Goal: Task Accomplishment & Management: Complete application form

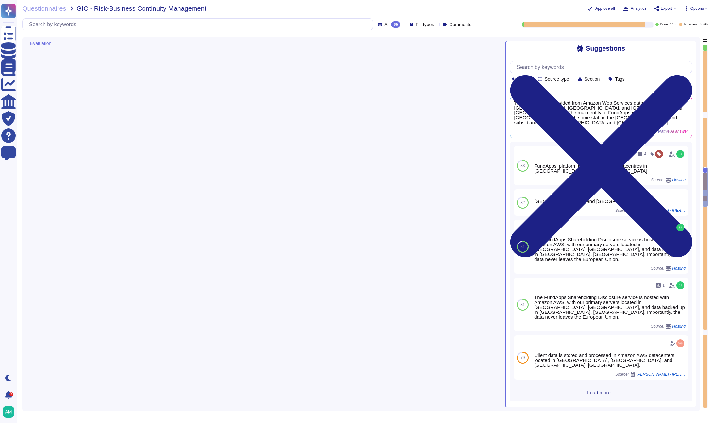
type textarea "$"
type textarea "We store scoped data in [GEOGRAPHIC_DATA] and [GEOGRAPHIC_DATA]"
type textarea "The applications provided by FundApps that are in scope are: 1. Shareholding Di…"
type textarea "We store scoped data in [GEOGRAPHIC_DATA] and [GEOGRAPHIC_DATA]"
type textarea "$"
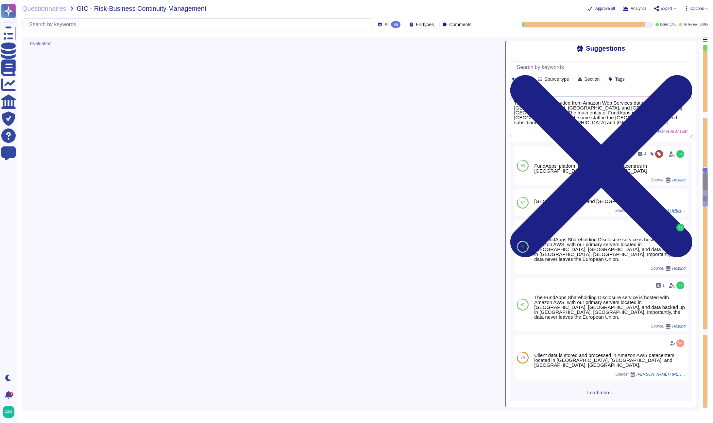
type textarea "The applications provided by FundApps that are in scope are: 1. Shareholding Di…"
type textarea "Media storage devices used to store customer data are classified by AWS as Crit…"
type textarea "We offer transition services for up to 3 months post termination should a clien…"
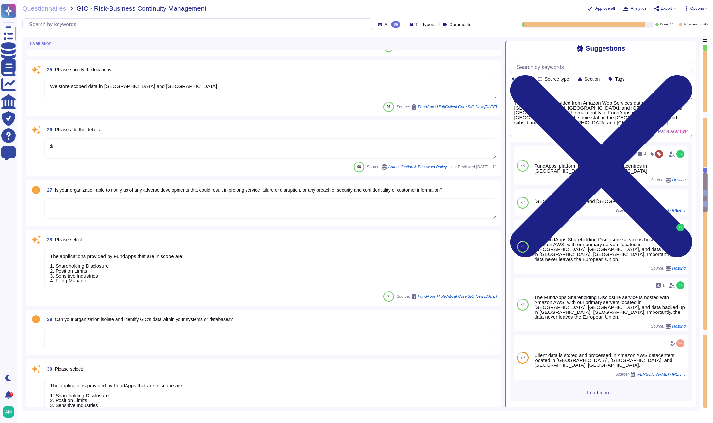
type textarea "The applications provided by FundApps that are in scope are: 1. Shareholding Di…"
type textarea "$"
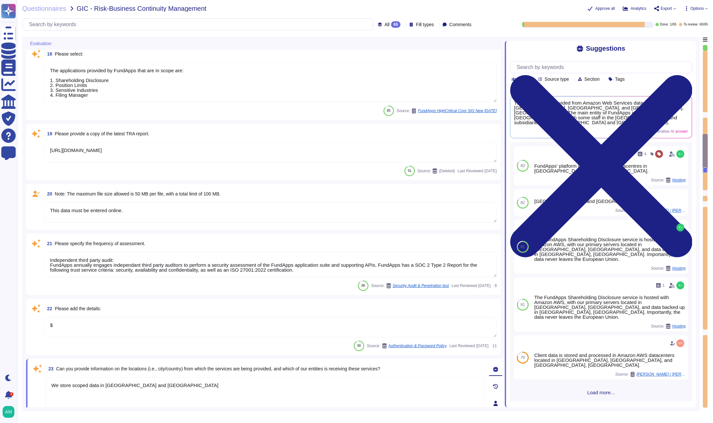
type textarea "We dont formally publish reports. However our B Corp score is available publicl…"
type textarea "This data must be entered online."
type textarea "The risk assessment includes consideration of threats and vulnerabilities and a…"
type textarea "The applications provided by FundApps that are in scope are: 1. Shareholding Di…"
type textarea "https://app.drata.com/trust/9cb9f04b-0c38-11ee-865f-029d78a187d9"
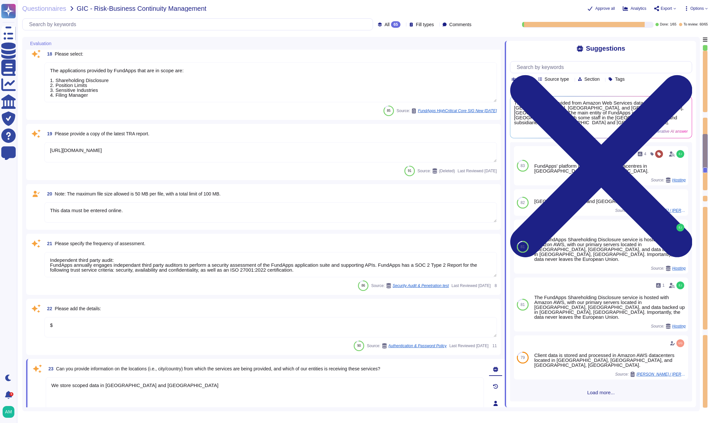
type textarea "This data must be entered online."
type textarea "Independent third party audit: FundApps annually engages independant third part…"
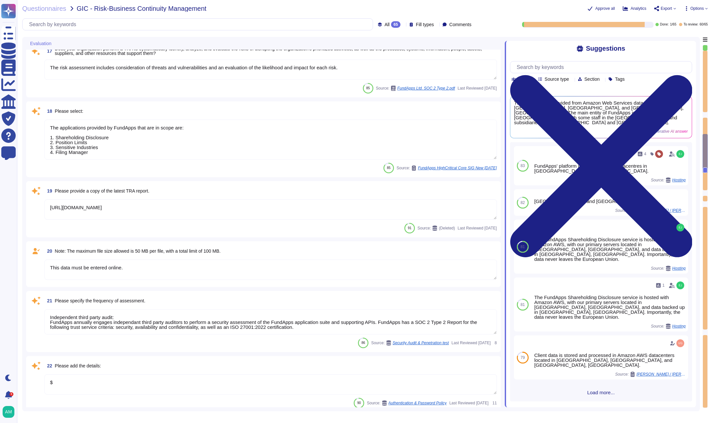
scroll to position [1, 0]
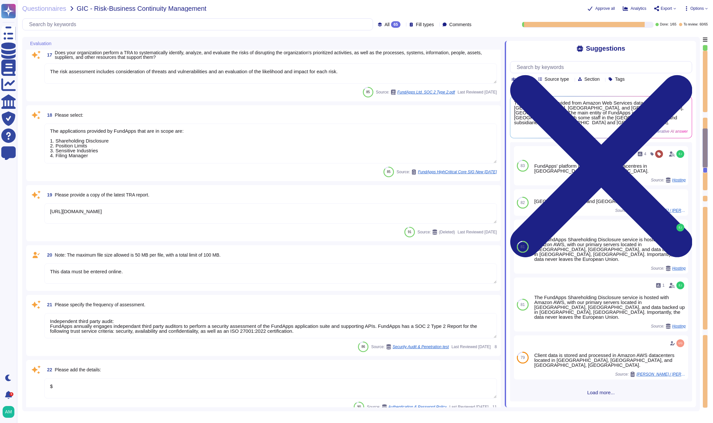
type textarea "The applications provided by FundApps that are in scope are: 1. Shareholding Di…"
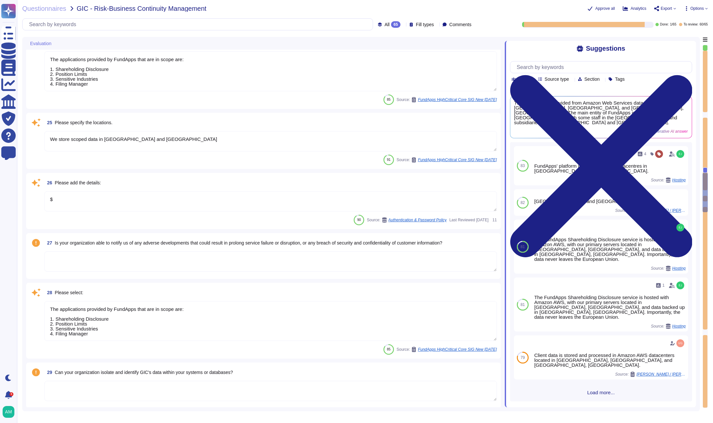
type textarea "We store scoped data in Ireland and Germany"
type textarea "$"
type textarea "The applications provided by FundApps that are in scope are: 1. Shareholding Di…"
type textarea "Media storage devices used to store customer data are classified by AWS as Crit…"
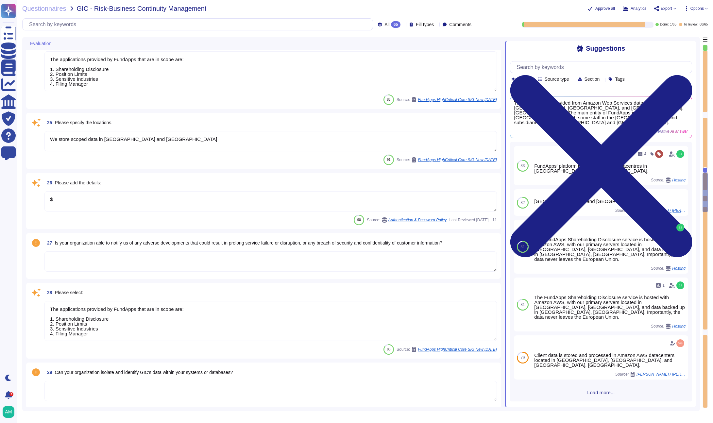
type textarea "We offer transition services for up to 3 months post termination should a clien…"
type textarea "The applications provided by FundApps that are in scope are: 1. Shareholding Di…"
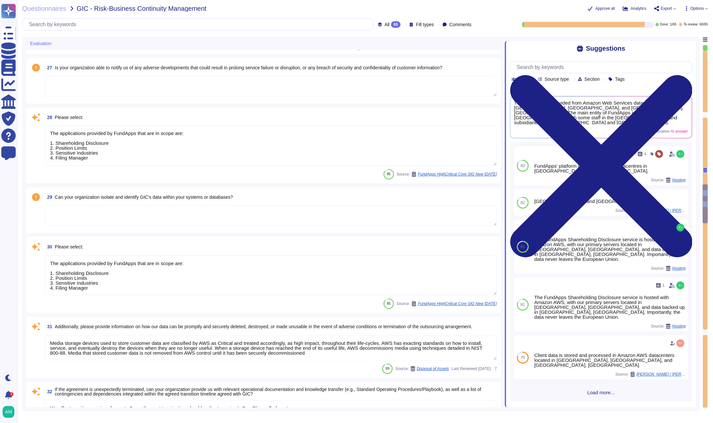
type textarea "FundApps has a Business Continuity Plan and a Disaster Recovery Plan with an RT…"
click at [291, 278] on textarea "The applications provided by FundApps that are in scope are: 1. Shareholding Di…" at bounding box center [270, 275] width 452 height 40
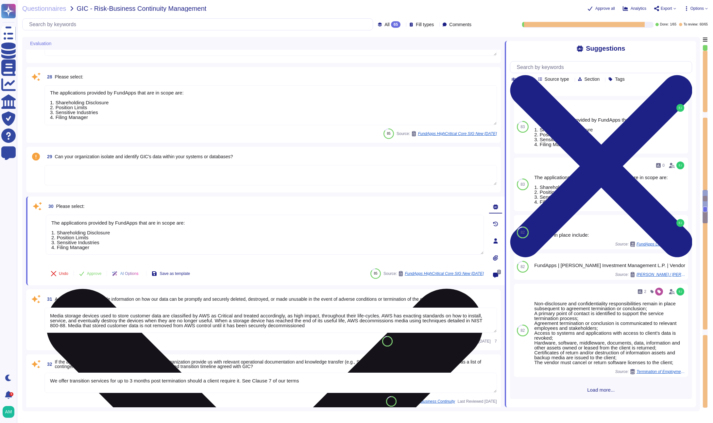
type textarea "The applications provided by FundApps that are in scope are: 1. Shareholding Di…"
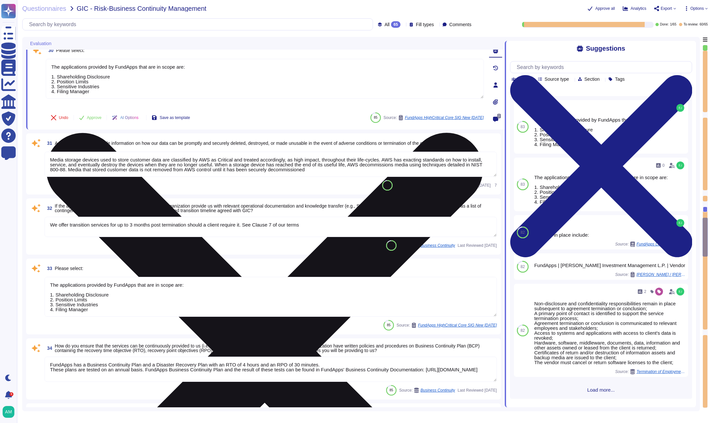
type textarea "FundApps typically does not require downtime for updates. However, should there…"
type textarea "FundApps has a Business Continuity Policy ([URL][DOMAIN_NAME]) and a Business C…"
type textarea "All of our implementations generally follow the phases covered in the Implement…"
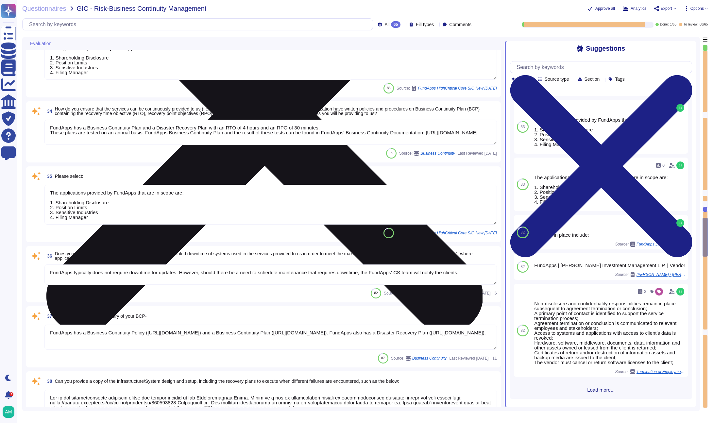
scroll to position [2154, 0]
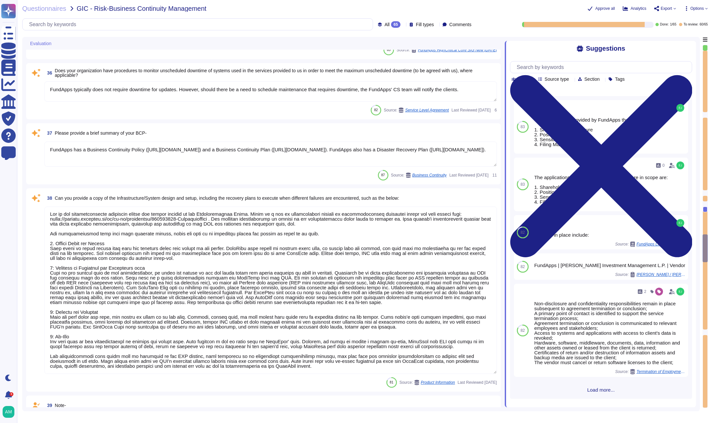
type textarea "This data must be entered online."
type textarea "The applications provided by FundApps that are in scope are: 1. Shareholding Di…"
type textarea "Please refer to FundApps' Information Security Policy page (https://policies.fu…"
click at [264, 281] on textarea at bounding box center [270, 290] width 452 height 167
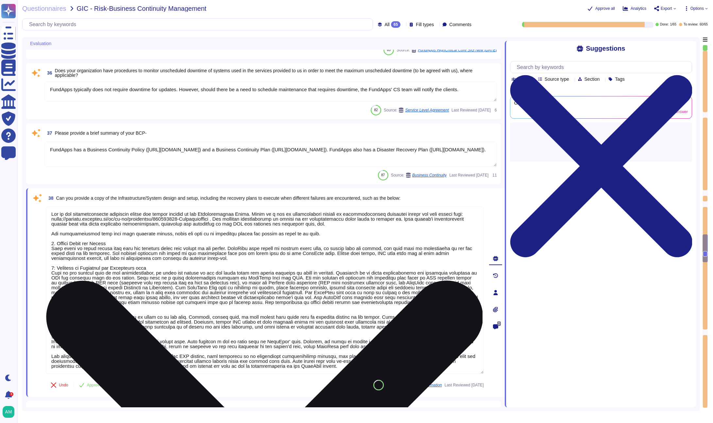
scroll to position [10, 0]
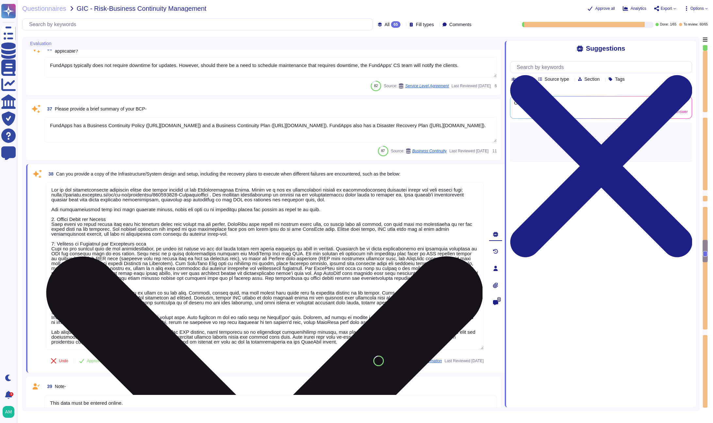
type textarea "This data must be entered online."
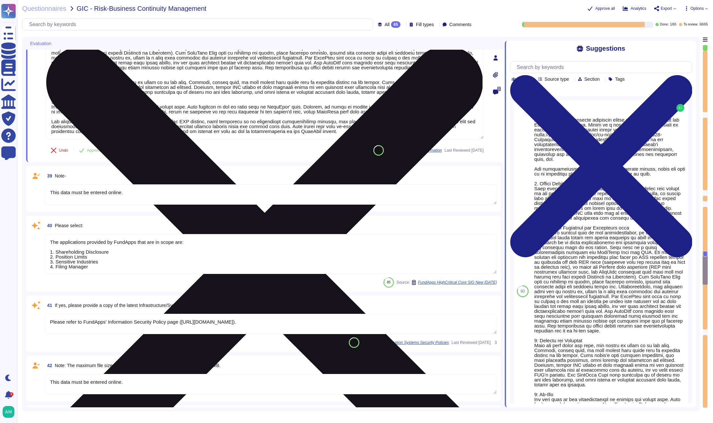
type textarea "We haven't had any client-impacting security incidents. No breaches occurred."
type textarea "The applications provided by FundApps that are in scope are: 1. Shareholding Di…"
type textarea "Please refer to FundApps' status page ([URL][DOMAIN_NAME]). Availability of our…"
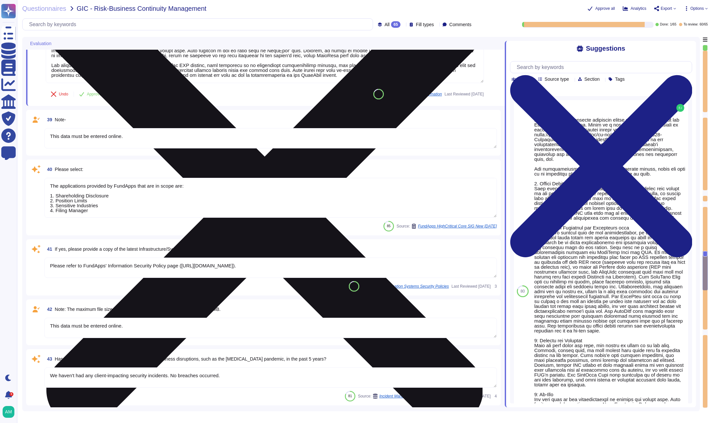
type textarea "$"
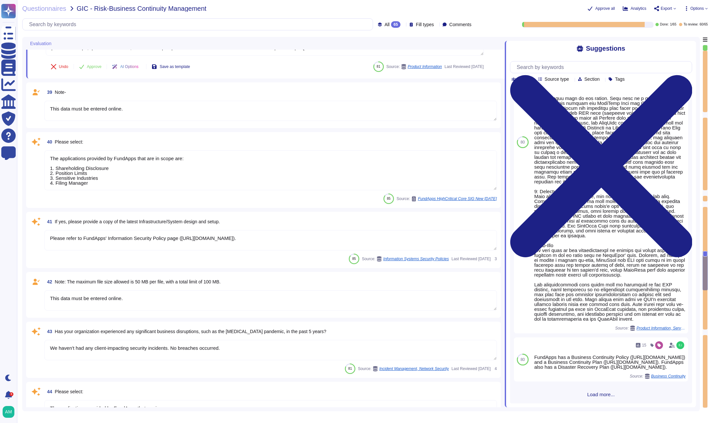
scroll to position [701, 0]
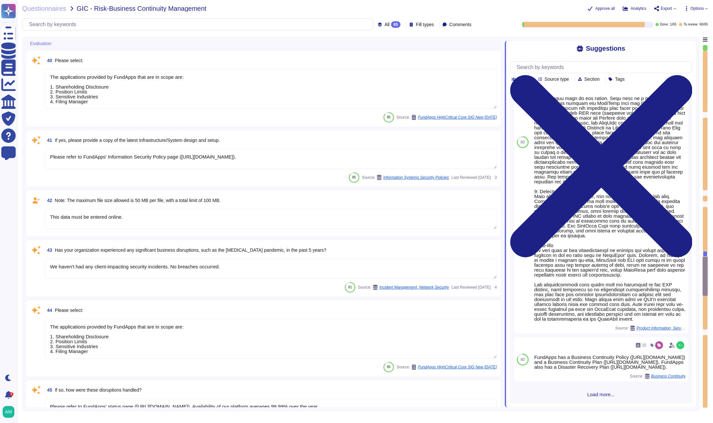
type textarea "A human-led penetration test performed by a CREST-accredited company is perform…"
type textarea "This data must be entered online."
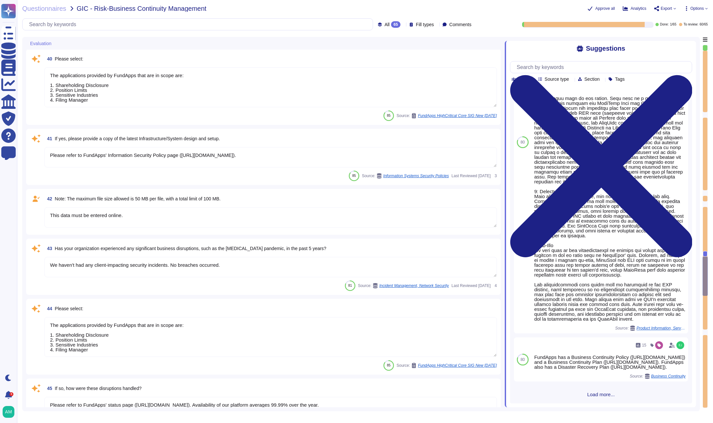
scroll to position [2536, 0]
click at [255, 219] on textarea "This data must be entered online." at bounding box center [270, 218] width 452 height 20
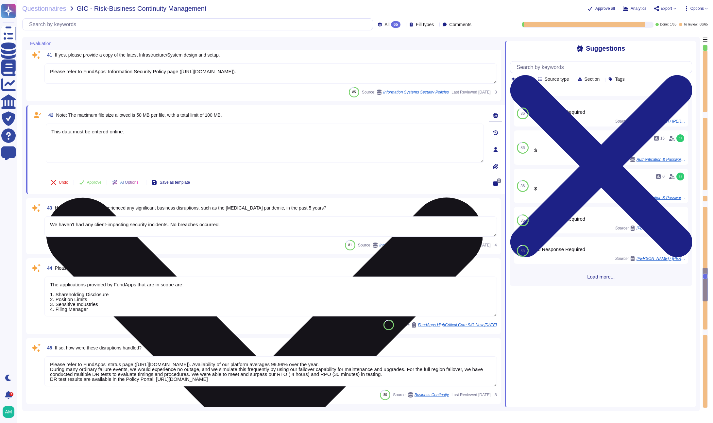
type textarea "This data must be entered online."
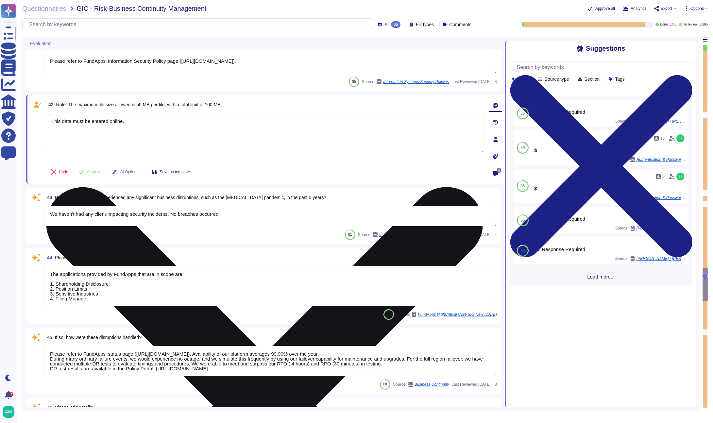
scroll to position [2626, 0]
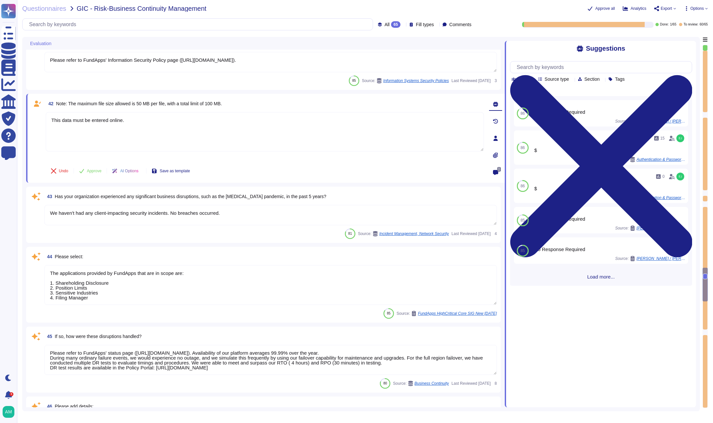
click at [257, 216] on textarea "We haven't had any client-impacting security incidents. No breaches occurred." at bounding box center [270, 215] width 452 height 20
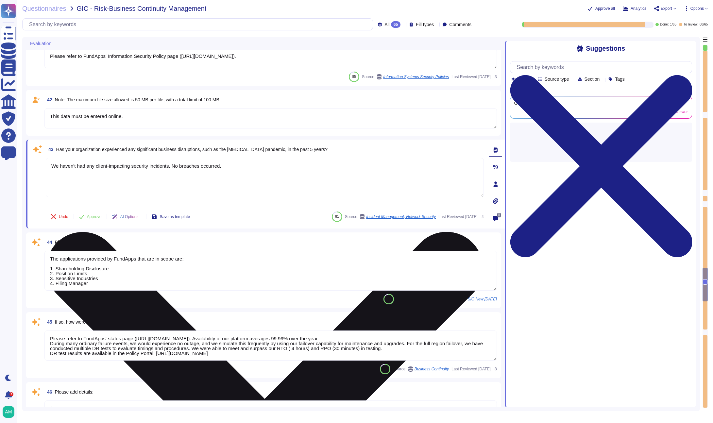
type textarea "This data must be entered online."
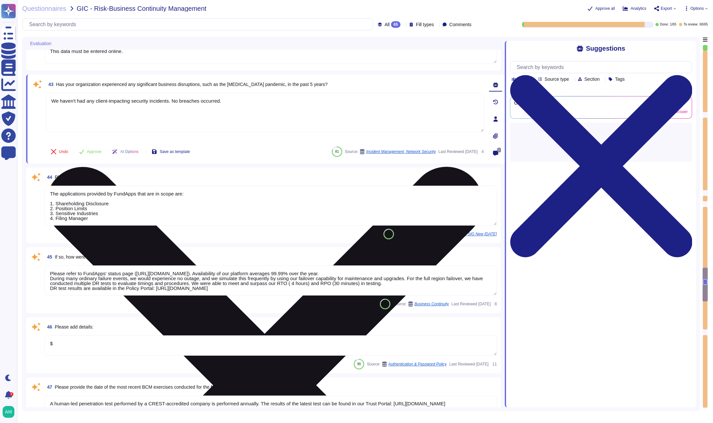
scroll to position [2692, 0]
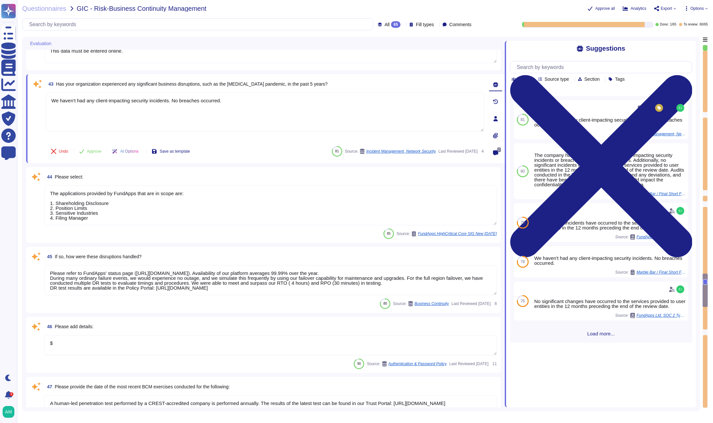
click at [247, 239] on div "44 Please select: The applications provided by FundApps that are in scope are: …" at bounding box center [263, 205] width 475 height 76
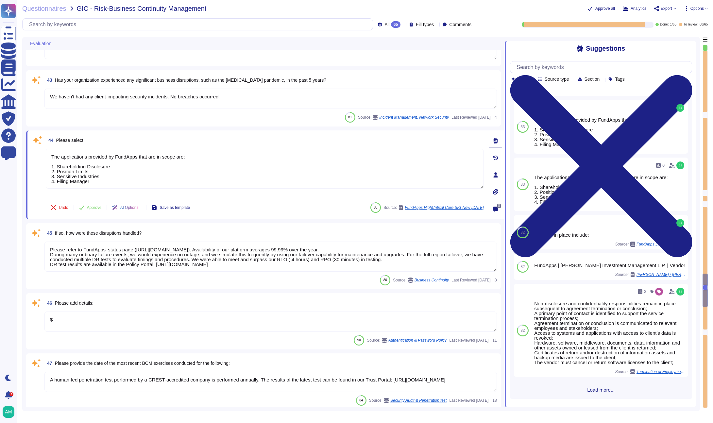
type textarea "Clients are notified of any assigned tasks, results comments, rule comments, ne…"
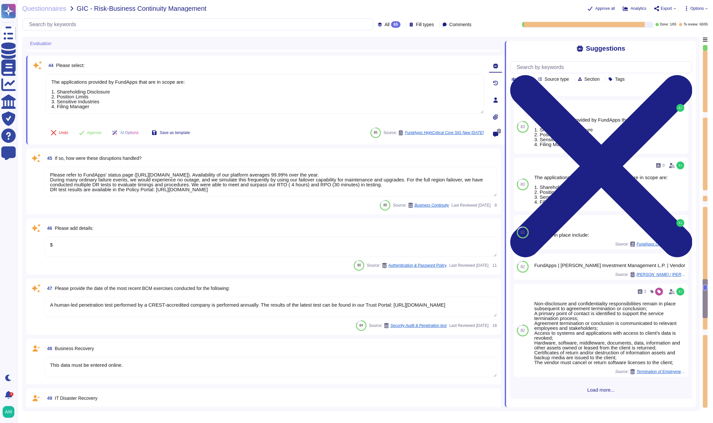
scroll to position [2772, 0]
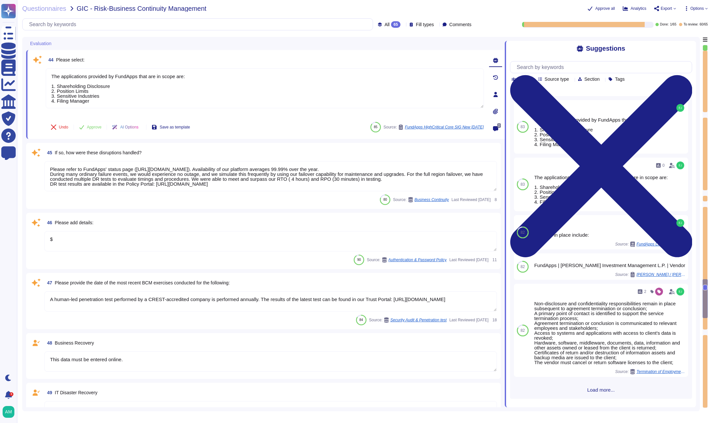
click at [259, 238] on textarea "$" at bounding box center [270, 241] width 452 height 20
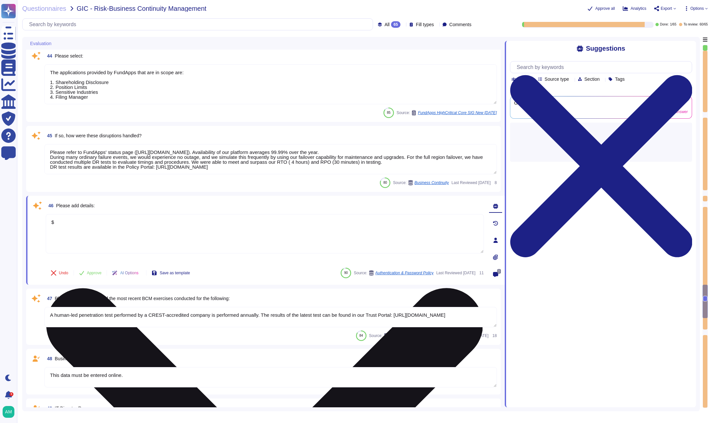
type textarea "The applications provided by FundApps that are in scope are: 1. Shareholding Di…"
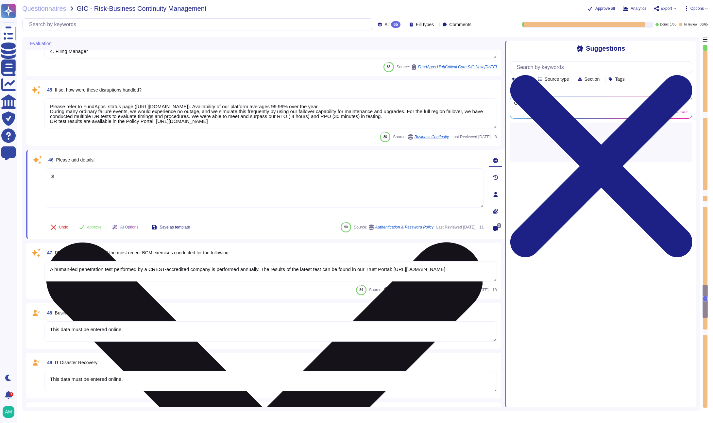
scroll to position [2859, 0]
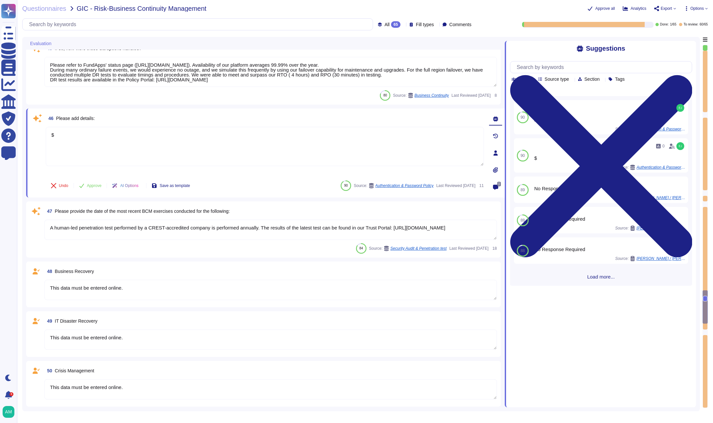
click at [259, 272] on div "48 Business Recovery" at bounding box center [270, 271] width 452 height 12
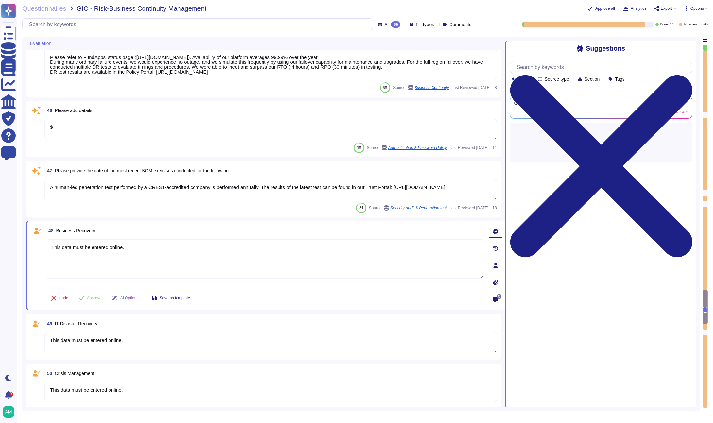
type textarea "The applications provided by FundApps that are in scope are: 1. Shareholding Di…"
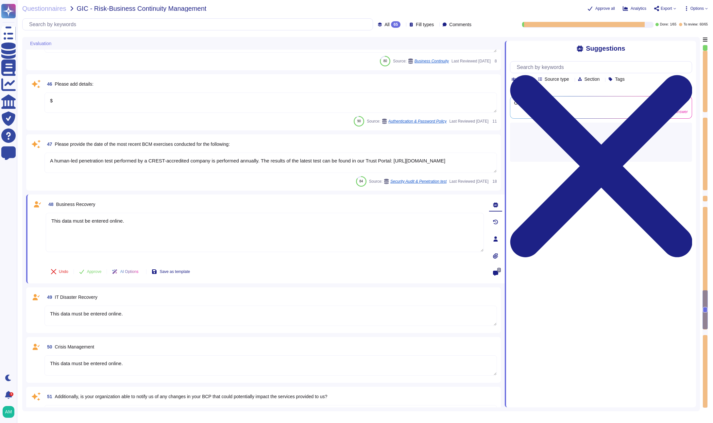
type textarea "We don't conduct joint testing with our third parties. However, FundApps conduc…"
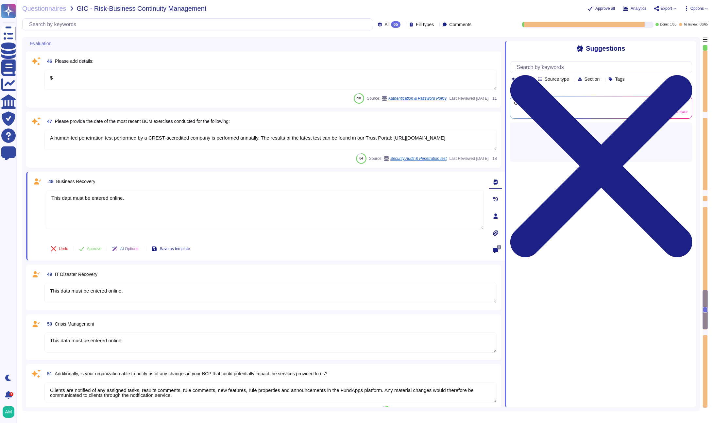
scroll to position [2911, 0]
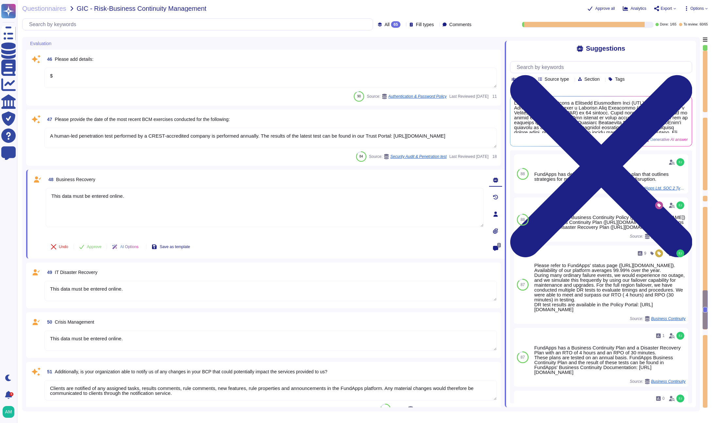
click at [259, 275] on div "49 IT Disaster Recovery" at bounding box center [270, 272] width 452 height 12
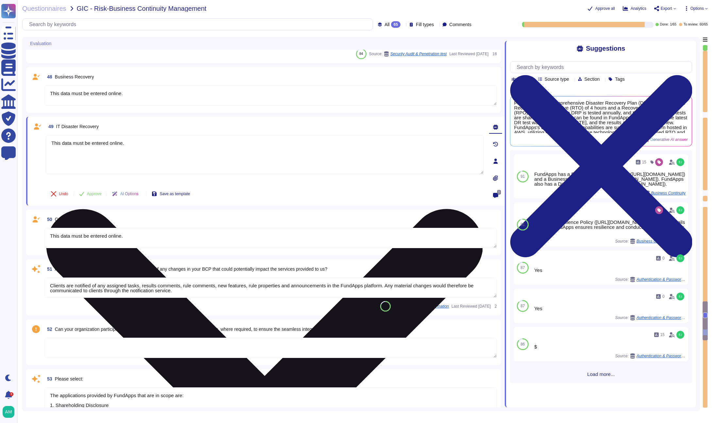
type textarea "FundApps has a Business Continuity Policy ([URL][DOMAIN_NAME]) and a Business C…"
type textarea "The applications provided by FundApps that are in scope are: 1. Shareholding Di…"
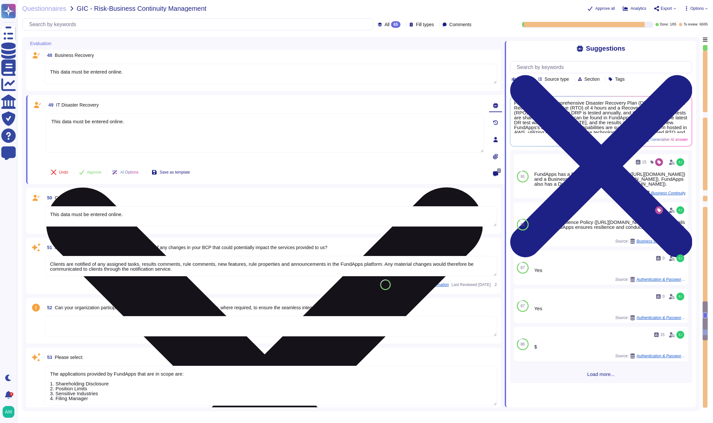
scroll to position [3027, 0]
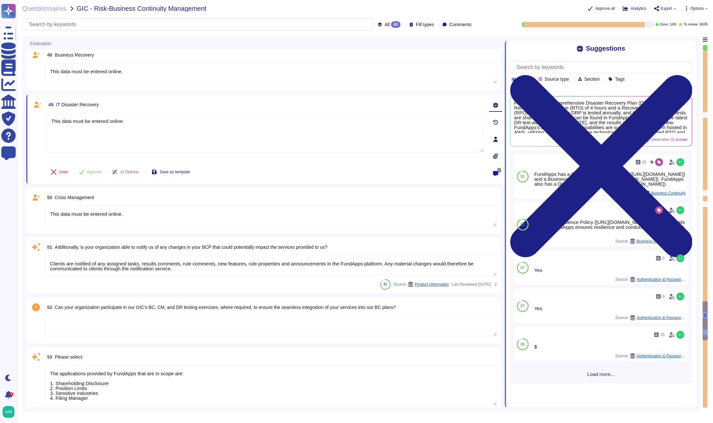
click at [226, 225] on textarea "This data must be entered online." at bounding box center [270, 216] width 452 height 20
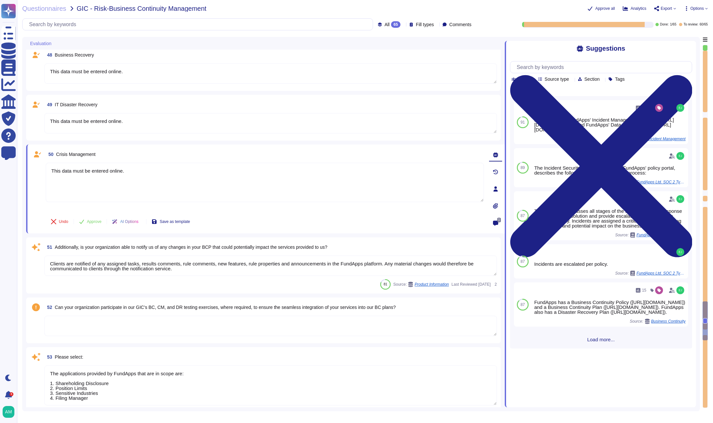
click at [239, 261] on textarea "Clients are notified of any assigned tasks, results comments, rule comments, ne…" at bounding box center [270, 266] width 452 height 20
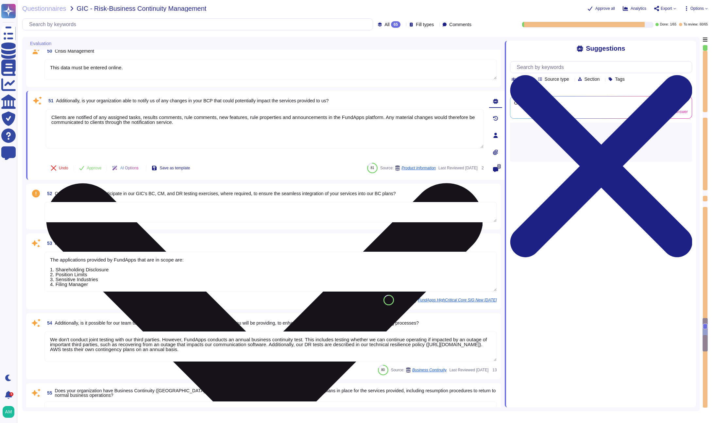
type textarea "Policies and procedures are reviewed on an annual basis."
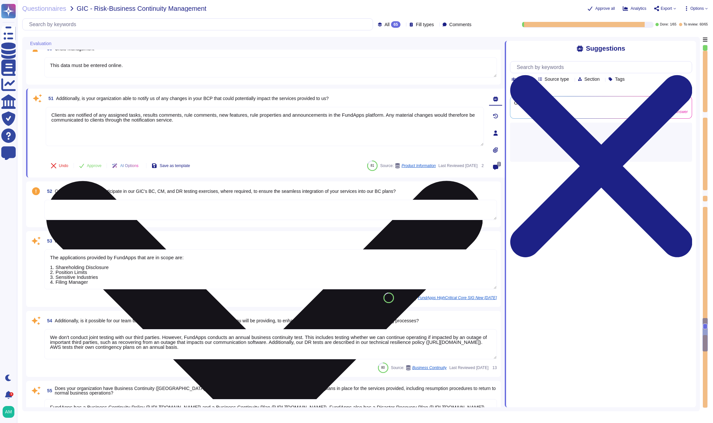
scroll to position [3128, 0]
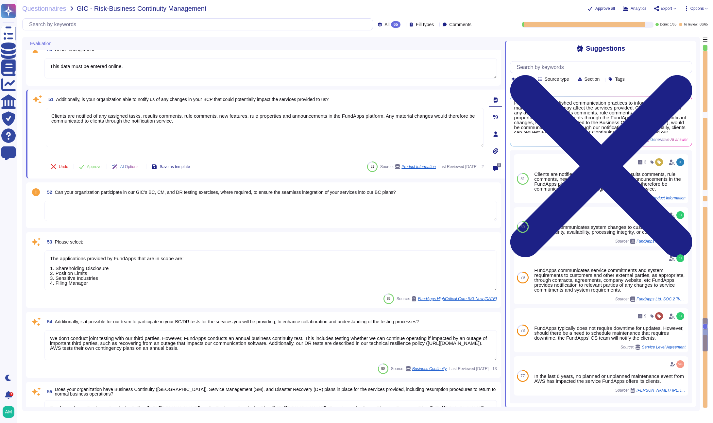
click at [211, 207] on textarea at bounding box center [270, 211] width 452 height 20
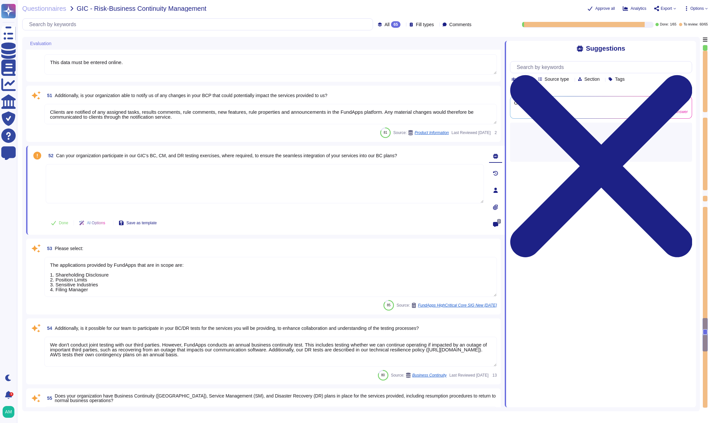
type textarea "Policies and procedures are reviewed on an annual basis."
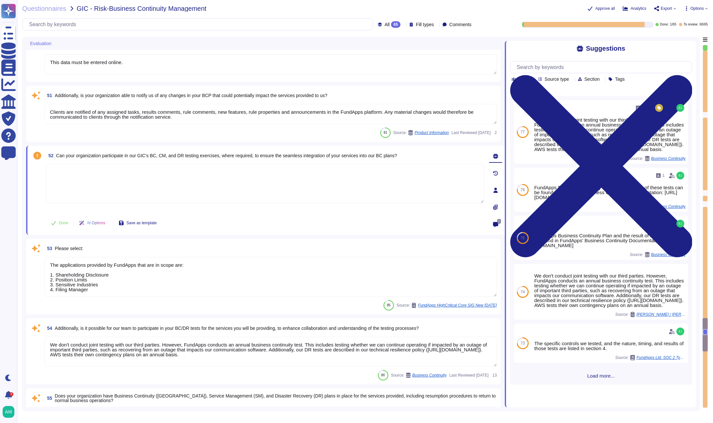
click at [234, 258] on textarea "The applications provided by FundApps that are in scope are: 1. Shareholding Di…" at bounding box center [270, 277] width 452 height 40
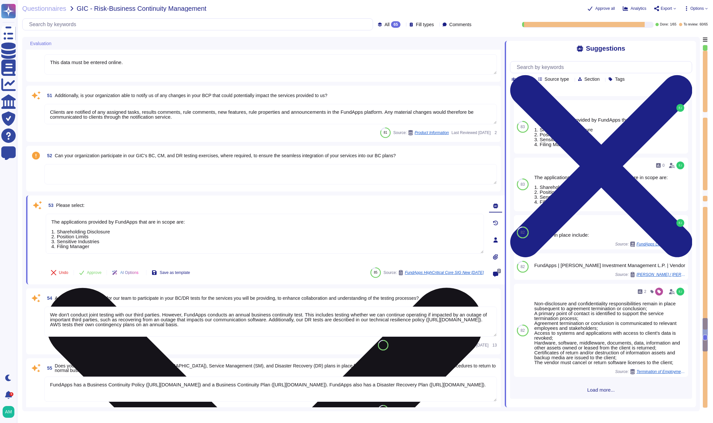
type textarea "$"
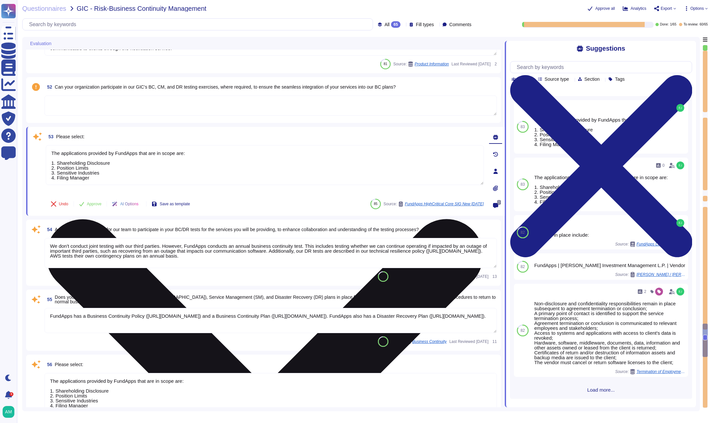
type textarea "https://app.drata.com/trust/9cb9f04b-0c38-11ee-865f-029d78a187d9"
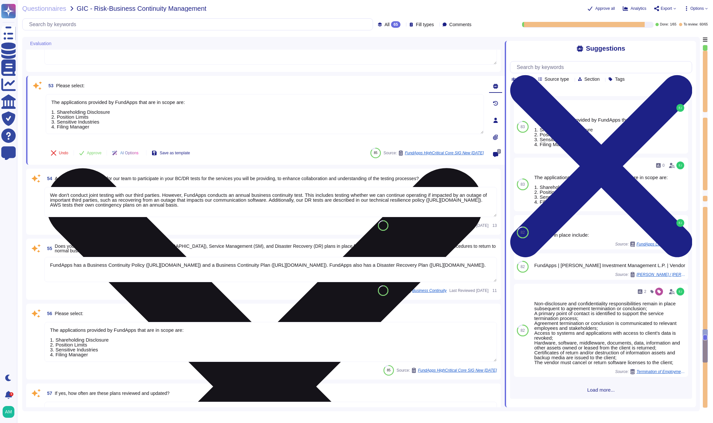
type textarea "This data must be entered online."
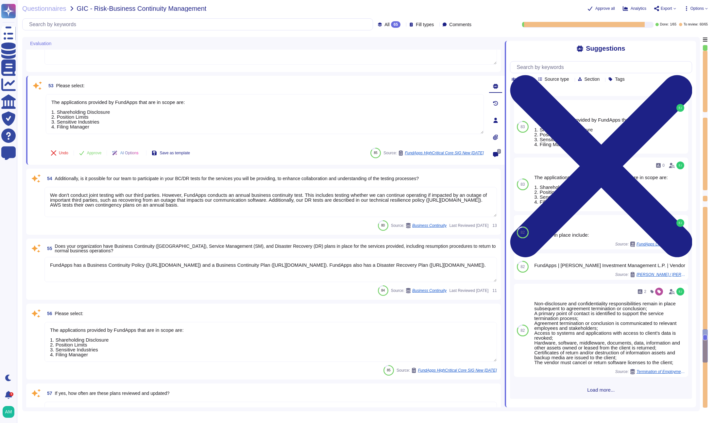
click at [223, 272] on textarea "FundApps has a Business Continuity Policy ([URL][DOMAIN_NAME]) and a Business C…" at bounding box center [270, 269] width 452 height 25
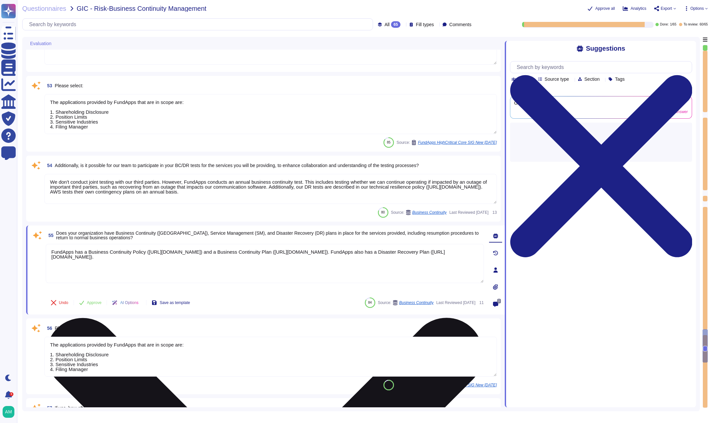
type textarea "This data must be entered online."
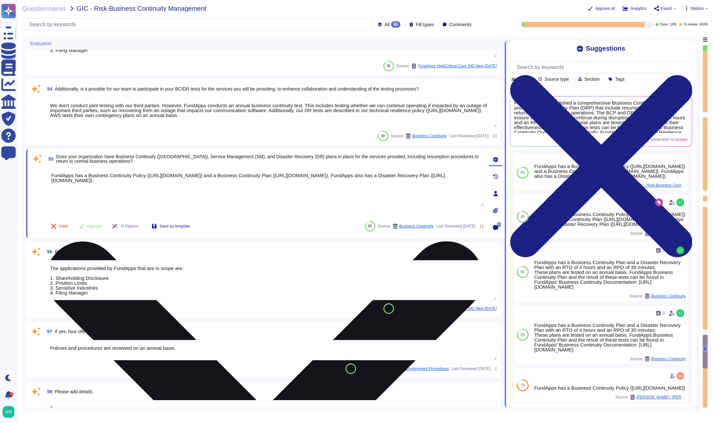
type textarea "No Response Required"
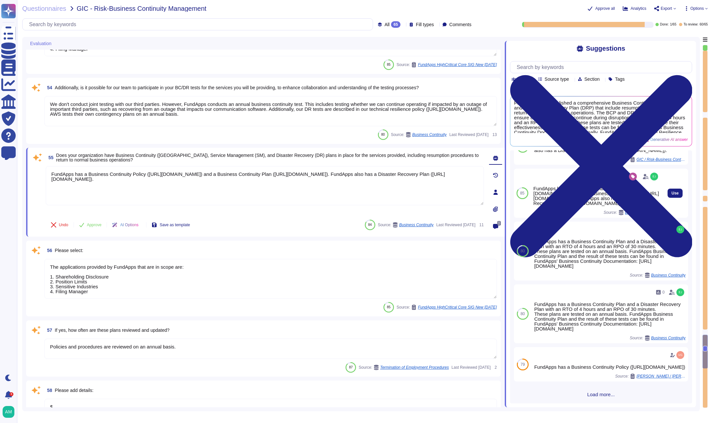
scroll to position [0, 0]
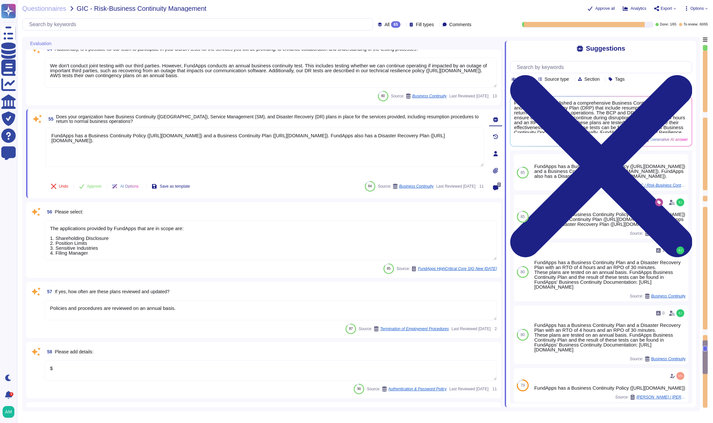
type textarea "This data must be entered online."
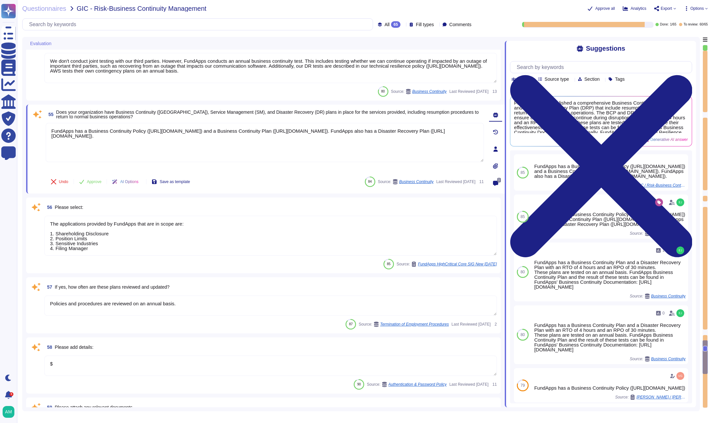
scroll to position [3369, 0]
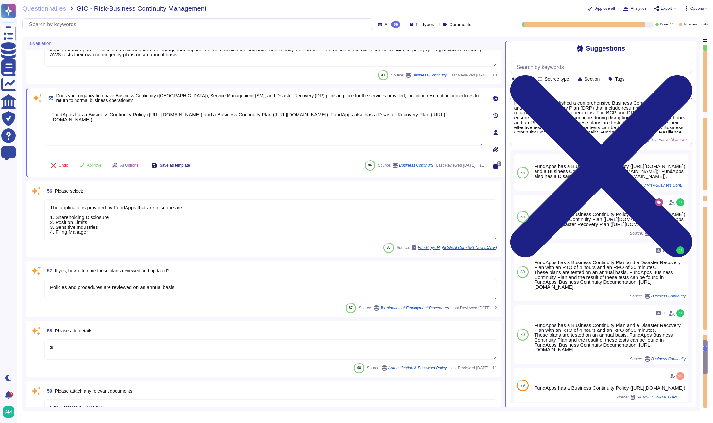
click at [233, 220] on textarea "The applications provided by FundApps that are in scope are: 1. Shareholding Di…" at bounding box center [270, 219] width 452 height 40
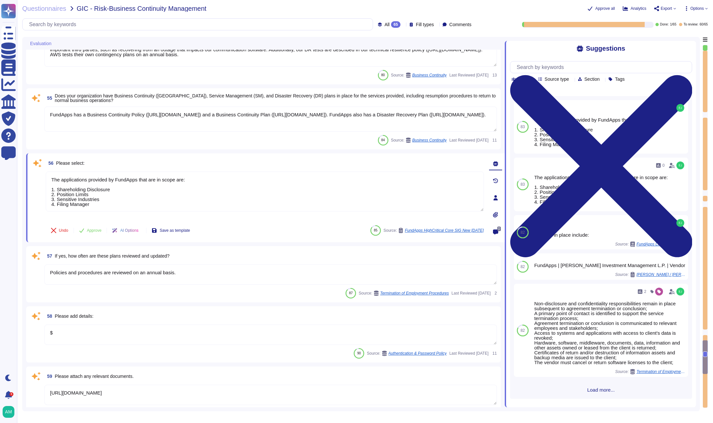
click at [227, 252] on div "57 If yes, how often are these plans reviewed and updated?" at bounding box center [270, 256] width 452 height 12
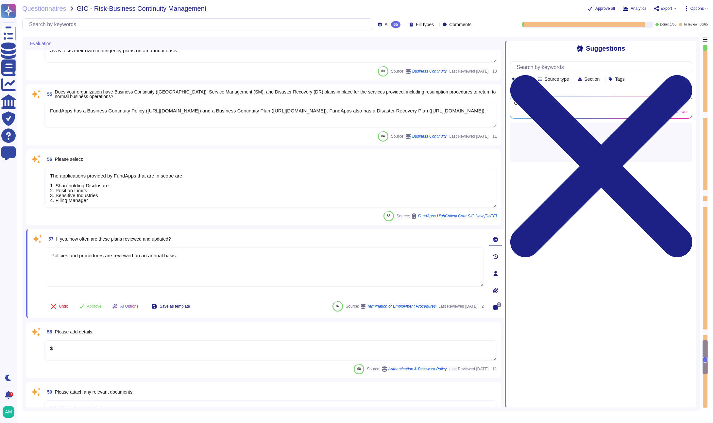
type textarea "This data must be entered online."
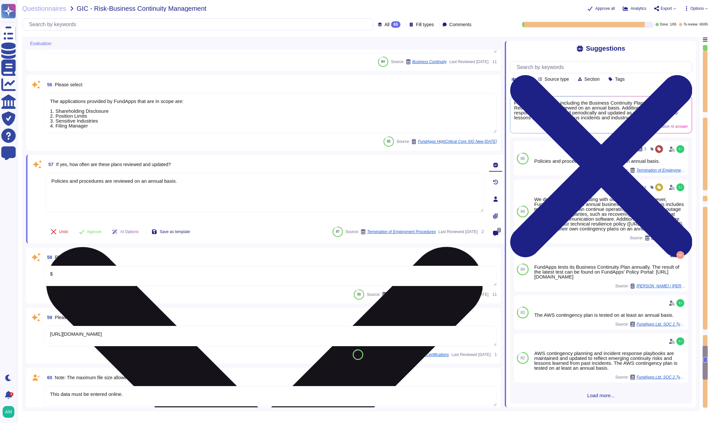
type textarea "This data must be entered online."
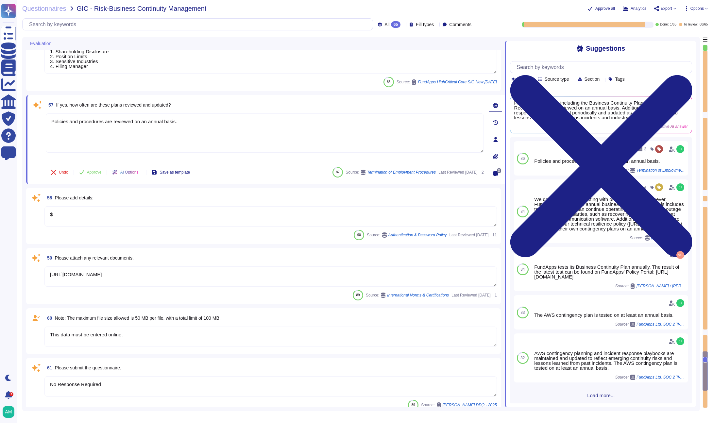
type textarea "Management monitors employees' acceptance of the policy."
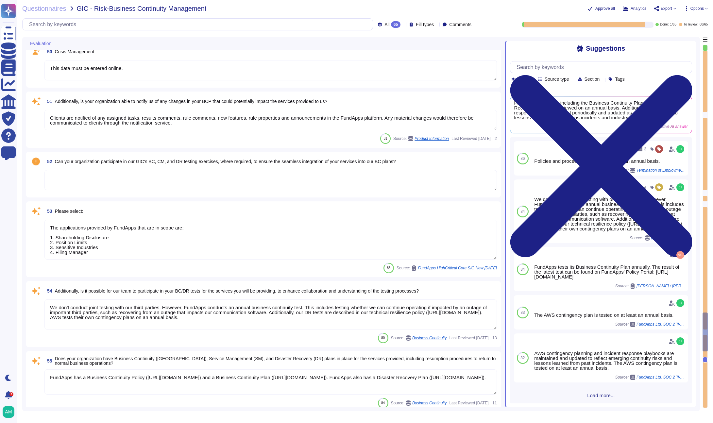
type textarea "$"
type textarea "A human-led penetration test performed by a CREST-accredited company is perform…"
type textarea "This data must be entered online."
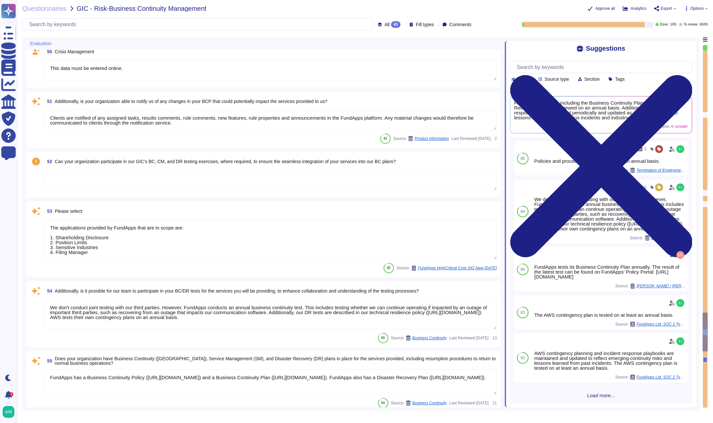
type textarea "Clients are notified of any assigned tasks, results comments, rule comments, ne…"
type textarea "The applications provided by FundApps that are in scope are: 1. Shareholding Di…"
type textarea "We don't conduct joint testing with our third parties. However, FundApps conduc…"
type textarea "FundApps has a Business Continuity Policy ([URL][DOMAIN_NAME]) and a Business C…"
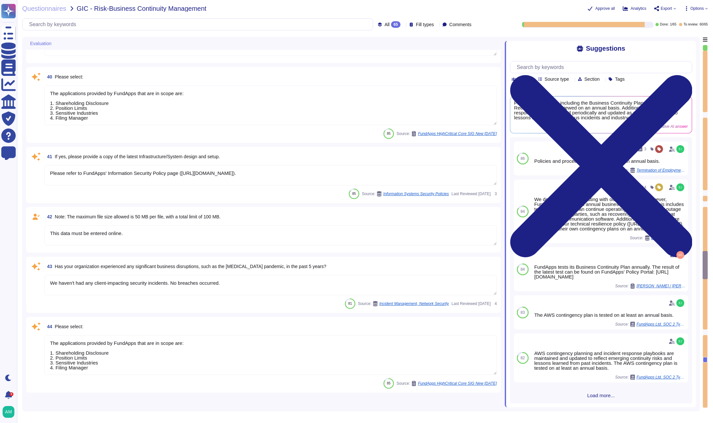
type textarea "FundApps typically does not require downtime for updates. However, should there…"
type textarea "FundApps has a Business Continuity Policy ([URL][DOMAIN_NAME]) and a Business C…"
type textarea "All of our implementations generally follow the phases covered in the Implement…"
type textarea "This data must be entered online."
type textarea "The applications provided by FundApps that are in scope are: 1. Shareholding Di…"
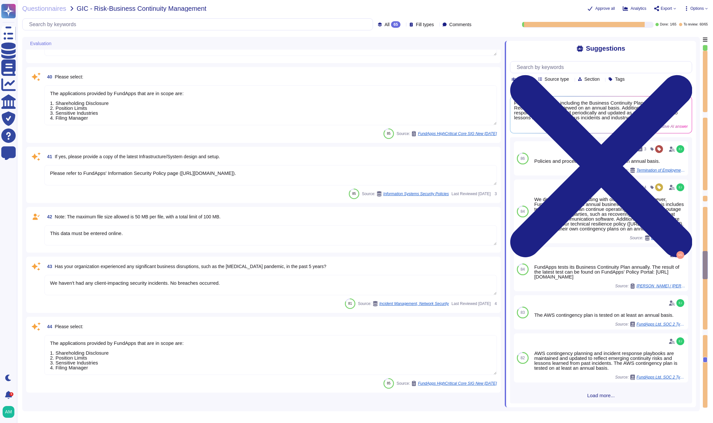
type textarea "Please refer to FundApps' Information Security Policy page (https://policies.fu…"
type textarea "This data must be entered online."
type textarea "We haven't had any client-impacting security incidents. No breaches occurred."
type textarea "The applications provided by FundApps that are in scope are: 1. Shareholding Di…"
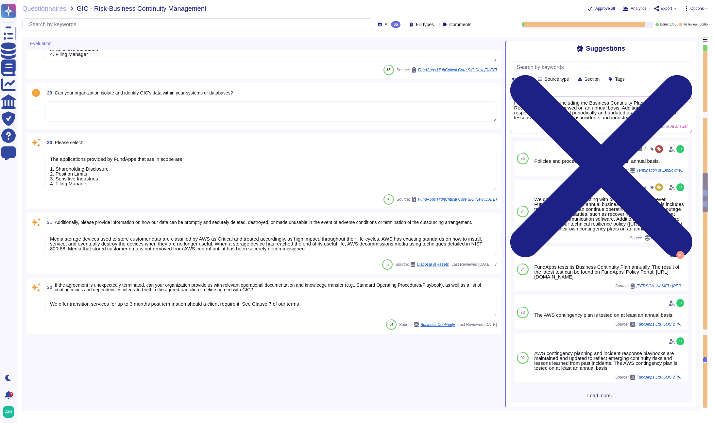
type textarea "$"
type textarea "We store scoped data in Ireland and Germany"
type textarea "The applications provided by FundApps that are in scope are: 1. Shareholding Di…"
type textarea "We store scoped data in Ireland and Germany"
type textarea "$"
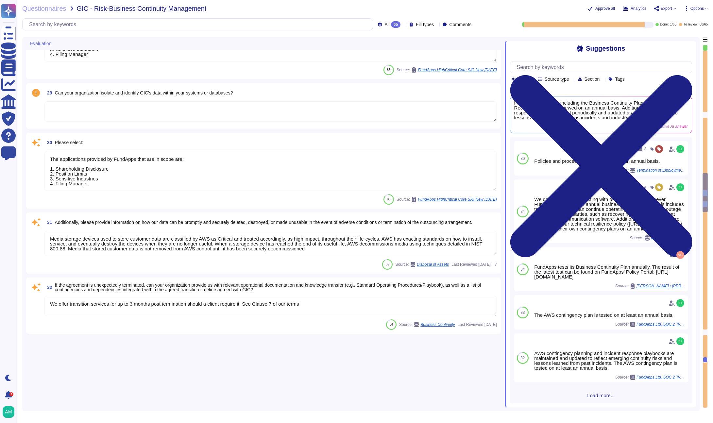
type textarea "The applications provided by FundApps that are in scope are: 1. Shareholding Di…"
type textarea "Media storage devices used to store customer data are classified by AWS as Crit…"
type textarea "We offer transition services for up to 3 months post termination should a clien…"
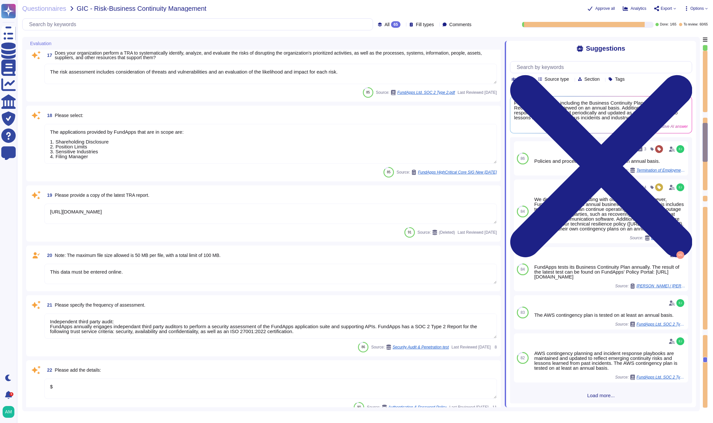
type textarea "The applications provided by FundApps that are in scope are: 1. Shareholding Di…"
type textarea "We dont formally publish reports. However our B Corp score is available publicl…"
type textarea "This data must be entered online."
type textarea "The risk assessment includes consideration of threats and vulnerabilities and a…"
type textarea "The applications provided by FundApps that are in scope are: 1. Shareholding Di…"
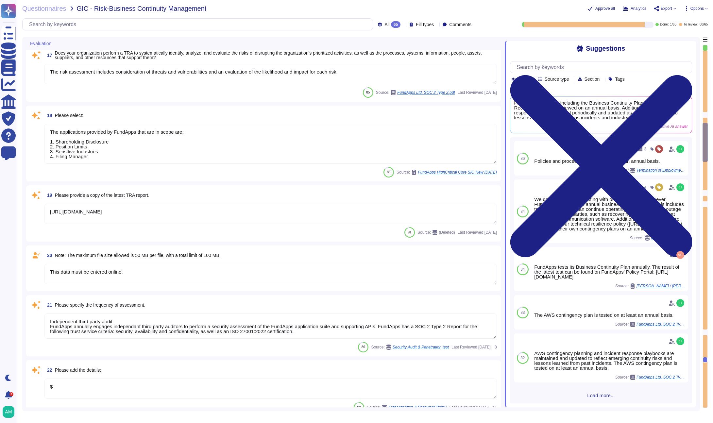
type textarea "https://app.drata.com/trust/9cb9f04b-0c38-11ee-865f-029d78a187d9"
type textarea "This data must be entered online."
type textarea "Independent third party audit: FundApps annually engages independant third part…"
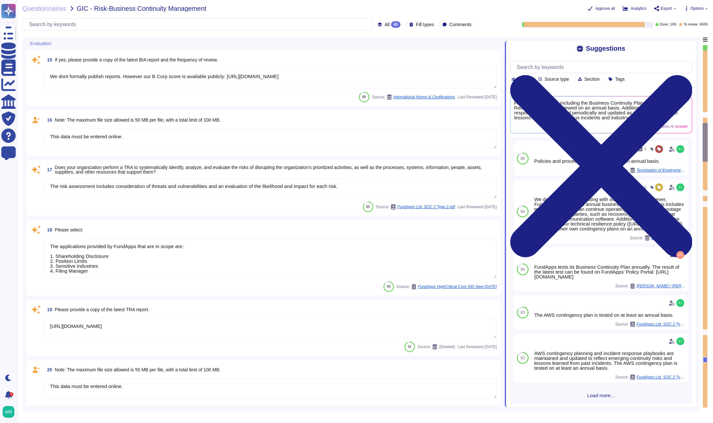
scroll to position [140, 0]
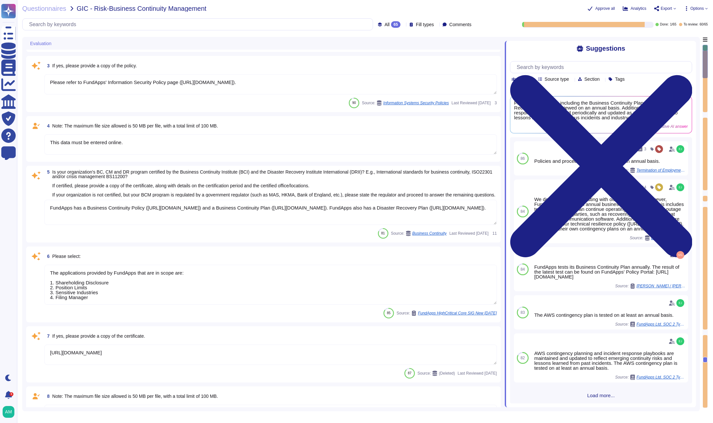
type textarea "FundApps has a Business Continuity Policy ([URL][DOMAIN_NAME]) and a Business C…"
type textarea "The applications provided by FundApps that are in scope are: 1. Shareholding Di…"
type textarea "Please refer to FundApps' Information Security Policy page (https://policies.fu…"
type textarea "This data must be entered online."
type textarea "FundApps has a Business Continuity Policy ([URL][DOMAIN_NAME]) and a Business C…"
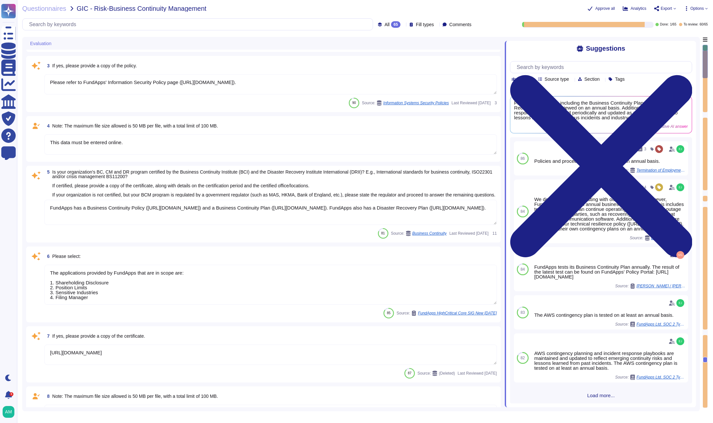
type textarea "The applications provided by FundApps that are in scope are: 1. Shareholding Di…"
type textarea "https://app.drata.com/trust/9cb9f04b-0c38-11ee-865f-029d78a187d9"
type textarea "This data must be entered online."
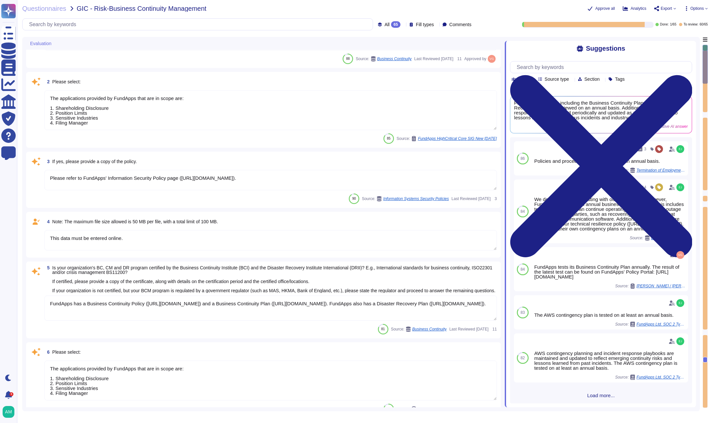
type textarea "FundApps conducts an annual internal audit carried out by an independent third-…"
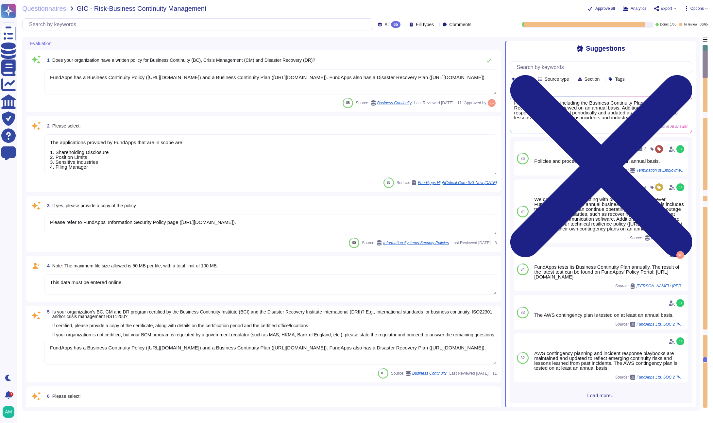
click at [201, 79] on textarea "FundApps has a Business Continuity Policy ([URL][DOMAIN_NAME]) and a Business C…" at bounding box center [270, 81] width 452 height 25
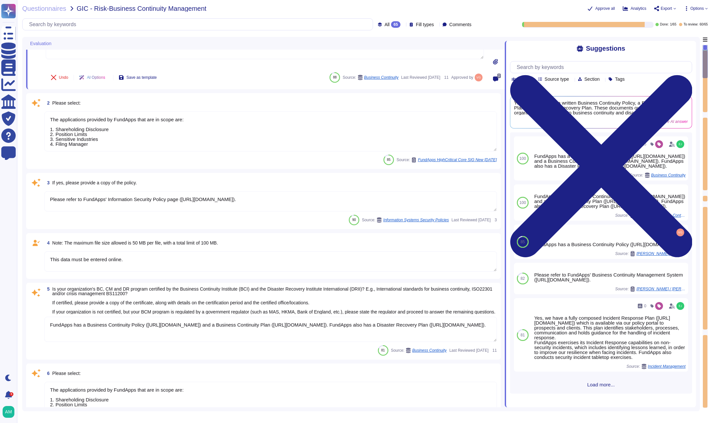
type textarea "FundApps conducts an annual internal audit carried out by an independent third-…"
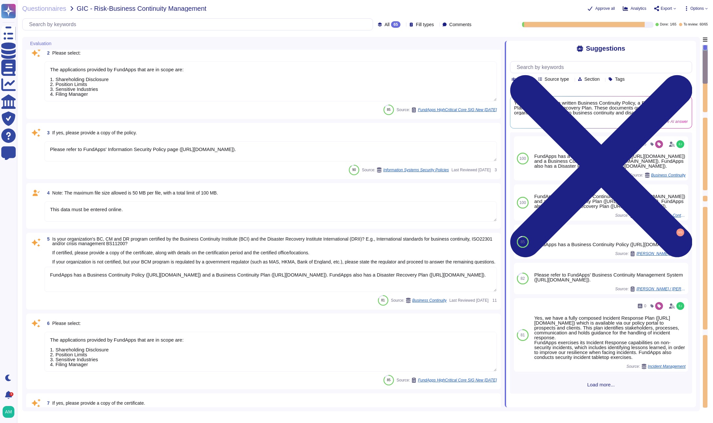
type textarea "The applications provided by FundApps that are in scope are: 1. Shareholding Di…"
click at [214, 282] on textarea "FundApps has a Business Continuity Policy ([URL][DOMAIN_NAME]) and a Business C…" at bounding box center [270, 279] width 452 height 25
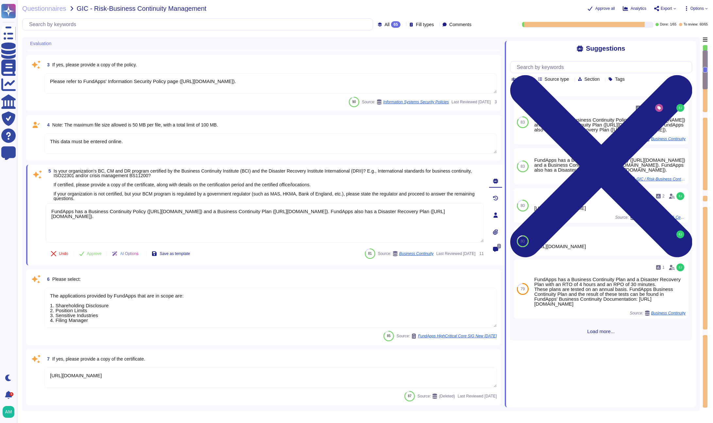
type textarea "Our latest penetration test report can be found on our trust portal here: https…"
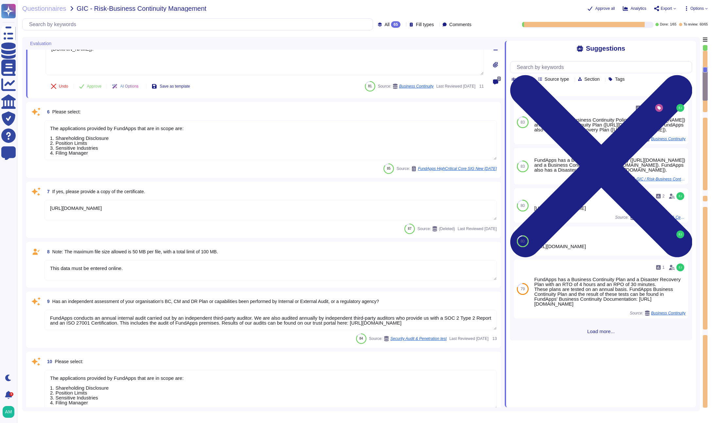
type textarea "This data must be entered online."
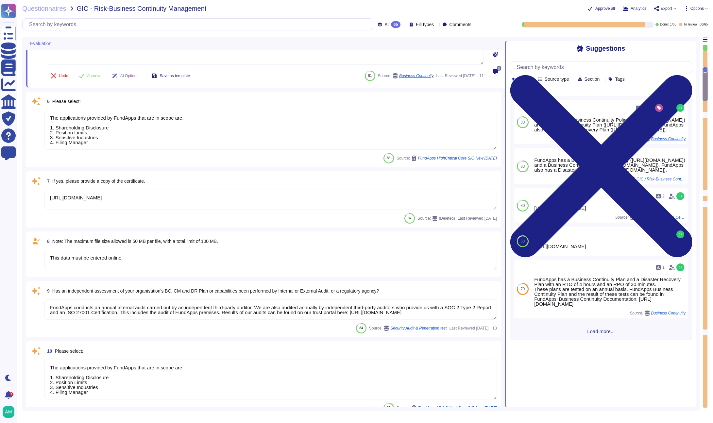
type textarea "The applications provided by FundApps that are in scope are: 1. Shareholding Di…"
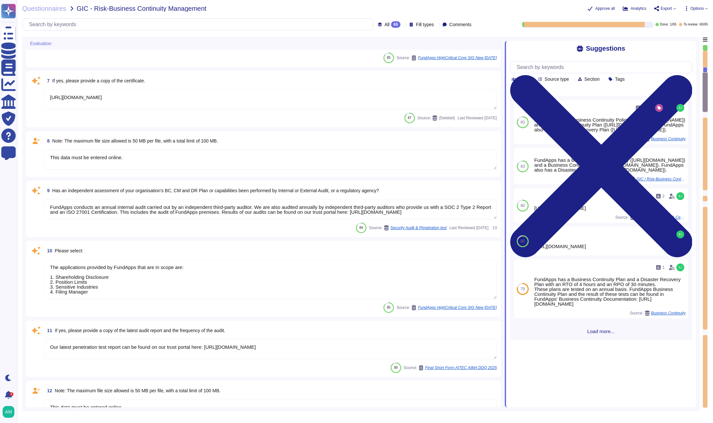
type textarea "We dont formally publish reports. However our B Corp score is available publicl…"
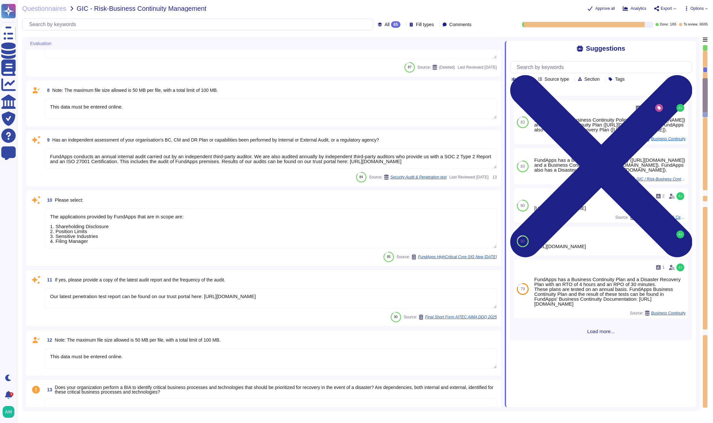
type textarea "This data must be entered online."
click at [300, 305] on textarea "Our latest penetration test report can be found on our trust portal here: https…" at bounding box center [270, 298] width 452 height 20
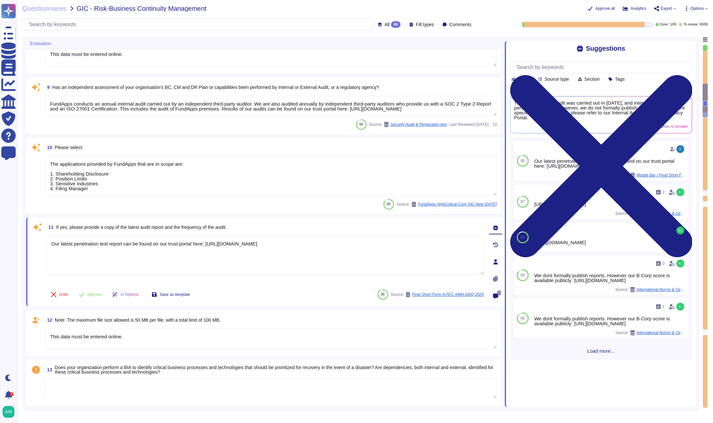
type textarea "This data must be entered online."
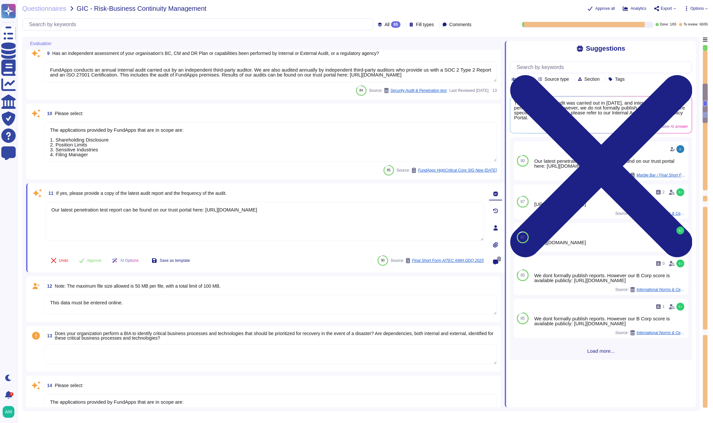
type textarea "The risk assessment includes consideration of threats and vulnerabilities and a…"
click at [320, 307] on textarea "This data must be entered online." at bounding box center [270, 305] width 452 height 20
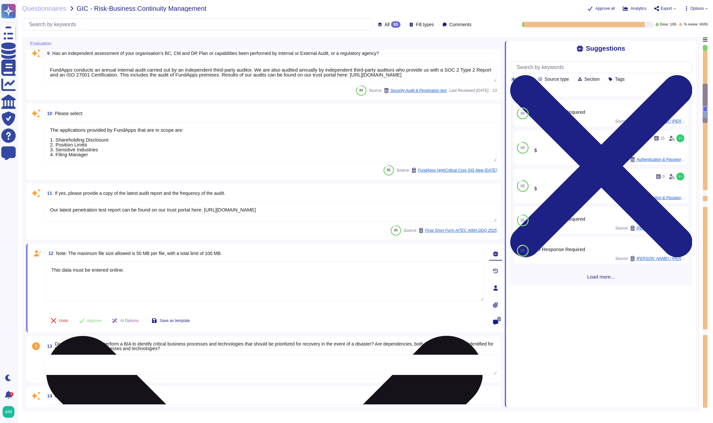
type textarea "The risk assessment includes consideration of threats and vulnerabilities and a…"
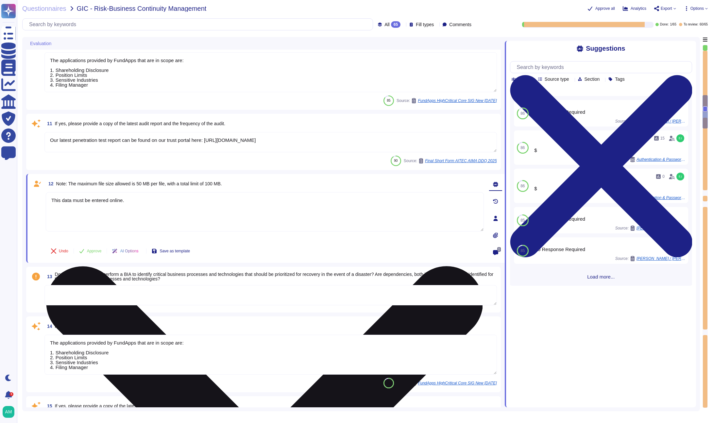
type textarea "The applications provided by FundApps that are in scope are: 1. Shareholding Di…"
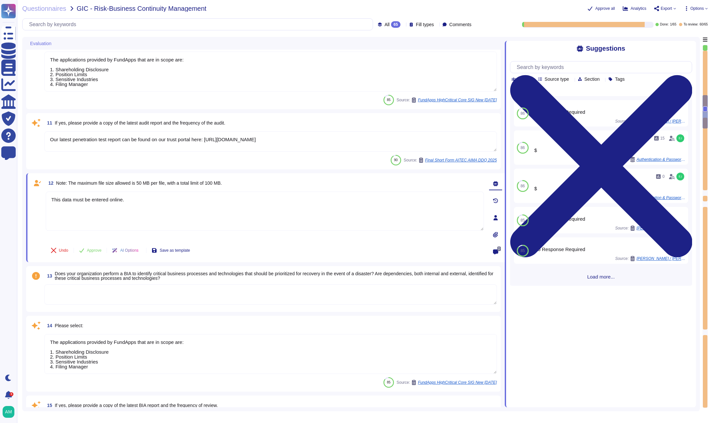
click at [275, 284] on textarea at bounding box center [270, 294] width 452 height 20
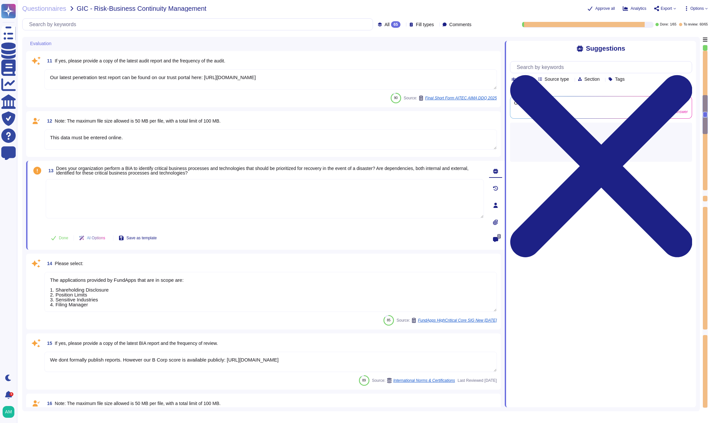
scroll to position [652, 0]
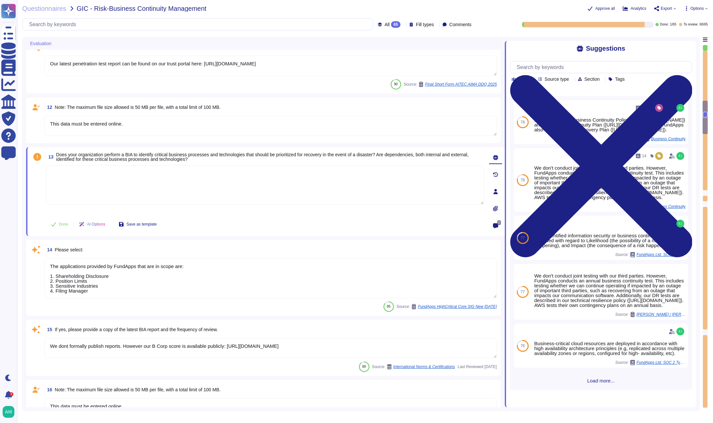
type textarea "https://app.drata.com/trust/9cb9f04b-0c38-11ee-865f-029d78a187d9"
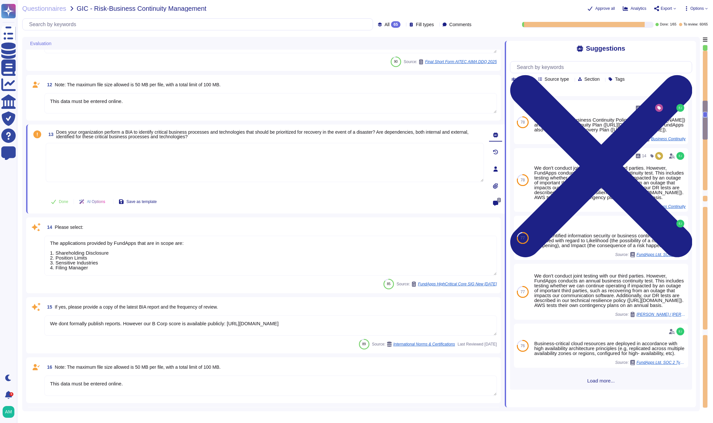
type textarea "This data must be entered online."
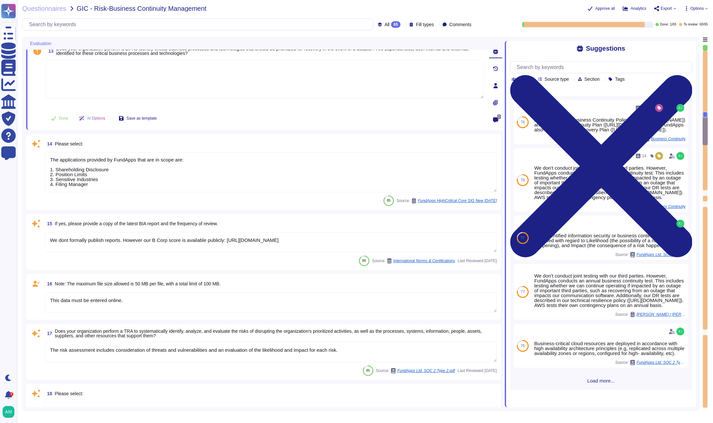
type textarea "Independent third party audit: FundApps annually engages independant third part…"
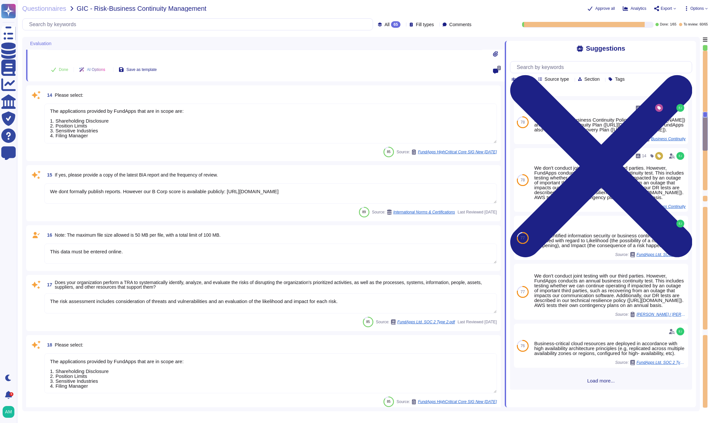
type textarea "$"
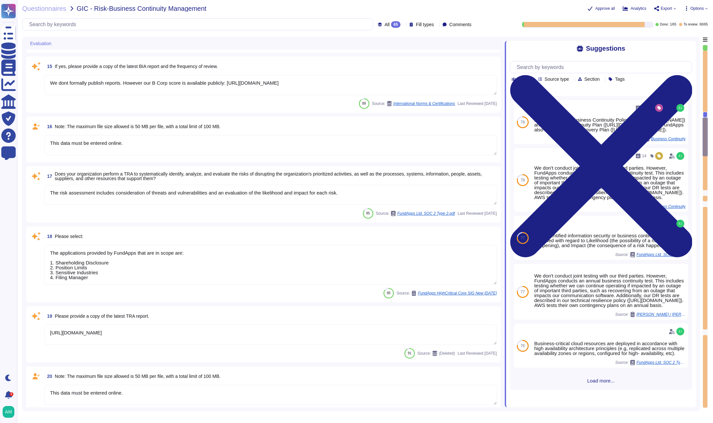
type textarea "We store scoped data in Ireland and Germany"
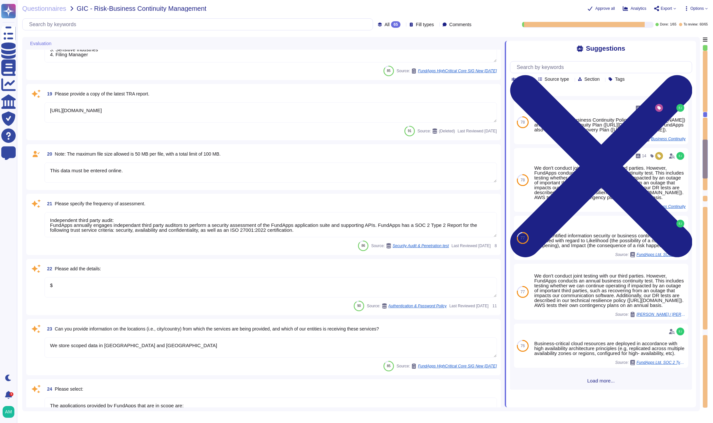
type textarea "The applications provided by FundApps that are in scope are: 1. Shareholding Di…"
type textarea "We store scoped data in Ireland and Germany"
type textarea "$"
type textarea "The applications provided by FundApps that are in scope are: 1. Shareholding Di…"
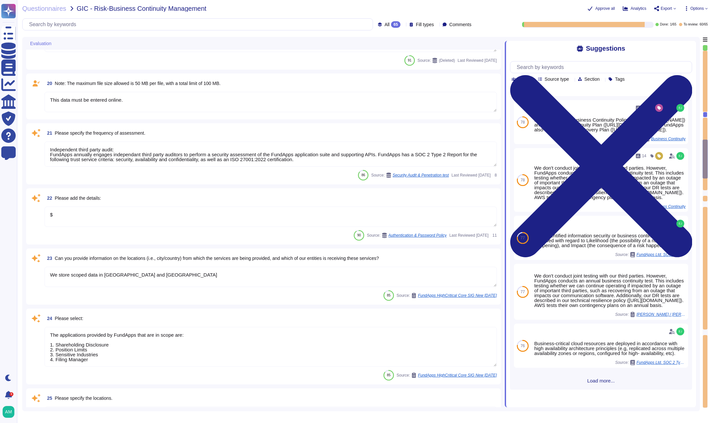
scroll to position [1181, 0]
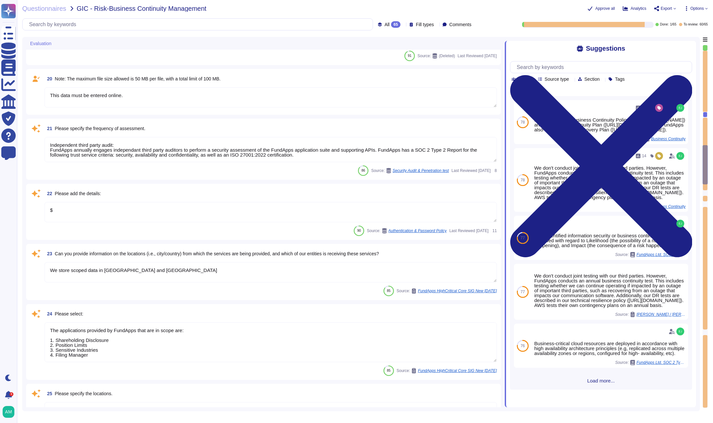
click at [231, 276] on textarea "We store scoped data in Ireland and Germany" at bounding box center [270, 272] width 452 height 20
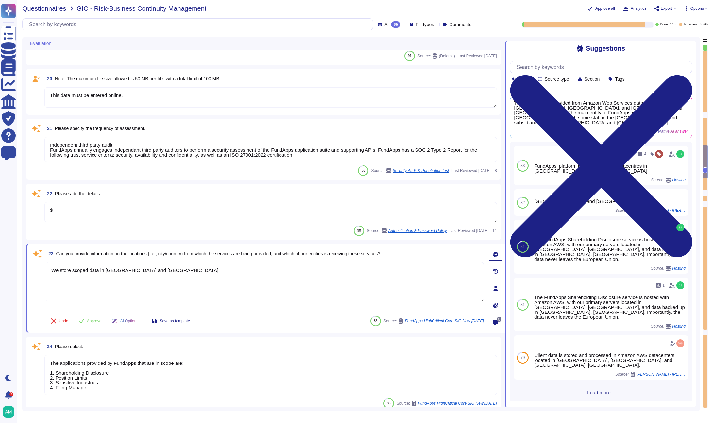
click at [41, 7] on span "Questionnaires" at bounding box center [44, 8] width 44 height 7
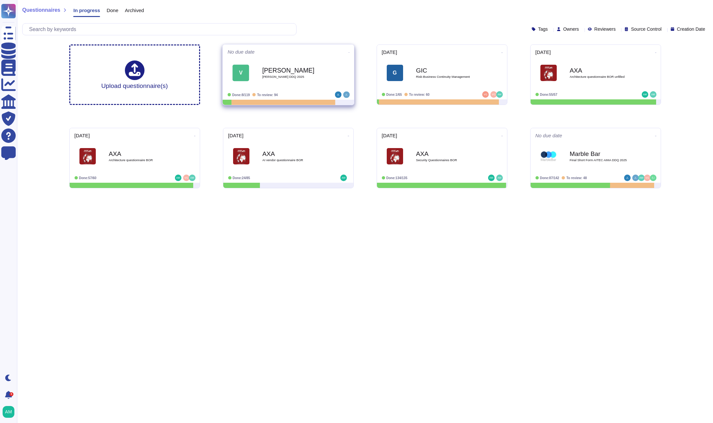
click at [302, 86] on div "VanEck VanEck DDQ 2025" at bounding box center [295, 73] width 66 height 26
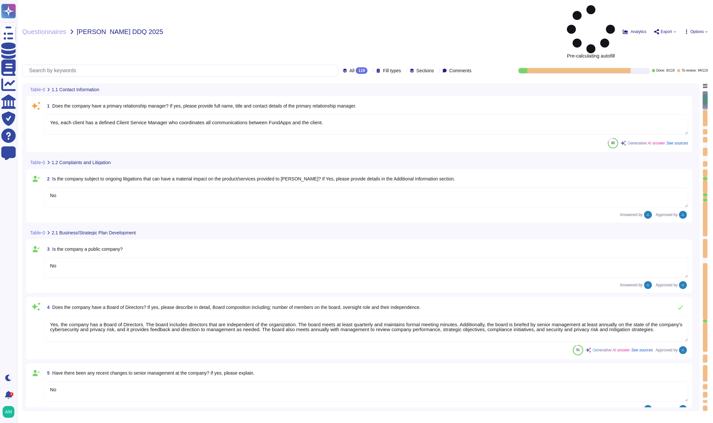
type textarea "Yes, each client has a defined Client Service Manager who coordinates all commu…"
type textarea "No"
type textarea "Yes, the company has a Board of Directors. The board includes directors that ar…"
type textarea "No"
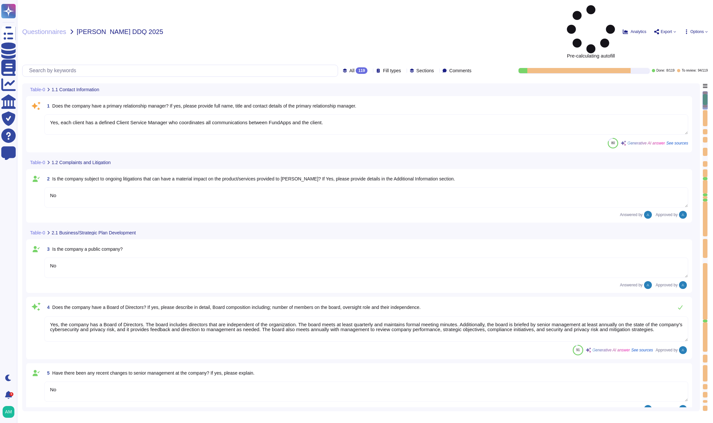
type textarea "Client responsibilities with regards to FundApps platform are set out in client…"
type textarea "Privately held."
type textarea "FundApps mandates a third-party financial auditor to review its financial state…"
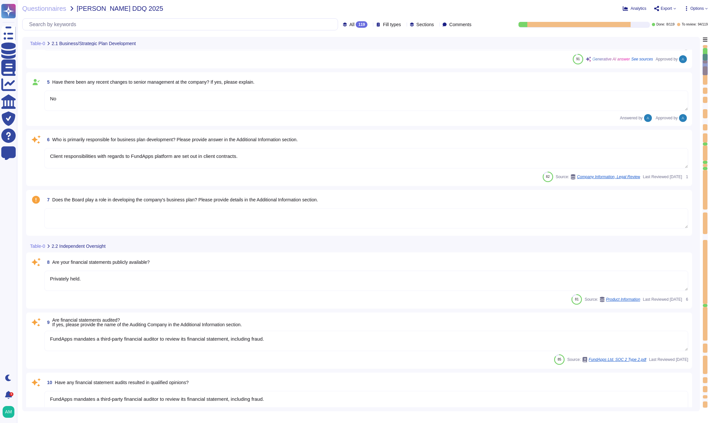
type textarea "FundApps mandates a third-party financial auditor to review its financial state…"
type textarea "FundApps has a team of compliance professionals who monitor existing and upcomi…"
type textarea "FundApps utilizes subservice organizations to perform certain functions, includ…"
type textarea "Yes, the compliance plan and compliance program documentation have remained cur…"
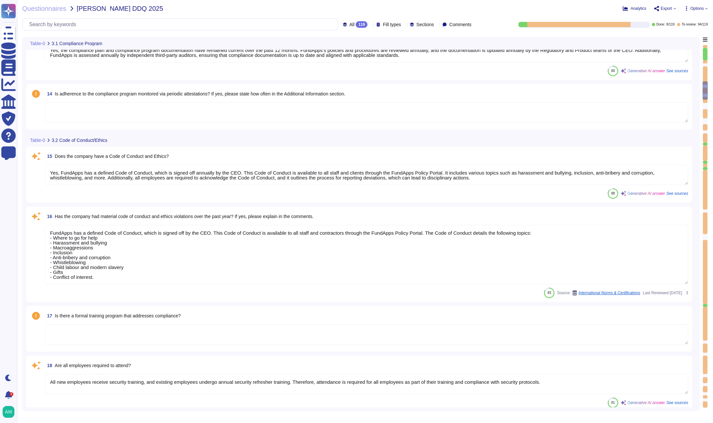
type textarea "Yes, FundApps has a defined Code of Conduct, which is signed off annually by th…"
type textarea "FundApps has a defined Code of Conduct, which is signed off by the CEO. This Co…"
type textarea "All new employees receive security training, and existing employees undergo ann…"
type textarea "Yes, FundApps has a whistleblowing policy, which is detailed in the Code of Con…"
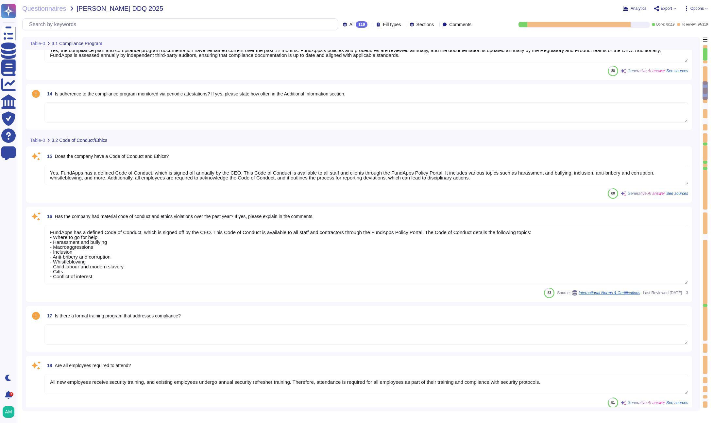
click at [182, 178] on textarea "Yes, FundApps has a defined Code of Conduct, which is signed off annually by th…" at bounding box center [366, 175] width 644 height 20
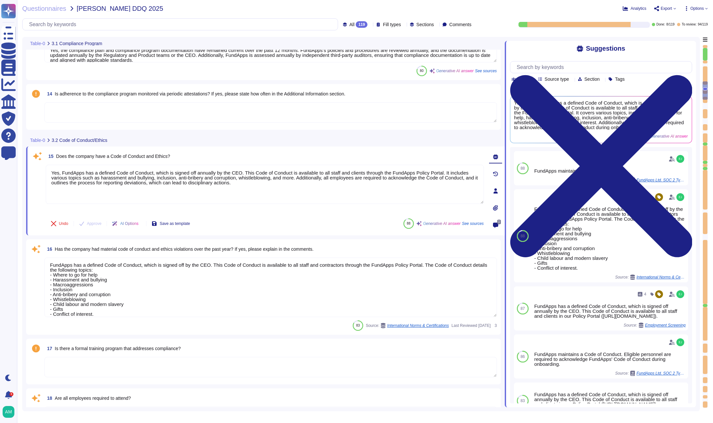
click at [234, 282] on textarea "FundApps has a defined Code of Conduct, which is signed off by the CEO. This Co…" at bounding box center [270, 287] width 452 height 59
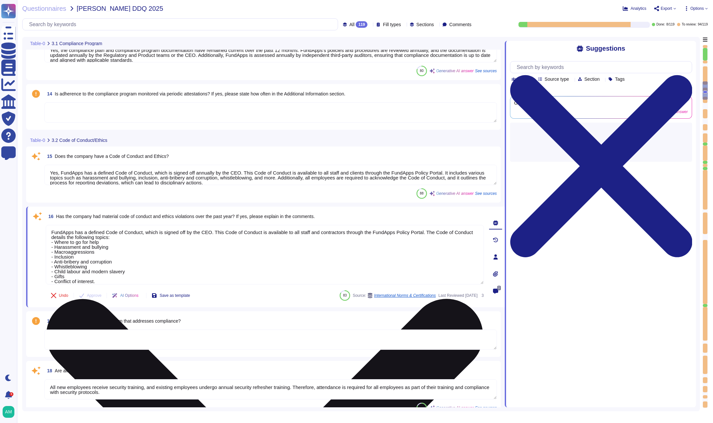
scroll to position [6, 0]
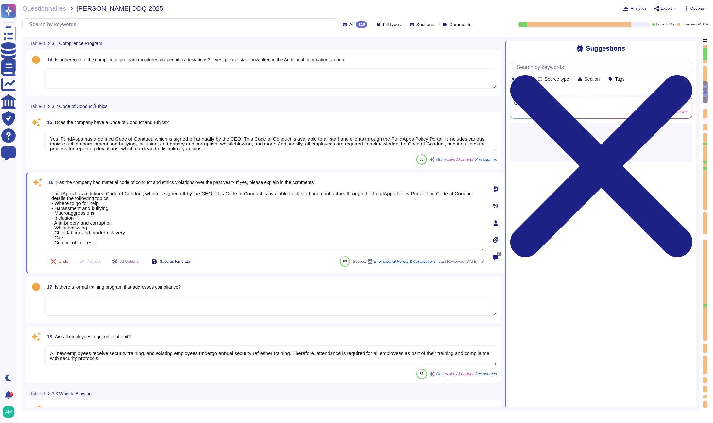
type textarea "FundApps's legal team regularly reviews all applicable laws to ensure complianc…"
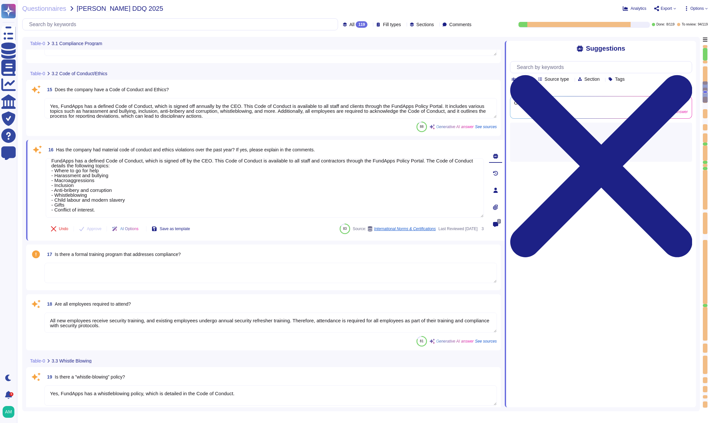
scroll to position [824, 0]
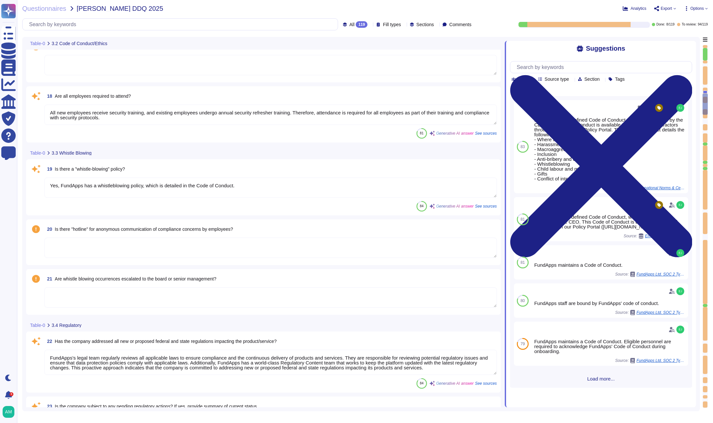
type textarea "It is not - N/A"
type textarea "FundApps's Code of Conduct includes a section on Conflict of Interest. However,…"
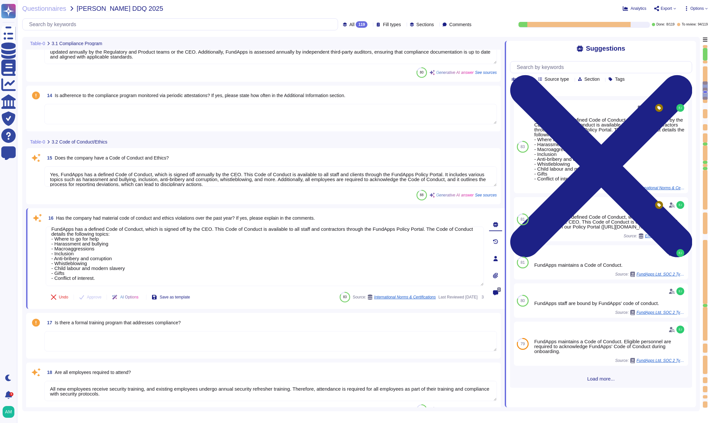
type textarea "FundApps has a team of compliance professionals who monitor existing and upcomi…"
type textarea "FundApps utilizes subservice organizations to perform certain functions, includ…"
type textarea "Yes, the compliance plan and compliance program documentation have remained cur…"
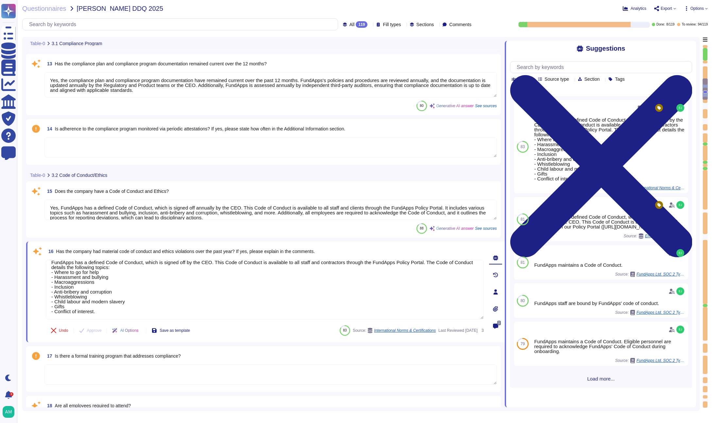
scroll to position [737, 0]
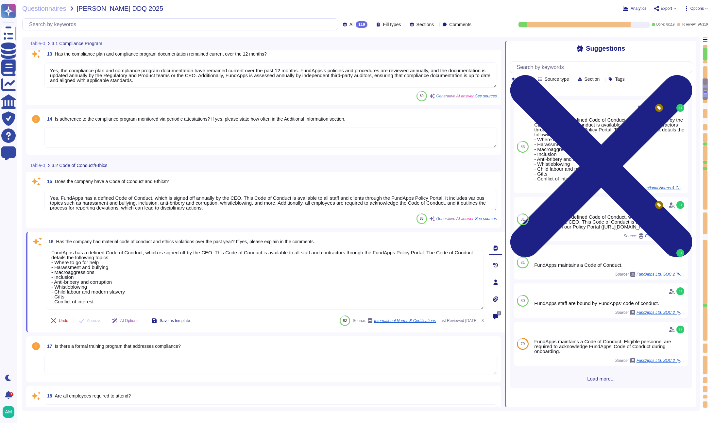
click at [183, 364] on textarea at bounding box center [270, 365] width 452 height 20
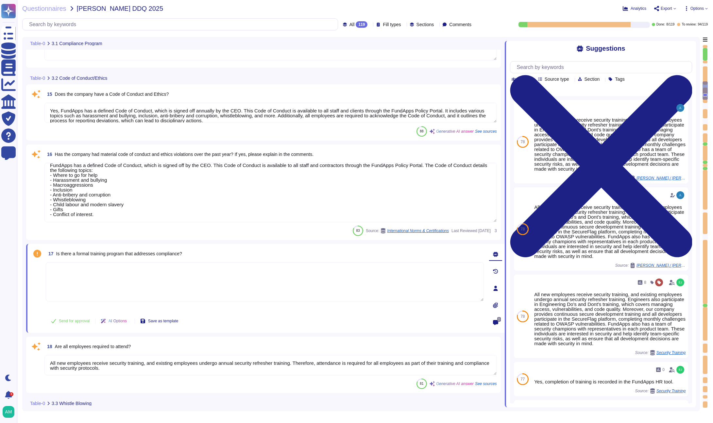
scroll to position [830, 0]
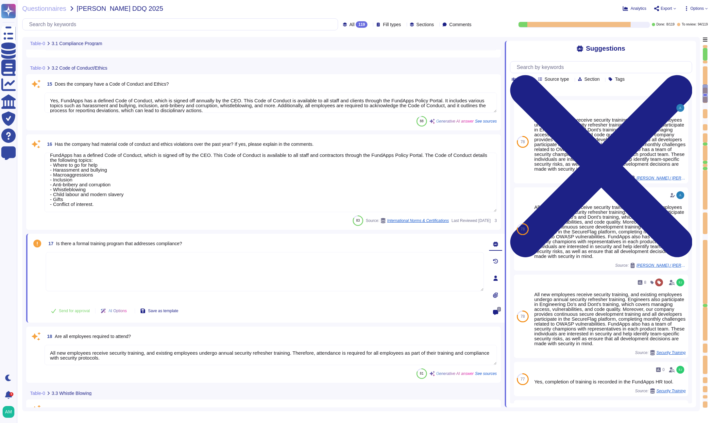
type textarea "FundApps's legal team regularly reviews all applicable laws to ensure complianc…"
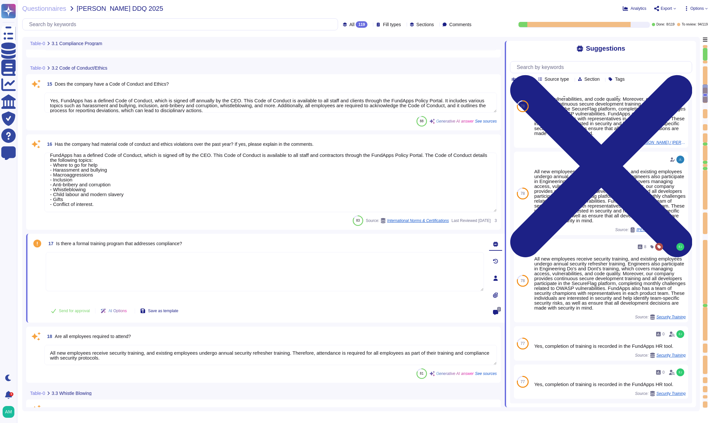
scroll to position [69, 0]
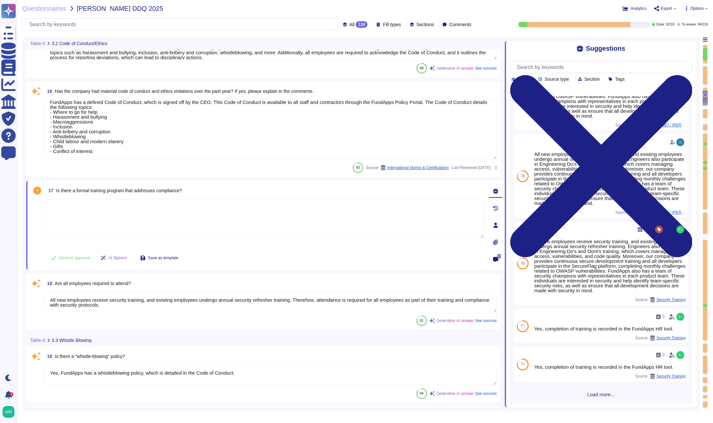
type textarea "It is not - N/A"
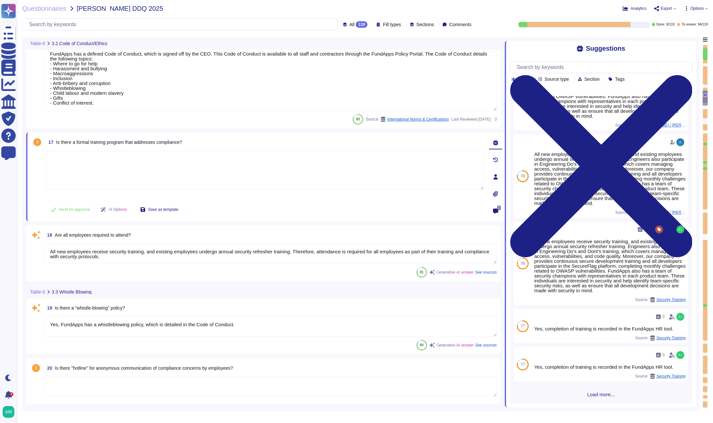
scroll to position [927, 0]
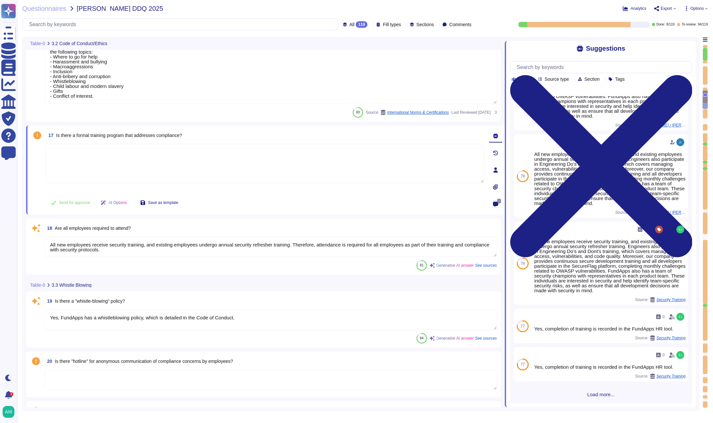
click at [232, 237] on textarea "All new employees receive security training, and existing employees undergo ann…" at bounding box center [270, 247] width 452 height 20
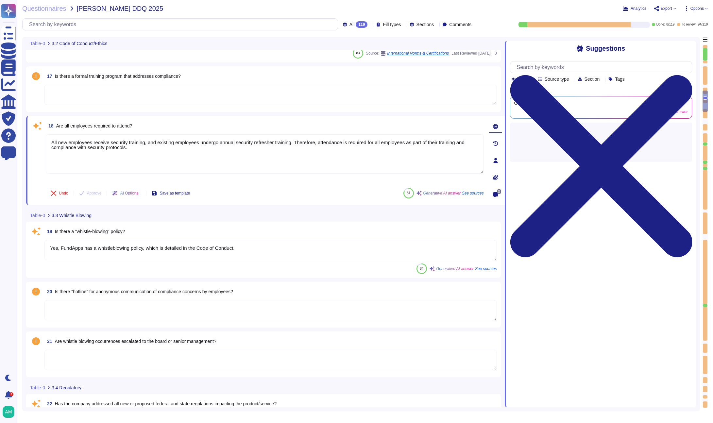
type textarea "FundApps's Code of Conduct includes a section on Conflict of Interest. However,…"
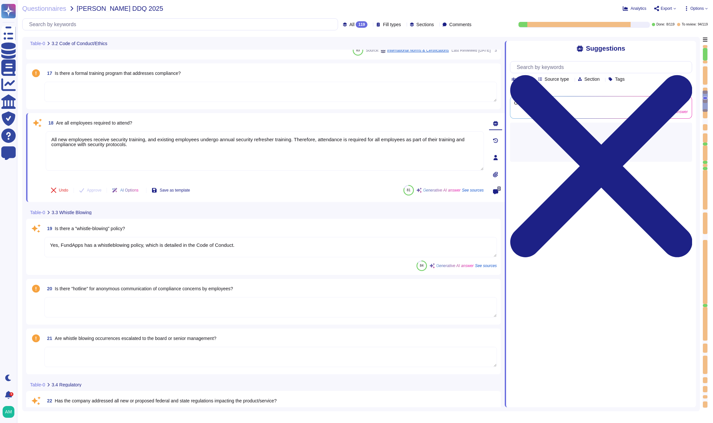
click at [230, 248] on textarea "Yes, FundApps has a whistleblowing policy, which is detailed in the Code of Con…" at bounding box center [270, 247] width 452 height 20
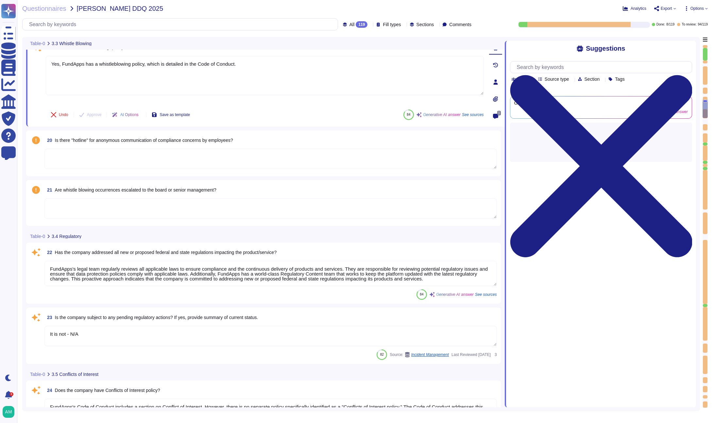
type textarea "FundApps has a defined Code of Conduct, which is signed off by the CEO. This Co…"
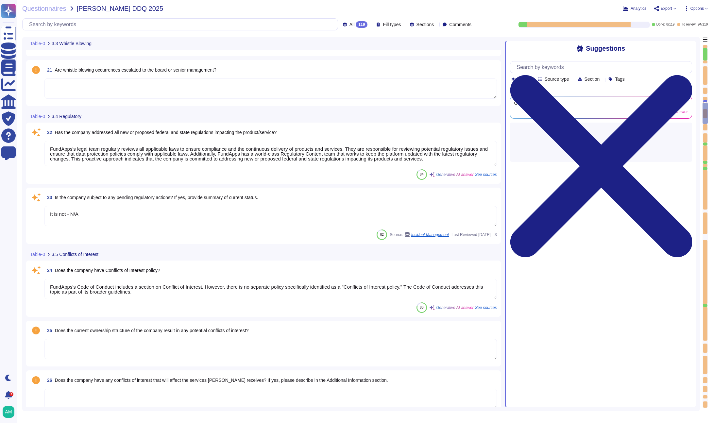
type textarea "Yes, the company has procedures in place to allow reporting of any misconduct, …"
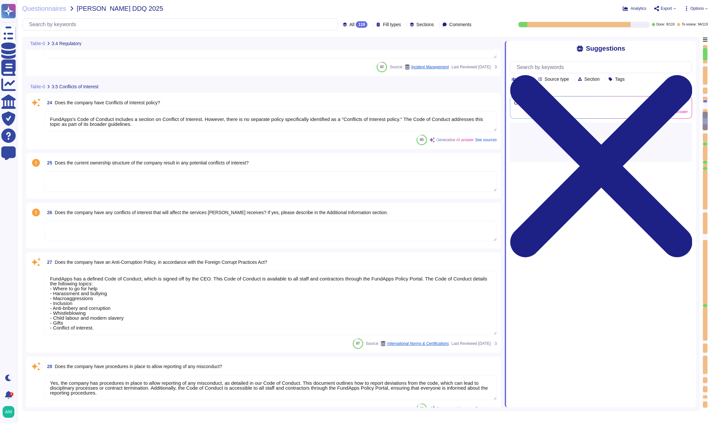
type textarea "Yes, there is a Risk Management function within the organization. FundApps has …"
type textarea "Yes, risk assessments are performed by the organization. Additional Information…"
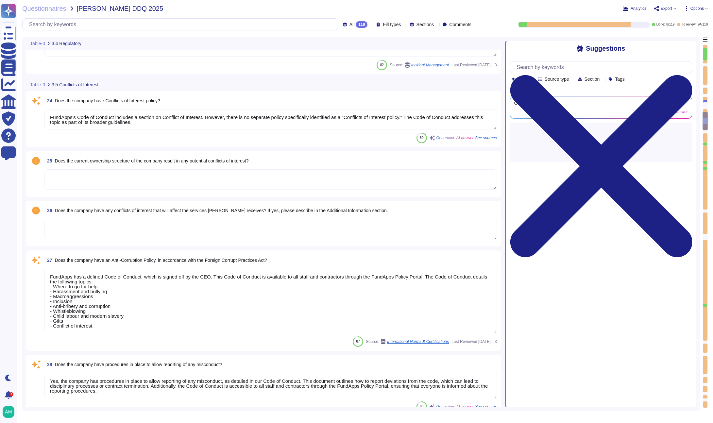
scroll to position [1, 0]
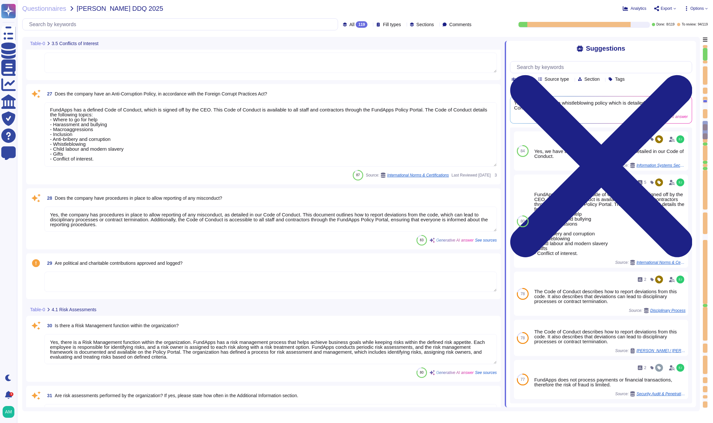
type textarea "Yes, we have an internal audit programme that is structured based on the ISO270…"
type textarea "FundApps is audited annually by independent third-party auditors who provide a …"
type textarea "Yes, we have a formal Incident Response Policy that includes comprehensive proc…"
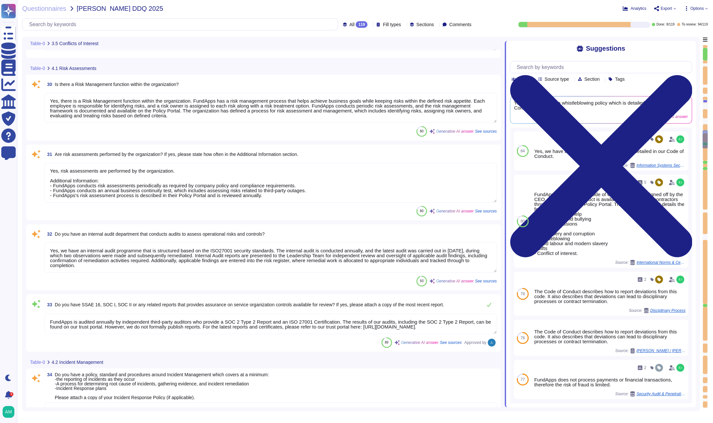
type textarea "Yes, FundApps has an adequate Incident Response Plan in place to inform clients…"
type textarea "FundApps has established a comprehensive Business Continuity Plan (BCP) and a D…"
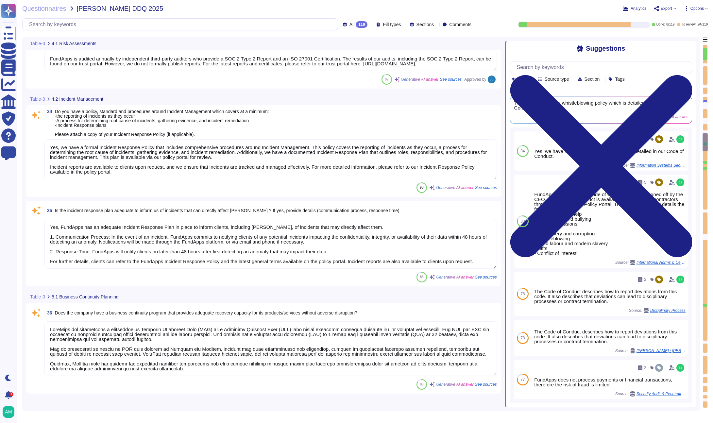
scroll to position [2146, 0]
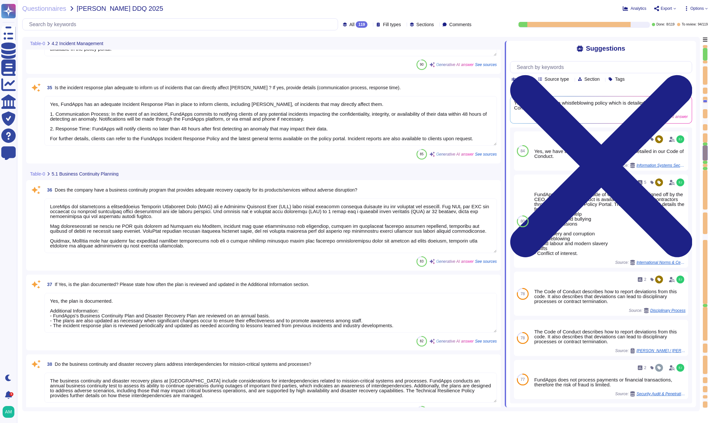
type textarea "Yes, the plan is documented. Additional Information: - FundApps's Business Cont…"
type textarea "The business continuity and disaster recovery plans at [GEOGRAPHIC_DATA] includ…"
type textarea "Yes, a business continuity exercise has been performed in the last 12 months. T…"
type textarea "FundApps has established comprehensive plans and resources to restore operation…"
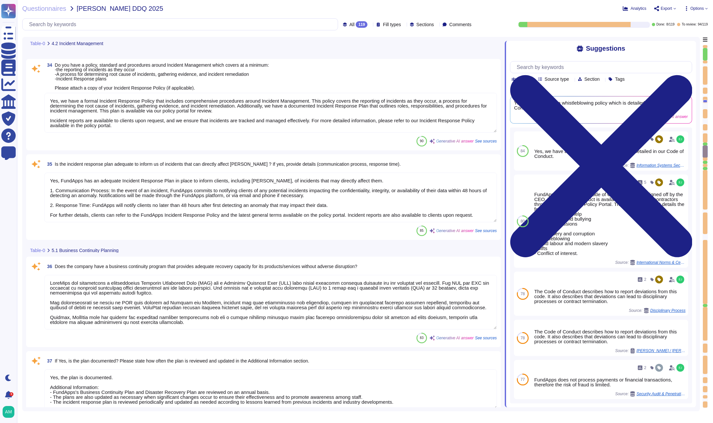
scroll to position [2067, 0]
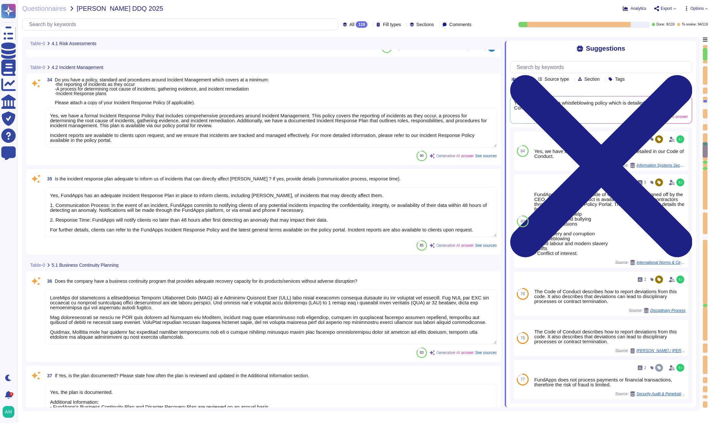
type textarea "Yes, risk assessments are performed by the organization. Additional Information…"
type textarea "Yes, we have an internal audit programme that is structured based on the ISO270…"
type textarea "FundApps is audited annually by independent third-party auditors who provide a …"
click at [217, 127] on textarea "Yes, we have a formal Incident Response Policy that includes comprehensive proc…" at bounding box center [270, 128] width 452 height 40
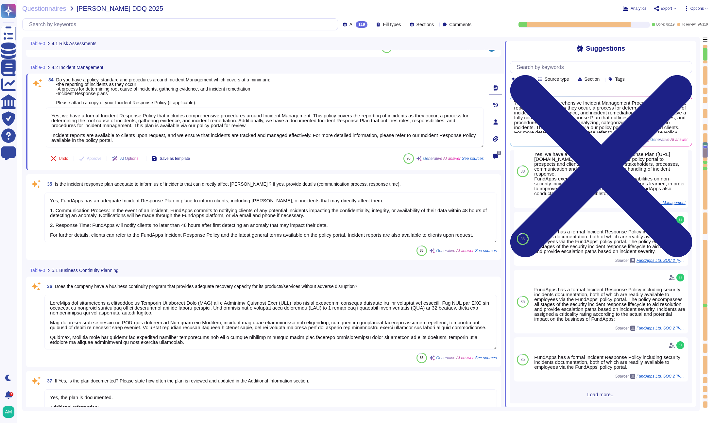
scroll to position [103, 0]
click at [302, 232] on textarea "Yes, FundApps has an adequate Incident Response Plan in place to inform clients…" at bounding box center [270, 218] width 452 height 50
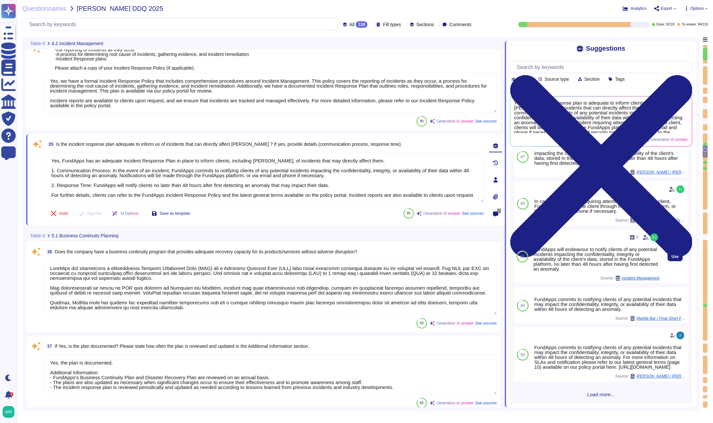
scroll to position [0, 0]
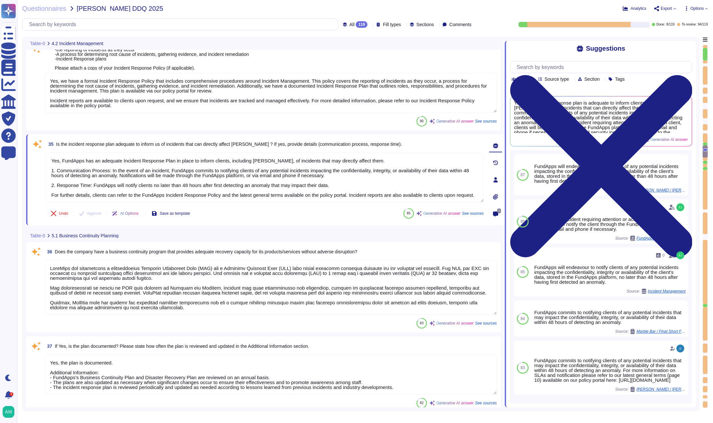
click at [276, 279] on textarea at bounding box center [270, 287] width 452 height 55
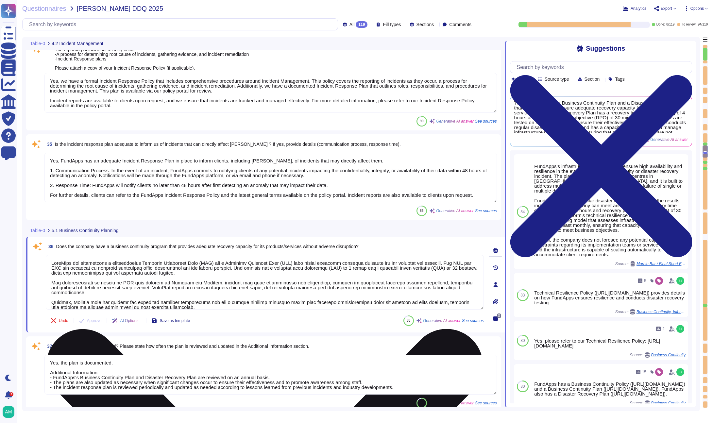
scroll to position [6, 0]
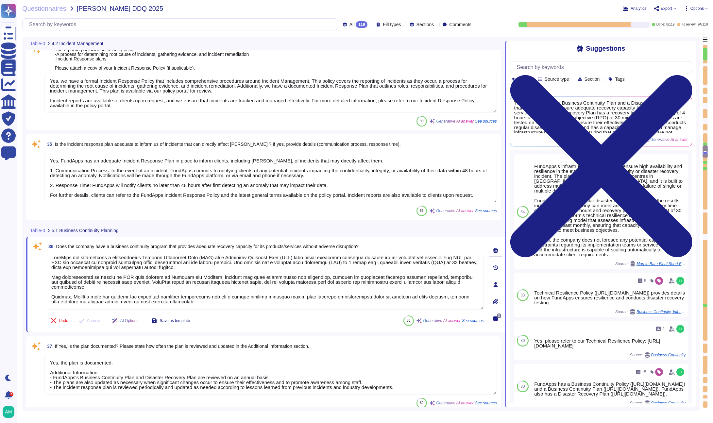
click at [284, 372] on textarea "Yes, the plan is documented. Additional Information: - FundApps's Business Cont…" at bounding box center [270, 375] width 452 height 40
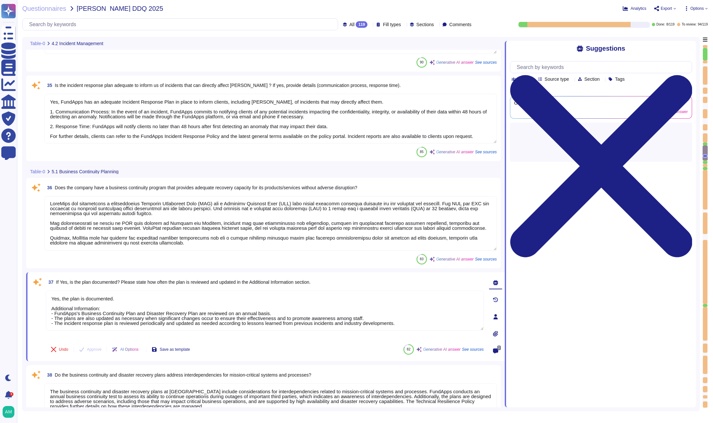
scroll to position [2149, 0]
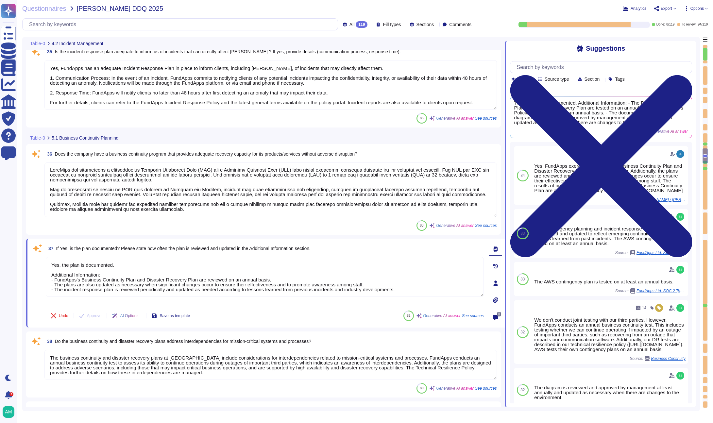
type textarea "Yes, RTO (Recovery Time Objective) and RPO (Recovery Point Objective) metrics a…"
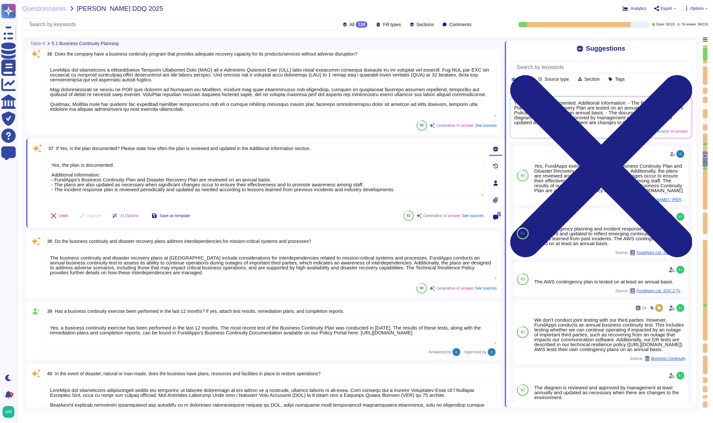
type textarea "Yes, FundApps has a backup and recovery policy detailed in our Data Backups Pol…"
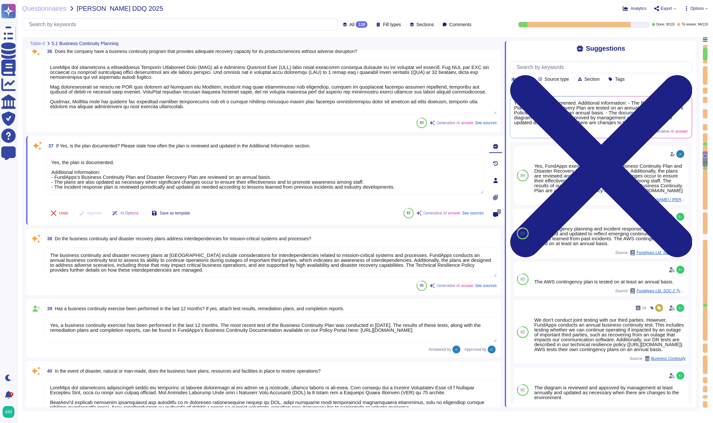
click at [282, 276] on textarea "The business continuity and disaster recovery plans at [GEOGRAPHIC_DATA] includ…" at bounding box center [270, 262] width 452 height 30
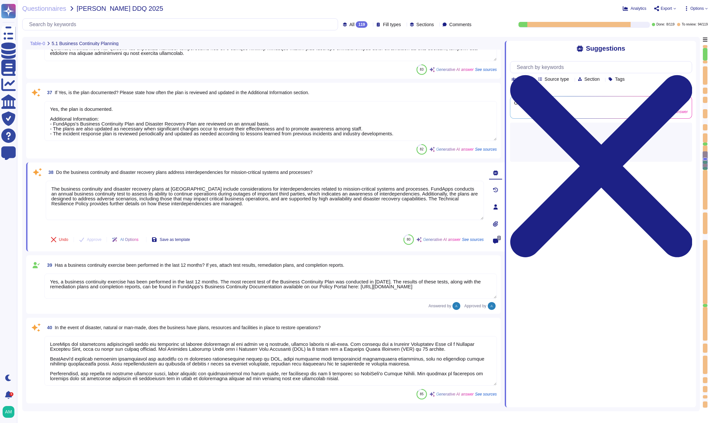
type textarea "Yes, FundApps has backups of all its IT systems. Details of the backups include…"
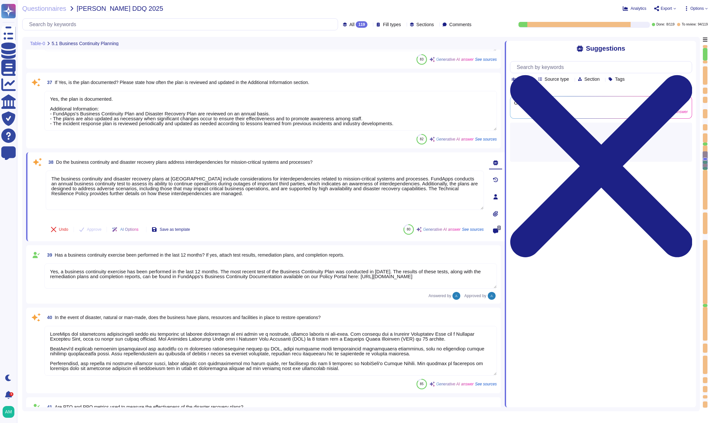
scroll to position [2343, 0]
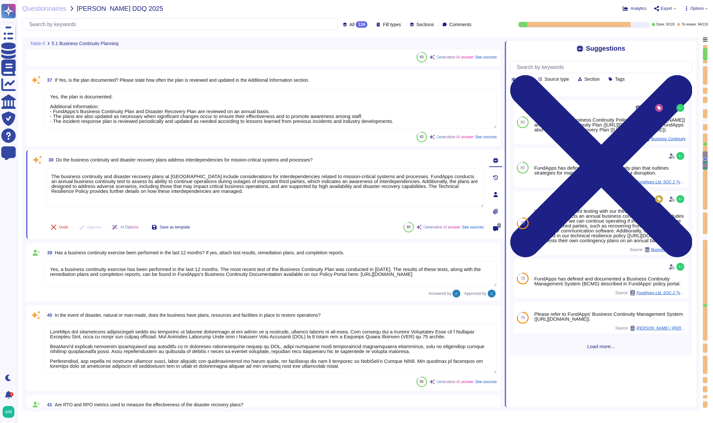
click at [291, 277] on textarea "Yes, a business continuity exercise has been performed in the last 12 months. T…" at bounding box center [270, 273] width 452 height 25
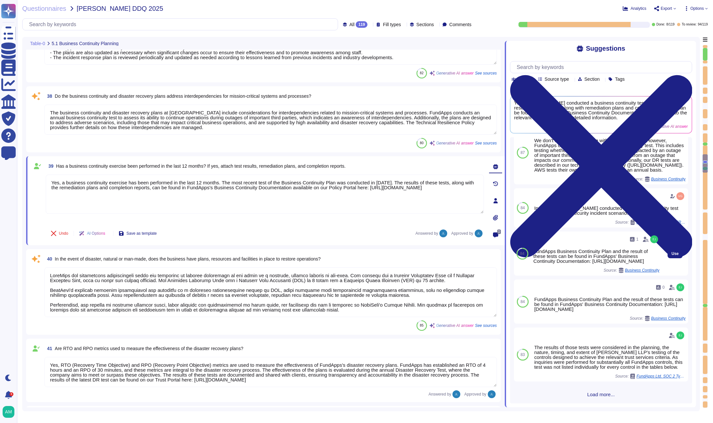
scroll to position [0, 0]
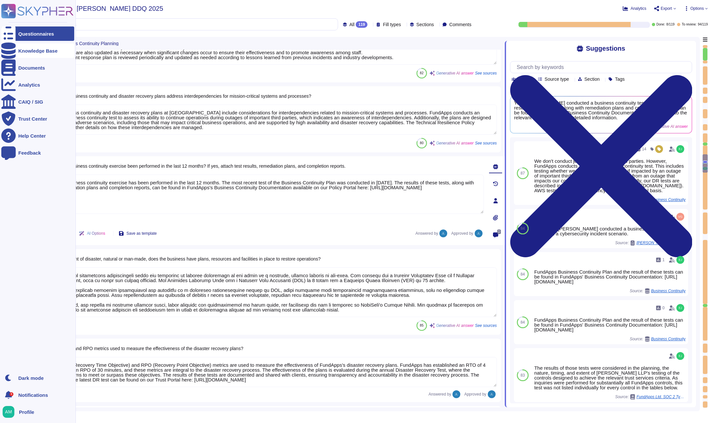
click at [29, 52] on div "Knowledge Base" at bounding box center [37, 50] width 39 height 5
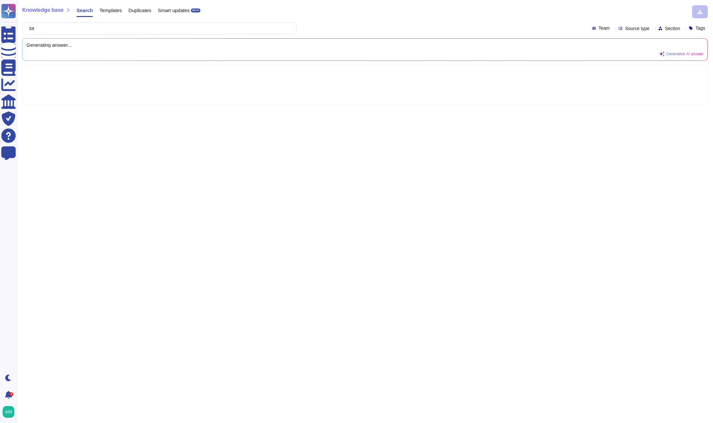
type input "s"
type input "axa"
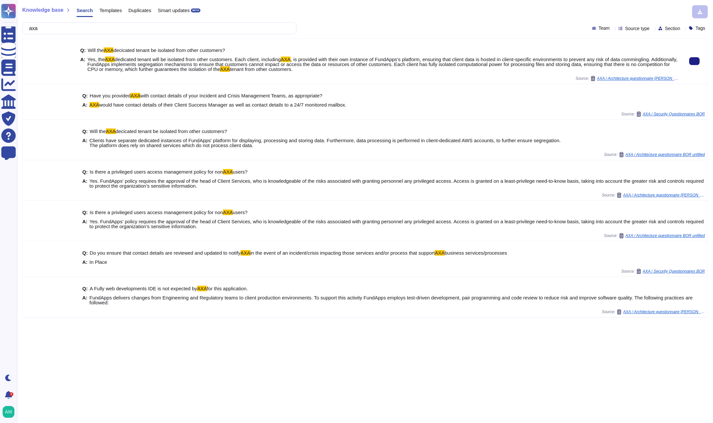
click at [419, 62] on span ", is provided with their own instance of FundApps's platform, ensuring that cli…" at bounding box center [382, 64] width 590 height 15
click at [641, 78] on span "AXA / Architecture questionnaire BOR" at bounding box center [638, 78] width 82 height 4
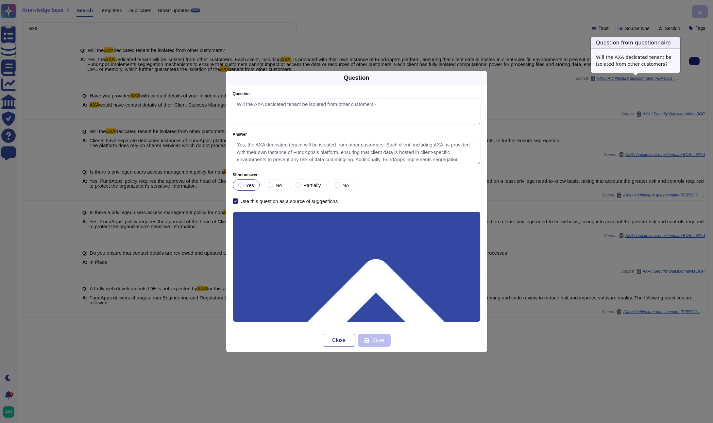
type textarea "Will the AXA decicated tenant be isolated from other customers?"
type textarea "Yes, the AXA dedicated tenant will be isolated from other customers. Each clien…"
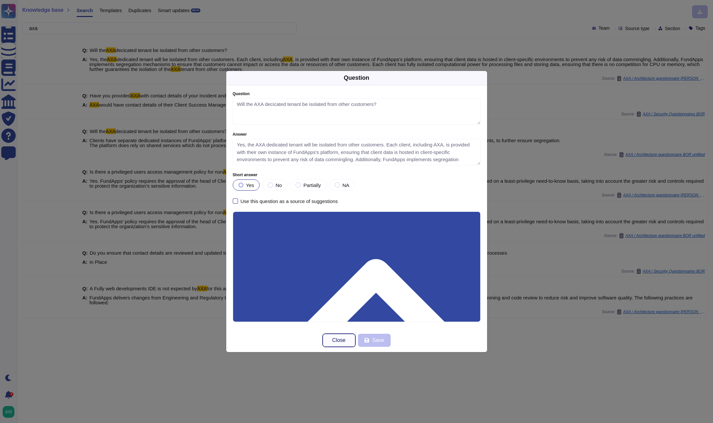
click at [332, 340] on span "Close" at bounding box center [338, 340] width 13 height 5
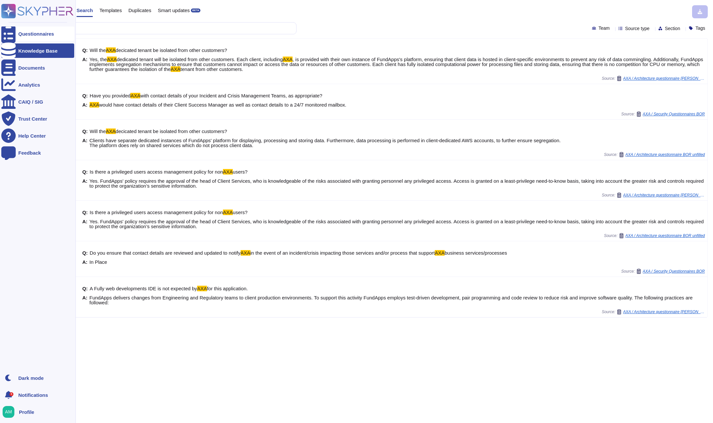
click at [9, 34] on icon at bounding box center [8, 33] width 14 height 19
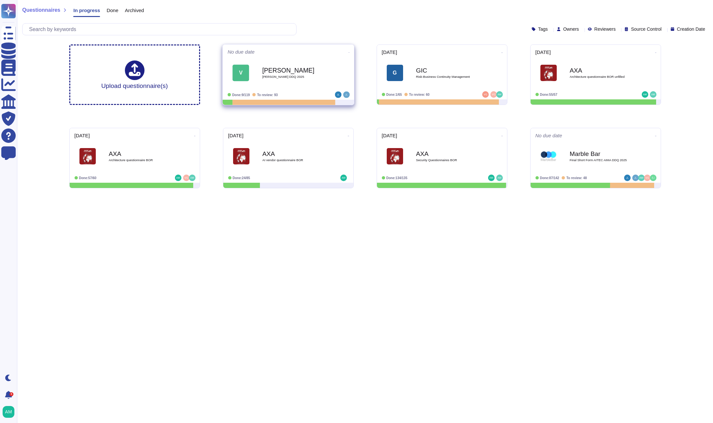
click at [296, 74] on b "VanEck" at bounding box center [295, 70] width 66 height 6
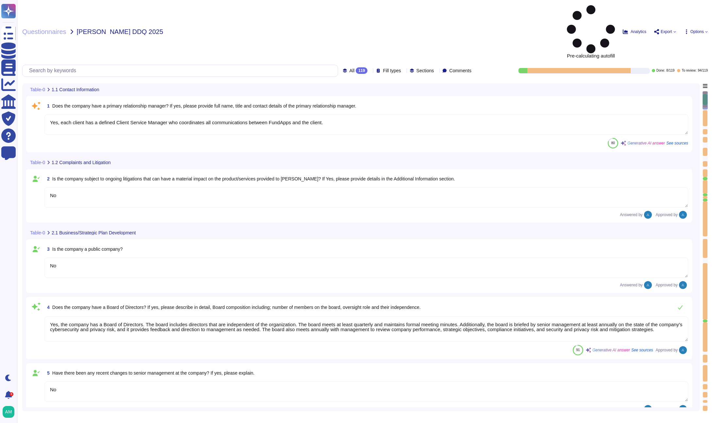
type textarea "Yes, each client has a defined Client Service Manager who coordinates all commu…"
type textarea "No"
type textarea "Yes, the company has a Board of Directors. The board includes directors that ar…"
type textarea "No"
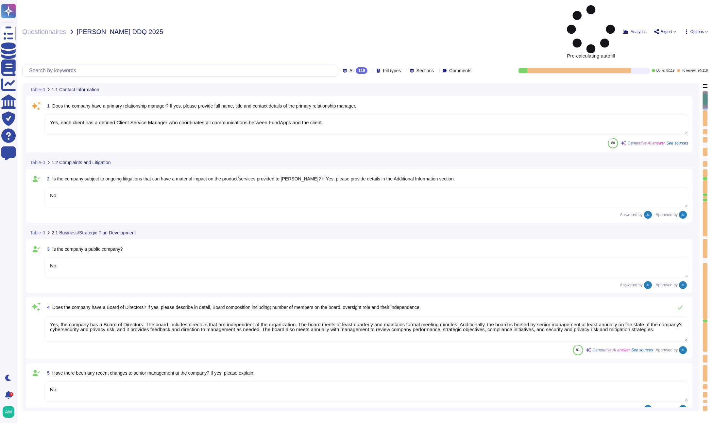
type textarea "Client responsibilities with regards to FundApps platform are set out in client…"
type textarea "Privately held."
type textarea "FundApps mandates a third-party financial auditor to review its financial state…"
type textarea "Yes, each client has a defined Client Service Manager who coordinates all commu…"
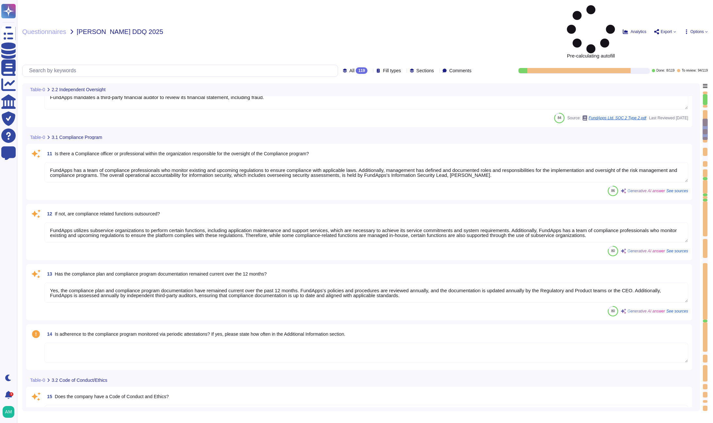
type textarea "FundApps has a team of compliance professionals who monitor existing and upcomi…"
type textarea "FundApps utilizes subservice organizations to perform certain functions, includ…"
type textarea "Yes, the compliance plan and compliance program documentation have remained cur…"
type textarea "Yes, FundApps has a defined Code of Conduct, which is signed off annually by th…"
type textarea "FundApps has a defined Code of Conduct, which is signed off by the CEO. This Co…"
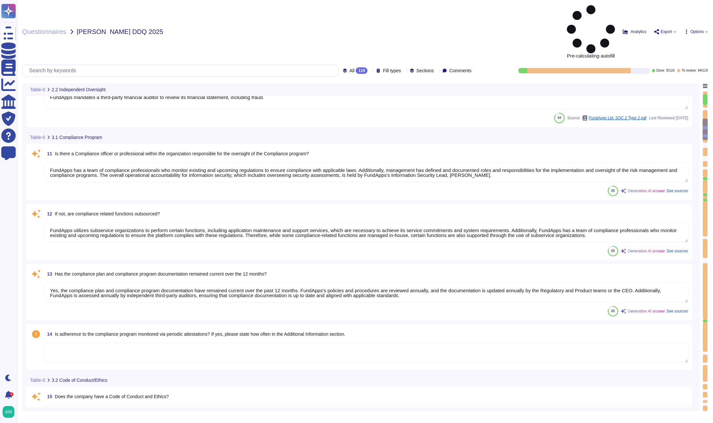
type textarea "All new employees receive security training, and existing employees undergo ann…"
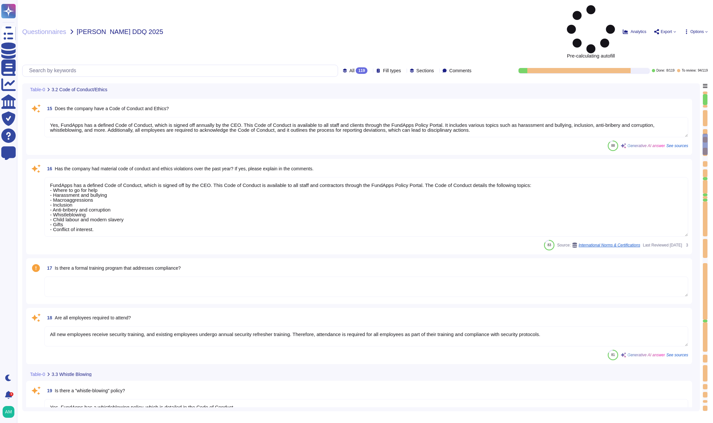
type textarea "Yes, FundApps has a whistleblowing policy, which is detailed in the Code of Con…"
type textarea "FundApps's legal team regularly reviews all applicable laws to ensure complianc…"
type textarea "It is not - N/A"
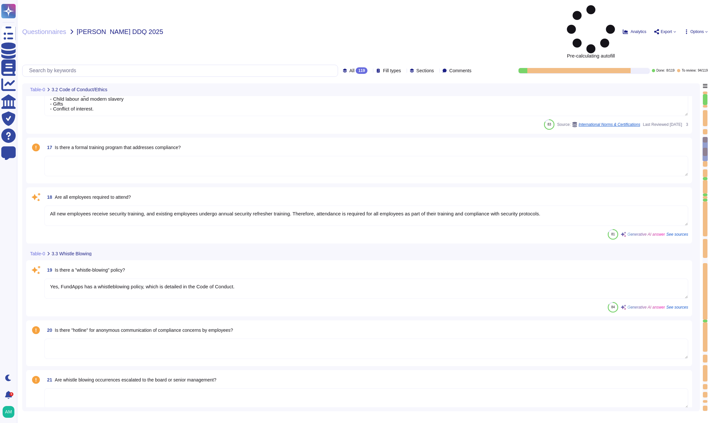
type textarea "FundApps's Code of Conduct includes a section on Conflict of Interest. However,…"
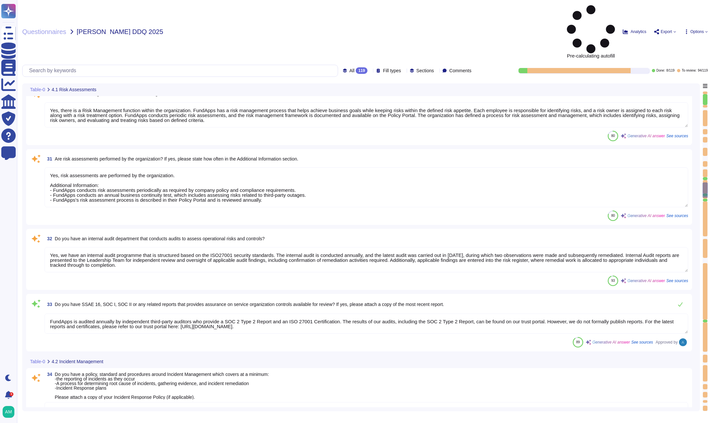
type textarea "Yes, there is a Risk Management function within the organization. FundApps has …"
type textarea "Yes, risk assessments are performed by the organization. Additional Information…"
type textarea "Yes, we have an internal audit programme that is structured based on the ISO270…"
type textarea "FundApps is audited annually by independent third-party auditors who provide a …"
type textarea "Yes, we have a formal Incident Response Policy that includes comprehensive proc…"
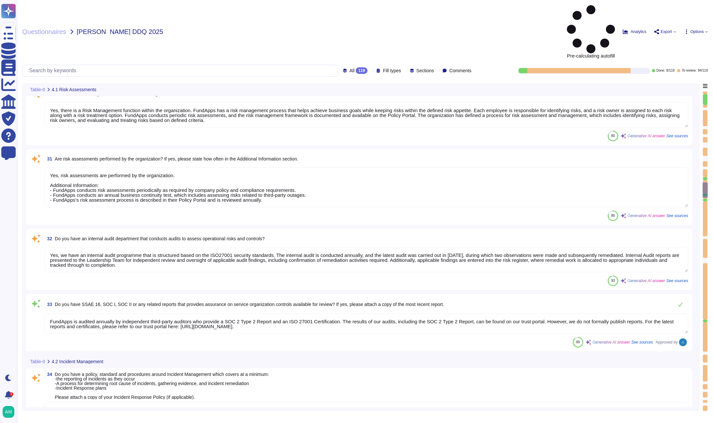
type textarea "Yes, FundApps has an adequate Incident Response Plan in place to inform clients…"
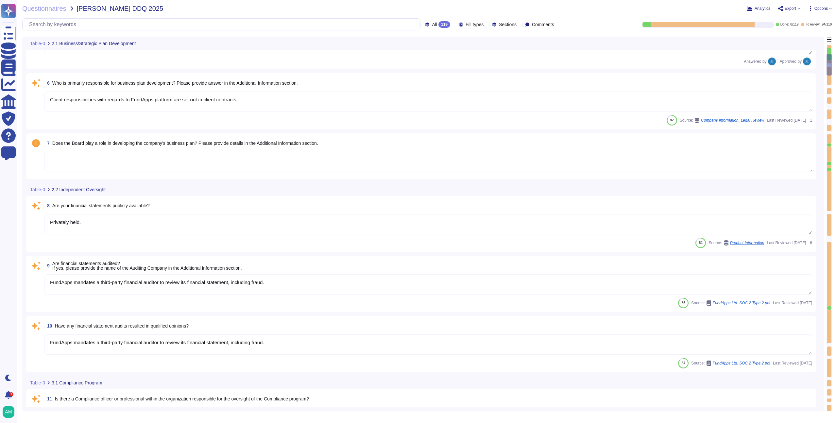
scroll to position [324, 0]
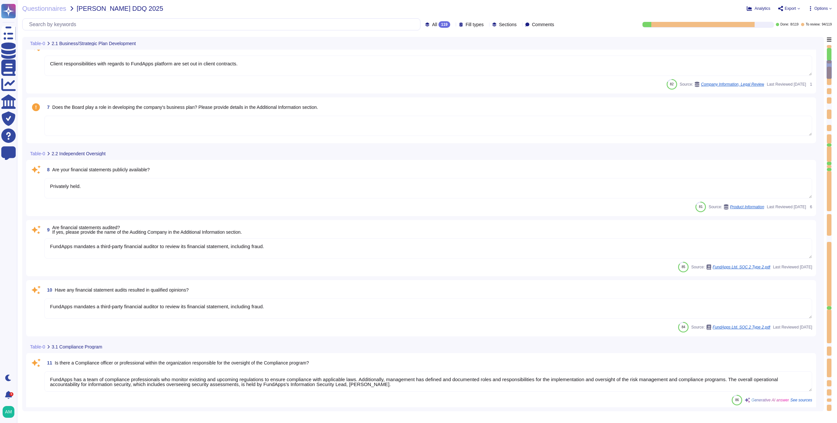
click at [432, 25] on span "All" at bounding box center [434, 24] width 5 height 5
click at [428, 72] on span "To review" at bounding box center [423, 74] width 21 height 6
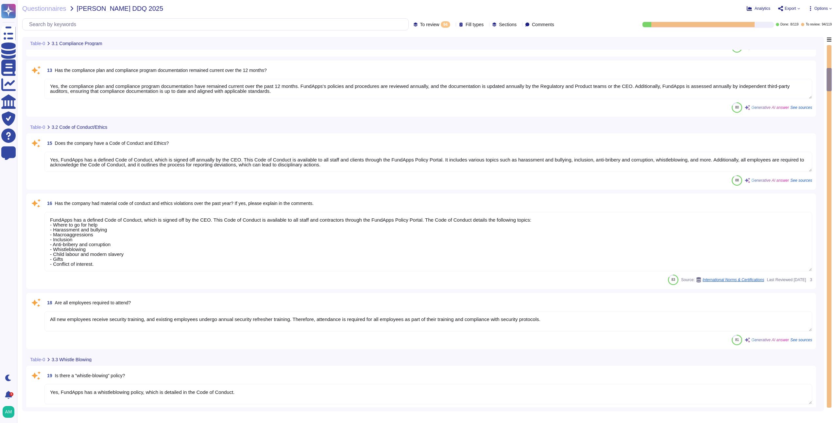
scroll to position [429, 0]
click at [404, 160] on textarea "Yes, FundApps has a defined Code of Conduct, which is signed off annually by th…" at bounding box center [428, 161] width 768 height 20
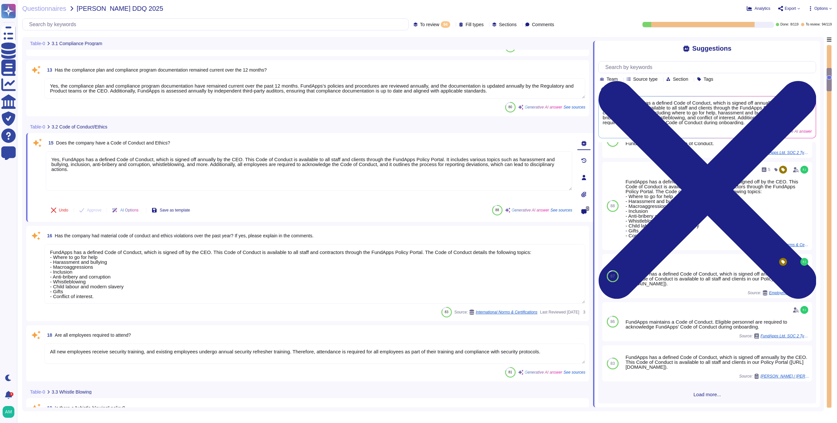
scroll to position [33, 0]
drag, startPoint x: 692, startPoint y: 284, endPoint x: 620, endPoint y: 265, distance: 75.2
click at [620, 265] on div "87 4 FundApps has a defined Code of Conduct, which is signed off annually by th…" at bounding box center [707, 276] width 210 height 44
click at [641, 271] on div "FundApps has a defined Code of Conduct, which is signed off annually by the CEO…" at bounding box center [703, 278] width 160 height 15
drag, startPoint x: 622, startPoint y: 263, endPoint x: 688, endPoint y: 284, distance: 69.3
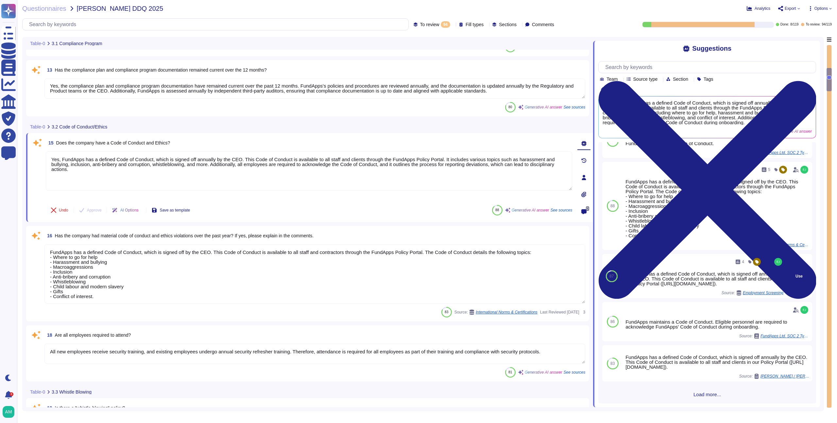
click at [688, 284] on div "4 FundApps has a defined Code of Conduct, which is signed off annually by the C…" at bounding box center [703, 276] width 165 height 44
copy div "FundApps has a defined Code of Conduct, which is signed off annually by the CEO…"
click at [713, 272] on button "Use" at bounding box center [798, 276] width 15 height 9
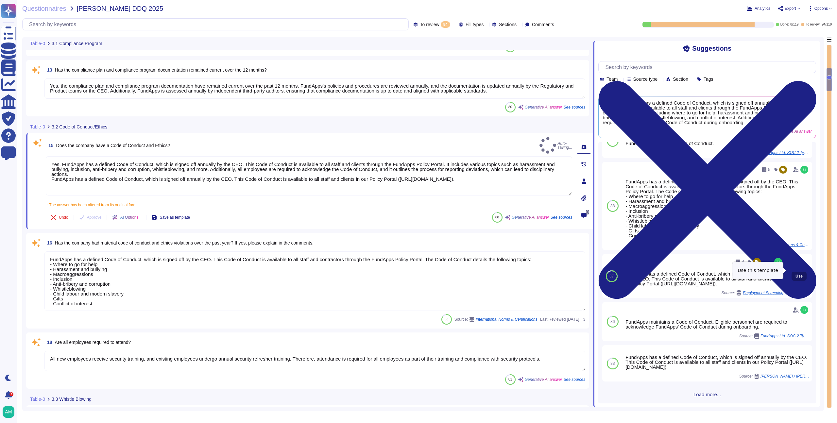
click at [713, 273] on button "Use" at bounding box center [798, 276] width 15 height 9
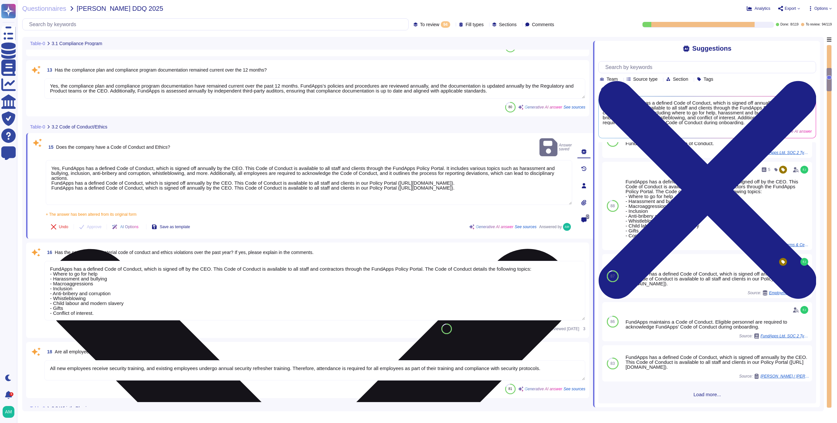
drag, startPoint x: 171, startPoint y: 179, endPoint x: 48, endPoint y: 155, distance: 125.2
click at [48, 160] on textarea "Yes, FundApps has a defined Code of Conduct, which is signed off annually by th…" at bounding box center [309, 182] width 526 height 45
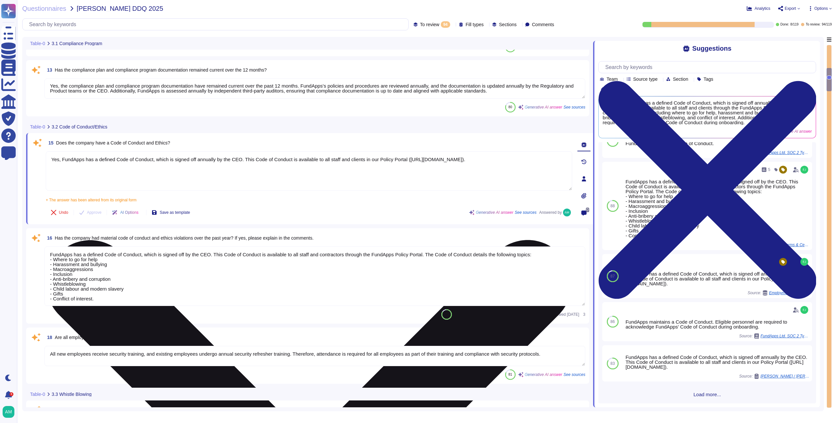
drag, startPoint x: 419, startPoint y: 161, endPoint x: 158, endPoint y: 165, distance: 260.6
click at [158, 165] on textarea "Yes, FundApps has a defined Code of Conduct, which is signed off annually by th…" at bounding box center [309, 170] width 526 height 39
paste textarea "fundapps-prospects/-LzIMRuFrYBq9SY87B4x"
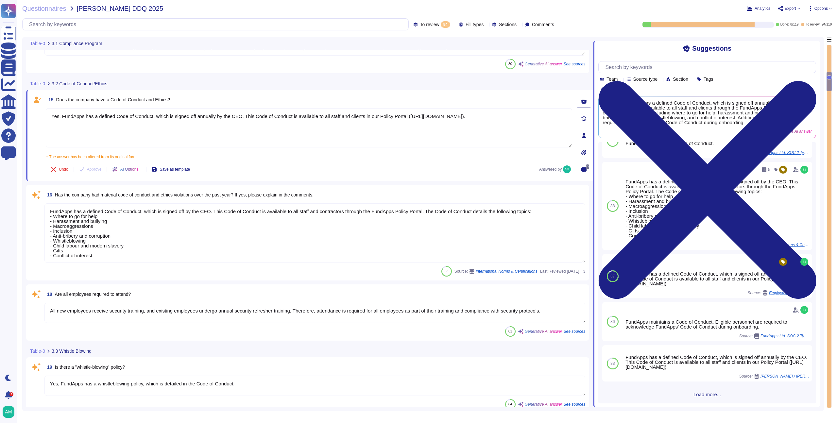
scroll to position [475, 0]
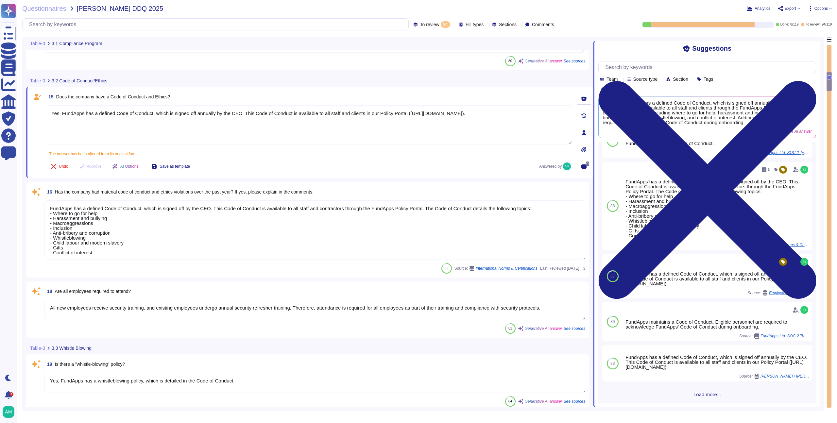
click at [713, 7] on span "Options" at bounding box center [820, 9] width 13 height 4
click at [711, 10] on div "Analytics Export Options Autofill Set Format Delete" at bounding box center [665, 8] width 331 height 7
click at [713, 8] on span "Options" at bounding box center [820, 9] width 13 height 4
click at [713, 7] on div "Analytics Export Options Autofill Set Format Delete" at bounding box center [665, 8] width 331 height 7
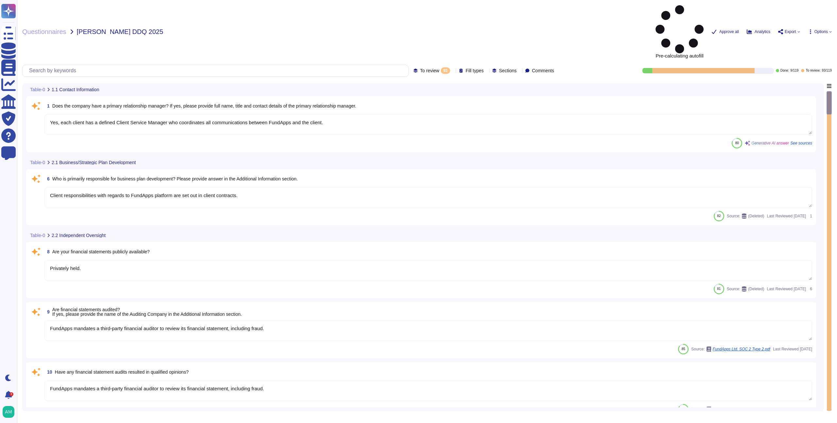
type textarea "Yes, each client has a defined Client Service Manager who coordinates all commu…"
type textarea "Client responsibilities with regards to FundApps platform are set out in client…"
type textarea "Privately held."
type textarea "FundApps mandates a third-party financial auditor to review its financial state…"
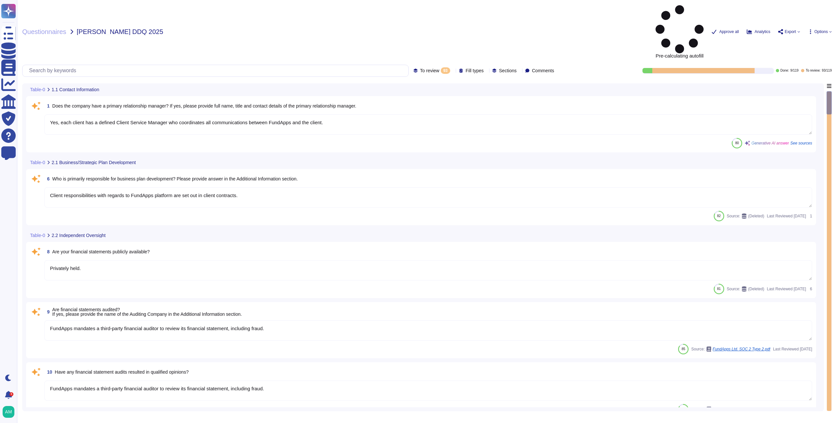
type textarea "FundApps has a team of compliance professionals who monitor existing and upcomi…"
type textarea "FundApps utilizes subservice organizations to perform certain functions, includ…"
type textarea "Yes, the compliance plan and compliance program documentation have remained cur…"
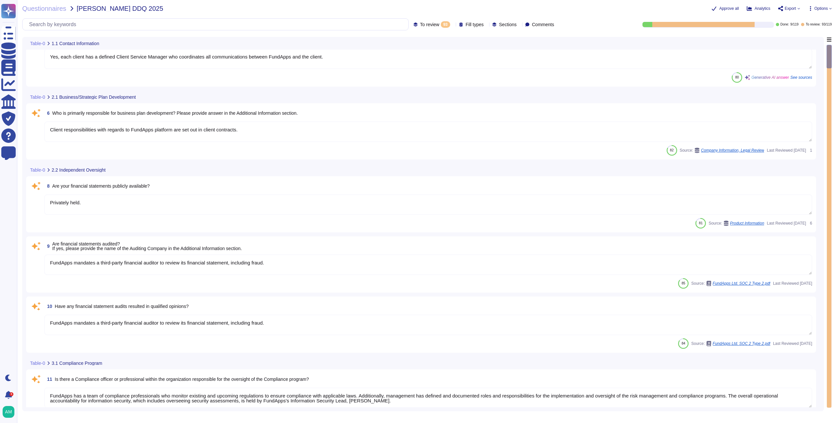
type textarea "Yes, FundApps has a defined Code of Conduct, which is signed off annually by th…"
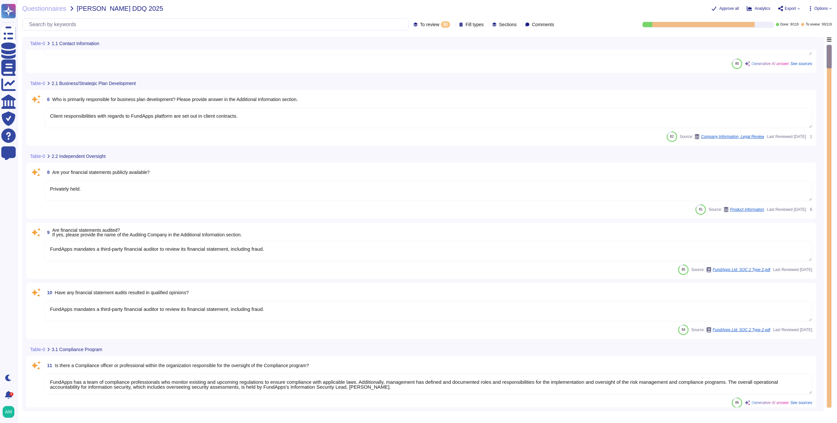
scroll to position [35, 0]
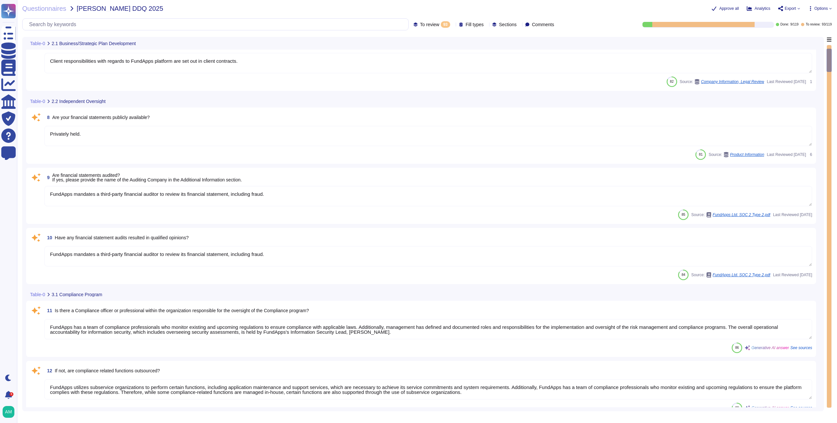
type textarea "FundApps has a defined Code of Conduct, which is signed off by the CEO. This Co…"
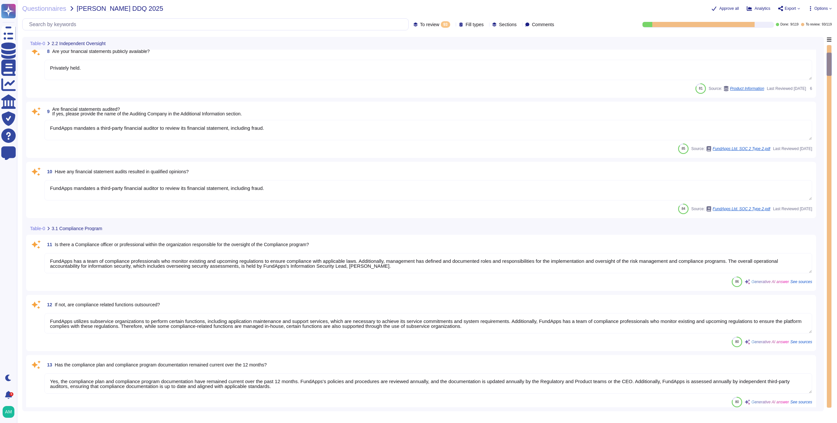
scroll to position [147, 0]
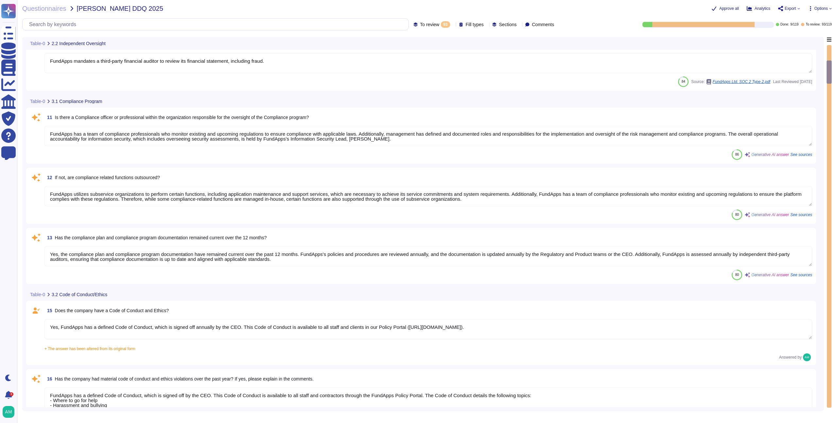
type textarea "All new employees receive security training, and existing employees undergo ann…"
type textarea "Yes, FundApps has a whistleblowing policy, which is detailed in the Code of Con…"
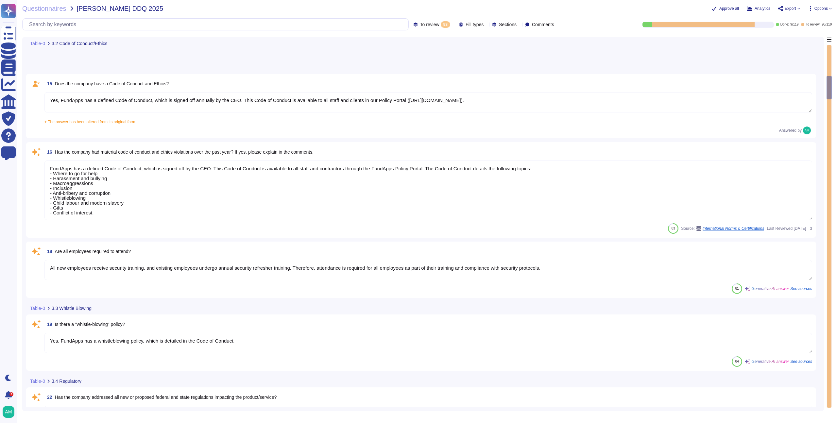
type textarea "FundApps's legal team regularly reviews all applicable laws to ensure complianc…"
type textarea "It is not - N/A"
type textarea "FundApps's Code of Conduct includes a section on Conflict of Interest. However,…"
type textarea "FundApps has a defined Code of Conduct, which is signed off by the CEO. This Co…"
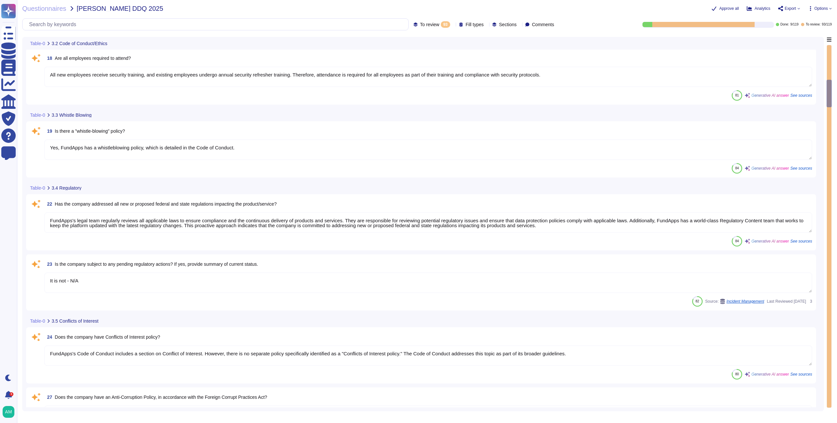
type textarea "Yes, the company has procedures in place to allow reporting of any misconduct, …"
type textarea "Yes, there is a Risk Management function within the organization. FundApps has …"
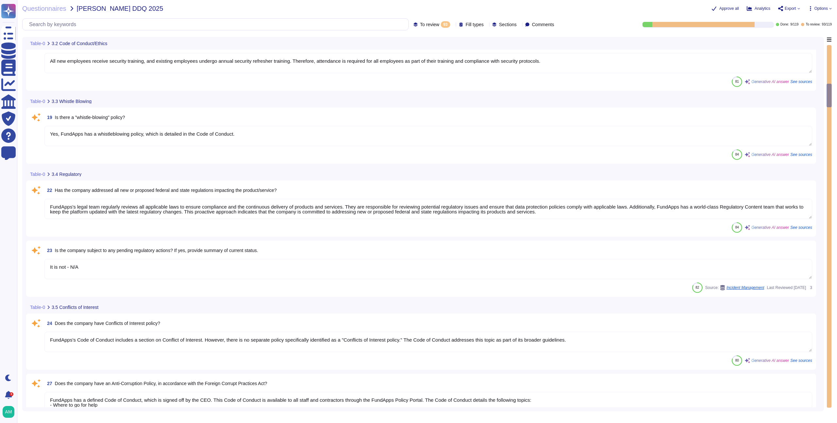
scroll to position [1, 0]
click at [255, 137] on textarea "Yes, FundApps has a whistleblowing policy, which is detailed in the Code of Con…" at bounding box center [428, 136] width 768 height 20
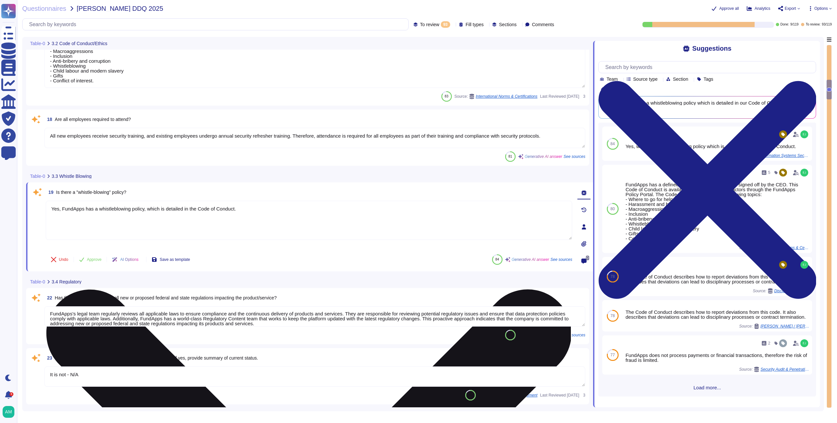
scroll to position [608, 0]
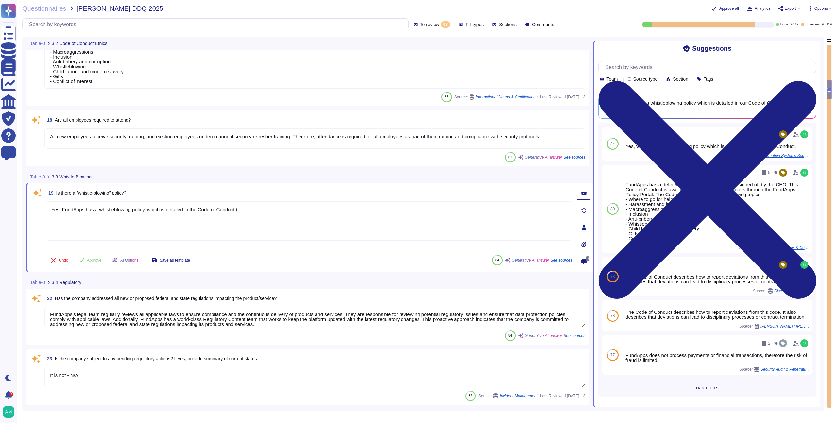
paste textarea "[URL][DOMAIN_NAME]"
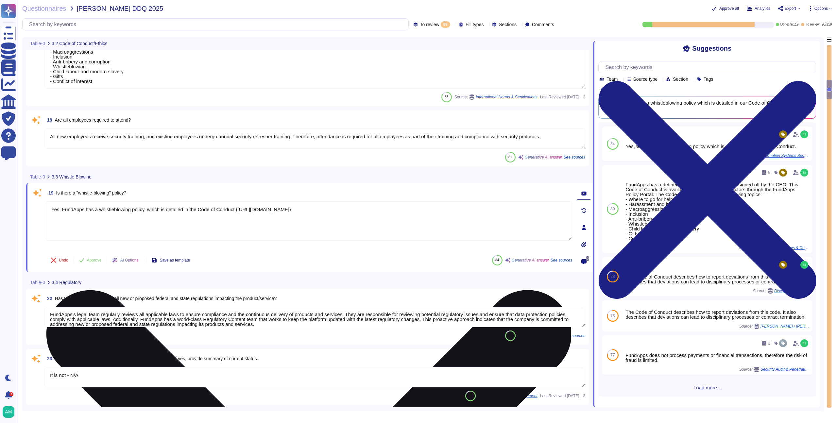
click at [242, 211] on textarea "Yes, FundApps has a whistleblowing policy, which is detailed in the Code of Con…" at bounding box center [309, 220] width 526 height 39
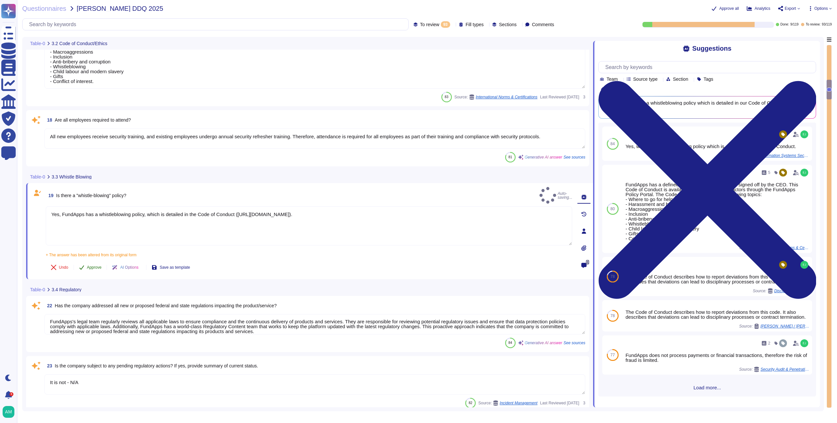
type textarea "Yes, FundApps has a whistleblowing policy, which is detailed in the Code of Con…"
click at [99, 265] on span "Approve" at bounding box center [94, 267] width 15 height 4
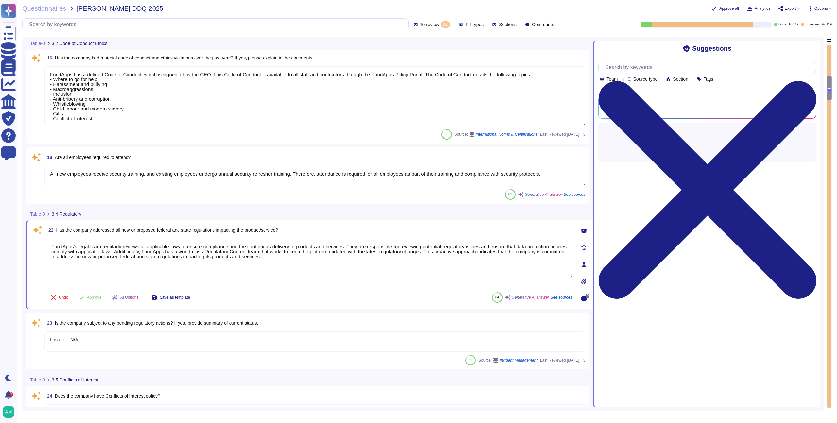
type textarea "FundApps's legal team regularly reviews all applicable laws to ensure complianc…"
type textarea "It is not - N/A"
type textarea "FundApps's Code of Conduct includes a section on Conflict of Interest. However,…"
type textarea "FundApps has a defined Code of Conduct, which is signed off by the CEO. This Co…"
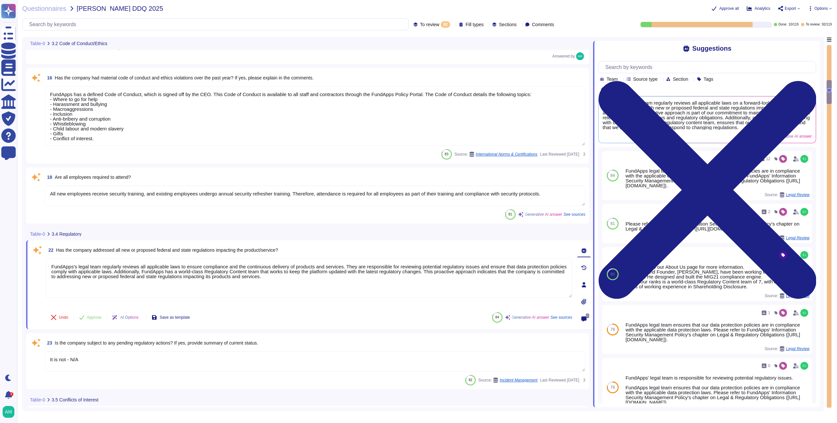
type textarea "Yes, the company has procedures in place to allow reporting of any misconduct, …"
type textarea "Yes, there is a Risk Management function within the organization. FundApps has …"
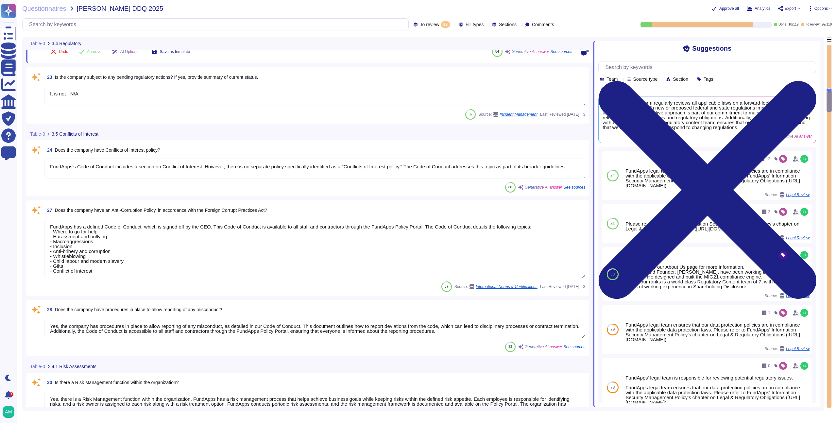
type textarea "Yes, risk assessments are performed by the organization. Additional Information…"
type textarea "Yes, we have an internal audit programme that is structured based on the ISO270…"
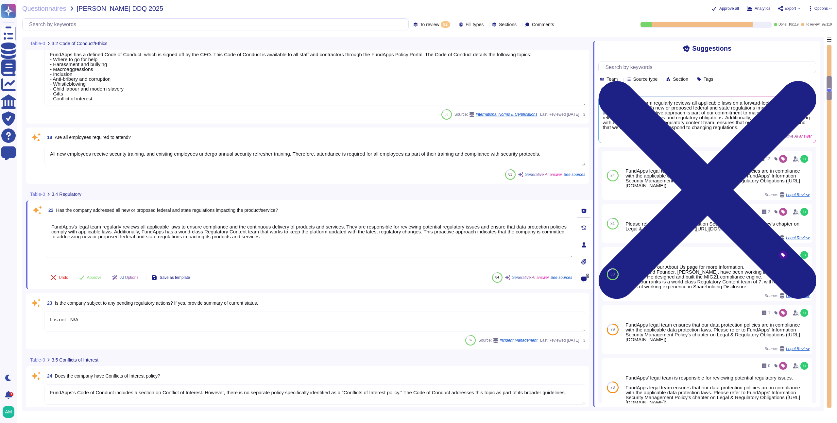
type textarea "Yes, FundApps has a defined Code of Conduct, which is signed off annually by th…"
type textarea "FundApps has a defined Code of Conduct, which is signed off by the CEO. This Co…"
type textarea "All new employees receive security training, and existing employees undergo ann…"
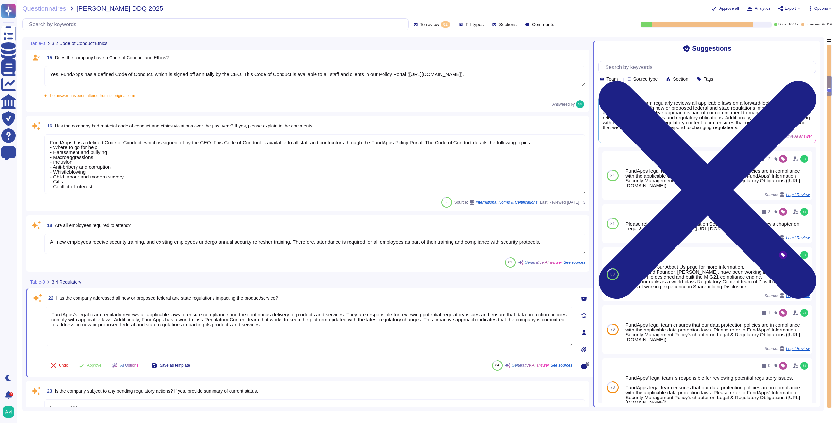
scroll to position [509, 0]
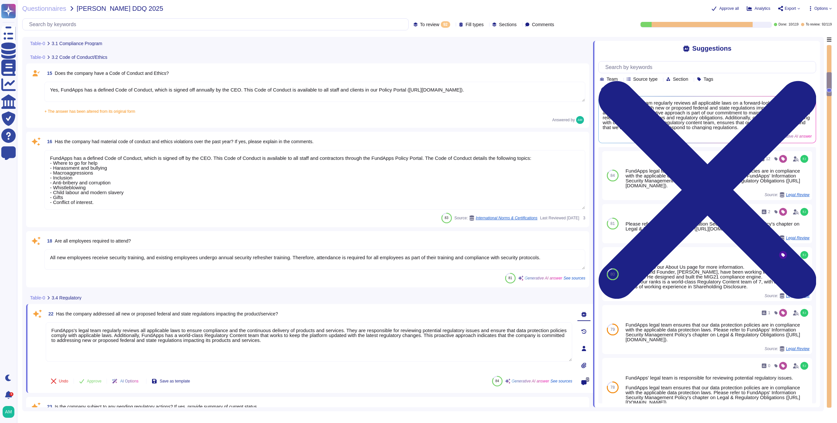
type textarea "FundApps has a team of compliance professionals who monitor existing and upcomi…"
type textarea "FundApps utilizes subservice organizations to perform certain functions, includ…"
type textarea "Yes, the compliance plan and compliance program documentation have remained cur…"
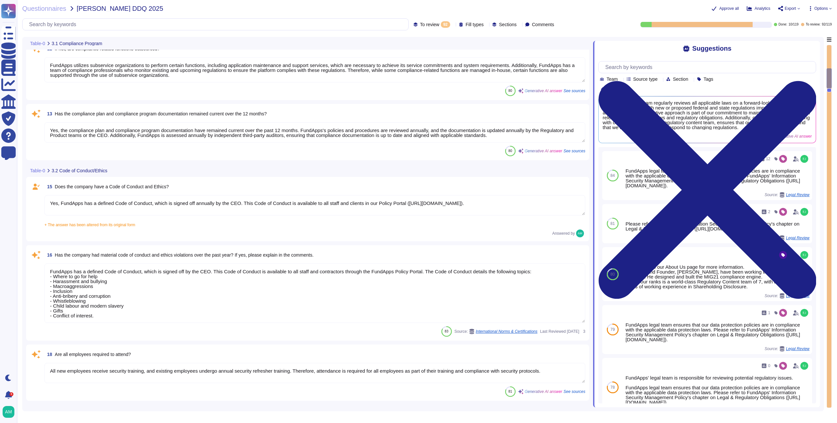
scroll to position [394, 0]
click at [210, 207] on textarea "Yes, FundApps has a defined Code of Conduct, which is signed off annually by th…" at bounding box center [314, 207] width 541 height 20
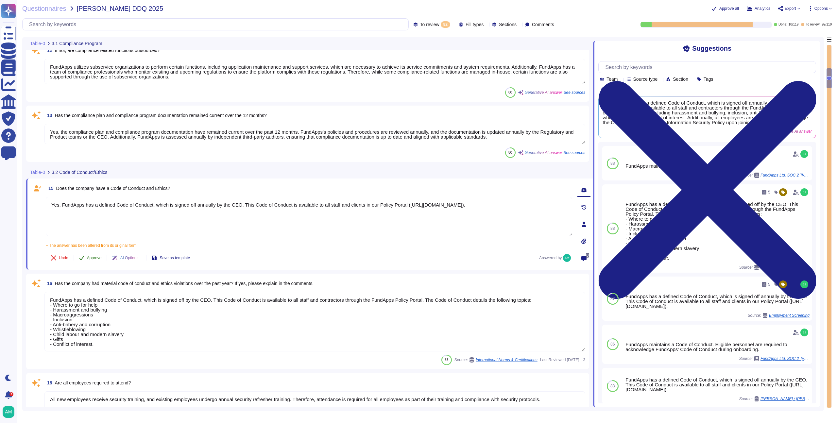
click at [95, 259] on span "Approve" at bounding box center [94, 258] width 15 height 4
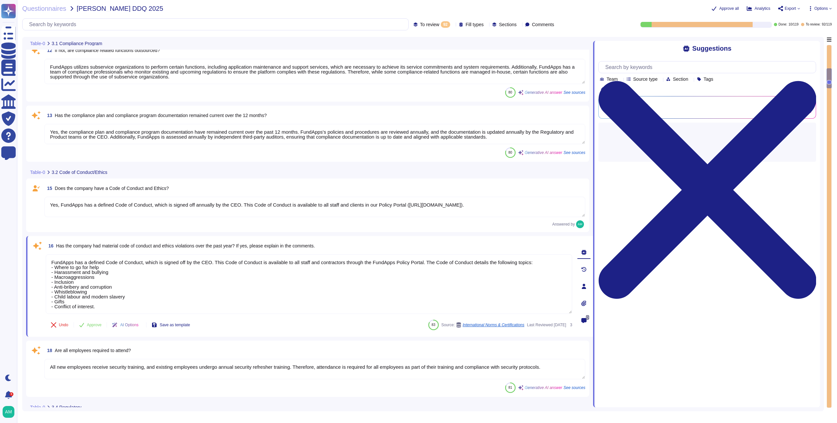
type textarea "FundApps's Code of Conduct includes a section on Conflict of Interest. However,…"
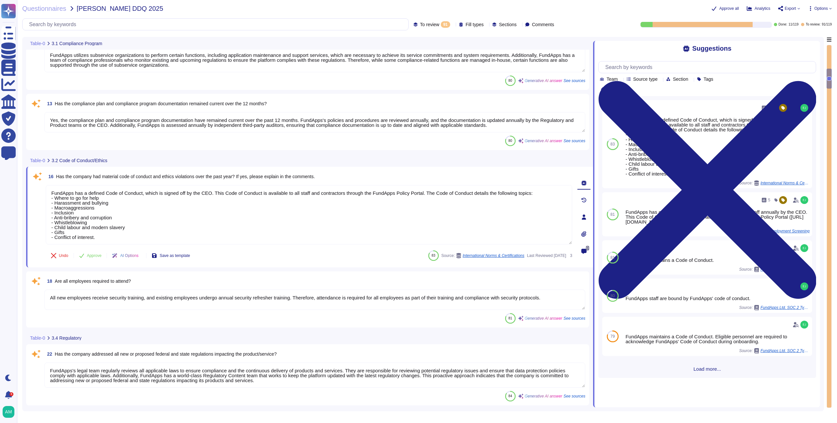
type textarea "It is not - N/A"
type textarea "FundApps has a defined Code of Conduct, which is signed off by the CEO. This Co…"
type textarea "All new employees receive security training, and existing employees undergo ann…"
type textarea "FundApps's legal team regularly reviews all applicable laws to ensure complianc…"
type textarea "FundApps's Code of Conduct includes a section on Conflict of Interest. However,…"
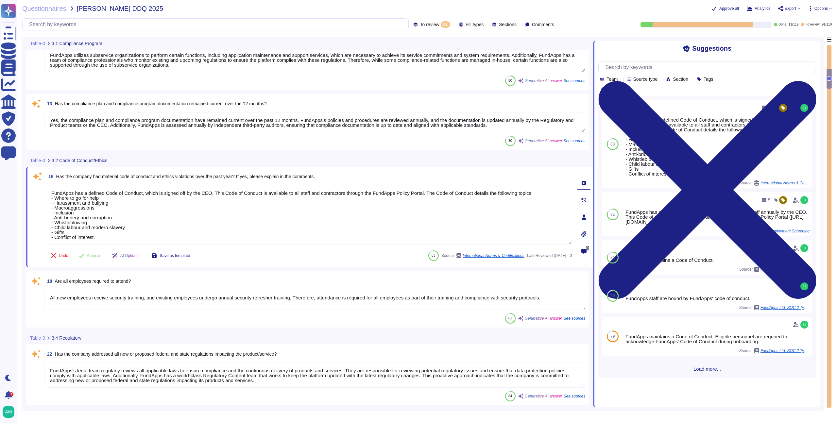
type textarea "FundApps has a defined Code of Conduct, which is signed off by the CEO. This Co…"
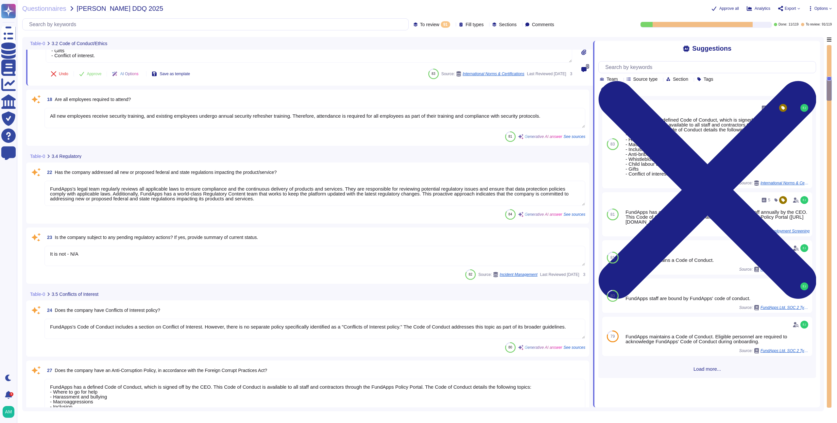
type textarea "Yes, the company has procedures in place to allow reporting of any misconduct, …"
type textarea "Yes, there is a Risk Management function within the organization. FundApps has …"
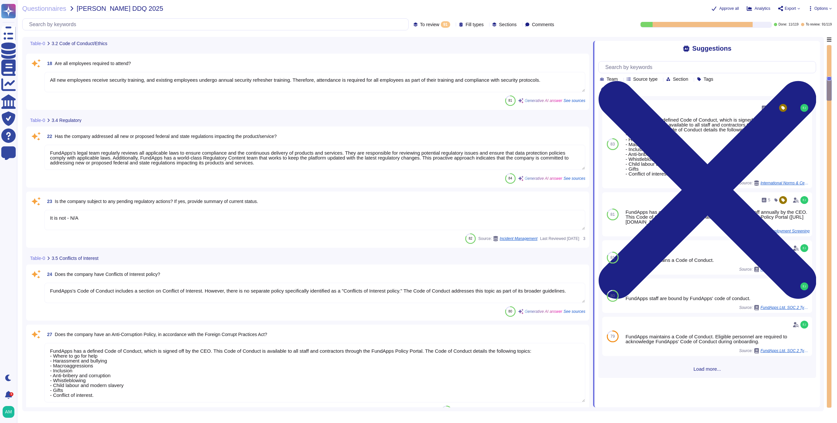
type textarea "Yes, risk assessments are performed by the organization. Additional Information…"
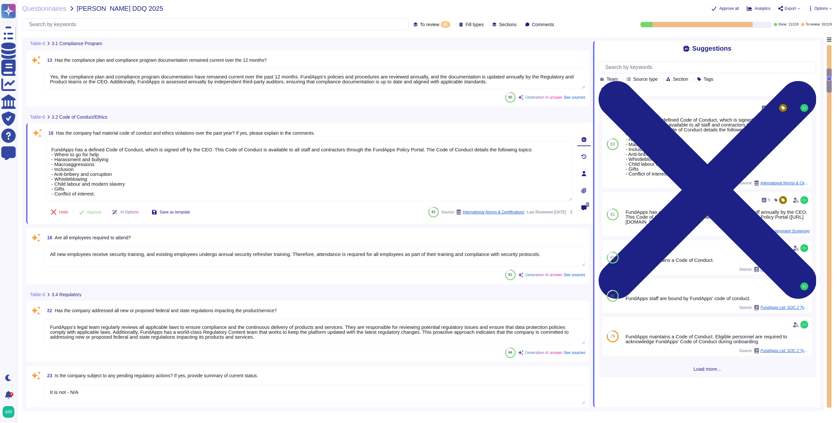
type textarea "FundApps has a team of compliance professionals who monitor existing and upcomi…"
type textarea "FundApps utilizes subservice organizations to perform certain functions, includ…"
type textarea "Yes, the compliance plan and compliance program documentation have remained cur…"
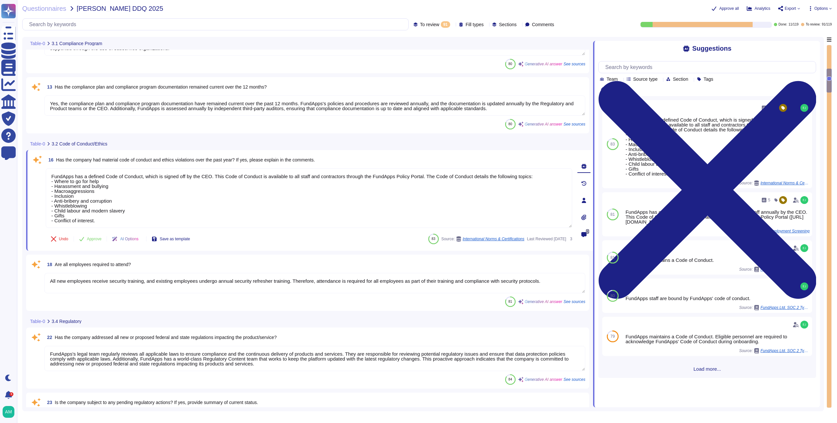
scroll to position [421, 0]
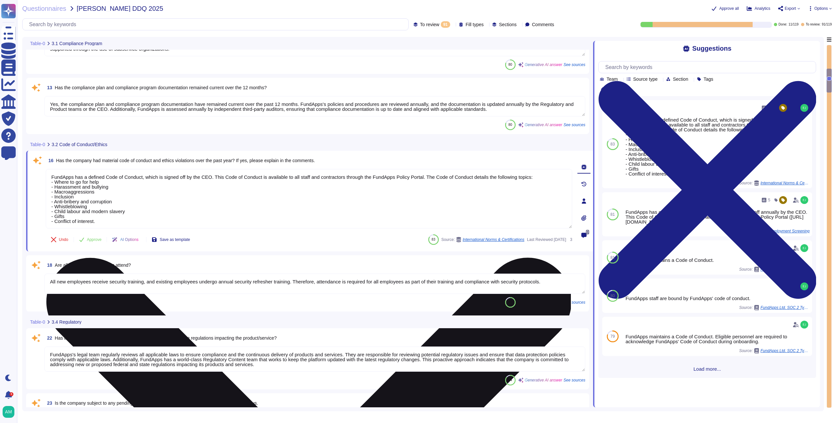
click at [282, 207] on textarea "FundApps has a defined Code of Conduct, which is signed off by the CEO. This Co…" at bounding box center [309, 198] width 526 height 59
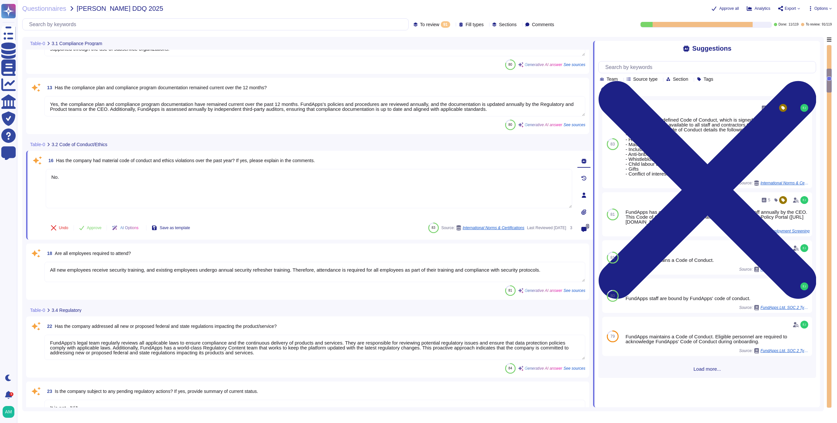
type textarea "No."
click at [338, 246] on div "18 Are all employees required to attend? All new employees receive security tra…" at bounding box center [307, 272] width 563 height 56
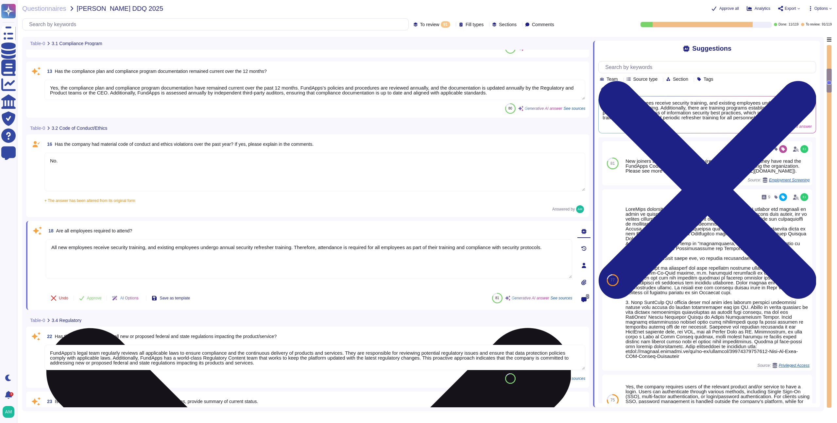
scroll to position [436, 0]
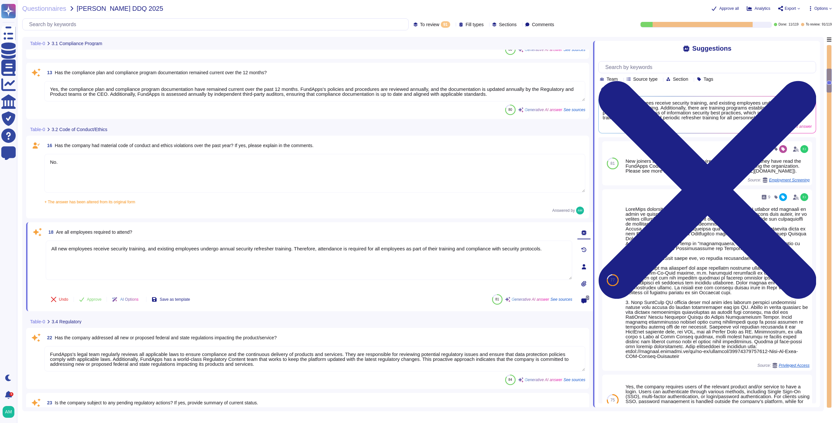
drag, startPoint x: 56, startPoint y: 232, endPoint x: 156, endPoint y: 228, distance: 99.8
click at [156, 228] on div "18 Are all employees required to attend?" at bounding box center [309, 232] width 526 height 12
click at [156, 229] on div "18 Are all employees required to attend?" at bounding box center [309, 232] width 526 height 12
click at [411, 20] on div "To review 91 Fill types Sections Comments" at bounding box center [289, 24] width 535 height 12
click at [420, 27] on span "To review 91" at bounding box center [435, 24] width 30 height 7
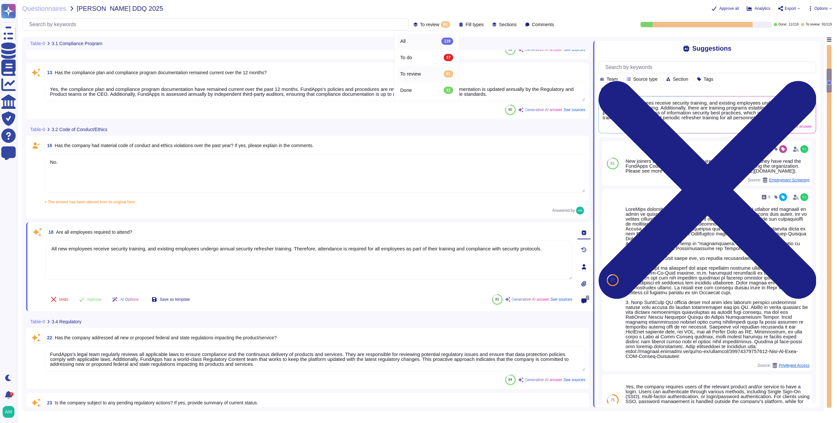
click at [424, 41] on div "All 119" at bounding box center [426, 41] width 53 height 7
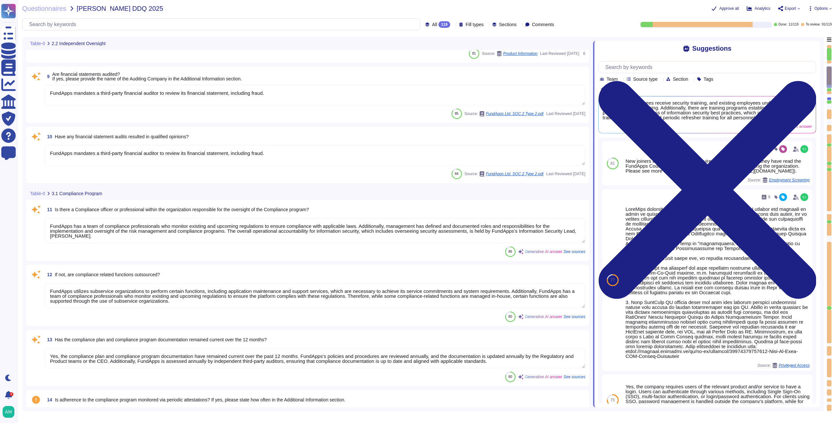
type textarea "No."
type textarea "Yes, the compliance plan and compliance program documentation have remained cur…"
type textarea "FundApps mandates a third-party financial auditor to review its financial state…"
type textarea "FundApps has a team of compliance professionals who monitor existing and upcomi…"
type textarea "FundApps utilizes subservice organizations to perform certain functions, includ…"
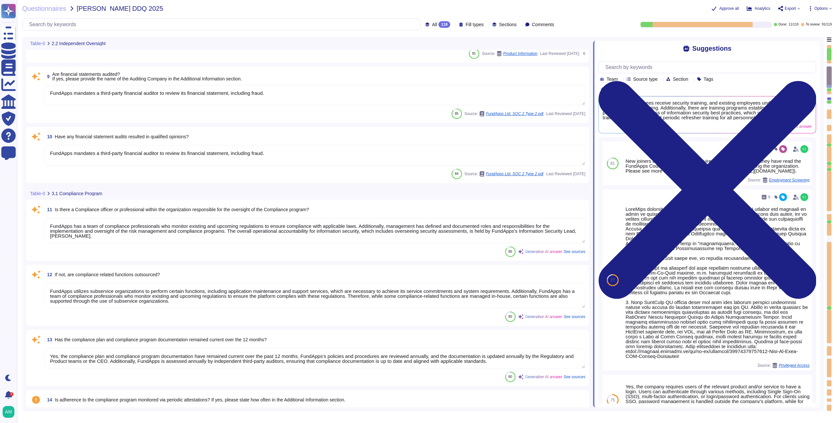
type textarea "Yes, FundApps has a defined Code of Conduct, which is signed off annually by th…"
type textarea "Privately held."
type textarea "FundApps mandates a third-party financial auditor to review its financial state…"
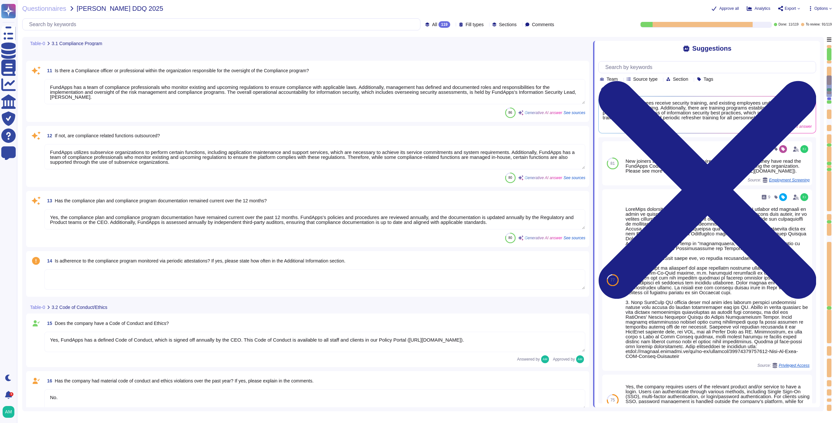
type textarea "All new employees receive security training, and existing employees undergo ann…"
type textarea "Yes, FundApps has a whistleblowing policy, which is detailed in the Code of Con…"
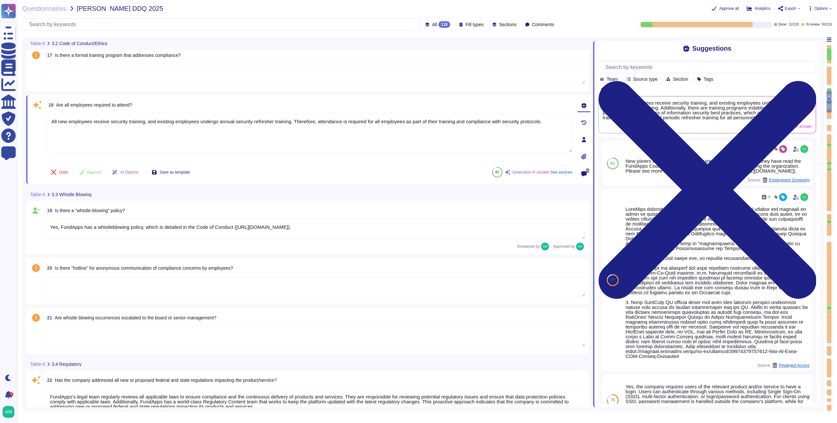
type textarea "FundApps's legal team regularly reviews all applicable laws to ensure complianc…"
type textarea "It is not - N/A"
type textarea "FundApps's Code of Conduct includes a section on Conflict of Interest. However,…"
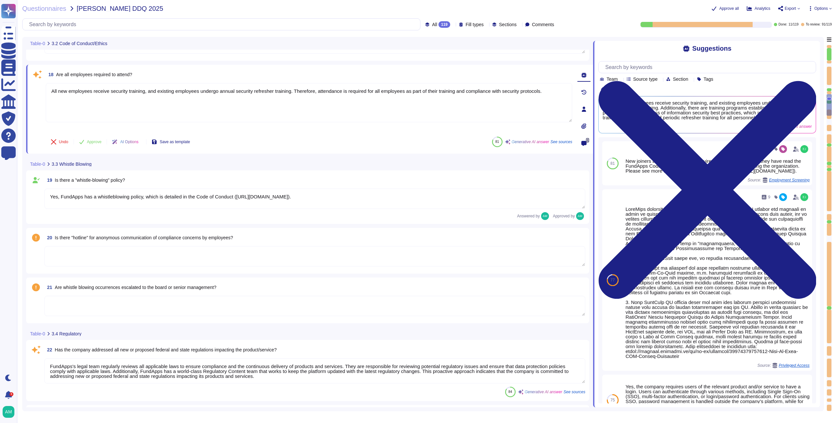
scroll to position [966, 0]
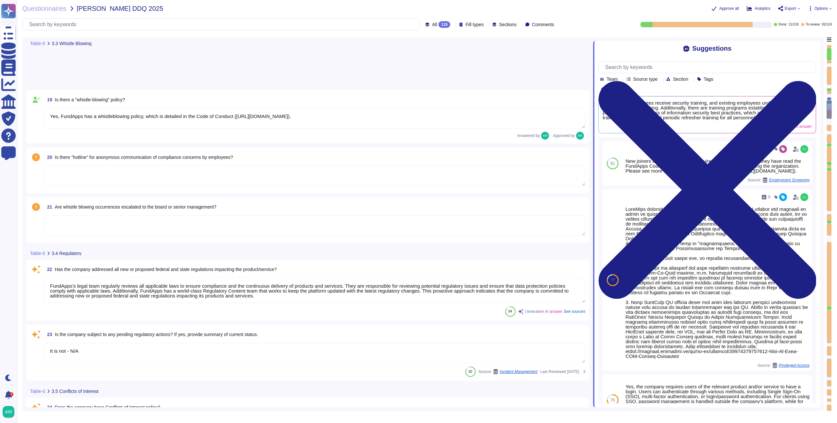
type textarea "FundApps has a defined Code of Conduct, which is signed off by the CEO. This Co…"
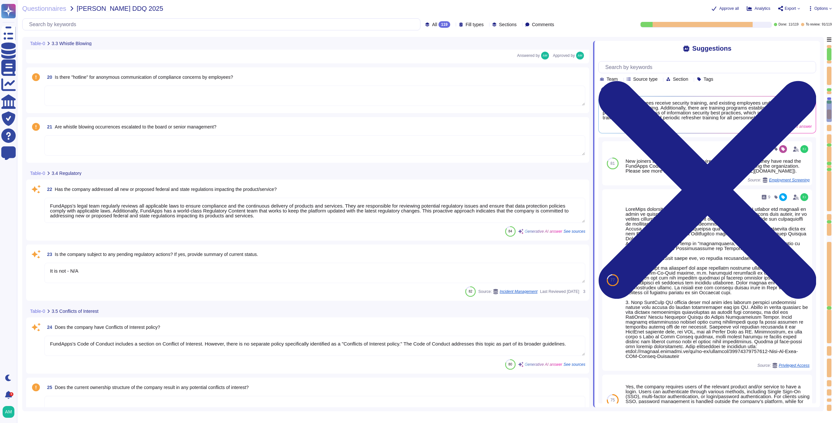
type textarea "Yes, the company has procedures in place to allow reporting of any misconduct, …"
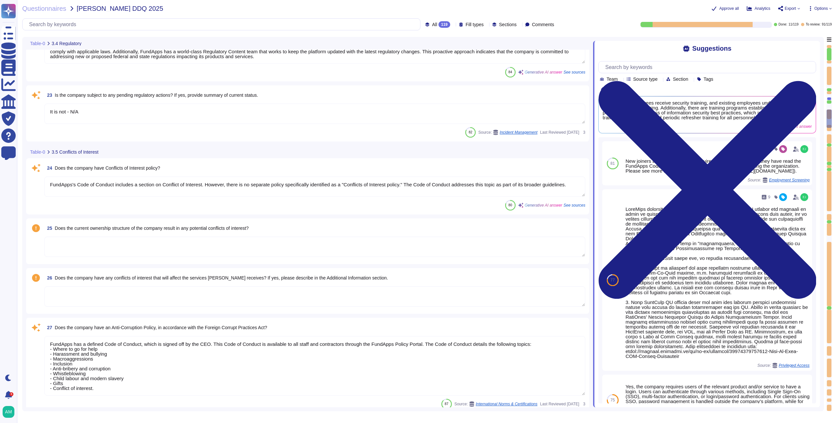
type textarea "Yes, there is a Risk Management function within the organization. FundApps has …"
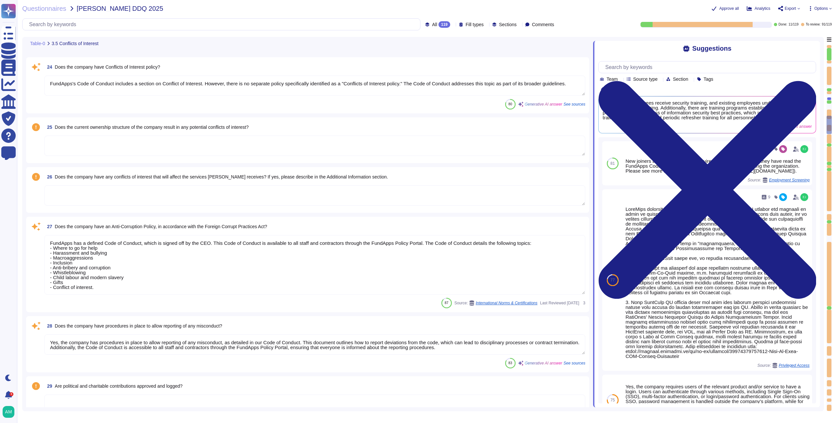
type textarea "Yes, risk assessments are performed by the organization. Additional Information…"
type textarea "Yes, we have an internal audit programme that is structured based on the ISO270…"
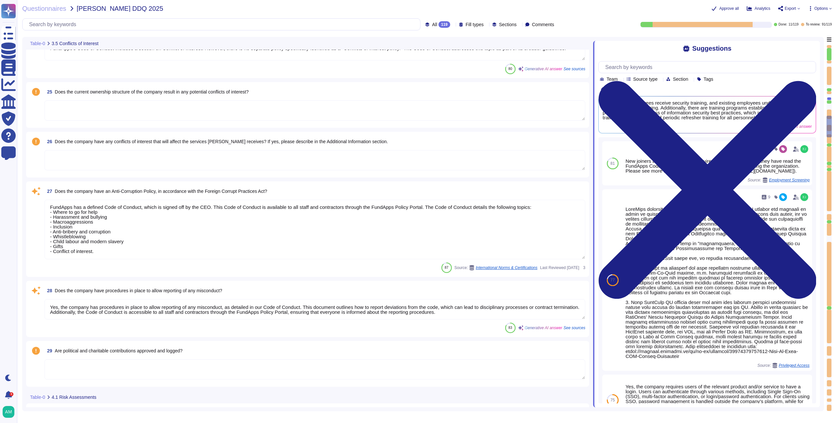
scroll to position [1, 0]
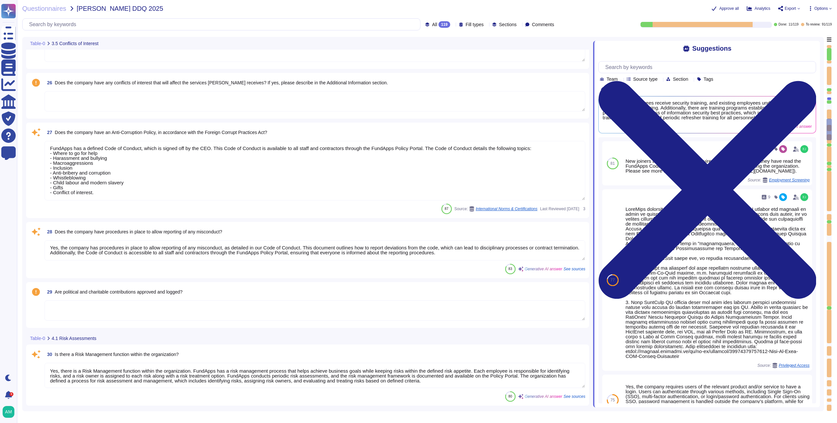
type textarea "FundApps is audited annually by independent third-party auditors who provide a …"
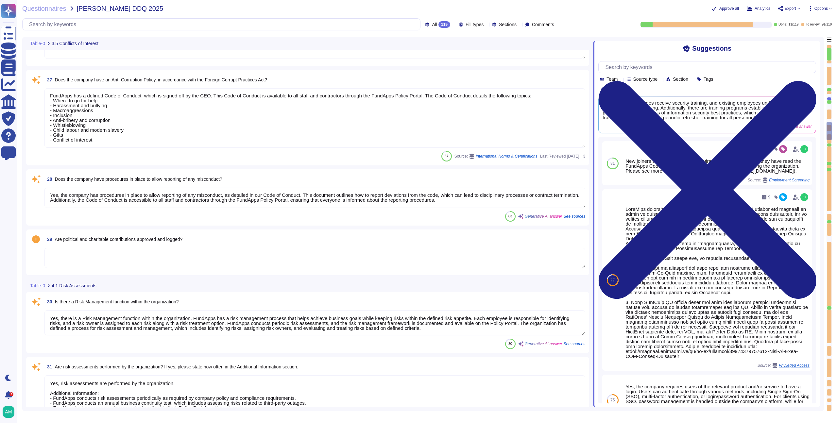
type textarea "Yes, we have a formal Incident Response Policy that includes comprehensive proc…"
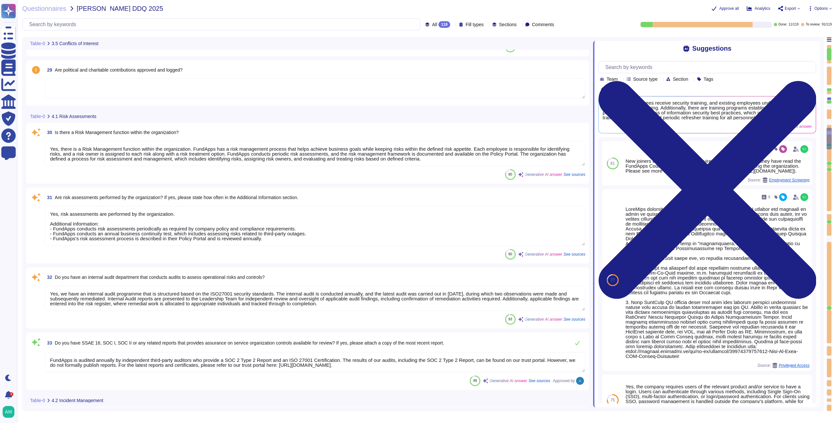
type textarea "Yes, FundApps has an adequate Incident Response Plan in place to inform clients…"
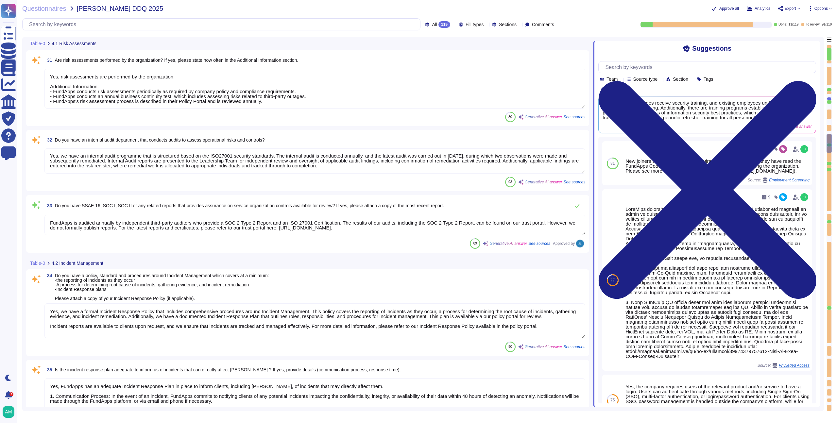
type textarea "FundApps has established a comprehensive Business Continuity Plan (BCP) and a D…"
type textarea "Yes, the plan is documented. Additional Information: - FundApps's Business Cont…"
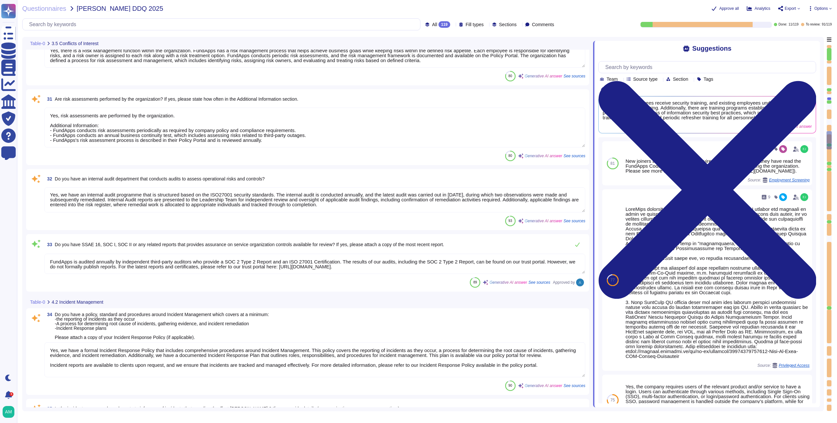
type textarea "FundApps has a defined Code of Conduct, which is signed off by the CEO. This Co…"
type textarea "Yes, the company has procedures in place to allow reporting of any misconduct, …"
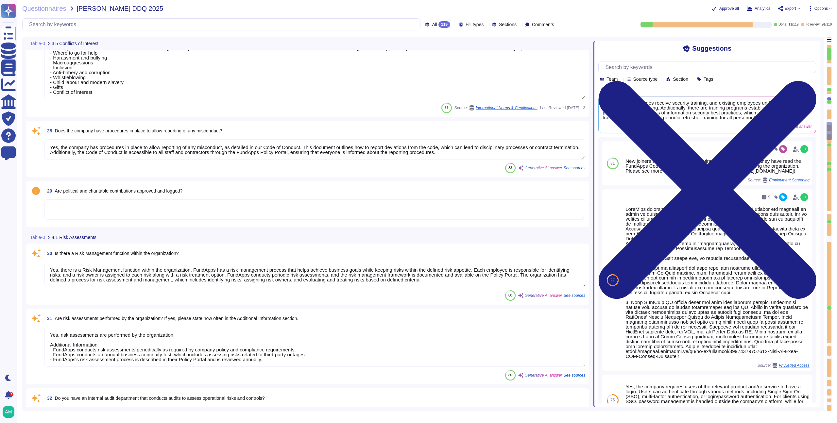
type textarea "FundApps's Code of Conduct includes a section on Conflict of Interest. However,…"
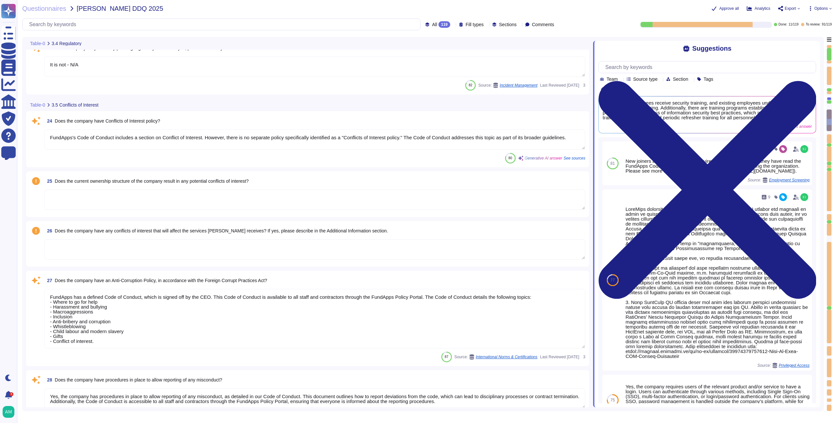
type textarea "FundApps's legal team regularly reviews all applicable laws to ensure complianc…"
type textarea "It is not - N/A"
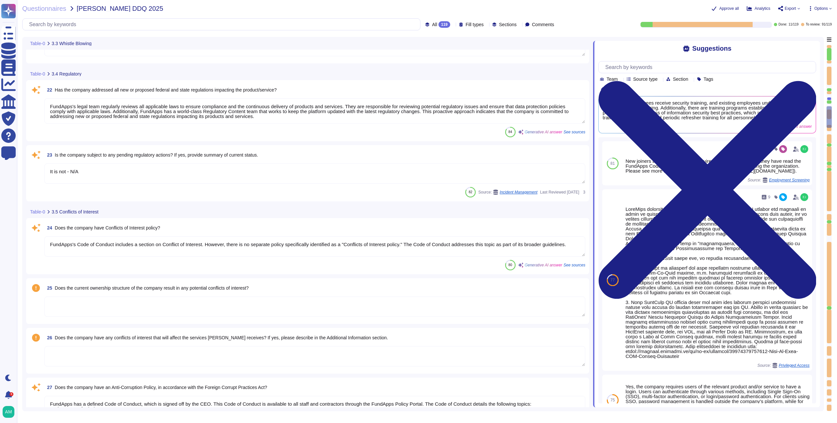
type textarea "Yes, FundApps has a whistleblowing policy, which is detailed in the Code of Con…"
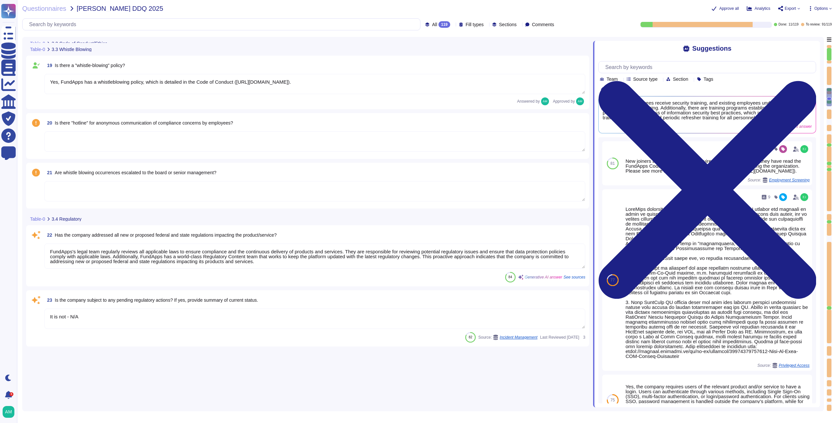
type textarea "Yes, FundApps has a defined Code of Conduct, which is signed off annually by th…"
type textarea "No."
type textarea "All new employees receive security training, and existing employees undergo ann…"
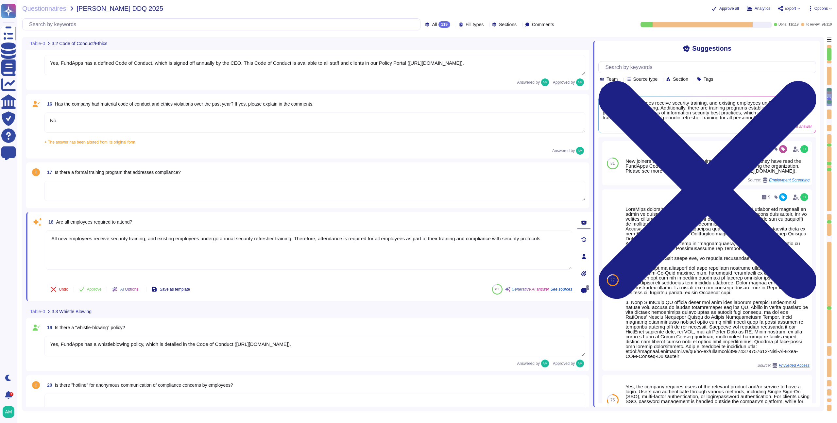
scroll to position [824, 0]
click at [72, 185] on textarea at bounding box center [314, 192] width 541 height 20
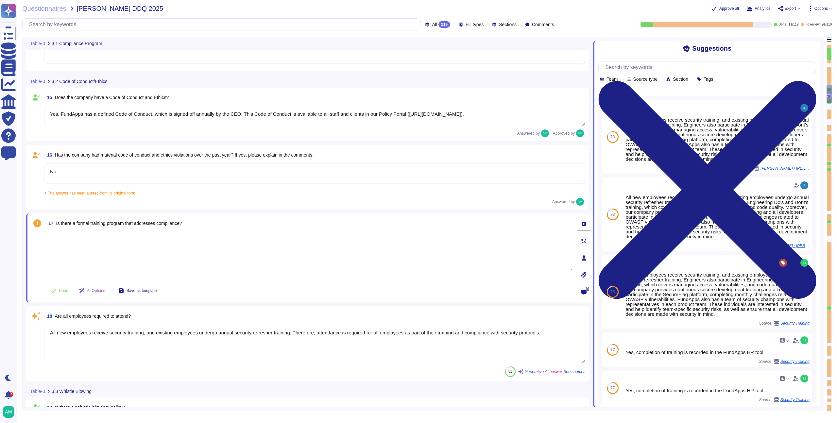
type textarea "FundApps utilizes subservice organizations to perform certain functions, includ…"
type textarea "Yes, the compliance plan and compliance program documentation have remained cur…"
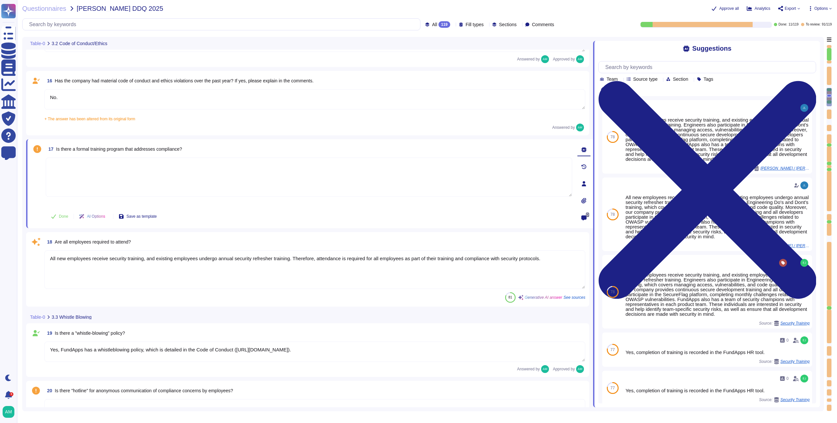
type textarea "It is not - N/A"
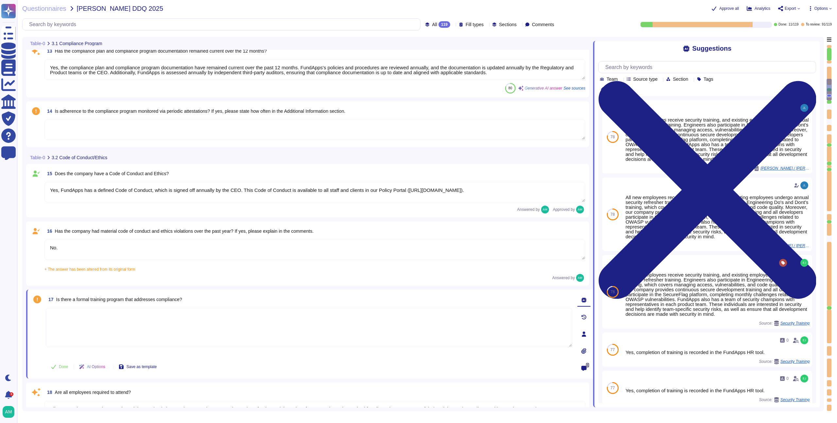
type textarea "FundApps has a team of compliance professionals who monitor existing and upcomi…"
type textarea "FundApps utilizes subservice organizations to perform certain functions, includ…"
type textarea "Yes, the compliance plan and compliance program documentation have remained cur…"
click at [203, 196] on textarea "Yes, FundApps has a defined Code of Conduct, which is signed off annually by th…" at bounding box center [314, 192] width 541 height 20
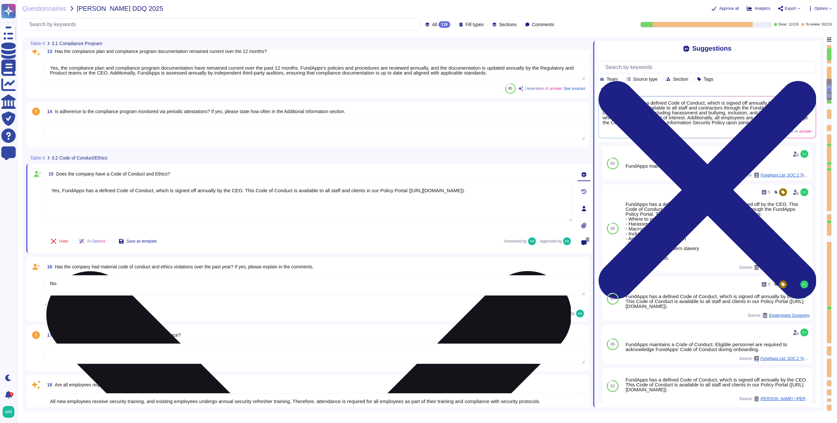
click at [203, 196] on textarea "Yes, FundApps has a defined Code of Conduct, which is signed off annually by th…" at bounding box center [309, 201] width 526 height 39
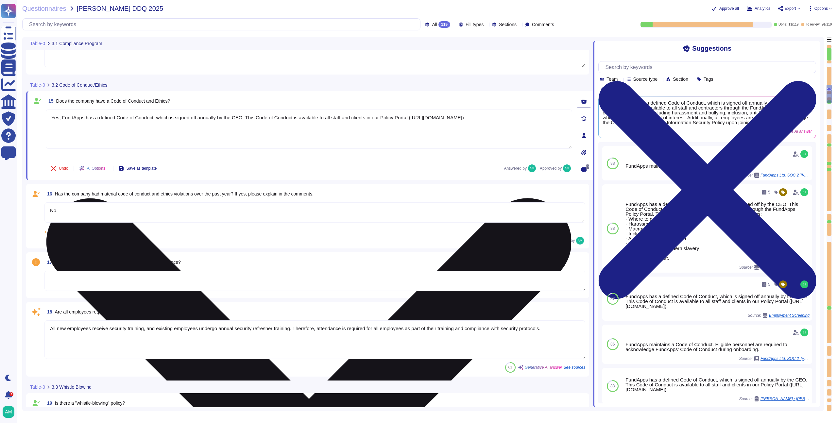
type textarea "FundApps's legal team regularly reviews all applicable laws to ensure complianc…"
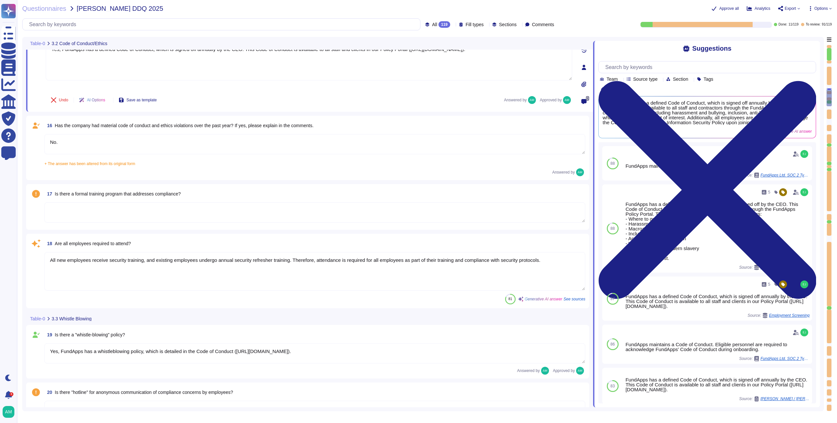
type textarea "It is not - N/A"
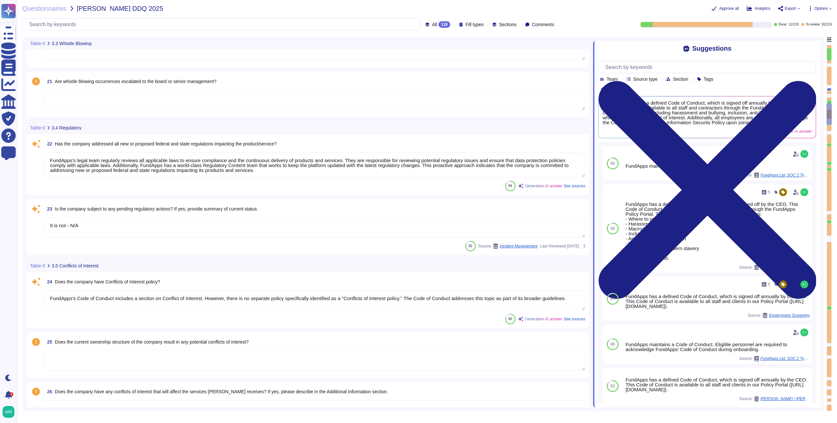
type textarea "FundApps's Code of Conduct includes a section on Conflict of Interest. However,…"
type textarea "FundApps has a defined Code of Conduct, which is signed off by the CEO. This Co…"
type textarea "Yes, the company has procedures in place to allow reporting of any misconduct, …"
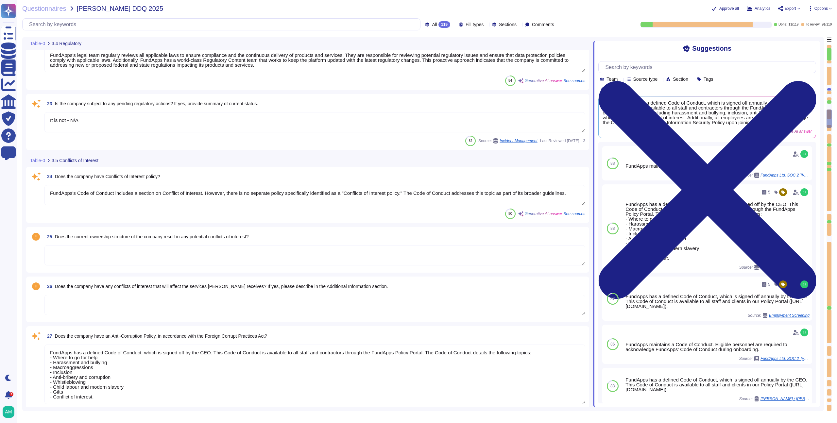
type textarea "Yes, there is a Risk Management function within the organization. FundApps has …"
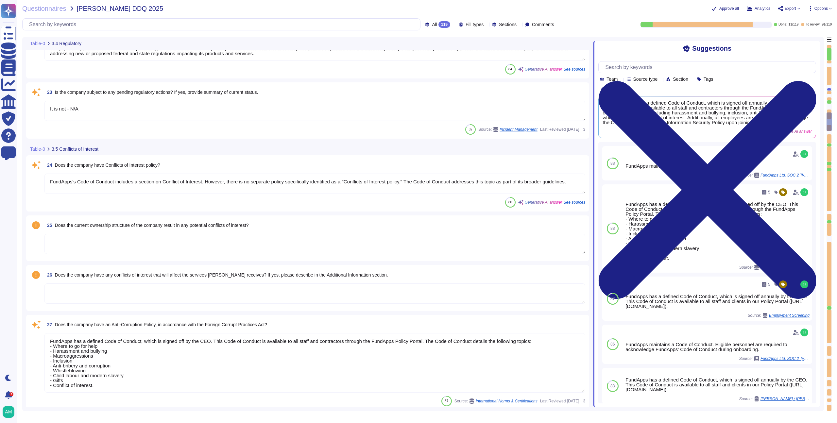
type textarea "Yes, risk assessments are performed by the organization. Additional Information…"
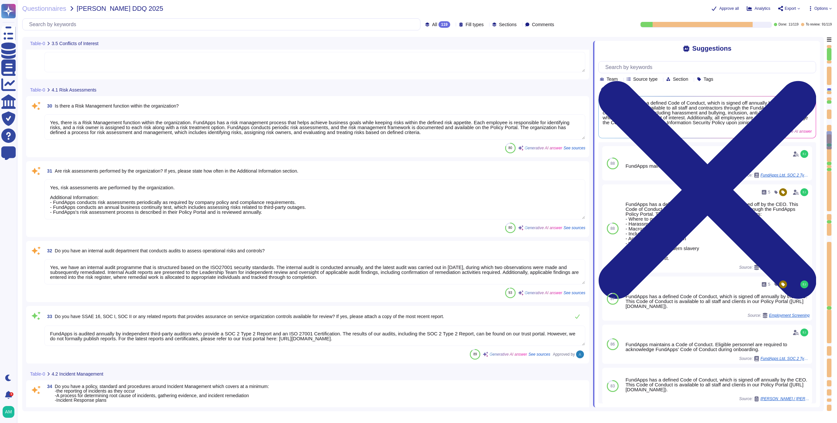
type textarea "Yes, we have an internal audit programme that is structured based on the ISO270…"
type textarea "FundApps is audited annually by independent third-party auditors who provide a …"
type textarea "Yes, we have a formal Incident Response Policy that includes comprehensive proc…"
type textarea "Yes, FundApps has an adequate Incident Response Plan in place to inform clients…"
type textarea "FundApps has established a comprehensive Business Continuity Plan (BCP) and a D…"
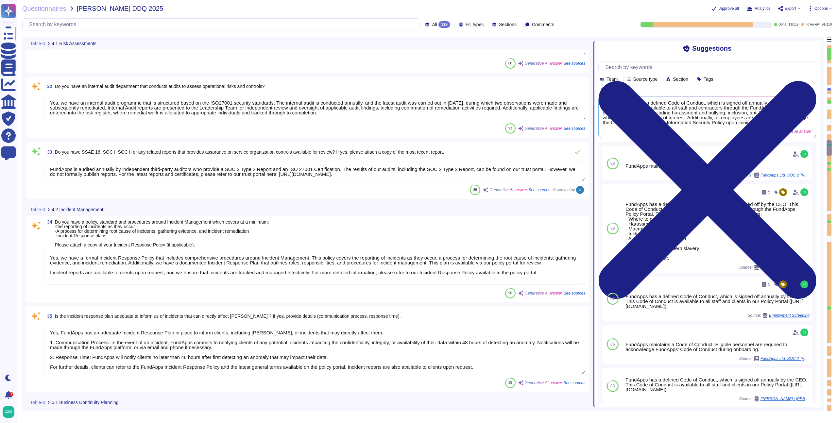
type textarea "Yes, the plan is documented. Additional Information: - FundApps's Business Cont…"
type textarea "The business continuity and disaster recovery plans at [GEOGRAPHIC_DATA] includ…"
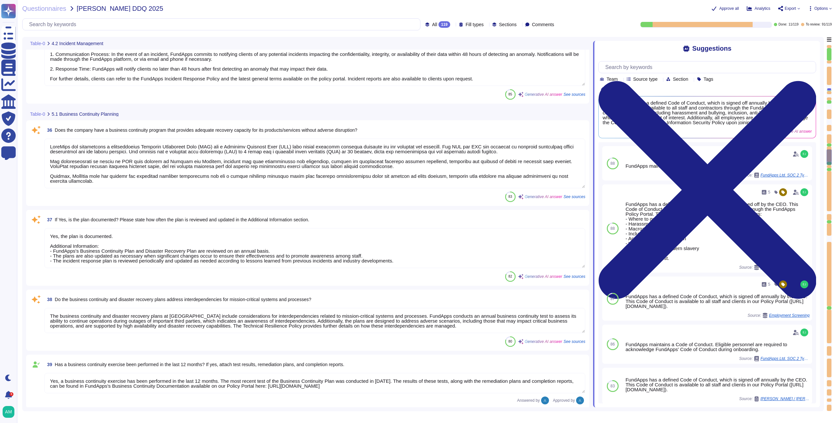
type textarea "Yes, a business continuity exercise has been performed in the last 12 months. T…"
type textarea "FundApps has established comprehensive plans and resources to restore operation…"
type textarea "Yes, RTO (Recovery Time Objective) and RPO (Recovery Point Objective) metrics a…"
type textarea "Yes, FundApps has a backup and recovery policy detailed in our Data Backups Pol…"
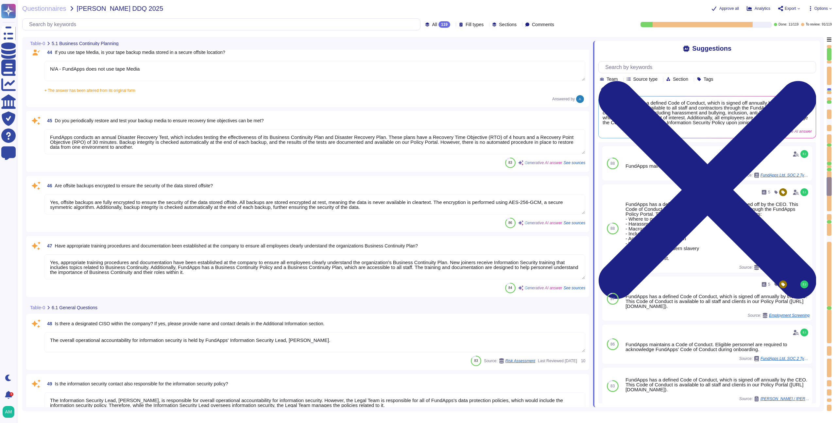
type textarea "Yes, FundApps has backups of all its IT systems. Details of the backups include…"
type textarea "N/A - FundApps does not use tape Media"
type textarea "FundApps conducts an annual Disaster Recovery Test, which includes testing the …"
type textarea "Yes, offsite backups are fully encrypted to ensure the security of the data sto…"
type textarea "Yes, appropriate training procedures and documentation have been established at…"
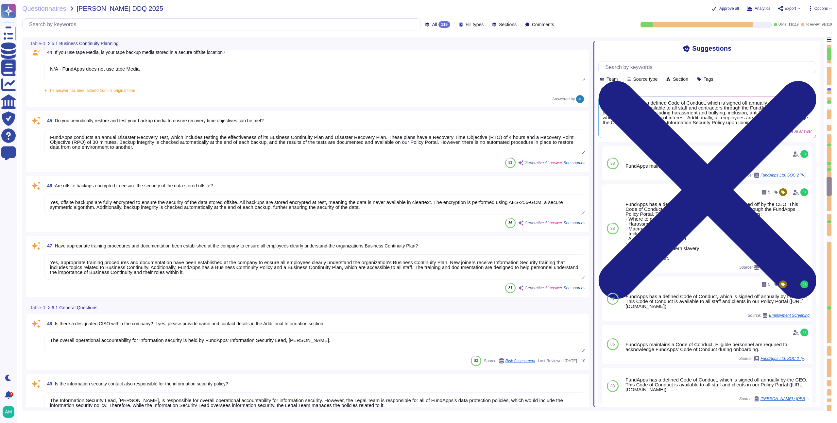
type textarea "The overall operational accountability for information security is held by Fund…"
type textarea "The Information Security Lead, [PERSON_NAME], is responsible for overall operat…"
type textarea "Yes, FundApps has a formally documented set of Information Security Policies an…"
type textarea "Yes, the policies, standards, and procedures relating to information security h…"
type textarea "Yes, the policies, standards, and procedures relating to information security a…"
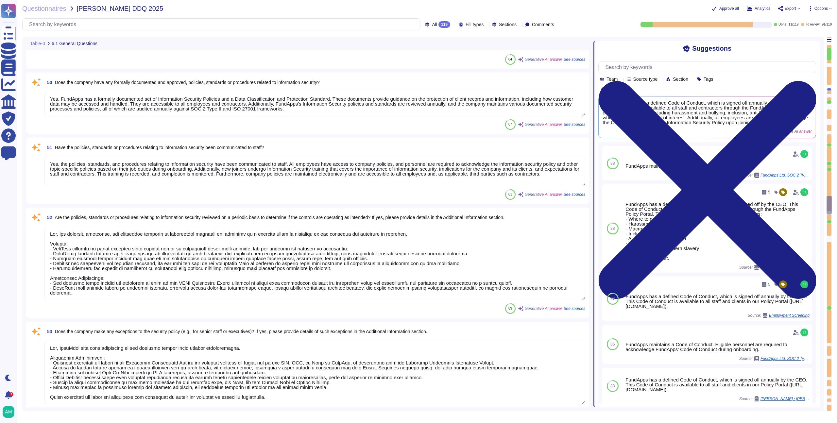
type textarea "Yes, [PERSON_NAME] does make exceptions to the security policy under certain ci…"
type textarea "The overall operational accountability for information security is held by Fund…"
type textarea "The company has not experienced any client-impacting security incidents or brea…"
type textarea "Yes, FundApps has dedicated cybersecurity insurance that covers various aspects…"
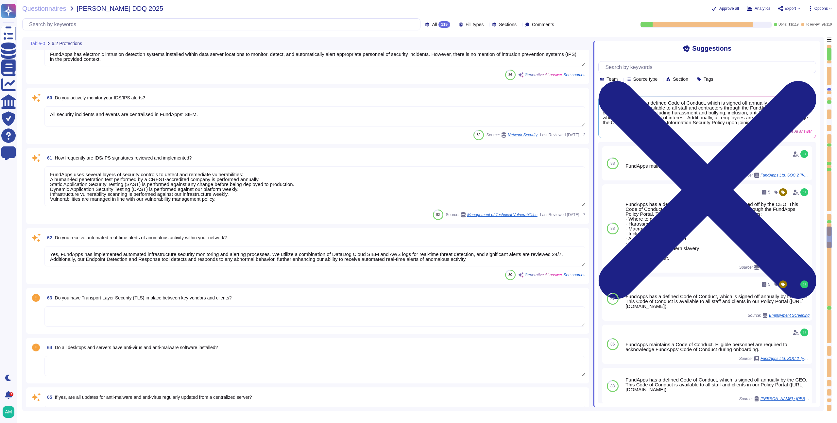
type textarea "FundApps has electronic intrusion detection systems installed within data serve…"
type textarea "All security incidents and events are centralised in FundApps' SIEM."
type textarea "FundApps uses several layers of security controls to detect and remediate vulne…"
type textarea "Yes, FundApps has implemented automated infrastructure security monitoring and …"
type textarea "Yes, all updates for anti-malware and anti-virus are regularly updated from a c…"
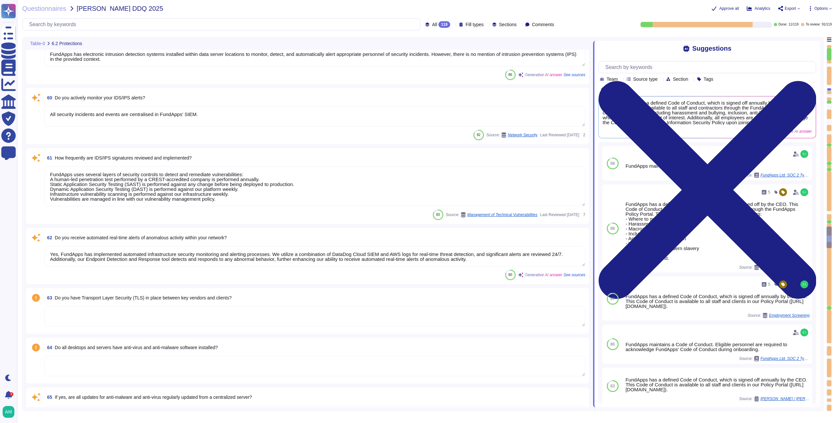
type textarea "Ingress traffic is filtered by high availability web proxies deployed to Linux …"
type textarea "Employees do have local administrative rights to their devices. However, any de…"
type textarea "The company does not allow employees to use removable media to store or process…"
type textarea "Yes, there are guidelines in place for password management at [GEOGRAPHIC_DATA]…"
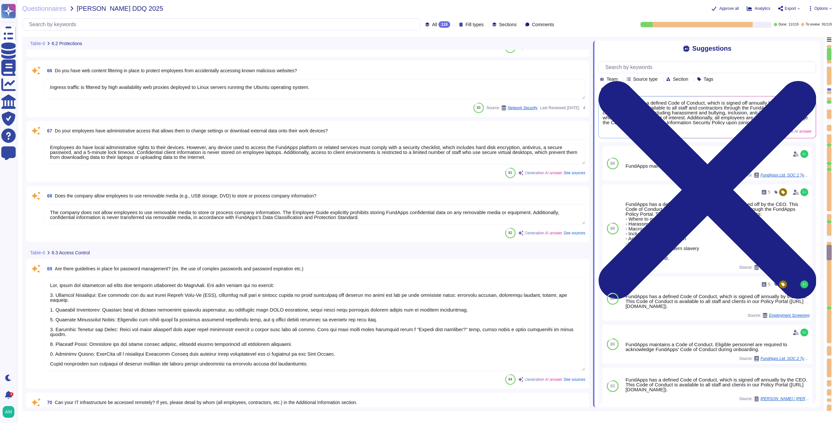
type textarea "Yes, our IT infrastructure can be accessed remotely, but access is strictly con…"
type textarea "Yes, the company requires multi-factor authentication (MFA) for access to all c…"
type textarea "Yes, all access privileges are periodically reviewed and re-certified. Addition…"
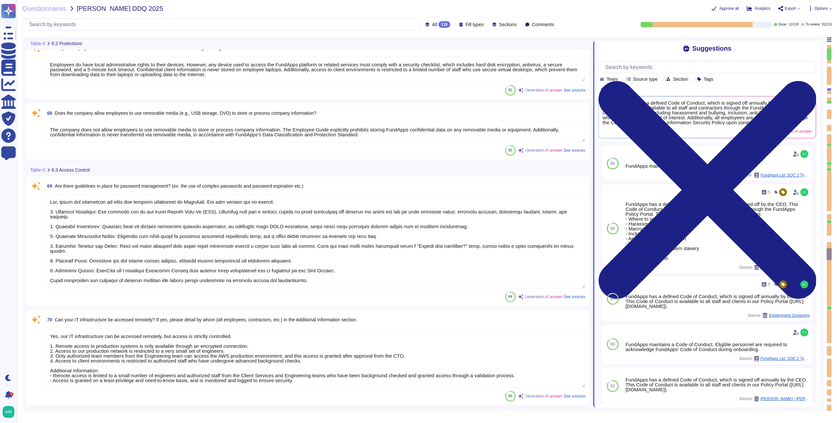
type textarea "Yes, FundApps's policy requires the approval of the head of Client Services, wh…"
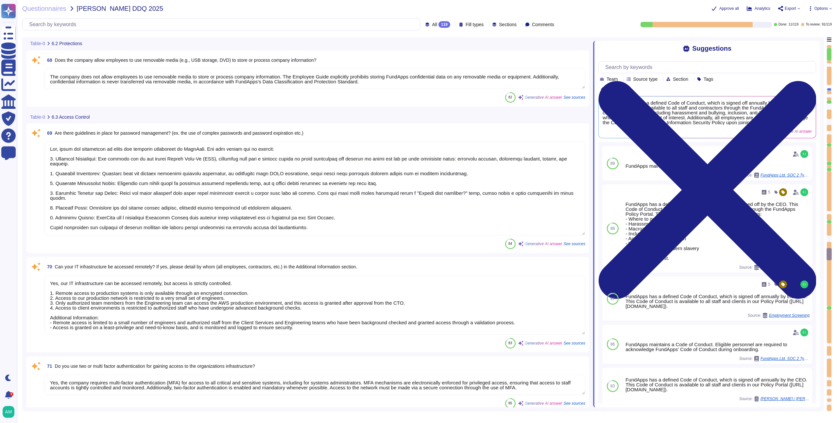
scroll to position [4352, 0]
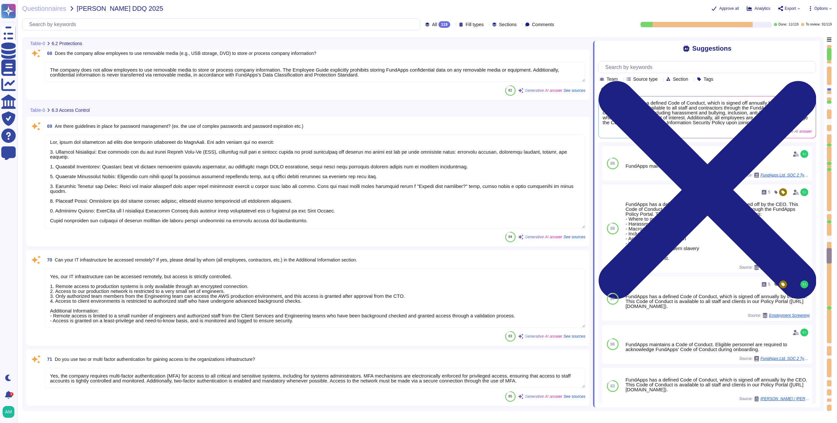
type textarea "Access privileges are not immediately revoked upon termination; however, they a…"
click at [252, 199] on textarea at bounding box center [314, 182] width 541 height 94
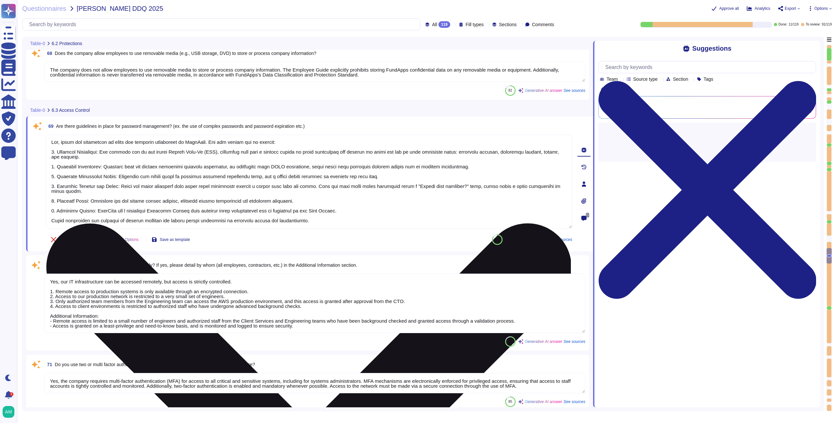
type textarea "Access privileges are not immediately revoked upon termination; however, they a…"
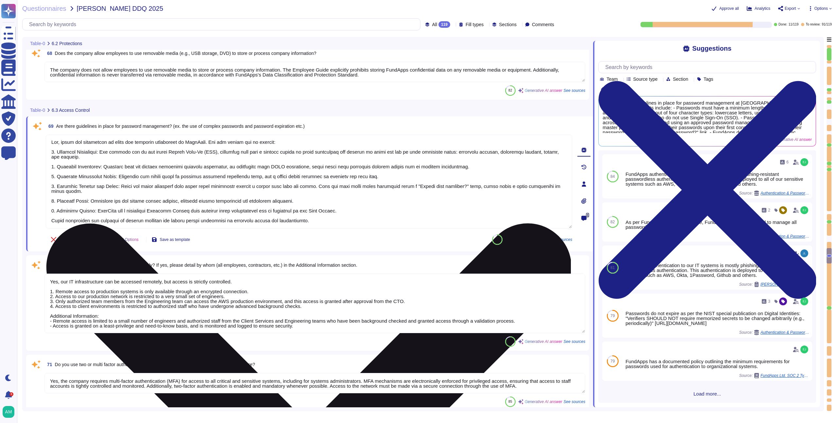
click at [399, 202] on textarea at bounding box center [309, 182] width 526 height 94
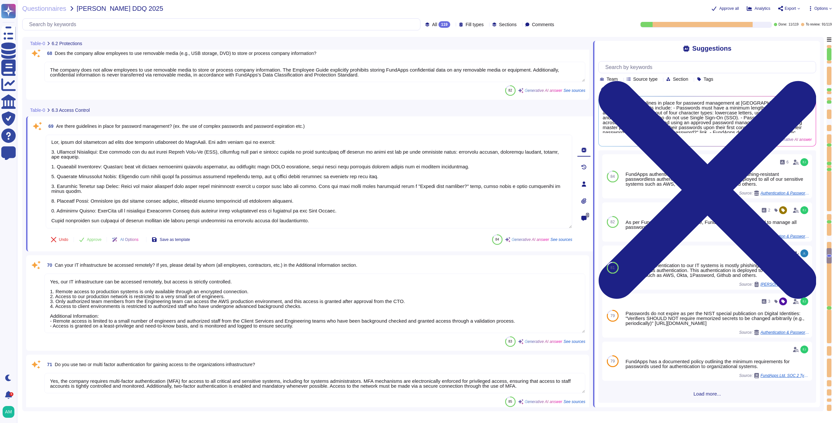
scroll to position [0, 0]
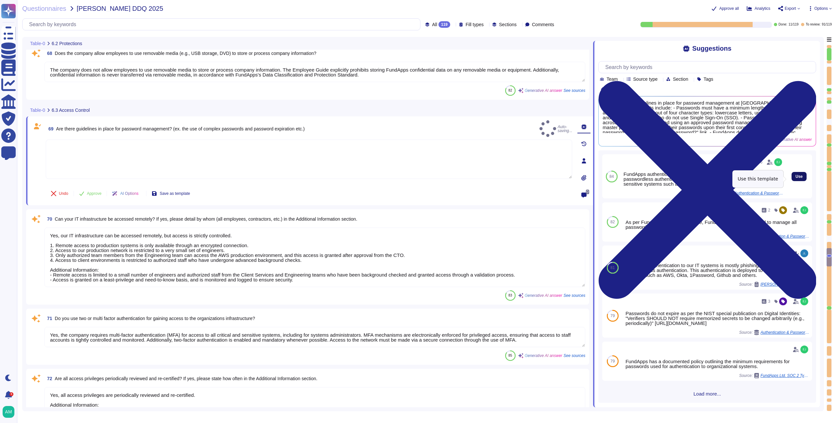
click at [795, 178] on span "Use" at bounding box center [798, 177] width 7 height 4
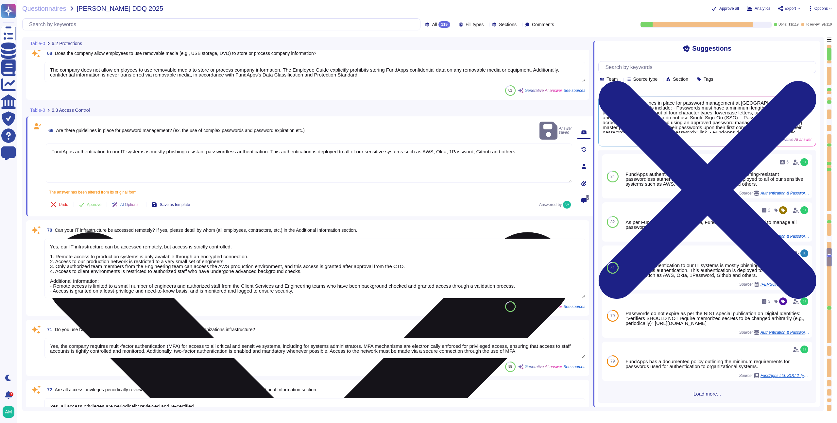
click at [53, 144] on textarea "FundApps authentication to our IT systems is mostly phishing-resistant password…" at bounding box center [309, 163] width 526 height 39
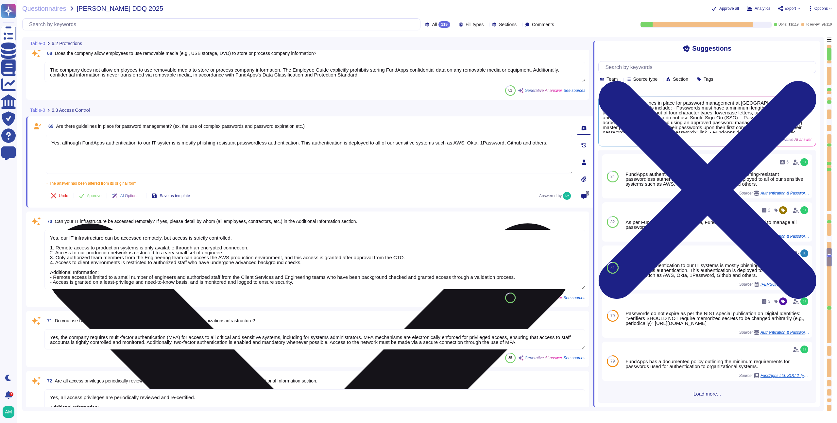
click at [106, 144] on textarea "Yes, although FundApps authentication to our IT systems is mostly phishing-resi…" at bounding box center [309, 154] width 526 height 39
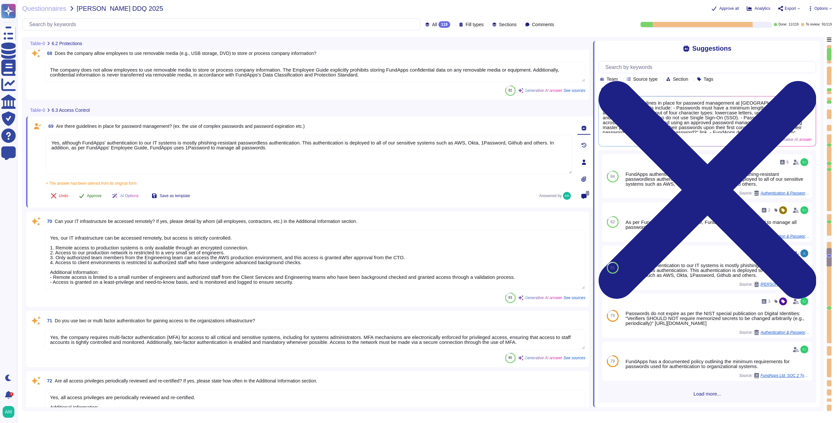
type textarea "Yes, although FundApps' authentication to our IT systems is mostly phishing-res…"
click at [96, 196] on span "Approve" at bounding box center [94, 196] width 15 height 4
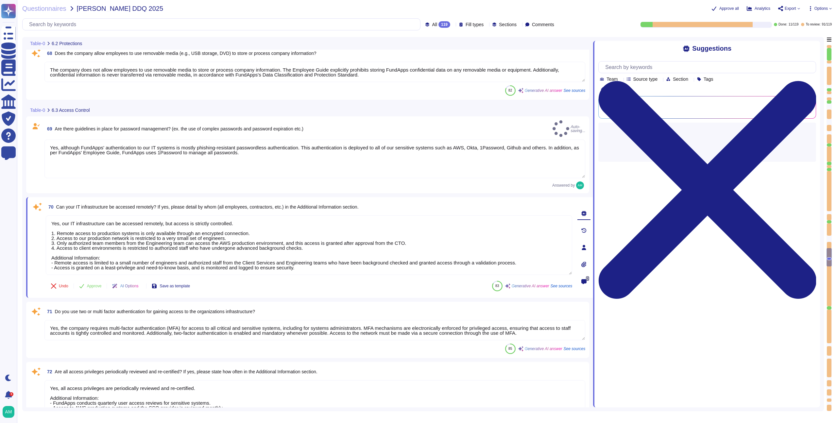
type textarea "A [MEDICAL_DATA] or role does not require a complete review of privileges; howe…"
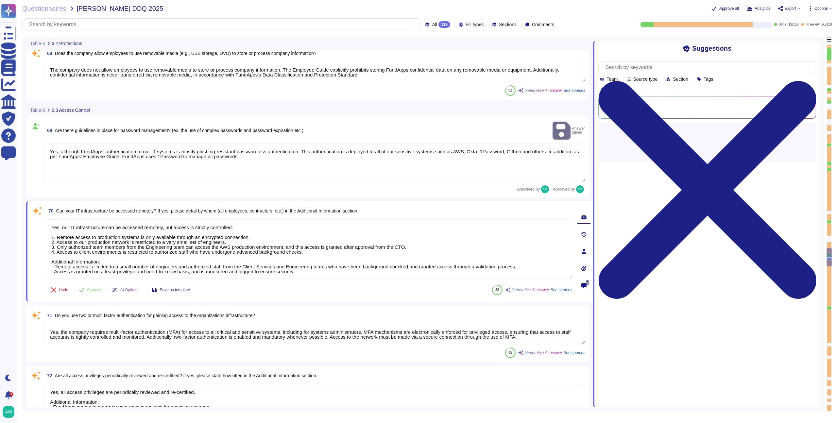
type textarea "A [MEDICAL_DATA] or role does not require a complete review of privileges; howe…"
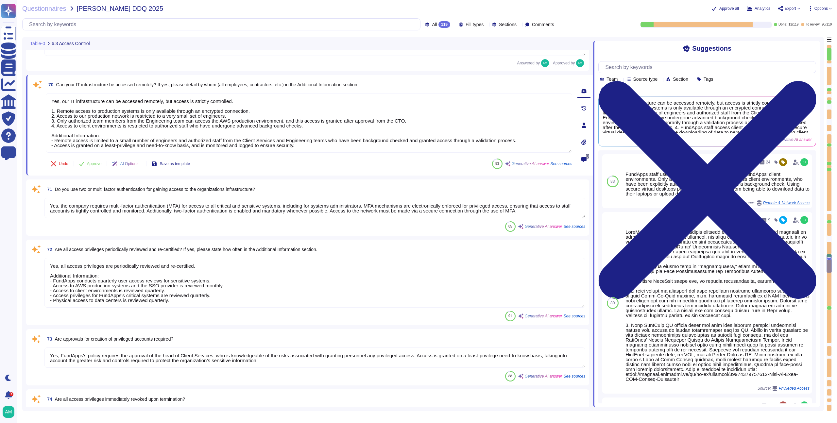
type textarea "Yes, we conduct regular user access reviews. Additional Information: - Quarterl…"
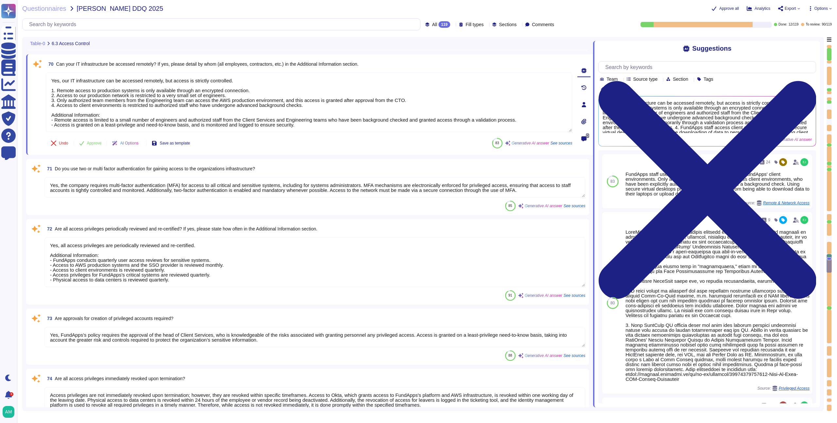
scroll to position [4486, 0]
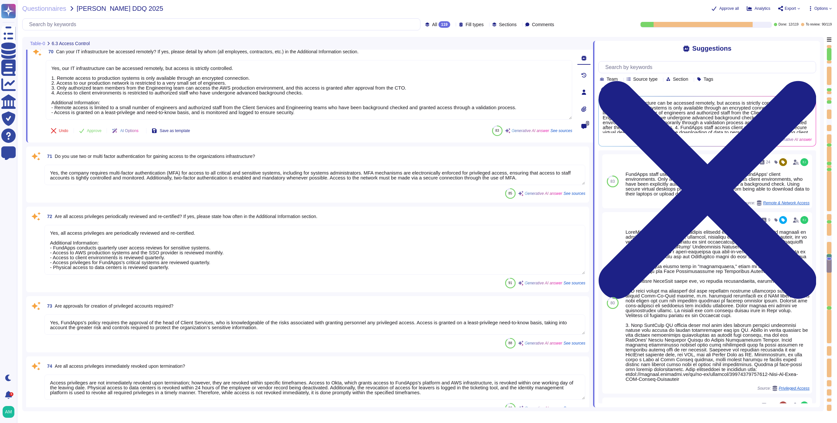
click at [259, 173] on textarea "Yes, the company requires multi-factor authentication (MFA) for access to all c…" at bounding box center [314, 175] width 541 height 20
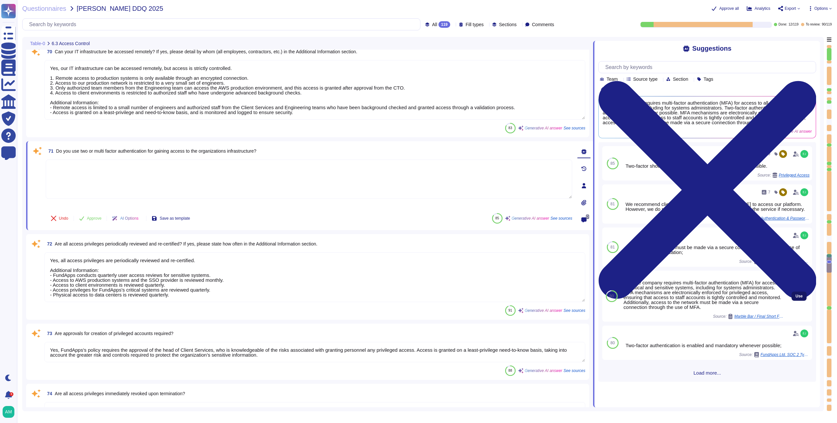
click at [786, 302] on div "Use" at bounding box center [799, 296] width 26 height 51
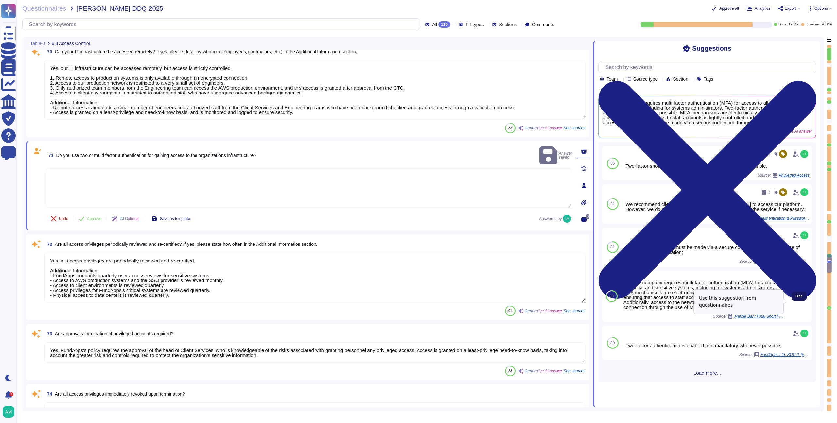
click at [795, 298] on span "Use" at bounding box center [798, 296] width 7 height 4
type textarea "Yes, the company requires multi-factor authentication (MFA) for access to all c…"
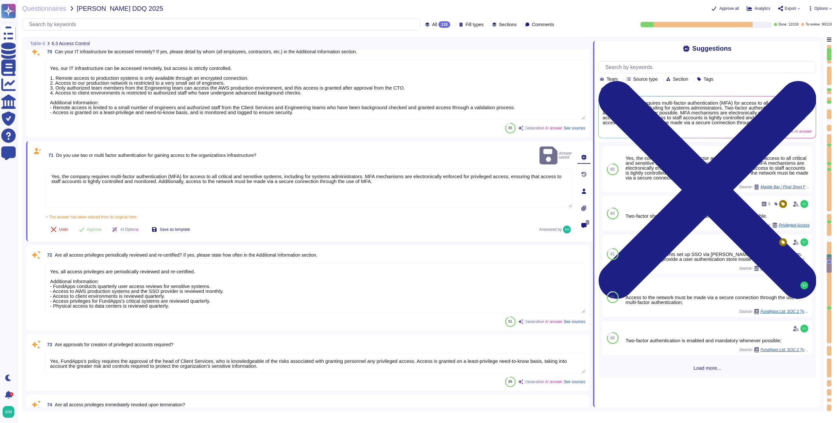
click at [320, 277] on textarea "Yes, all access privileges are periodically reviewed and re-certified. Addition…" at bounding box center [314, 288] width 541 height 50
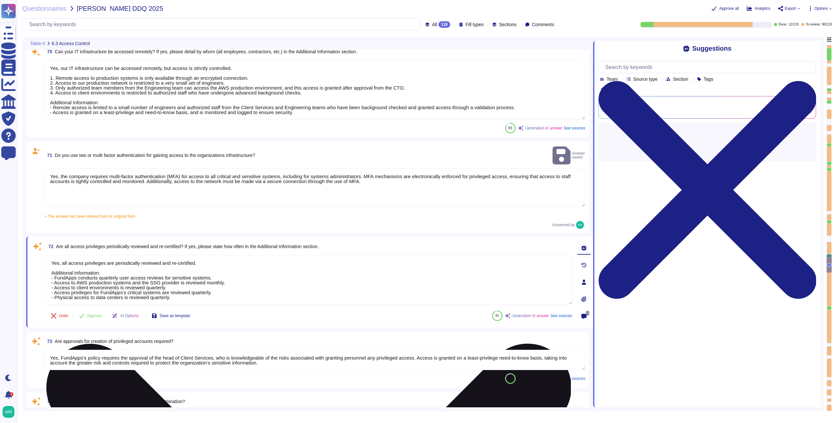
scroll to position [1, 0]
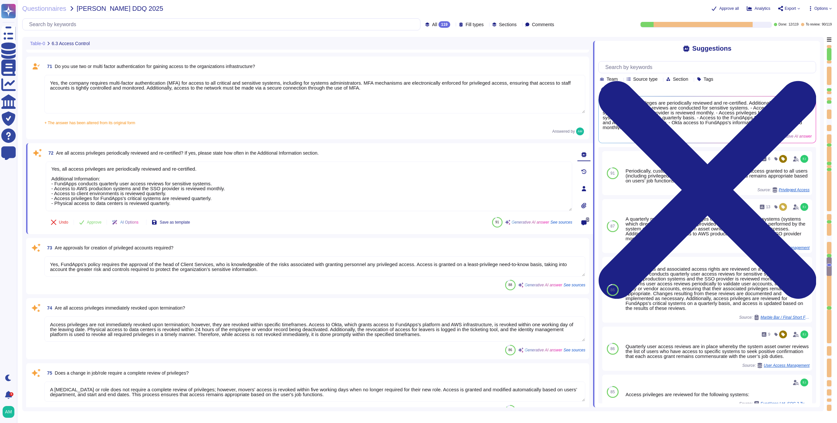
type textarea "FundApps conducts background checks on all new hires prior to onboarding, which…"
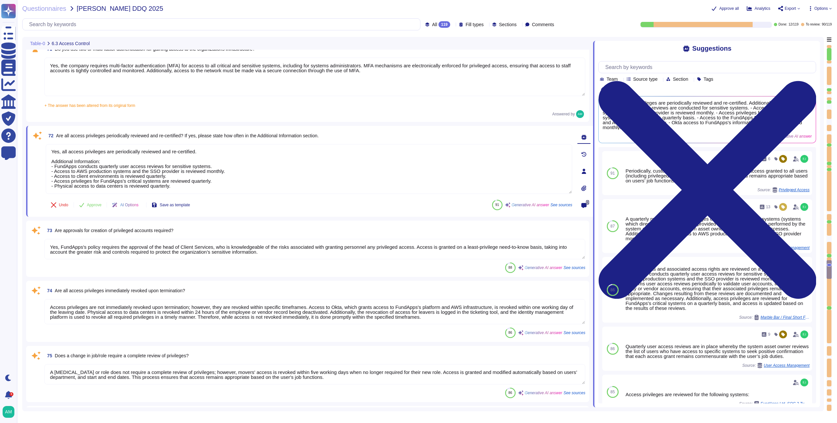
type textarea "Yes, employees, subcontractors, and [DEMOGRAPHIC_DATA] workers with access to c…"
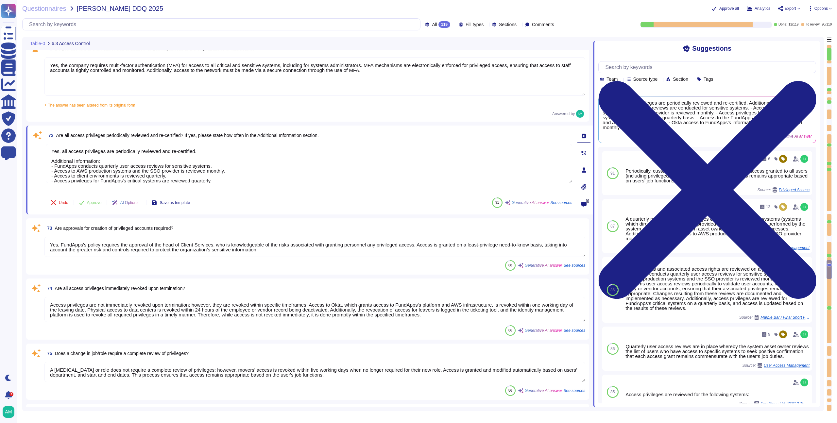
scroll to position [0, 0]
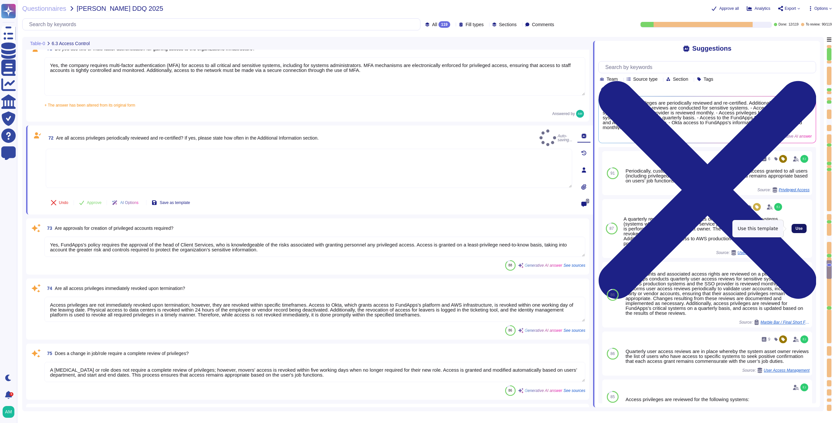
click at [795, 228] on span "Use" at bounding box center [798, 229] width 7 height 4
type textarea "A quarterly review of access privileges on FundApps’ sensitive systems (systems…"
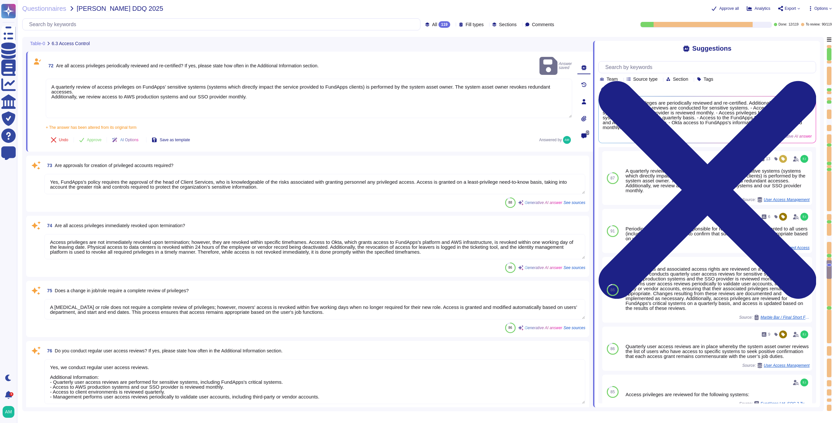
scroll to position [4663, 0]
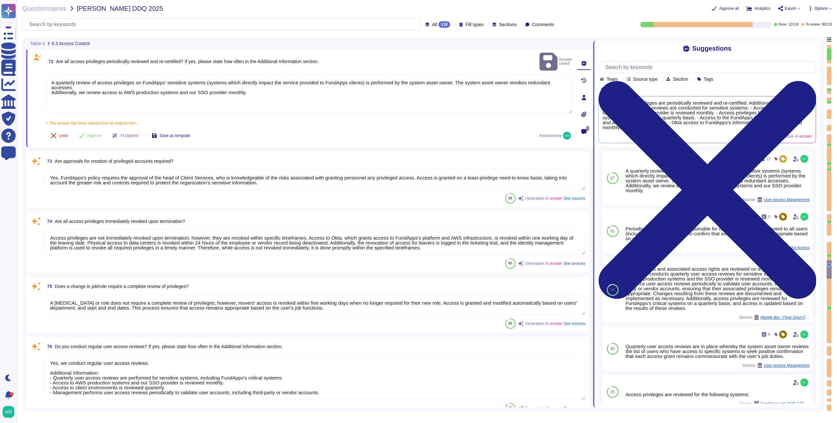
type textarea "Yes, employees, subcontractors, and [DEMOGRAPHIC_DATA] workers with access to c…"
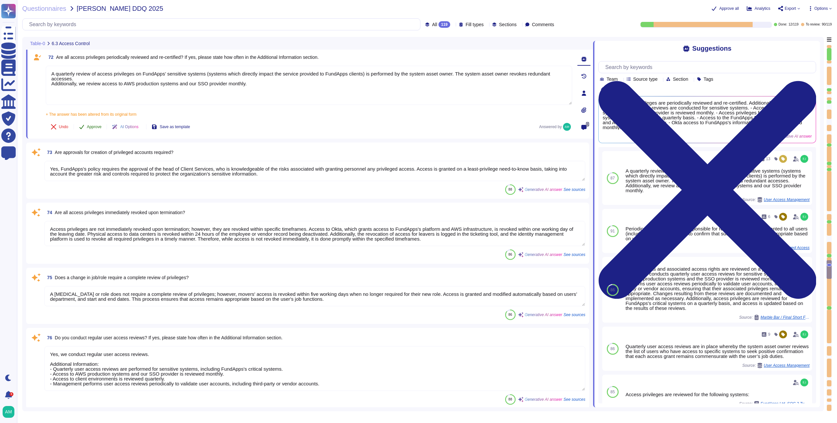
click at [84, 126] on icon at bounding box center [81, 127] width 5 height 4
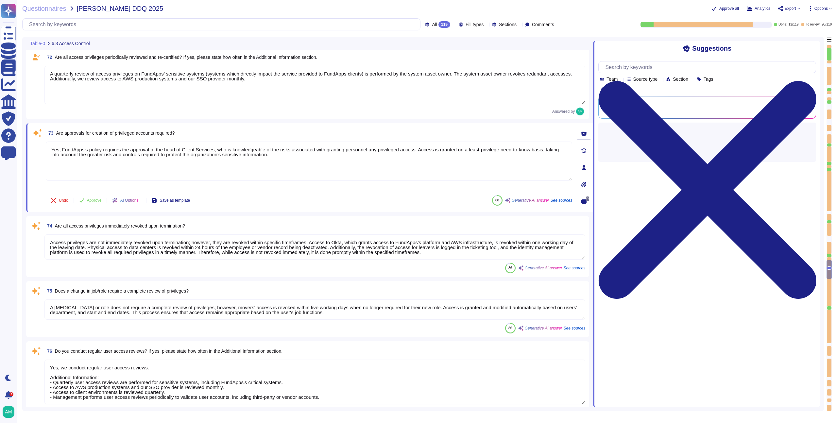
type textarea "Yes, employees, subcontractors, and [DEMOGRAPHIC_DATA] workers with access to c…"
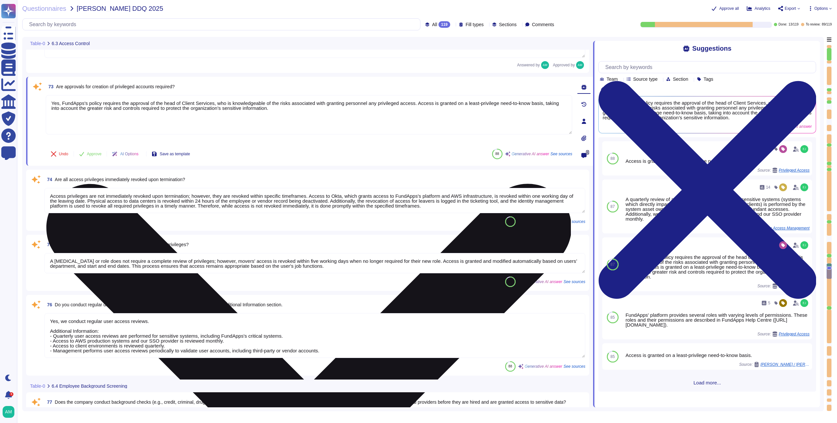
scroll to position [4725, 0]
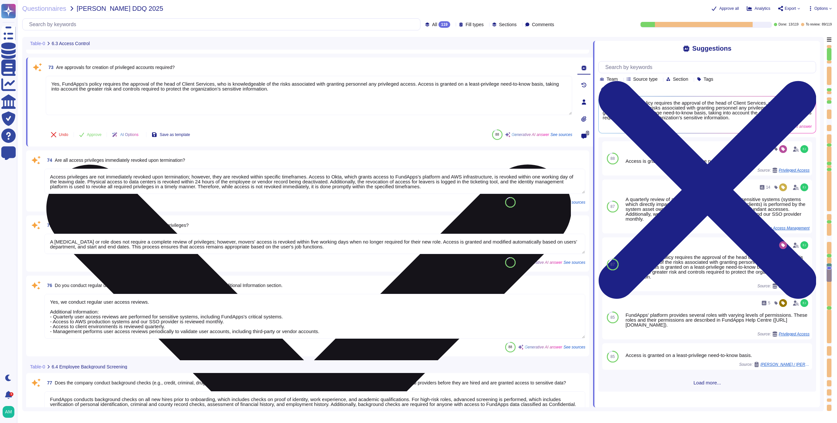
click at [228, 91] on textarea "Yes, FundApps's policy requires the approval of the head of Client Services, wh…" at bounding box center [309, 95] width 526 height 39
click at [339, 103] on textarea "Yes, FundApps's policy requires the approval of the head of Client Services, wh…" at bounding box center [309, 95] width 526 height 39
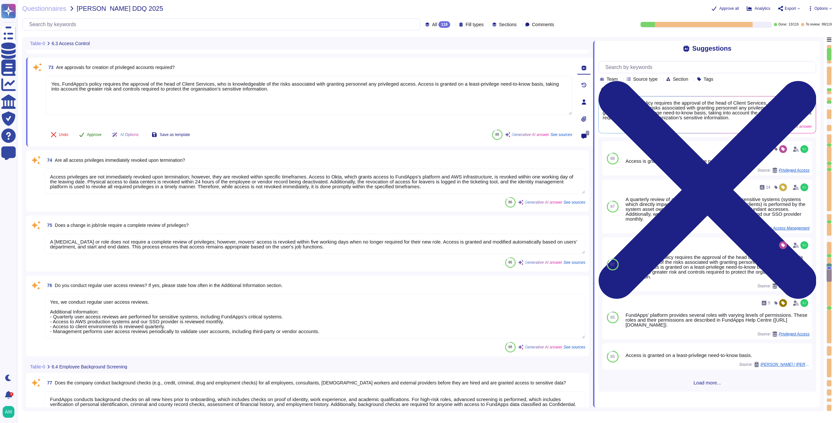
click at [94, 134] on span "Approve" at bounding box center [94, 135] width 15 height 4
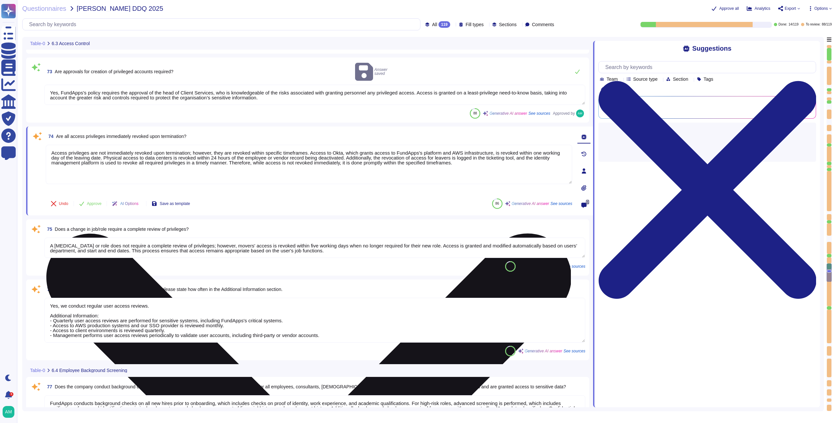
type textarea "Yes, FundApps's policy requires the approval of the head of Client Services, wh…"
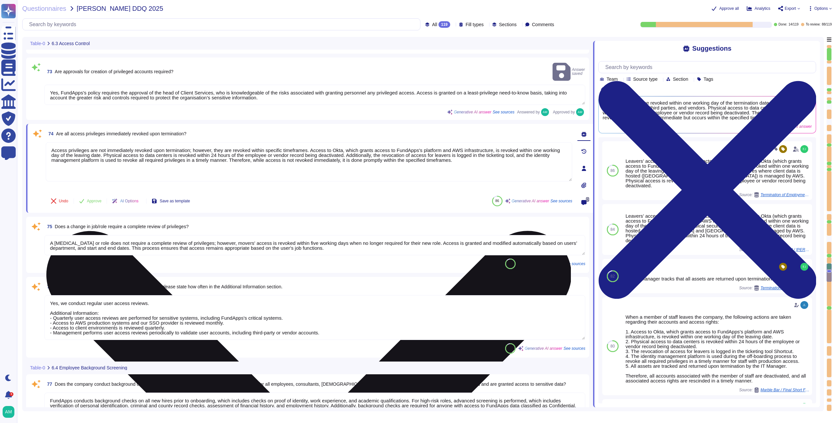
type textarea "FundApps performs infrastructure vulnerability scanning against its infrastruct…"
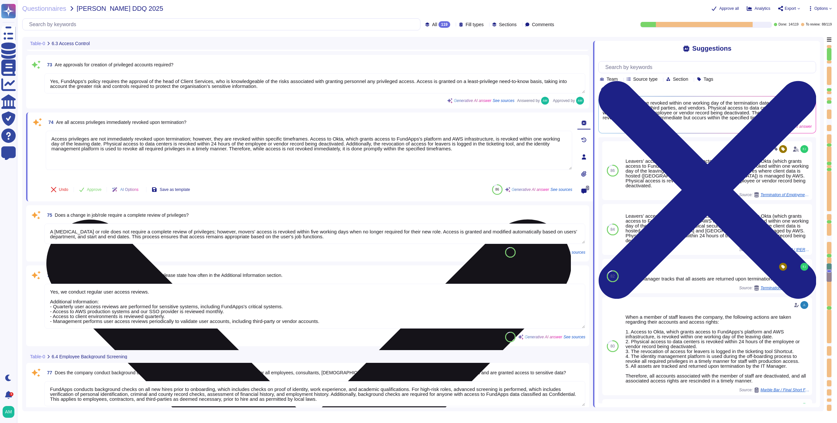
scroll to position [4724, 0]
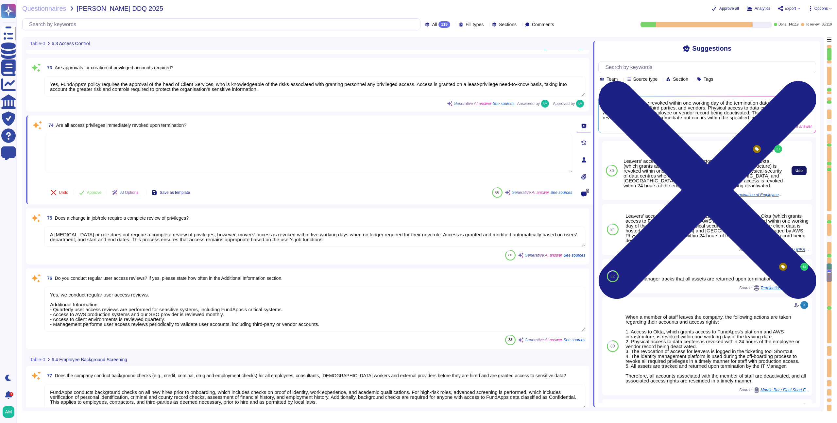
click at [795, 173] on span "Use" at bounding box center [798, 171] width 7 height 4
type textarea "Leavers’ access, including subcontractors and third parties, to Okta (which gra…"
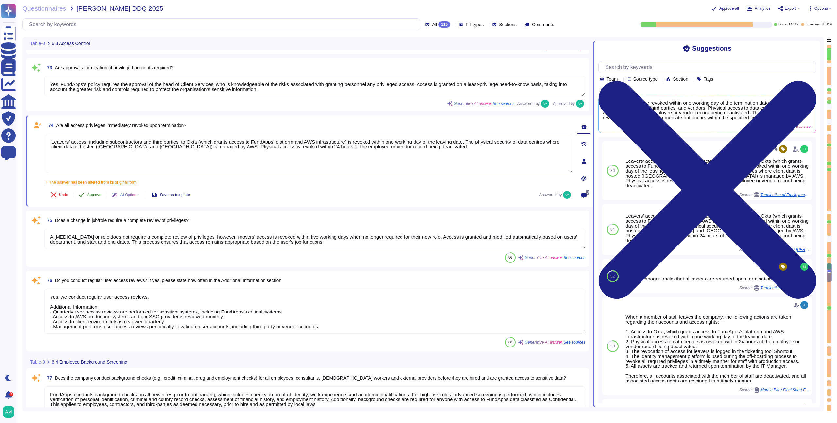
click at [92, 193] on span "Approve" at bounding box center [94, 195] width 15 height 4
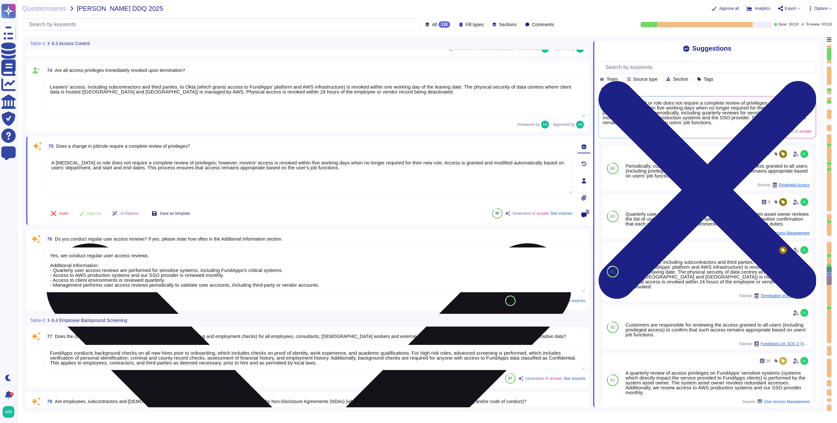
type textarea "FundApps performs infrastructure vulnerability scanning against its infrastruct…"
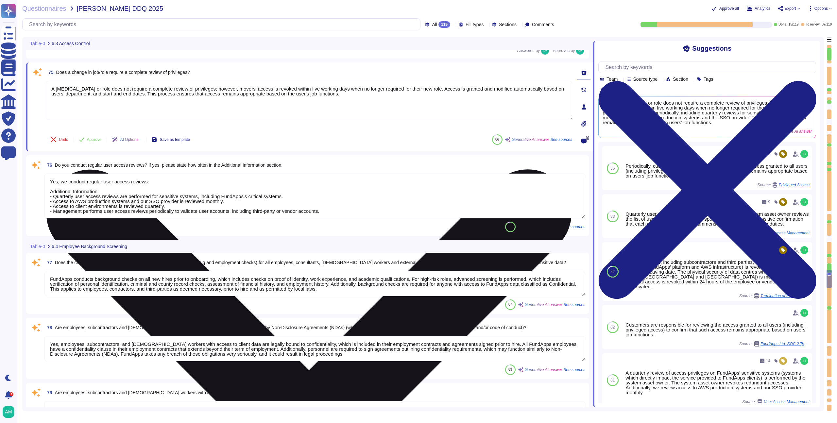
scroll to position [4850, 0]
type textarea "Yes, we contract with an external provider to perform penetration testing. This…"
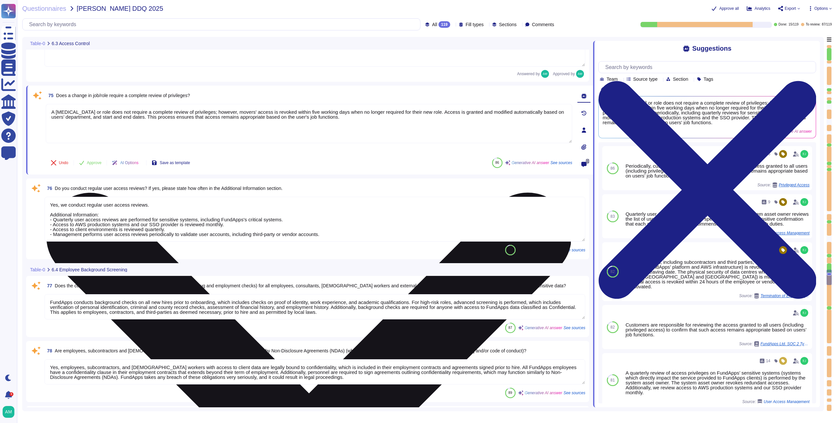
scroll to position [4823, 0]
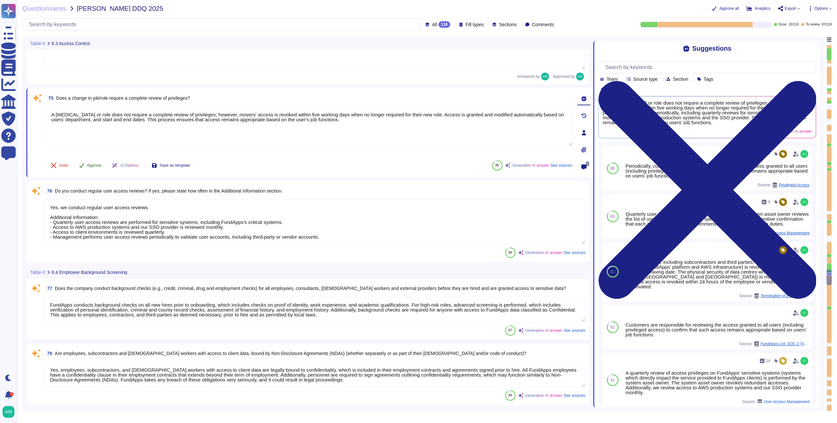
click at [99, 169] on button "Approve" at bounding box center [90, 165] width 33 height 13
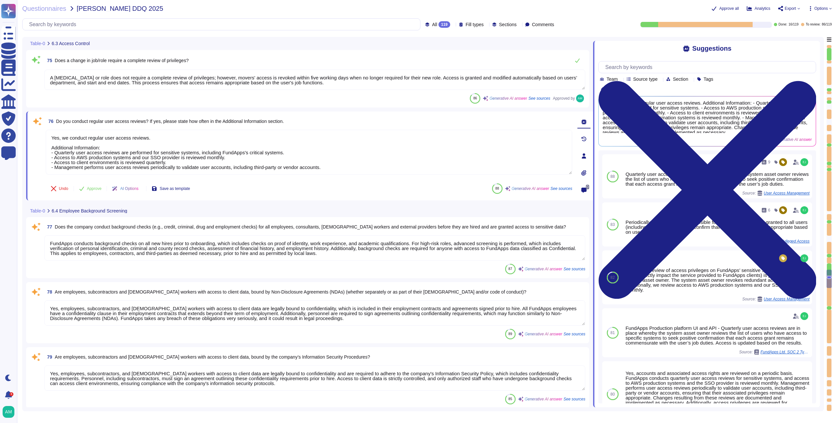
scroll to position [4908, 0]
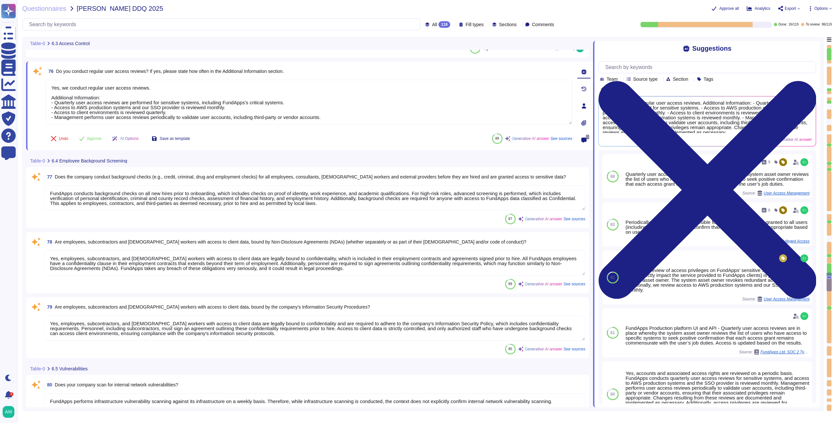
type textarea "Yes, [PERSON_NAME] has established a data classification policy to identify the…"
type textarea "Yes, all client data sent to or generated inside our platform follows an encryp…"
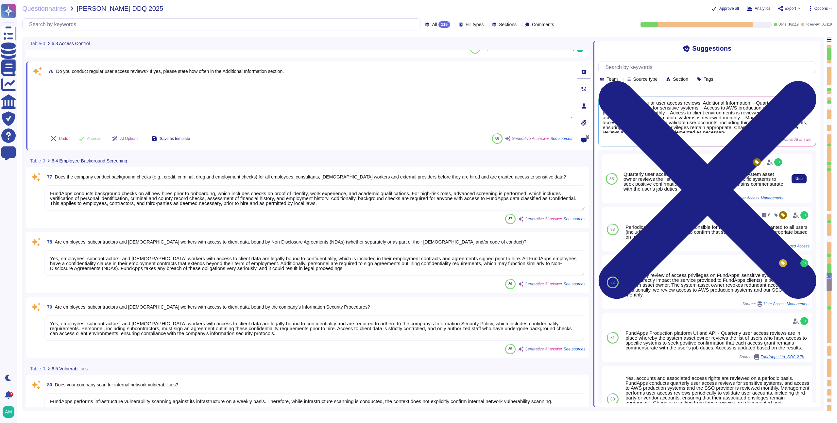
type textarea "y"
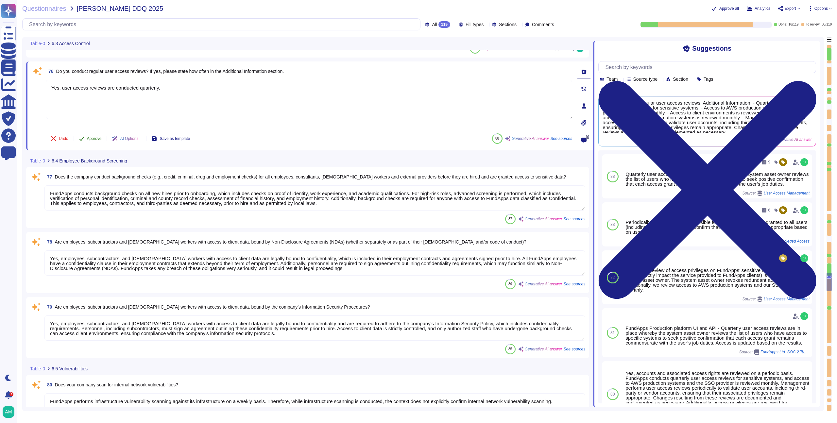
type textarea "Yes, user access reviews are conducted quarterly."
click at [99, 142] on button "Approve" at bounding box center [90, 138] width 33 height 13
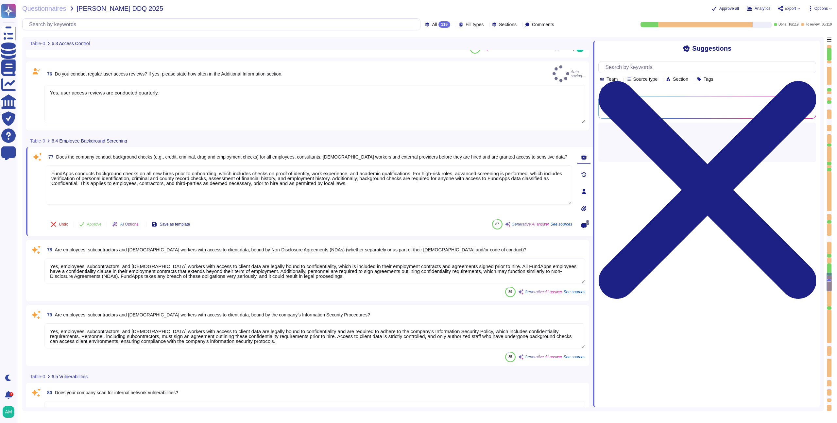
type textarea "Yes, all client data sent to or generated inside our platform follows an encryp…"
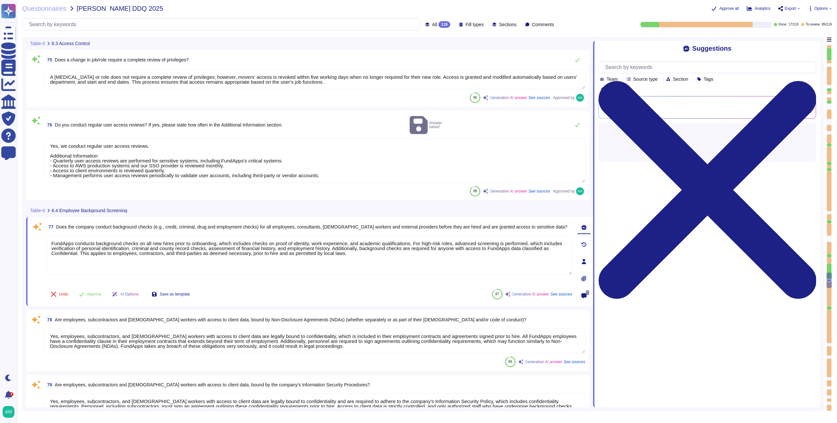
type textarea "Yes, user access reviews are conducted quarterly."
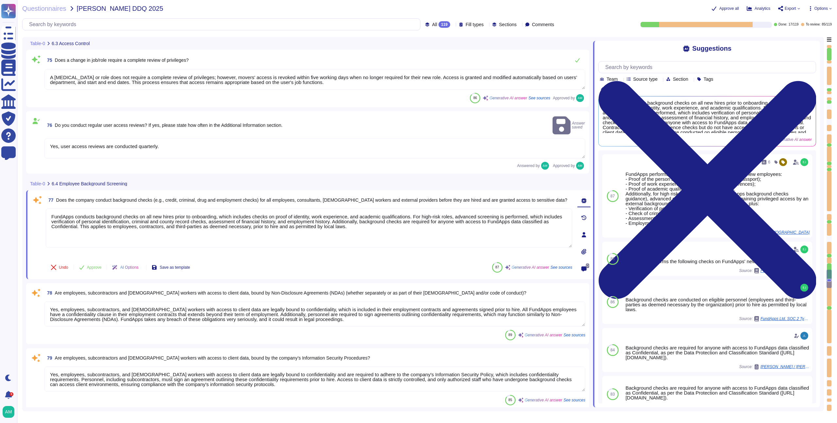
type textarea "A quarterly review of access privileges on FundApps’ sensitive systems (systems…"
type textarea "Yes, [PERSON_NAME] has established a data classification policy to identify the…"
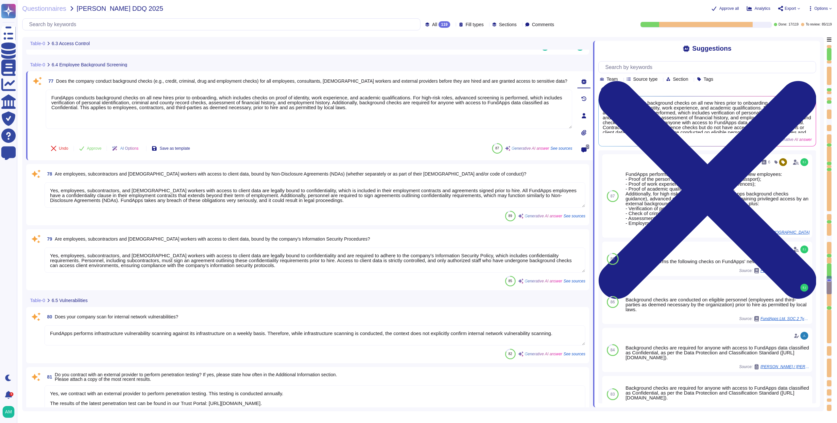
type textarea "Yes, all client data sent to or generated inside our platform follows an encryp…"
type textarea "Yes, we encrypt data both at rest and in transit. For data in transit, all clie…"
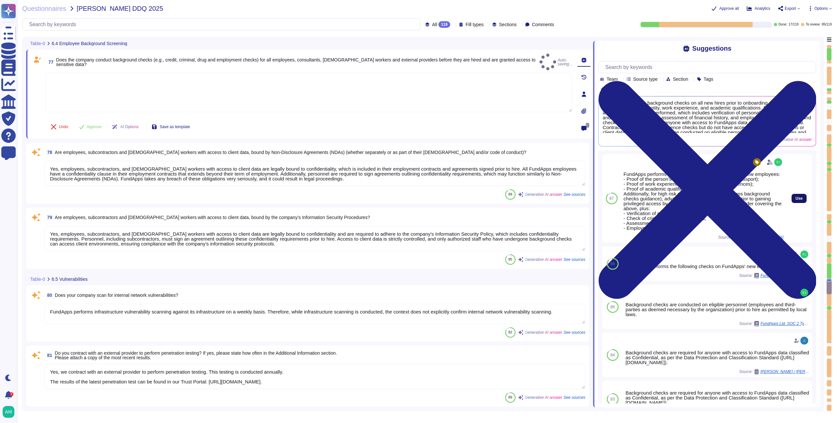
click at [799, 203] on button "Use" at bounding box center [798, 198] width 15 height 9
type textarea "FundApps performs the following checks on FundApps’ new employees: - Proof of t…"
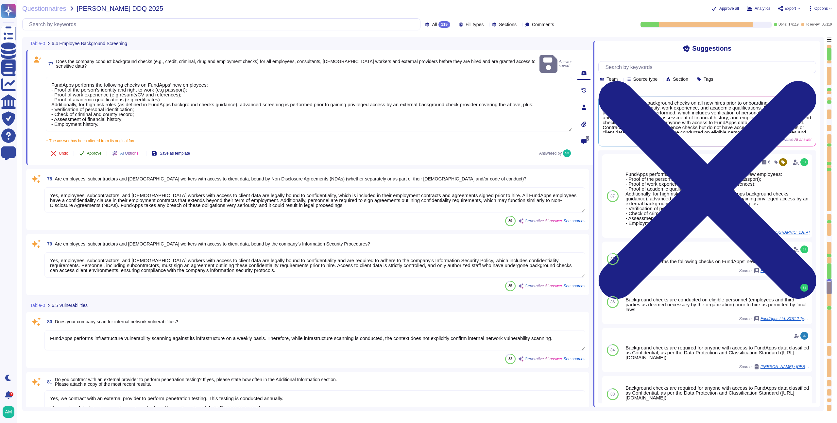
click at [90, 151] on span "Approve" at bounding box center [94, 153] width 15 height 4
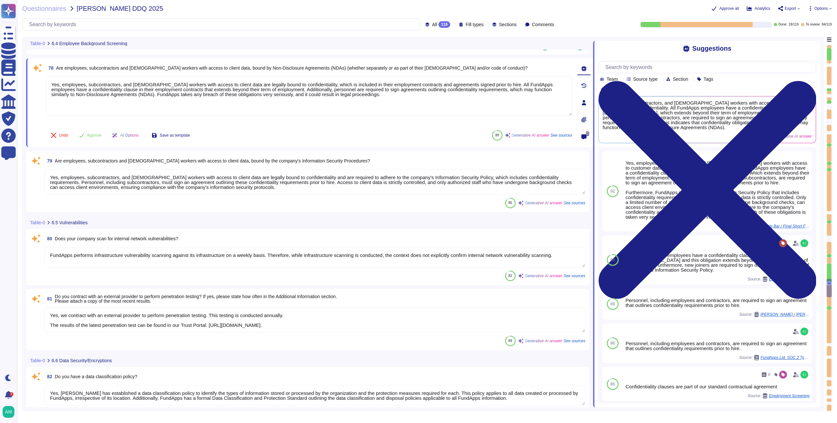
type textarea "Yes, we encrypt data both at rest and in transit. For data in transit, all clie…"
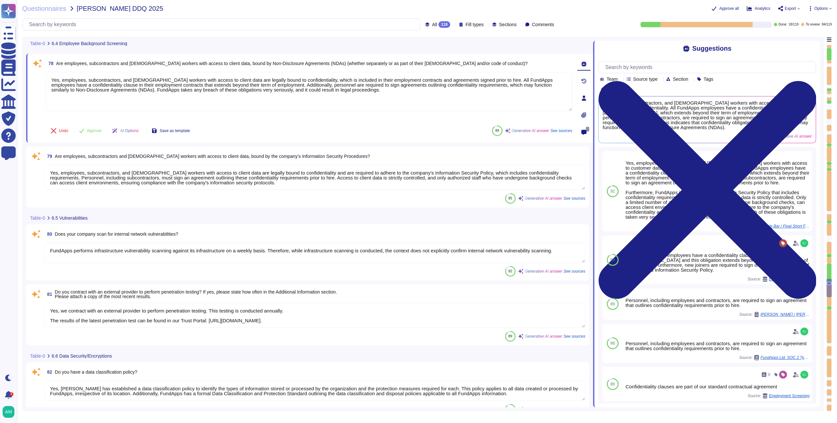
click at [825, 5] on div "Approve all Analytics Export Options" at bounding box center [665, 8] width 331 height 7
click at [822, 9] on span "Options" at bounding box center [820, 9] width 13 height 4
click at [811, 40] on p "Set Format" at bounding box center [813, 46] width 26 height 12
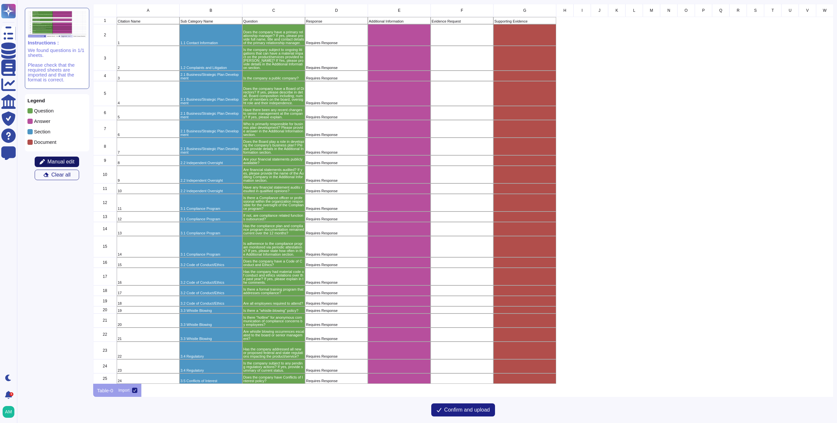
click at [61, 160] on span "Manual edit" at bounding box center [60, 161] width 27 height 5
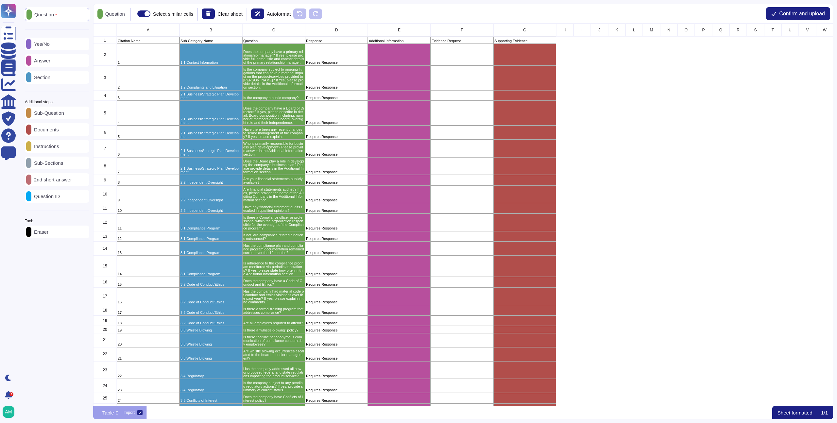
scroll to position [377, 735]
click at [48, 231] on p "Eraser" at bounding box center [39, 231] width 17 height 5
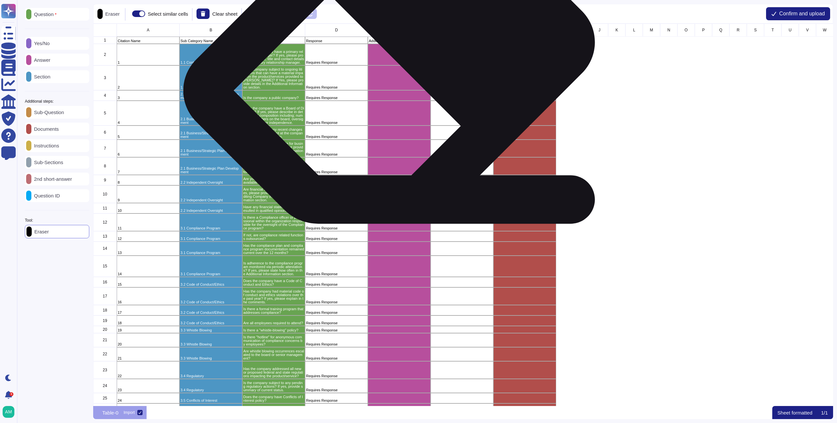
click at [399, 58] on div "grid" at bounding box center [399, 55] width 63 height 22
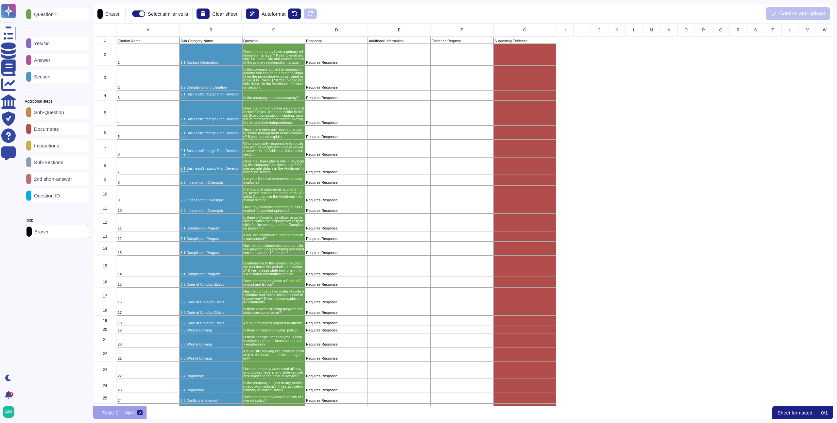
click at [42, 65] on div "Answer" at bounding box center [57, 60] width 64 height 13
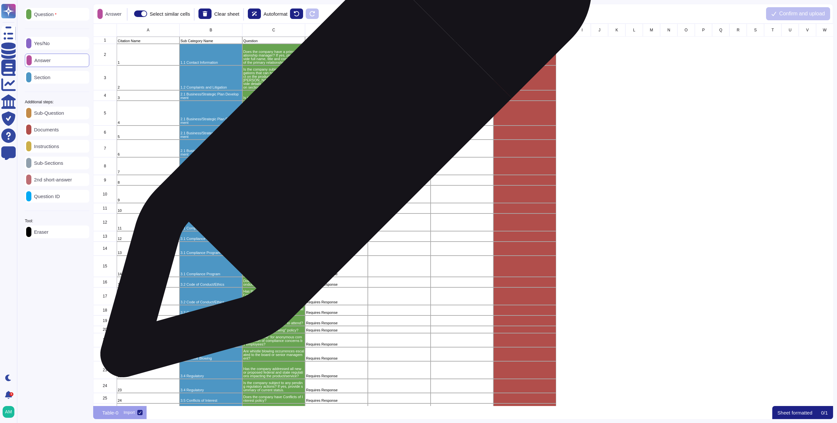
click at [343, 135] on p "Requires Response" at bounding box center [336, 137] width 61 height 4
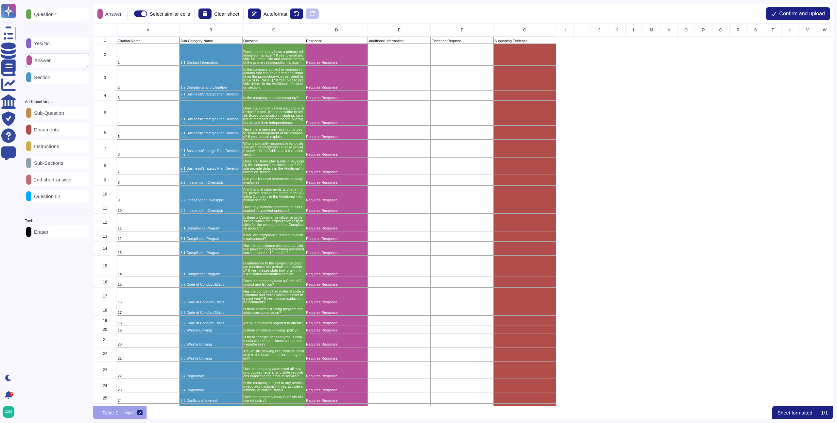
click at [52, 182] on p "2nd short-answer" at bounding box center [51, 179] width 41 height 5
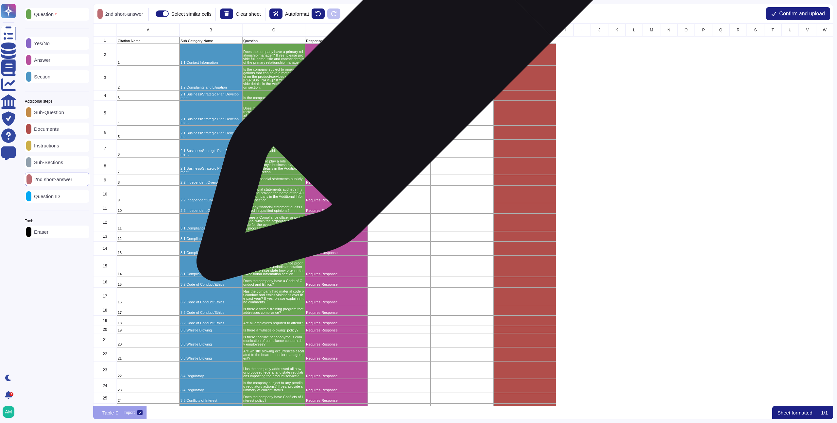
click at [407, 71] on div "grid" at bounding box center [399, 77] width 63 height 25
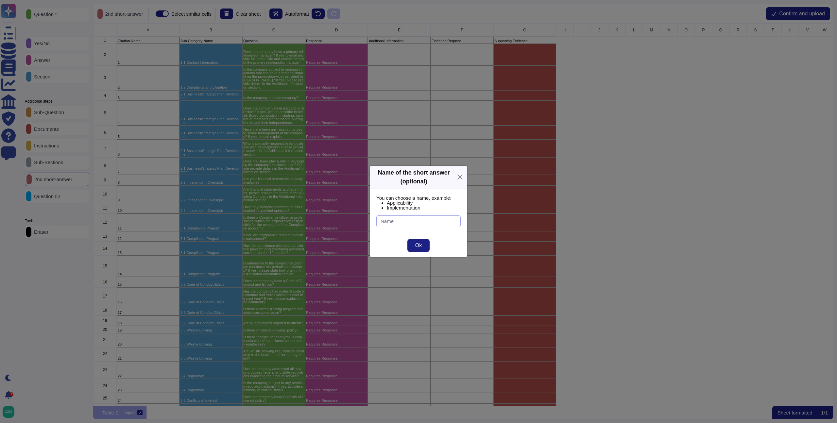
click at [424, 220] on input "text" at bounding box center [418, 221] width 84 height 12
type input "Additional Information"
click at [414, 243] on button "Ok" at bounding box center [418, 245] width 22 height 13
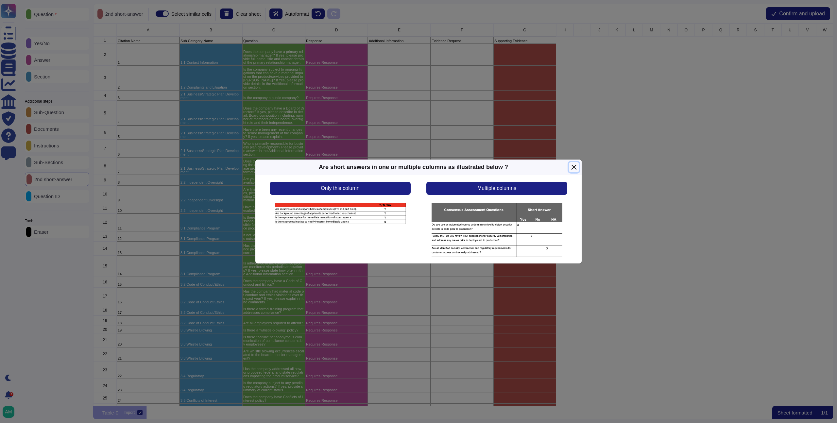
click at [575, 166] on button "Close" at bounding box center [574, 167] width 10 height 10
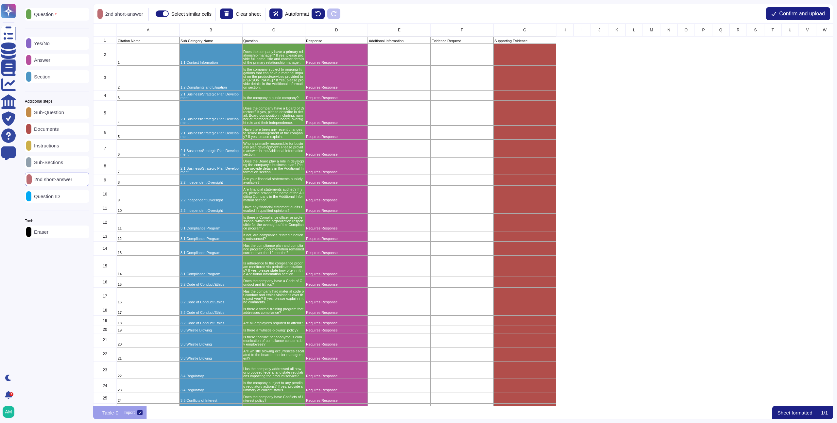
click at [56, 182] on p "2nd short-answer" at bounding box center [52, 179] width 41 height 5
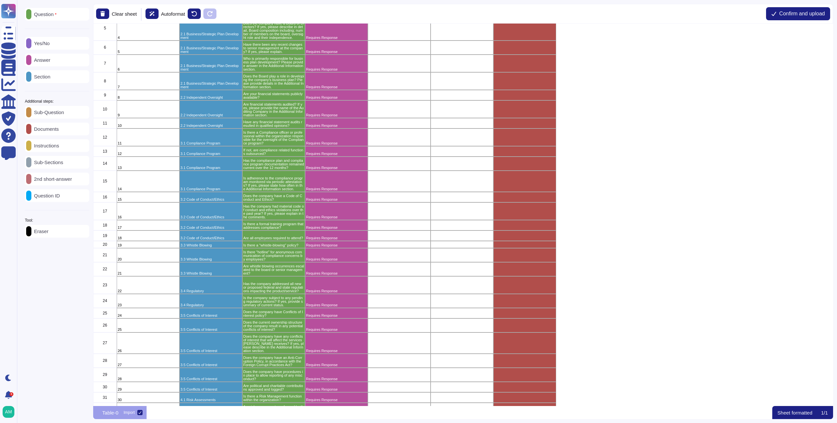
scroll to position [0, 0]
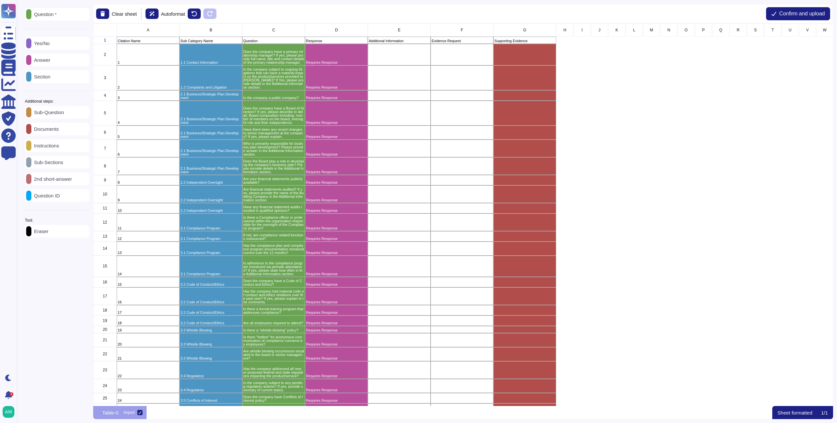
click at [62, 229] on div "Eraser" at bounding box center [57, 231] width 64 height 13
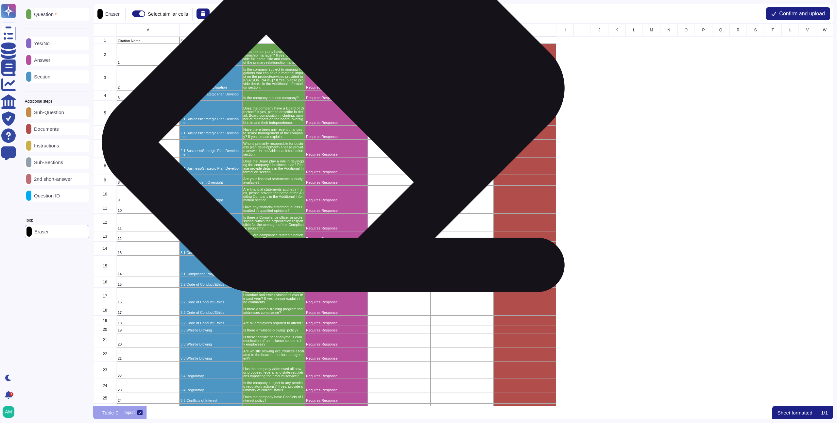
click at [345, 105] on div "Requires Response" at bounding box center [336, 113] width 63 height 25
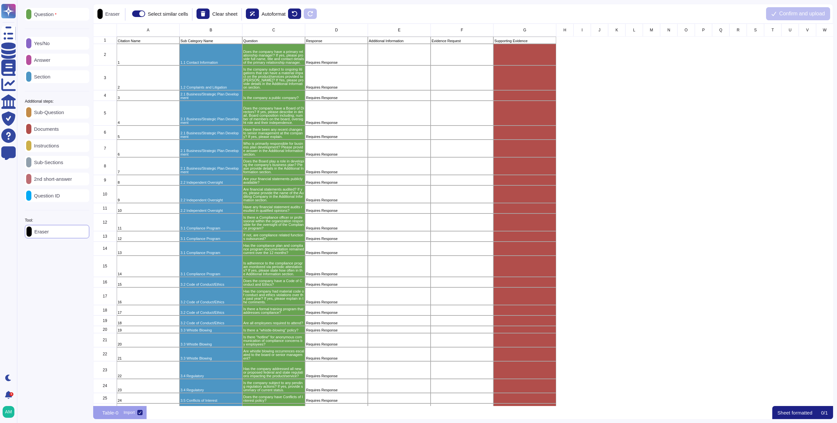
click at [50, 58] on p "Answer" at bounding box center [40, 60] width 19 height 5
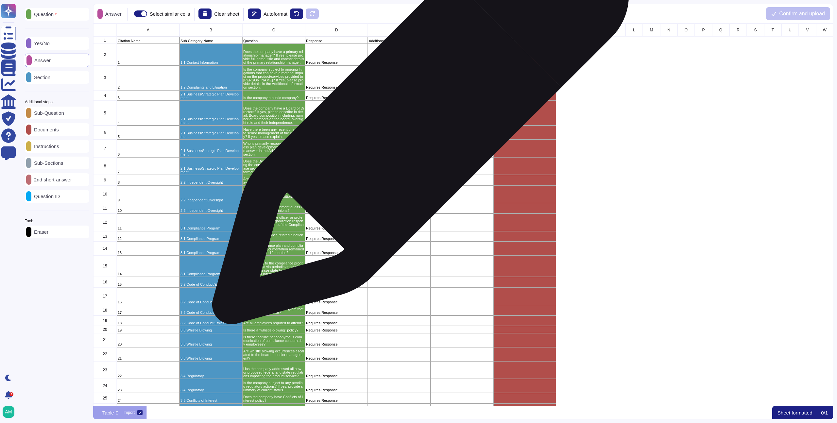
click at [429, 121] on div "grid" at bounding box center [399, 113] width 63 height 25
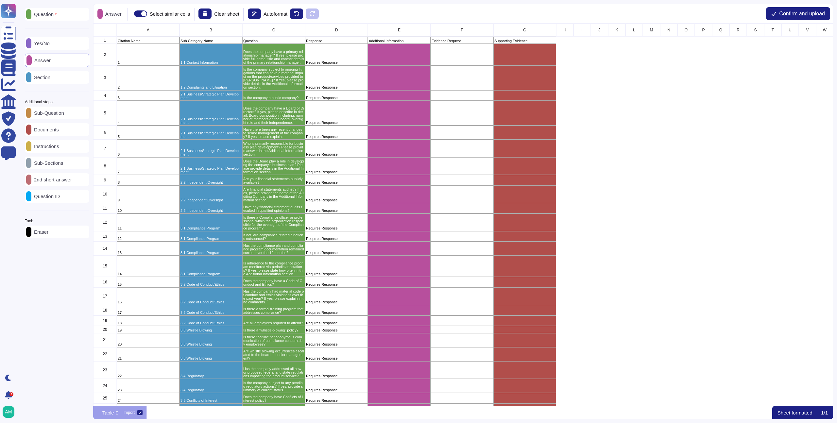
click at [50, 43] on p "Yes/No" at bounding box center [40, 43] width 18 height 5
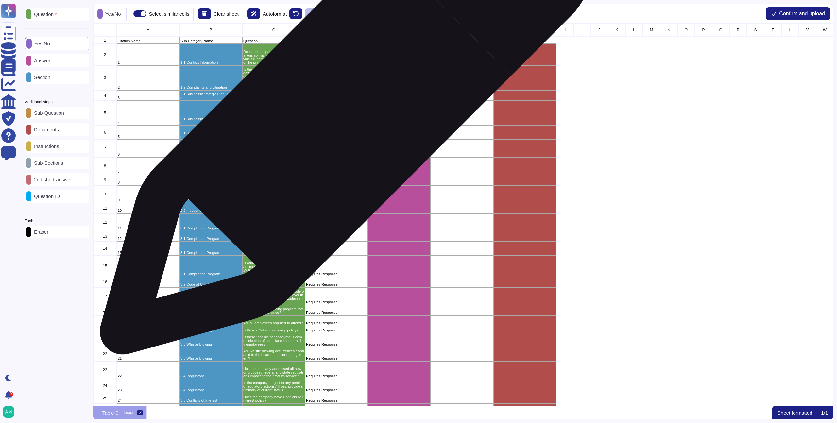
click at [343, 112] on div "Requires Response" at bounding box center [336, 113] width 63 height 25
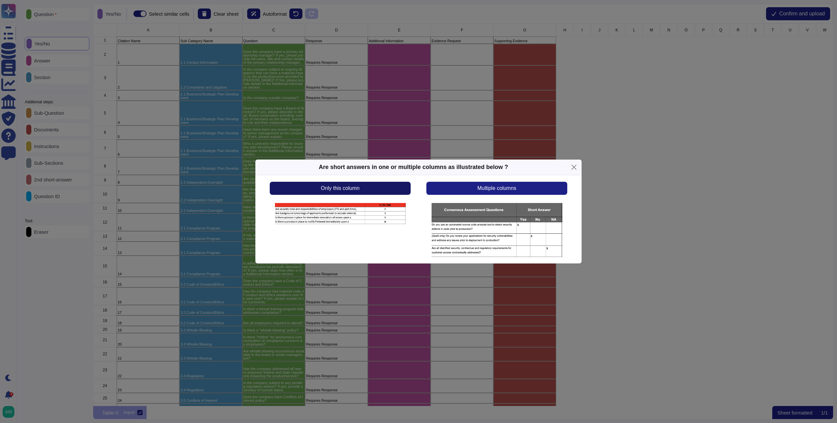
click at [391, 189] on button "Only this column" at bounding box center [340, 188] width 141 height 13
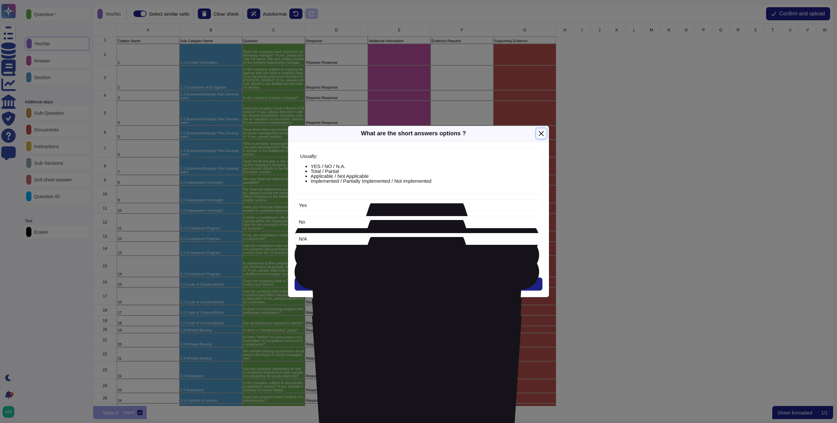
click at [542, 138] on button "Close" at bounding box center [541, 133] width 10 height 10
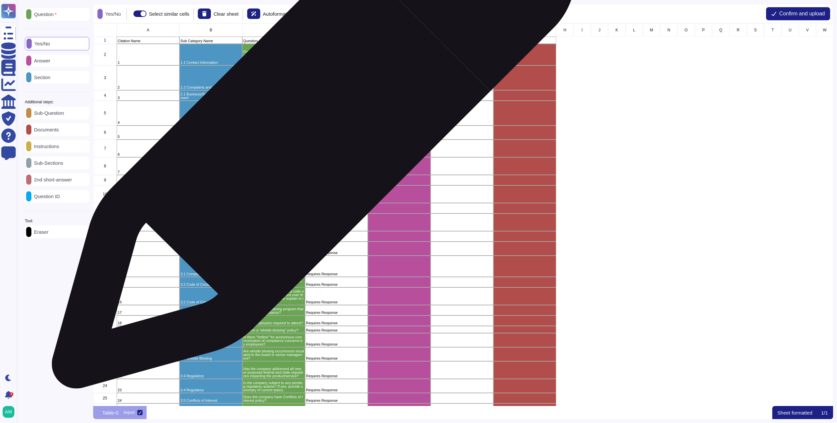
click at [321, 131] on div "Requires Response" at bounding box center [336, 133] width 63 height 14
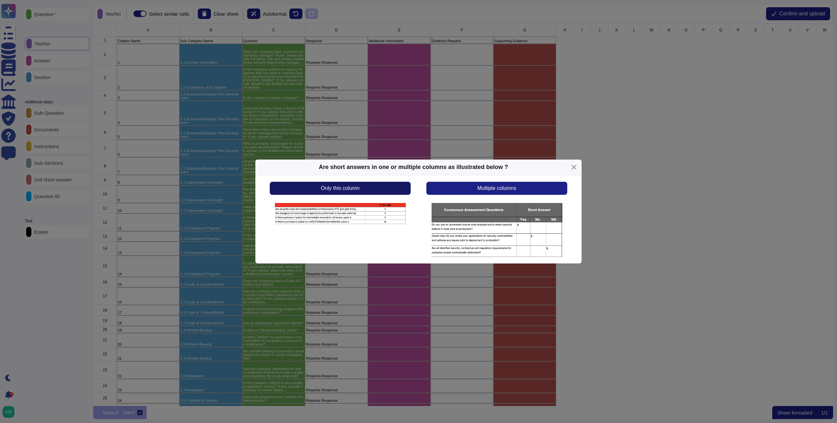
click at [363, 188] on button "Only this column" at bounding box center [340, 188] width 141 height 13
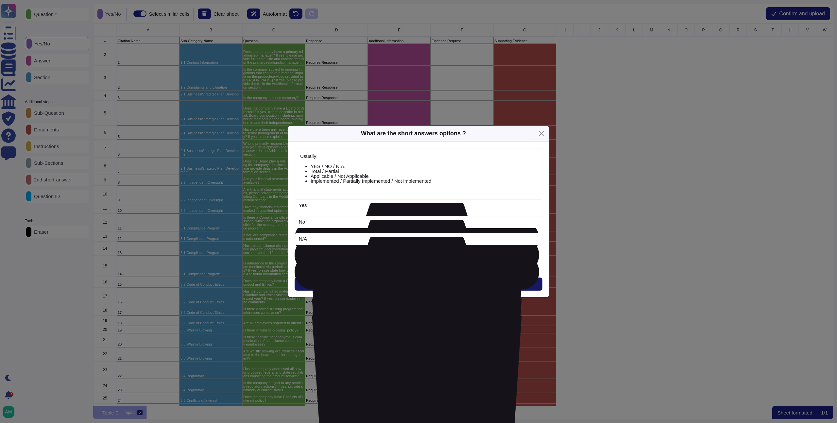
click at [418, 281] on button "Next" at bounding box center [419, 284] width 248 height 13
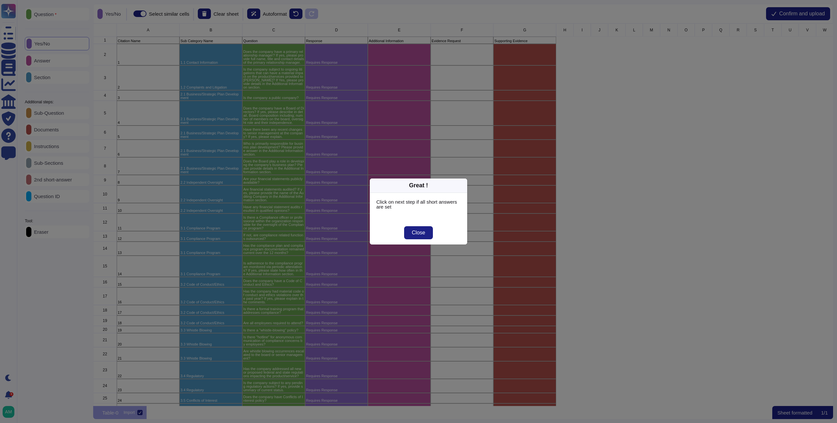
click at [421, 226] on div "Close" at bounding box center [418, 233] width 97 height 24
click at [420, 235] on span "Close" at bounding box center [418, 232] width 13 height 5
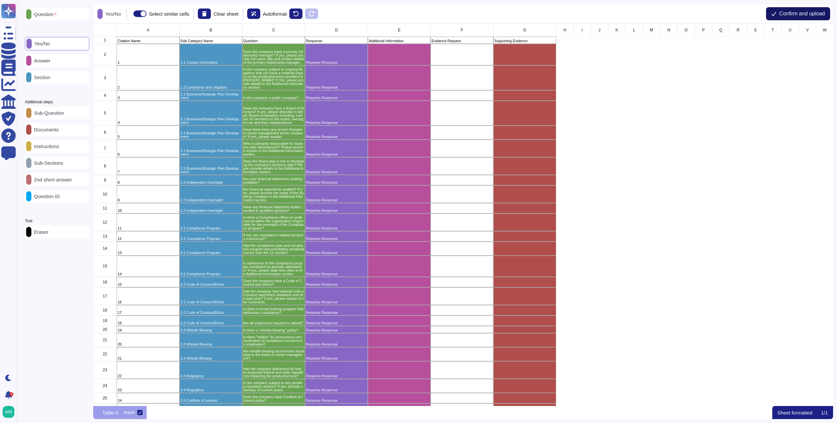
click at [783, 9] on button "Confirm and upload" at bounding box center [798, 13] width 64 height 13
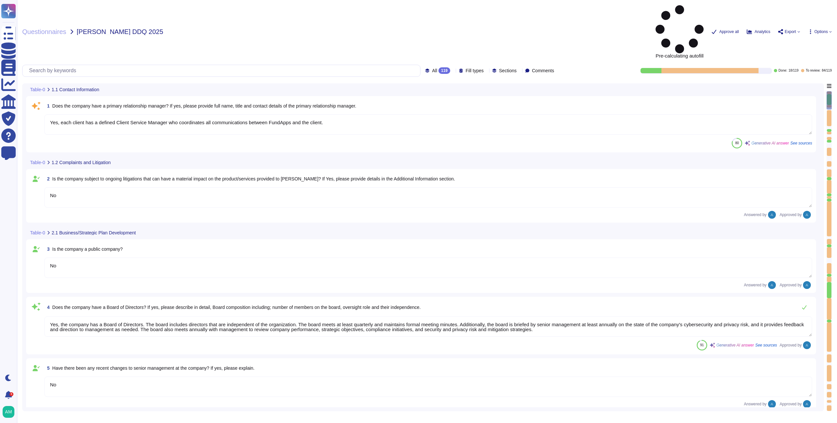
type textarea "Yes, each client has a defined Client Service Manager who coordinates all commu…"
type textarea "No"
type textarea "Yes, the company has a Board of Directors. The board includes directors that ar…"
type textarea "No"
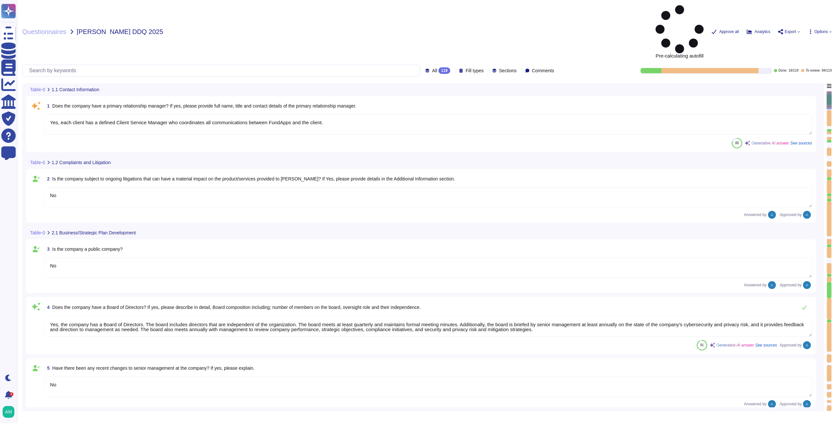
type textarea "Client responsibilities with regards to FundApps platform are set out in client…"
type textarea "Privately held."
type textarea "FundApps mandates a third-party financial auditor to review its financial state…"
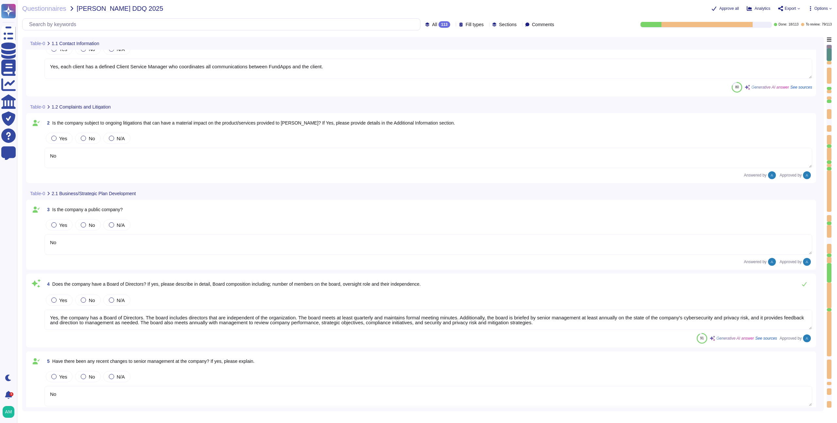
scroll to position [27, 0]
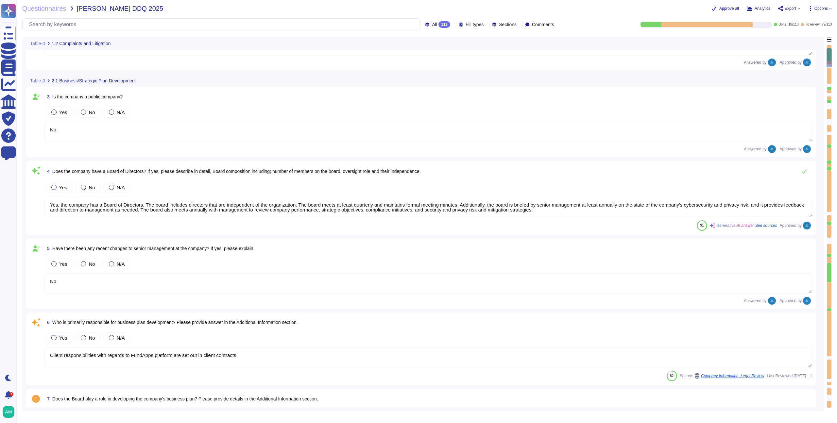
type textarea "Privately held."
type textarea "FundApps mandates a third-party financial auditor to review its financial state…"
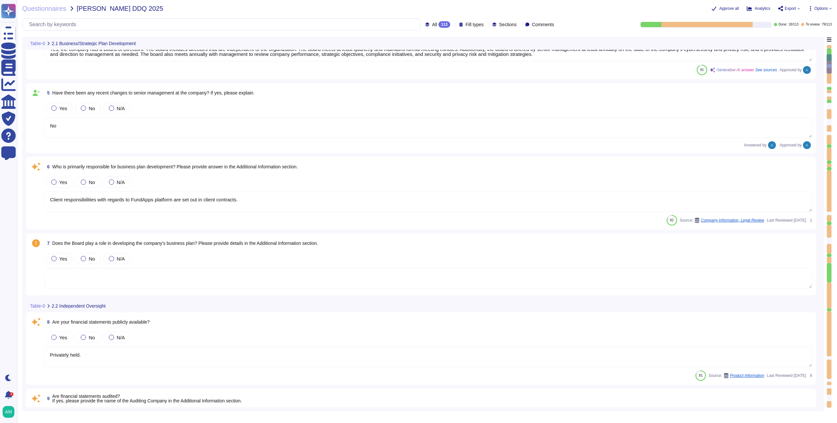
type textarea "FundApps mandates a third-party financial auditor to review its financial state…"
type textarea "FundApps has a team of compliance professionals who monitor existing and upcomi…"
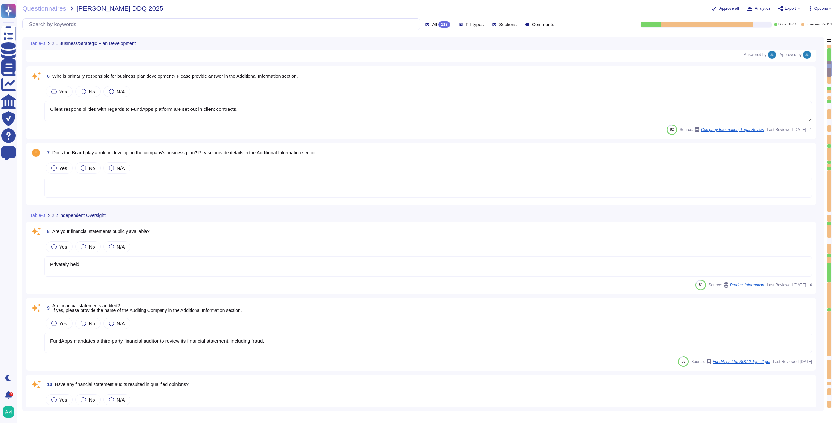
type textarea "Yes, the compliance plan and compliance program documentation have remained cur…"
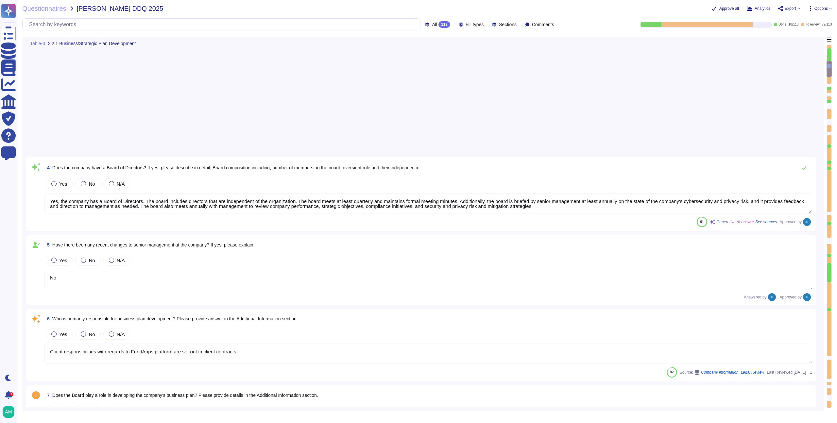
scroll to position [4, 0]
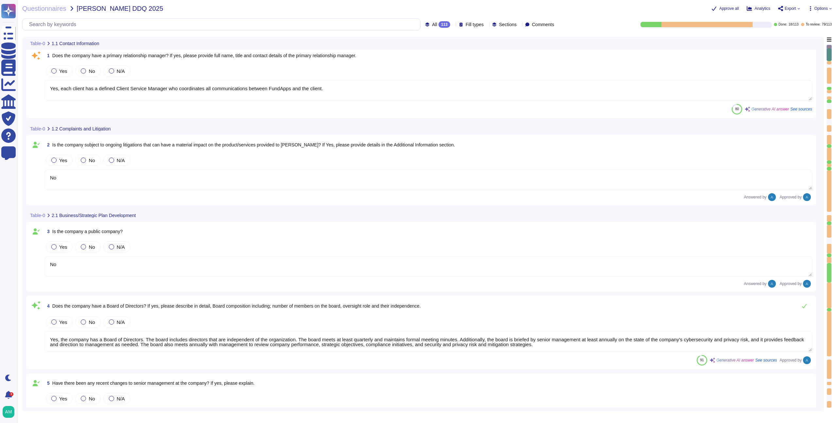
type textarea "Yes, each client has a defined Client Service Manager who coordinates all commu…"
type textarea "No"
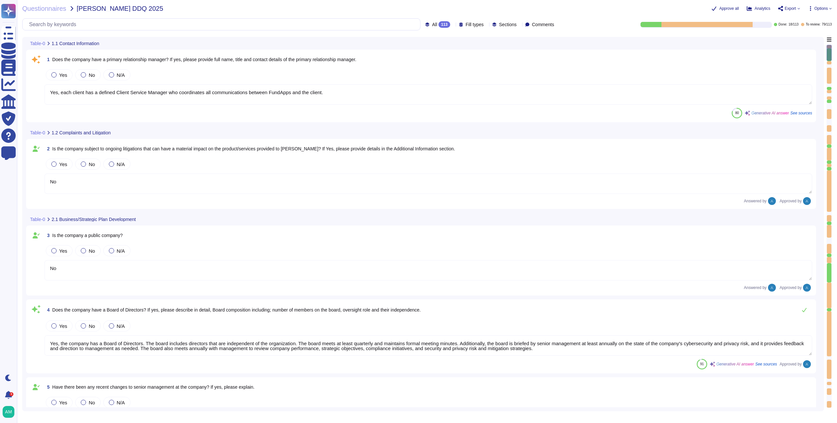
click at [816, 10] on span "Options" at bounding box center [820, 9] width 13 height 4
click at [810, 17] on p "Autofill" at bounding box center [818, 26] width 16 height 21
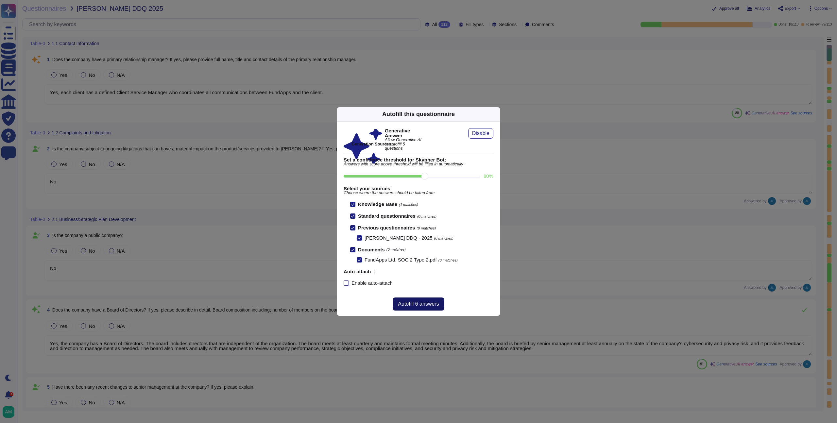
click at [417, 303] on span "Autofill 6 answers" at bounding box center [418, 303] width 41 height 5
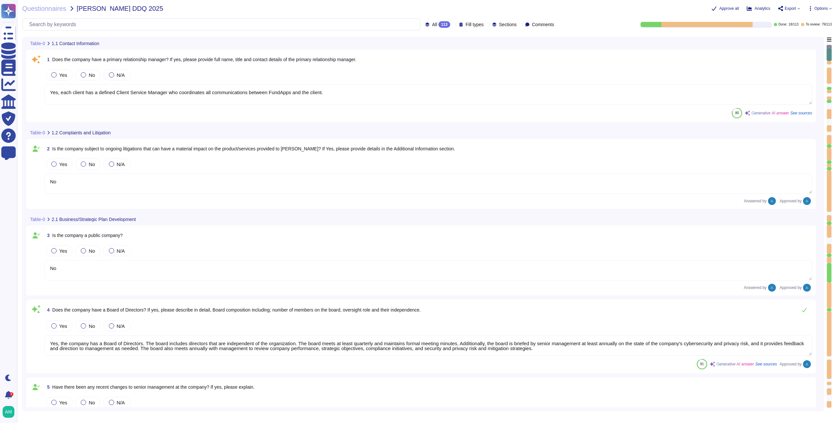
type textarea "The board of directors plays a significant role in the company's strategic over…"
click at [421, 15] on div "Questionnaires [PERSON_NAME] DDQ 2025 Approve all Analytics Export Options Auto…" at bounding box center [427, 211] width 820 height 423
click at [438, 21] on div "114" at bounding box center [444, 24] width 12 height 7
click at [427, 72] on span "To review" at bounding box center [423, 74] width 21 height 6
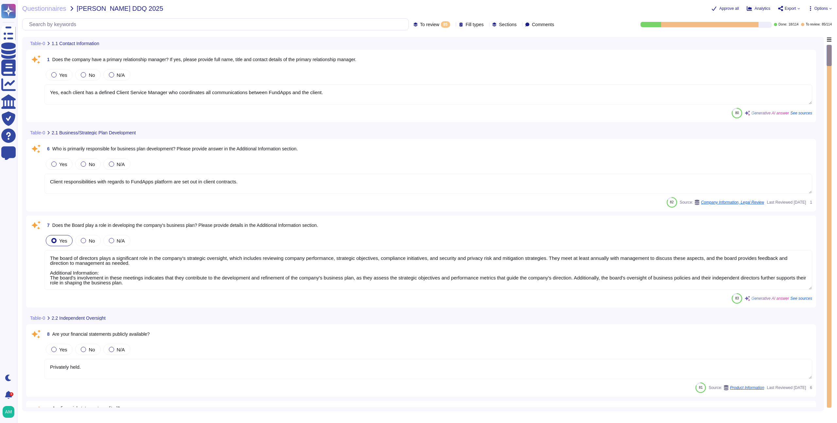
type textarea "Privately held."
type textarea "FundApps mandates a third-party financial auditor to review its financial state…"
type textarea "Client responsibilities with regards to FundApps platform are set out in client…"
type textarea "The board of directors plays a significant role in the company's strategic over…"
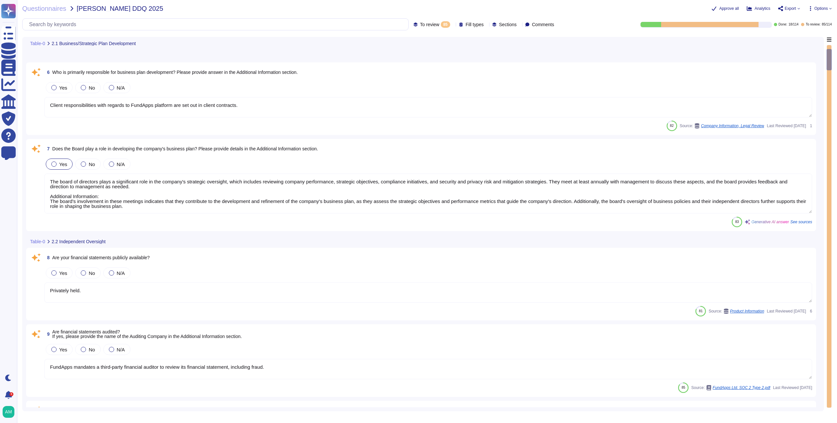
type textarea "FundApps has a team of compliance professionals who monitor existing and upcomi…"
type textarea "Yes, the compliance plan and compliance program documentation have remained cur…"
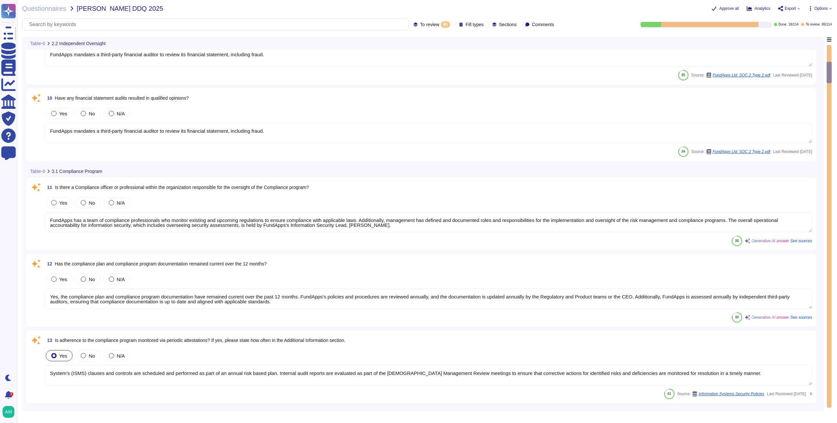
type textarea "System’s (ISMS) clauses and controls are scheduled and performed as part of an …"
type textarea "No."
type textarea "All new employees receive security training, and existing employees undergo ann…"
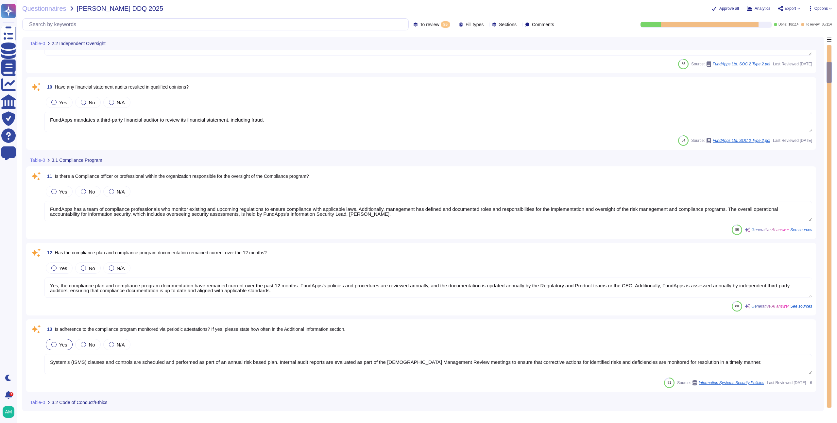
scroll to position [1, 0]
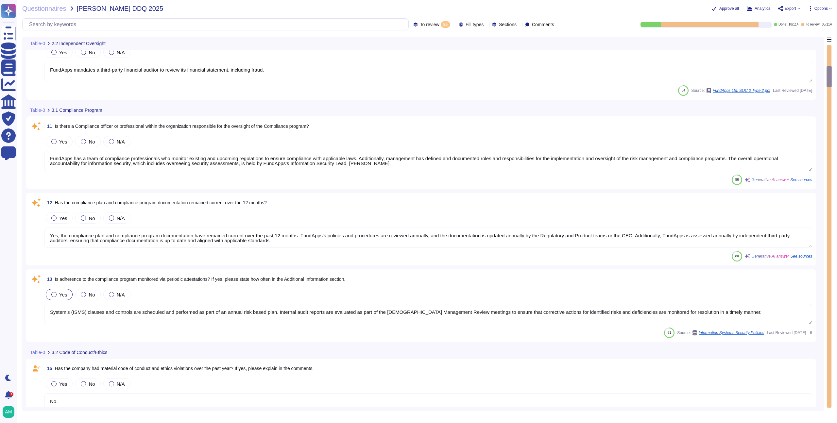
type textarea "FundApps's legal team regularly reviews all applicable laws to ensure complianc…"
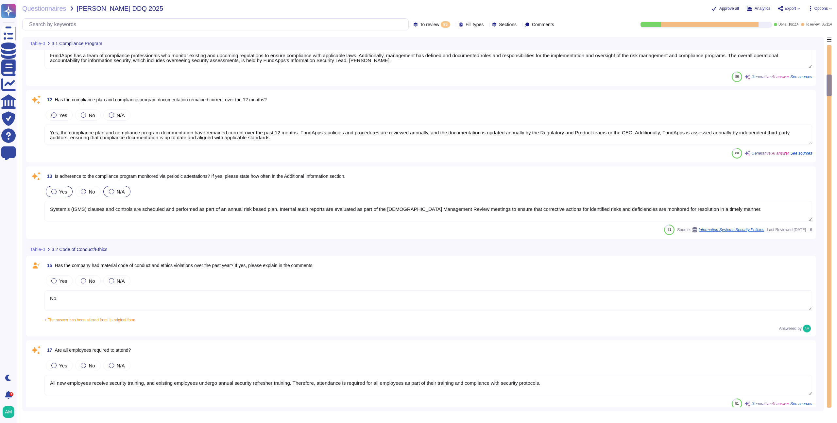
type textarea "It is not - N/A"
type textarea "FundApps's Code of Conduct includes a section on Conflict of Interest. However,…"
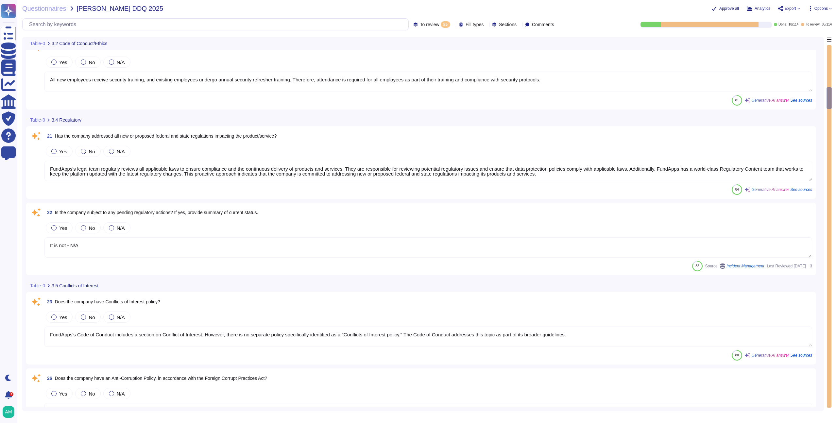
type textarea "FundApps has a defined Code of Conduct, which is signed off by the CEO. This Co…"
type textarea "Yes, the company has procedures in place to allow reporting of any misconduct, …"
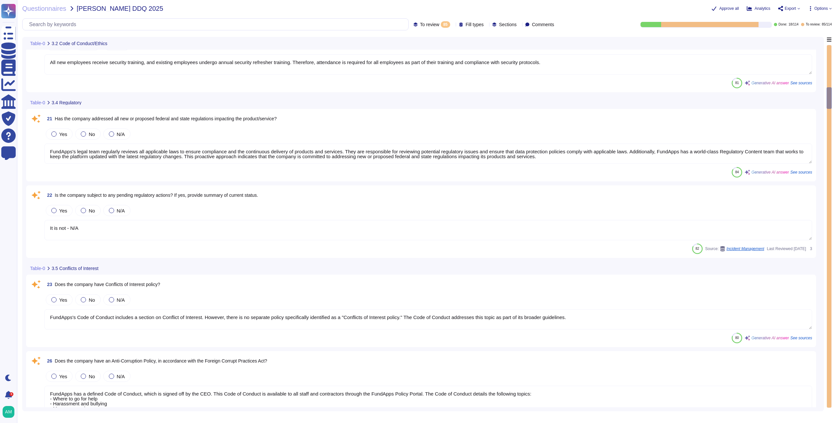
type textarea "Yes, there is a Risk Management function within the organization. FundApps has …"
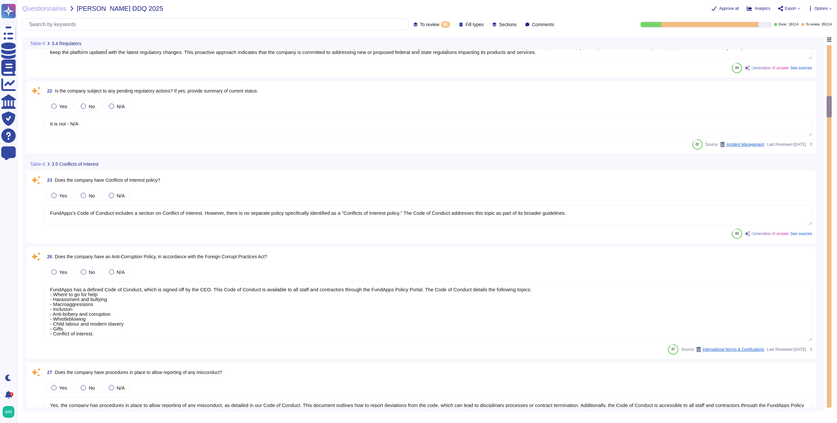
type textarea "Yes, risk assessments are performed by the organization. Additional Information…"
type textarea "Yes, we have an internal audit programme that is structured based on the ISO270…"
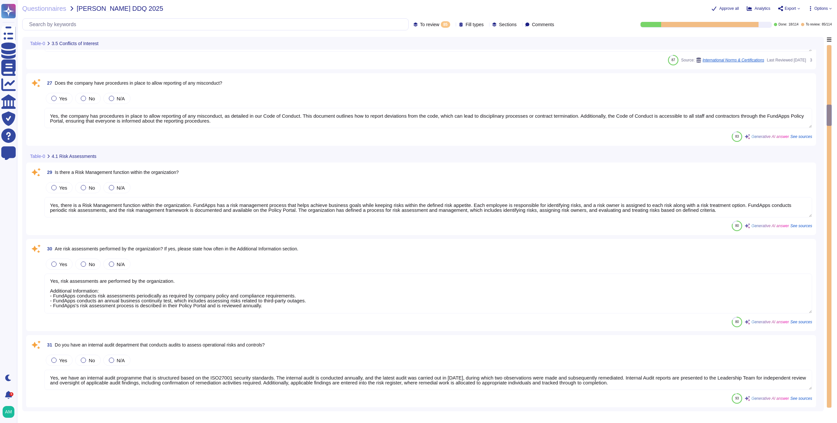
type textarea "Yes, we have a formal Incident Response Policy that includes comprehensive proc…"
type textarea "Yes, FundApps has an adequate Incident Response Plan in place to inform clients…"
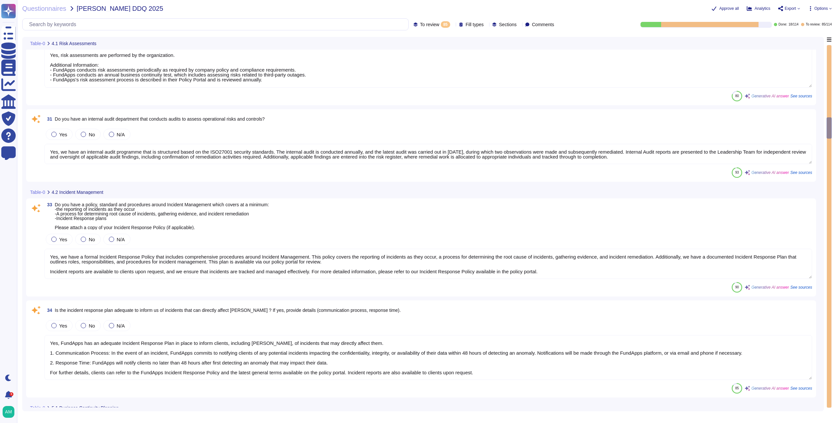
type textarea "FundApps has established a comprehensive Business Continuity Plan (BCP) and a D…"
type textarea "The business continuity and disaster recovery plans at [GEOGRAPHIC_DATA] includ…"
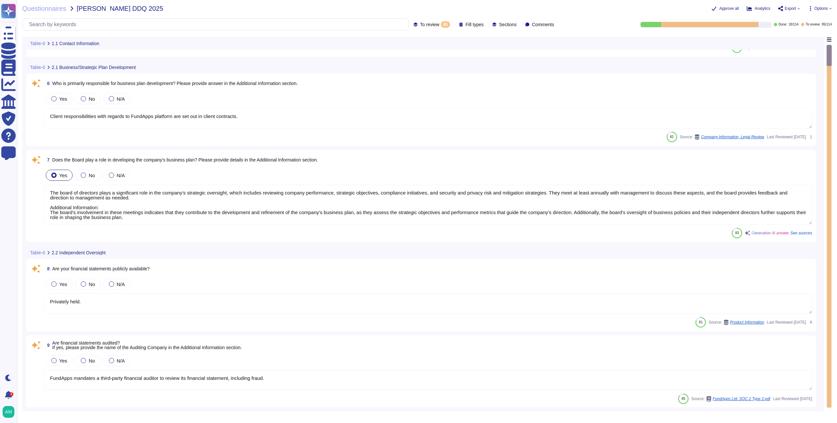
scroll to position [0, 0]
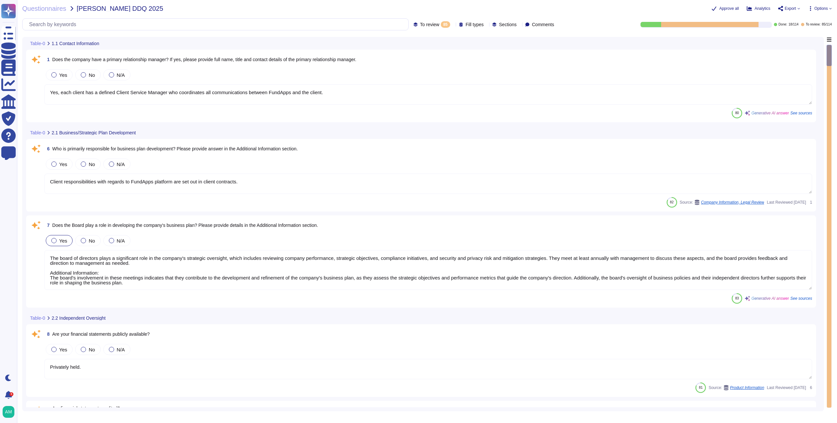
click at [822, 8] on span "Options" at bounding box center [820, 9] width 13 height 4
click at [809, 40] on p "Set Format" at bounding box center [813, 46] width 26 height 12
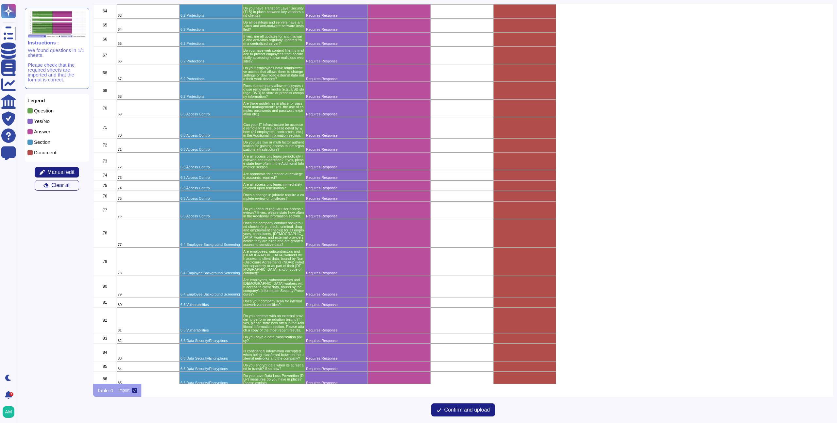
scroll to position [1112, 0]
click at [331, 180] on div "Requires Response" at bounding box center [336, 183] width 63 height 10
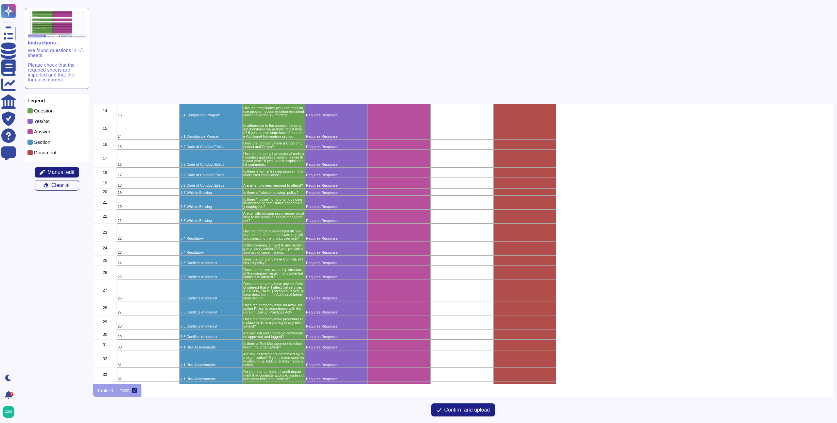
scroll to position [0, 0]
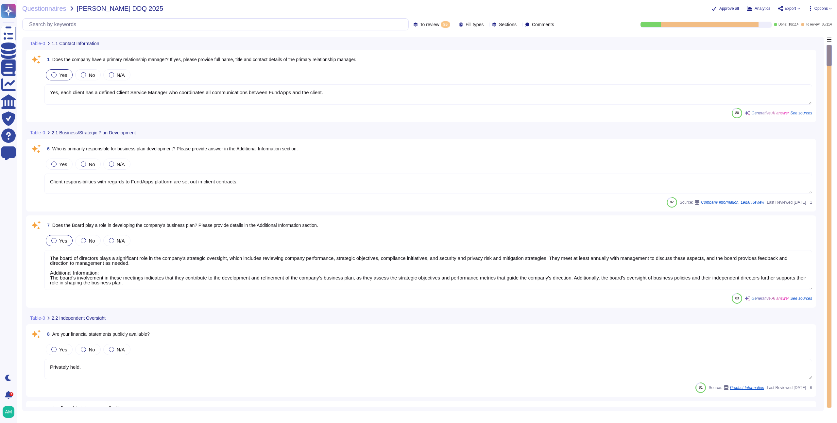
click at [63, 77] on span "Yes" at bounding box center [63, 75] width 8 height 6
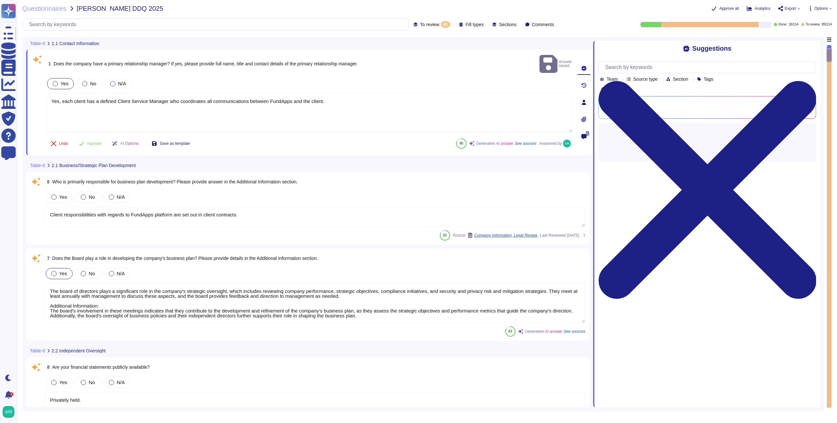
click at [64, 81] on span "Yes" at bounding box center [64, 84] width 8 height 6
click at [207, 42] on div "Table-0 1.1 Contact Information" at bounding box center [263, 43] width 475 height 13
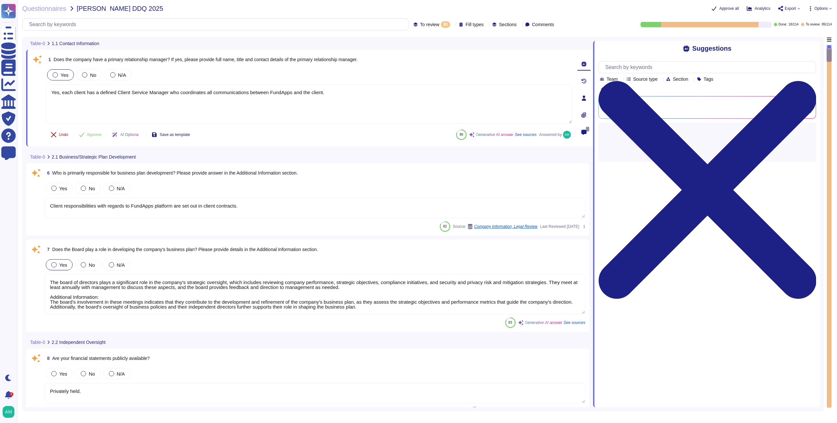
click at [73, 132] on button "Undo" at bounding box center [60, 134] width 28 height 13
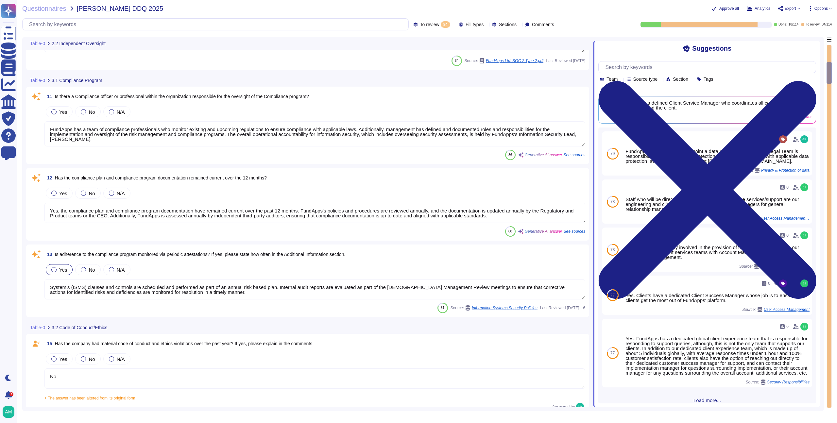
scroll to position [1, 0]
click at [407, 29] on div "To review 84 Fill types Sections Comments" at bounding box center [289, 24] width 535 height 12
click at [420, 25] on span "To review" at bounding box center [429, 24] width 19 height 5
click at [419, 90] on div "Done 18" at bounding box center [425, 90] width 53 height 7
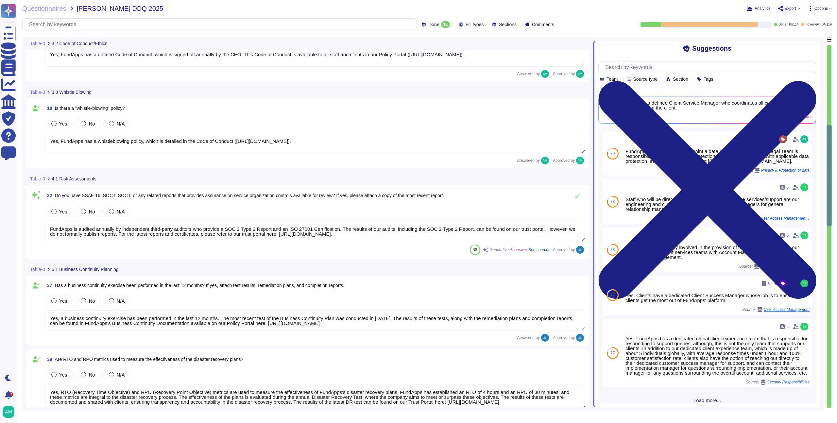
scroll to position [372, 0]
click at [58, 127] on label "Yes" at bounding box center [59, 124] width 16 height 5
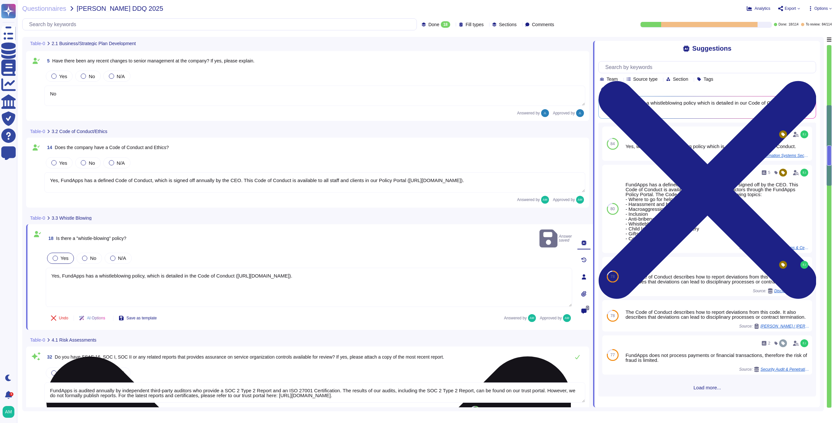
scroll to position [240, 0]
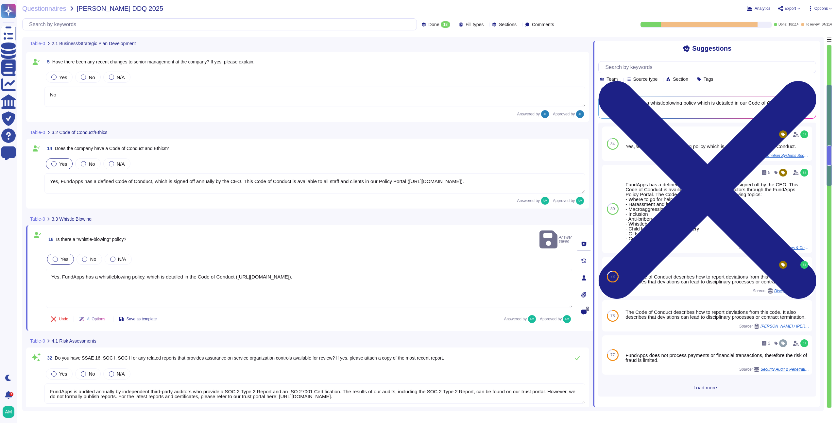
click at [61, 162] on span "Yes" at bounding box center [63, 164] width 8 height 6
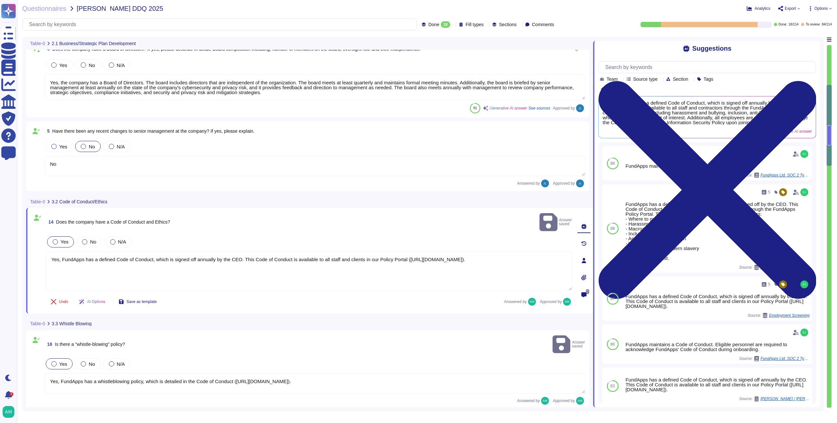
click at [84, 151] on div "No" at bounding box center [87, 146] width 25 height 11
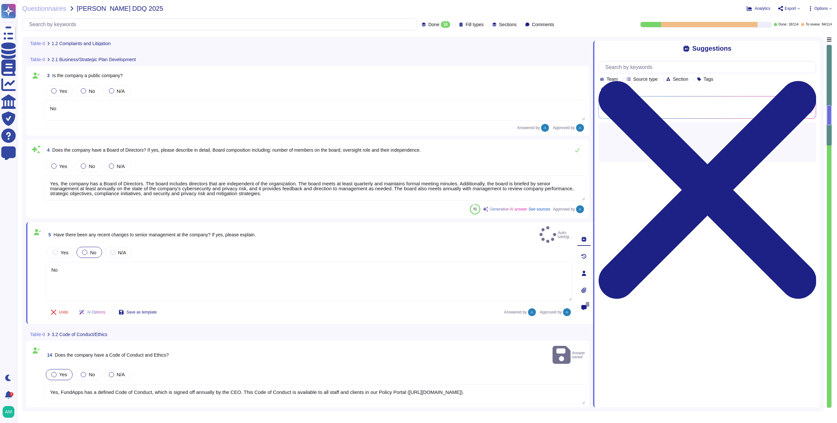
scroll to position [68, 0]
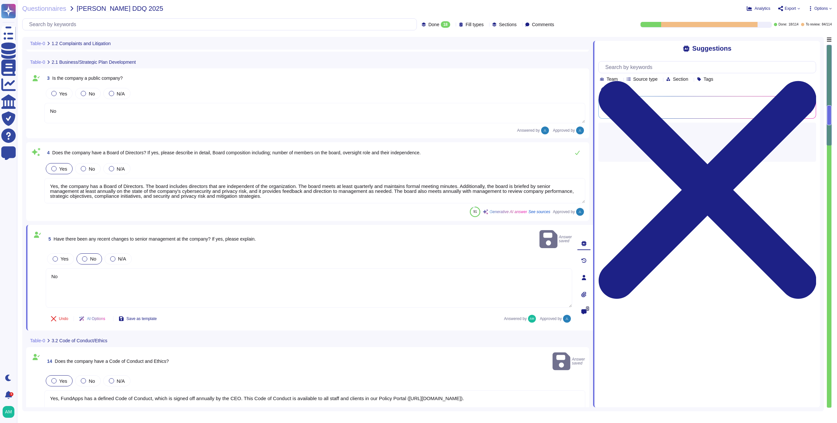
click at [69, 172] on div "Yes" at bounding box center [59, 168] width 27 height 11
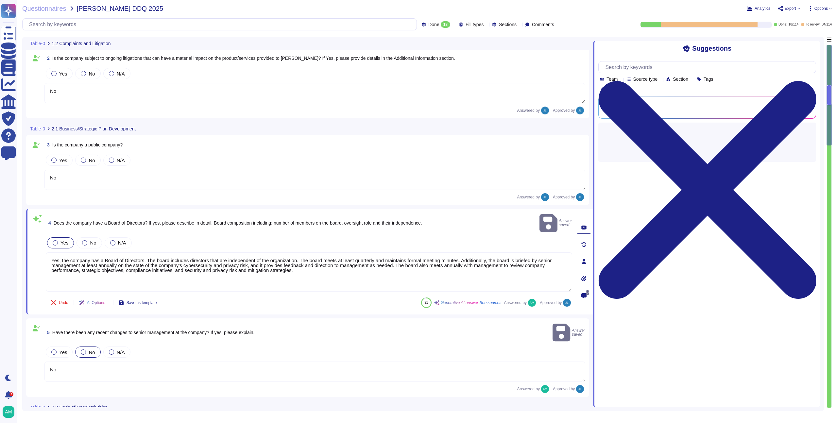
scroll to position [0, 0]
click at [89, 166] on div "No" at bounding box center [87, 161] width 25 height 11
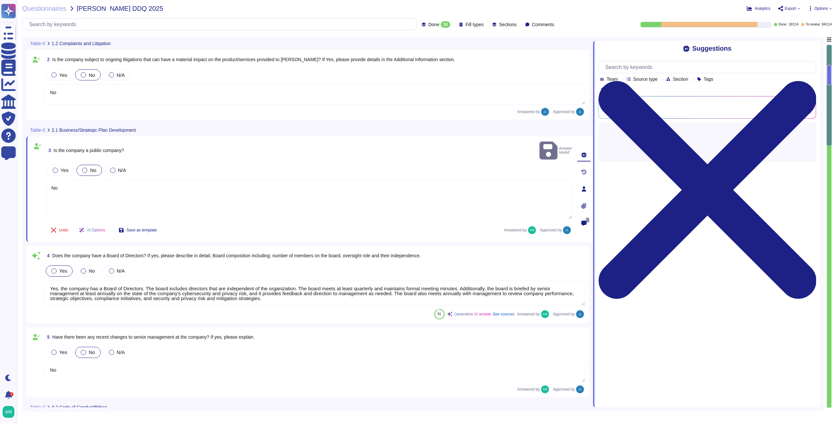
click at [85, 73] on div at bounding box center [83, 74] width 5 height 5
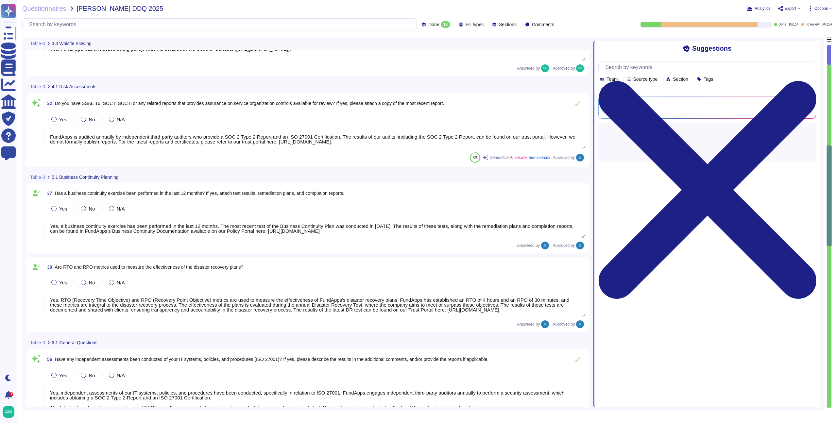
scroll to position [472, 0]
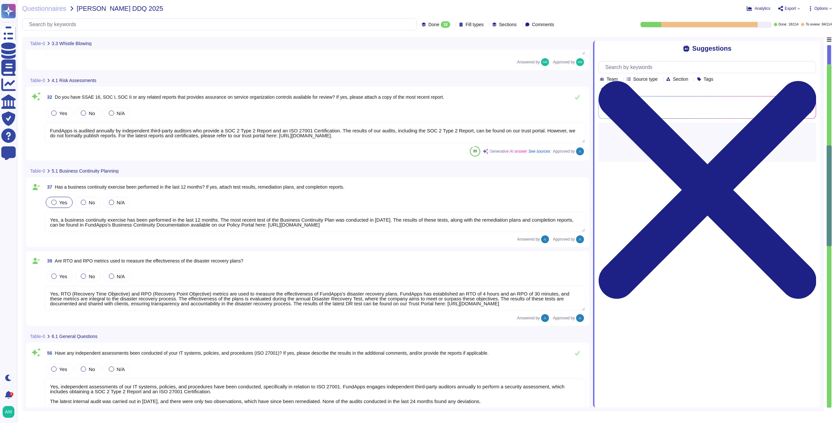
click at [59, 200] on span "Yes" at bounding box center [63, 203] width 8 height 6
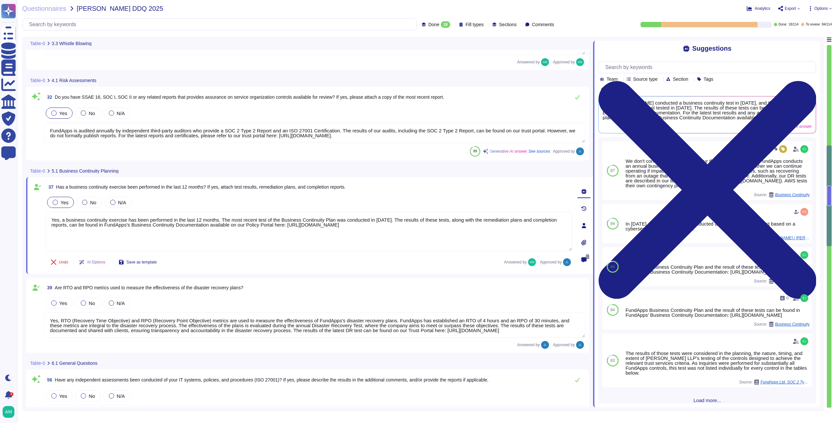
click at [58, 114] on label "Yes" at bounding box center [59, 112] width 16 height 5
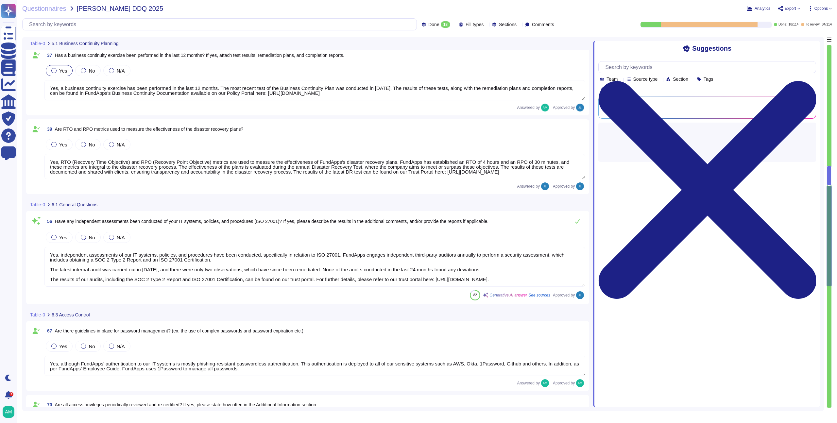
scroll to position [620, 0]
click at [66, 146] on div "Yes" at bounding box center [59, 143] width 27 height 11
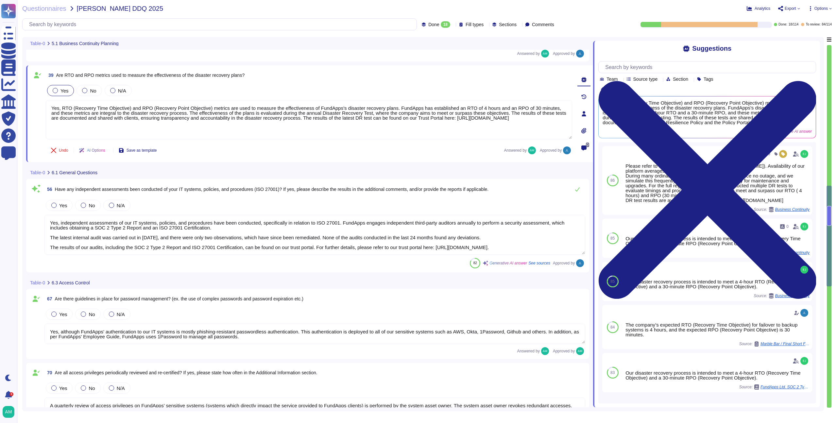
scroll to position [674, 0]
click at [68, 204] on div "Yes" at bounding box center [59, 204] width 27 height 11
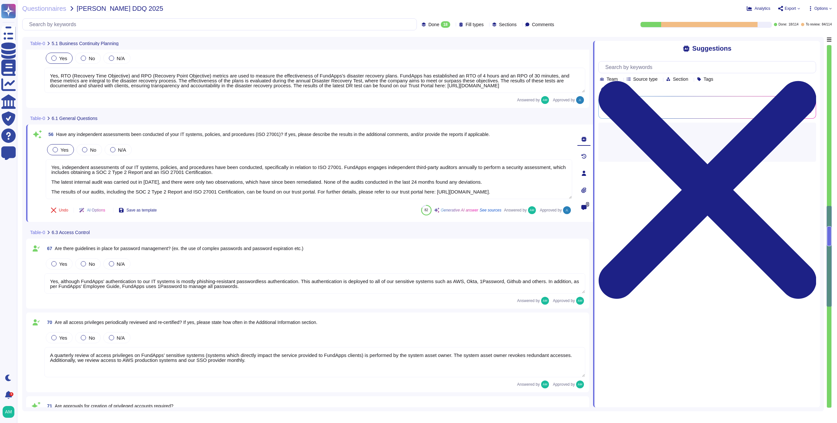
scroll to position [1, 0]
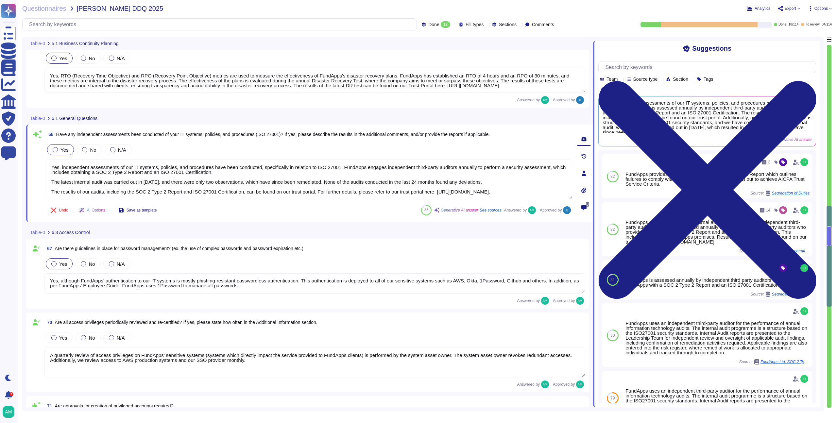
click at [60, 265] on span "Yes" at bounding box center [63, 264] width 8 height 6
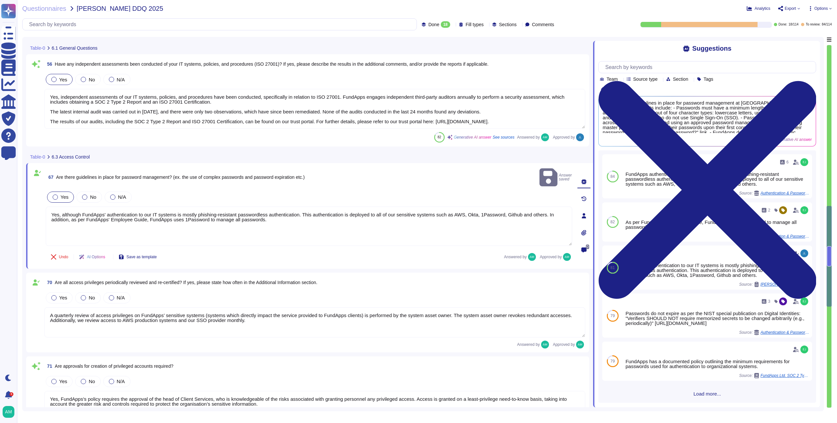
scroll to position [776, 0]
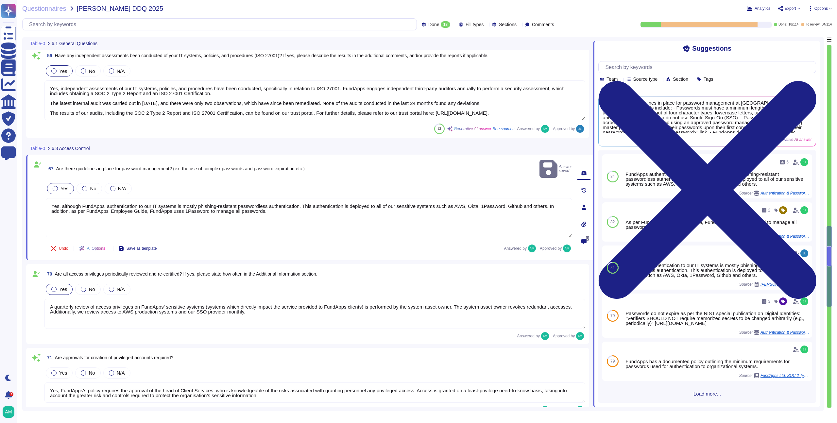
click at [63, 286] on span "Yes" at bounding box center [63, 289] width 8 height 6
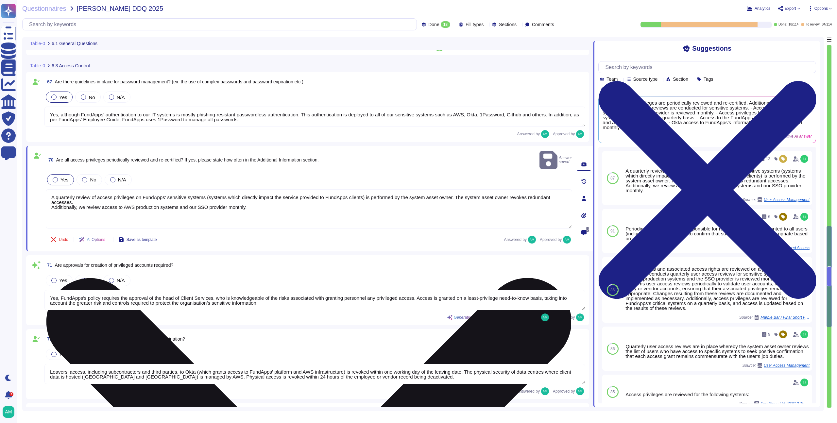
scroll to position [867, 0]
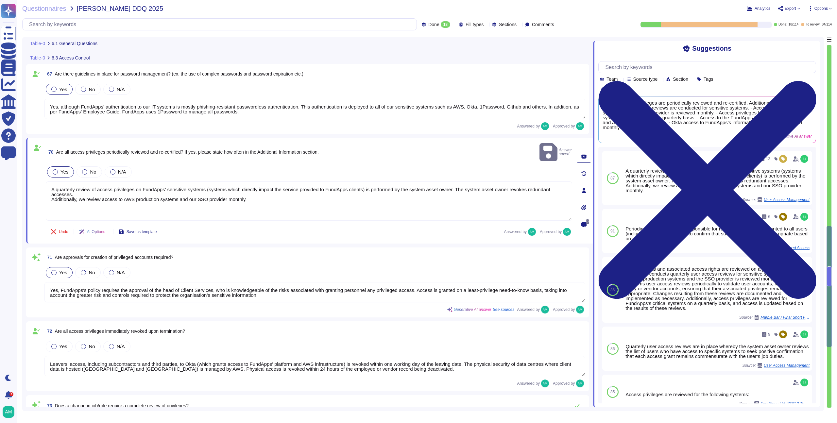
click at [54, 270] on div at bounding box center [53, 272] width 5 height 5
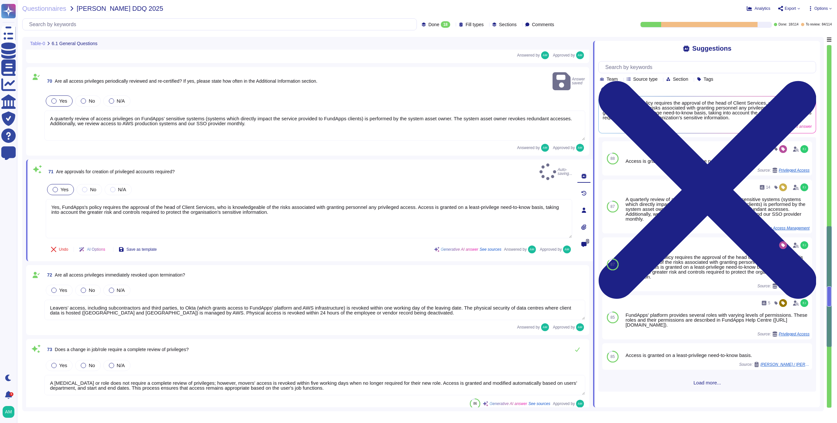
scroll to position [944, 0]
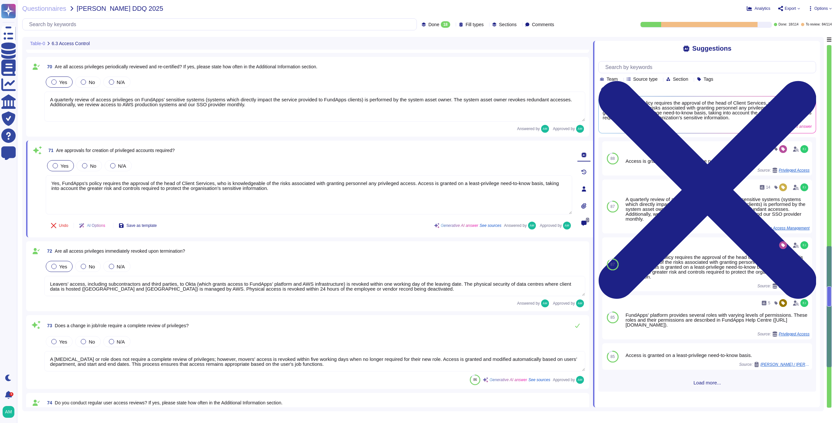
click at [67, 270] on div "Yes" at bounding box center [59, 266] width 27 height 11
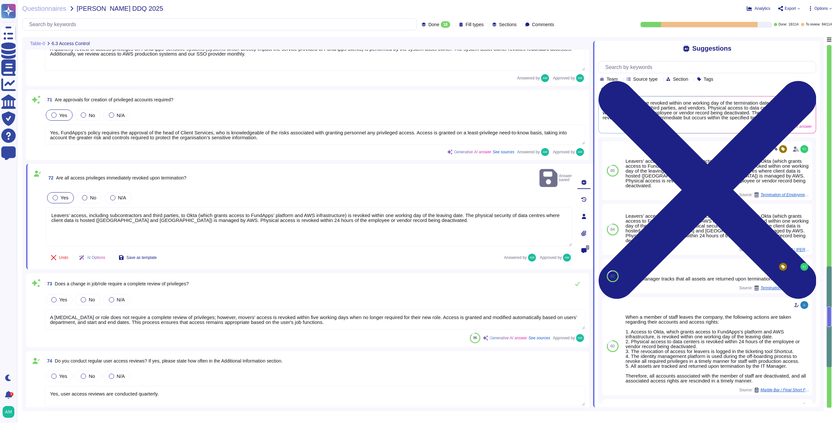
scroll to position [995, 0]
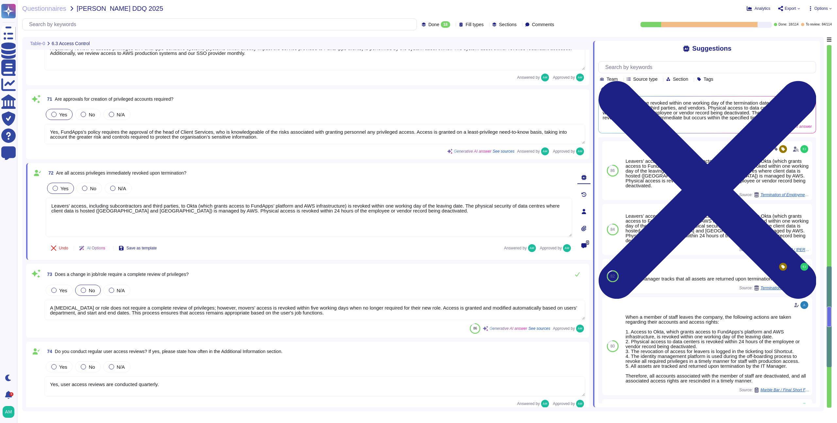
click at [79, 288] on div "No" at bounding box center [87, 290] width 25 height 11
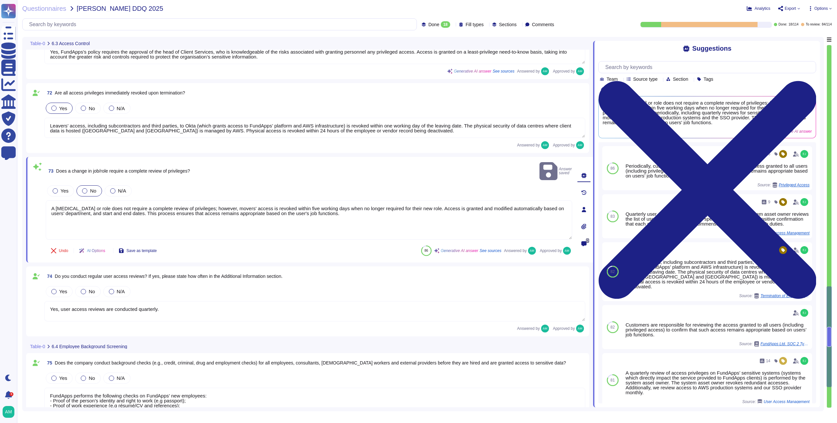
scroll to position [1076, 0]
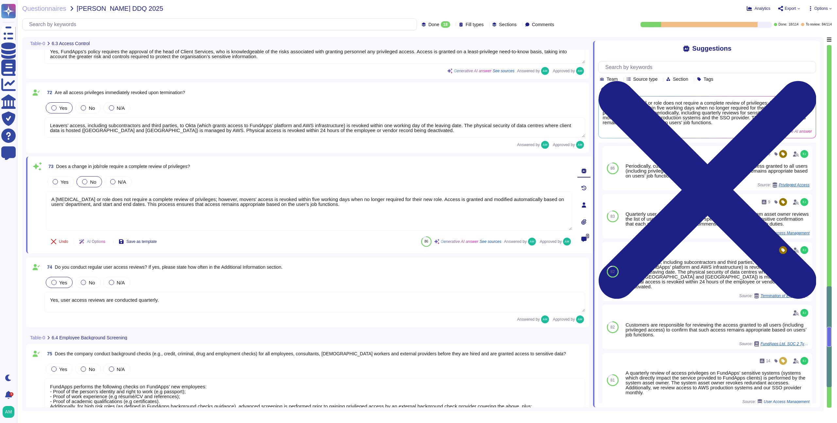
click at [58, 284] on label "Yes" at bounding box center [59, 282] width 16 height 5
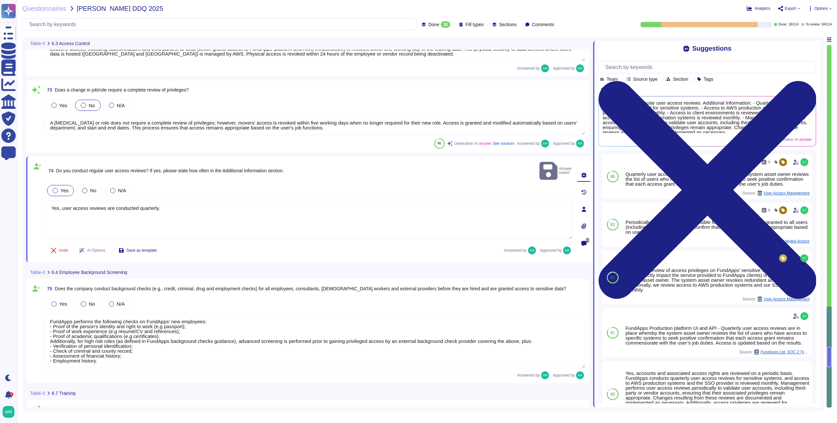
scroll to position [1, 0]
click at [63, 301] on span "Yes" at bounding box center [63, 304] width 8 height 6
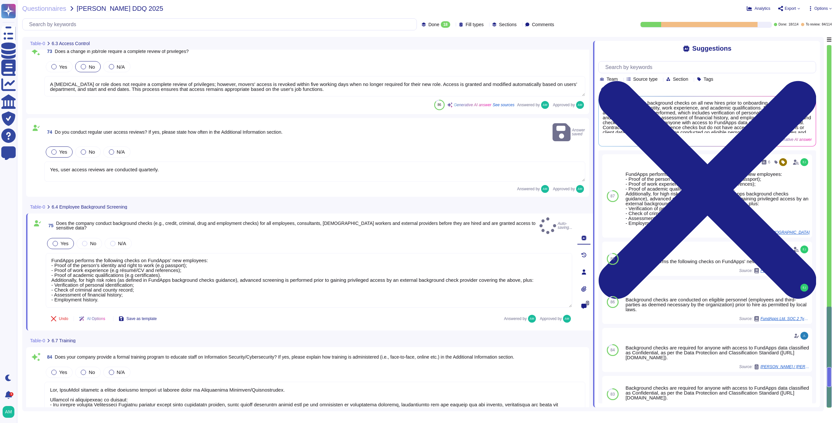
scroll to position [1223, 0]
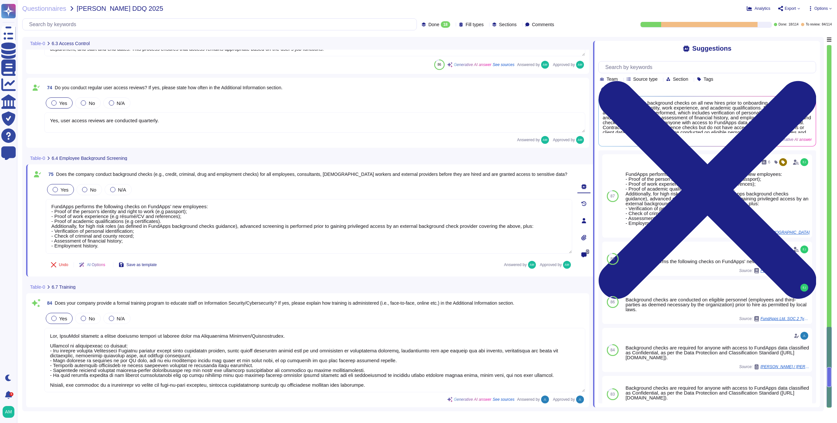
click at [60, 320] on span "Yes" at bounding box center [63, 319] width 8 height 6
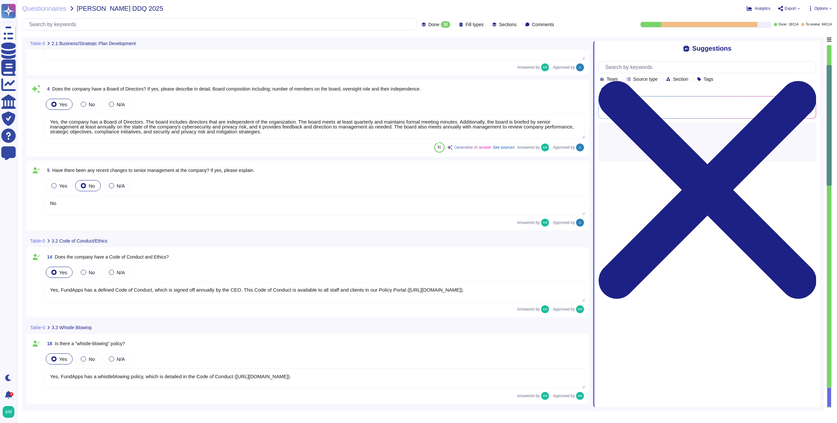
scroll to position [0, 0]
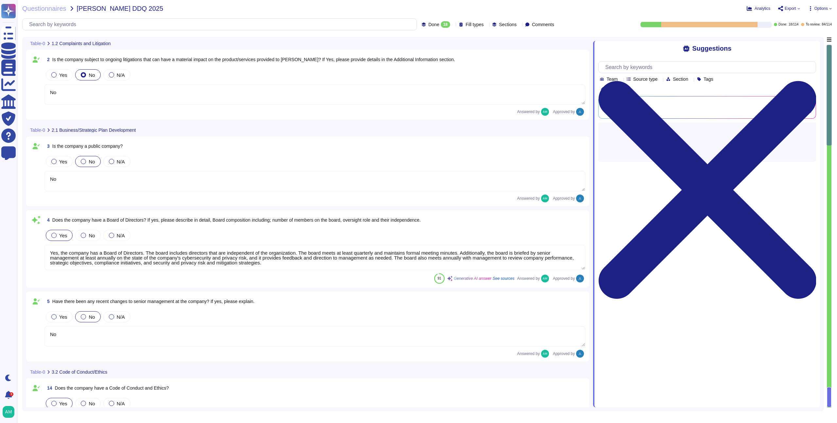
click at [428, 23] on span "Done" at bounding box center [433, 24] width 11 height 5
click at [437, 72] on div "To review 84" at bounding box center [435, 73] width 53 height 7
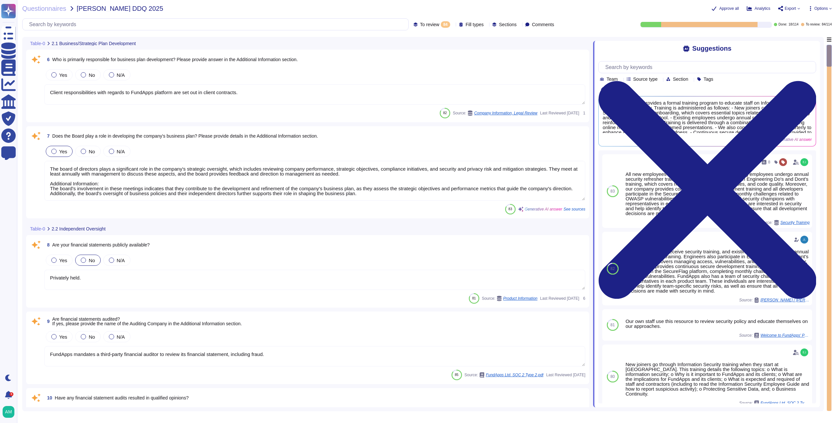
click at [93, 255] on div "No" at bounding box center [87, 260] width 25 height 11
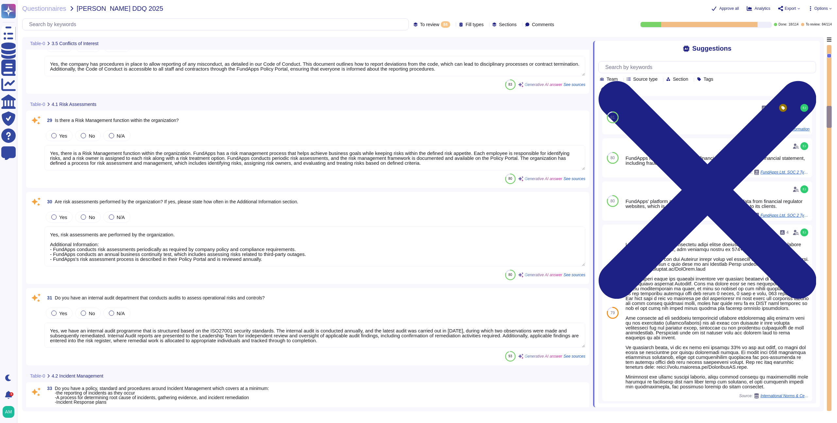
scroll to position [1213, 0]
click at [144, 158] on textarea "Yes, there is a Risk Management function within the organization. FundApps has …" at bounding box center [314, 158] width 541 height 25
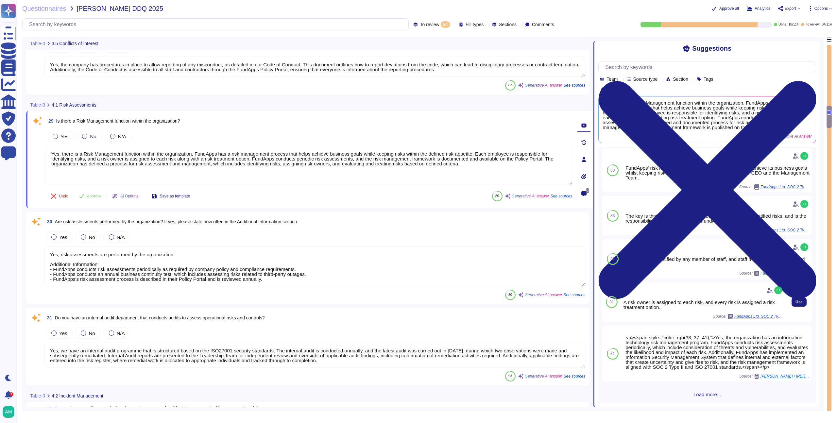
scroll to position [0, 0]
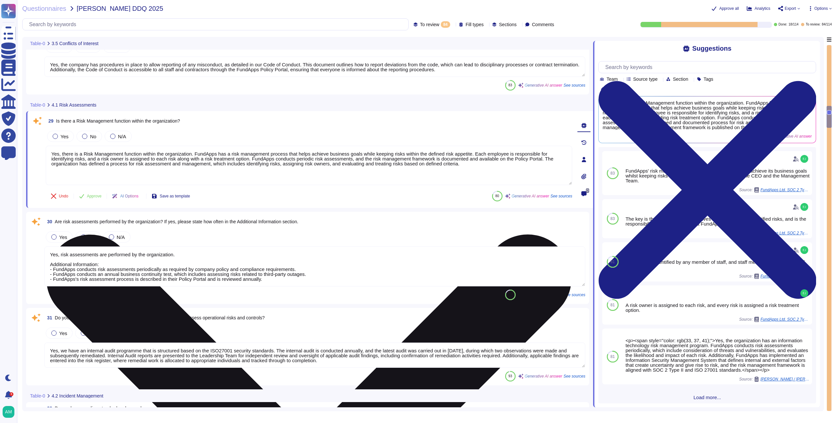
click at [184, 153] on textarea "Yes, there is a Risk Management function within the organization. FundApps has …" at bounding box center [309, 165] width 526 height 39
click at [78, 165] on textarea "Yes, there is a Risk Management function within the organisation. FundApps has …" at bounding box center [309, 165] width 526 height 39
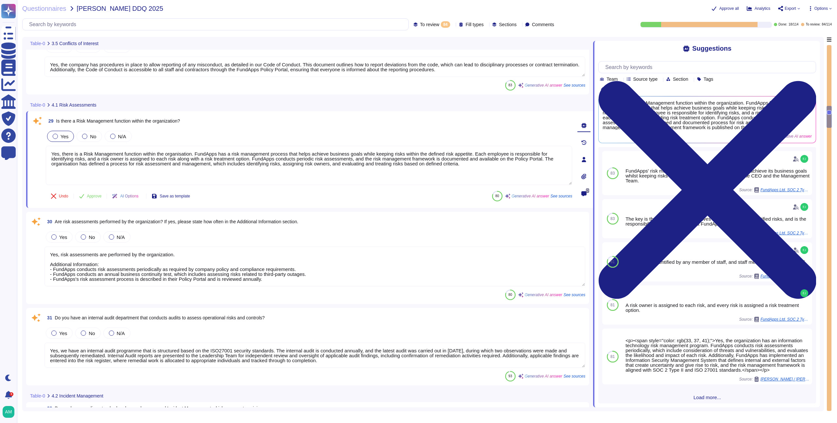
click at [66, 131] on div "Yes" at bounding box center [60, 136] width 27 height 11
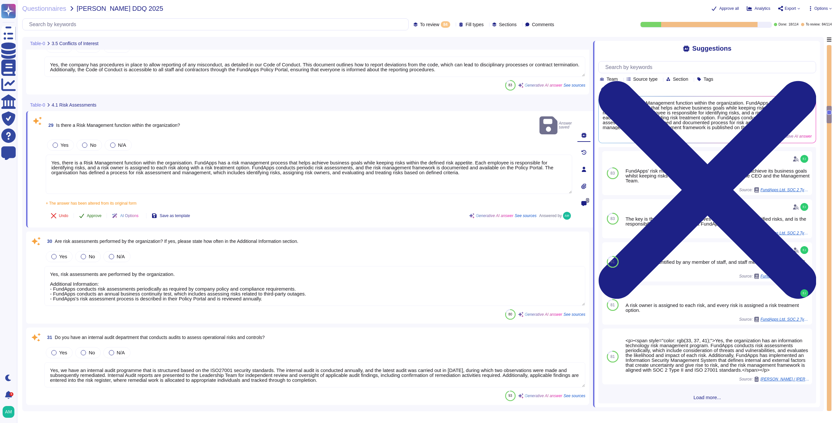
click at [87, 209] on button "Approve" at bounding box center [90, 215] width 33 height 13
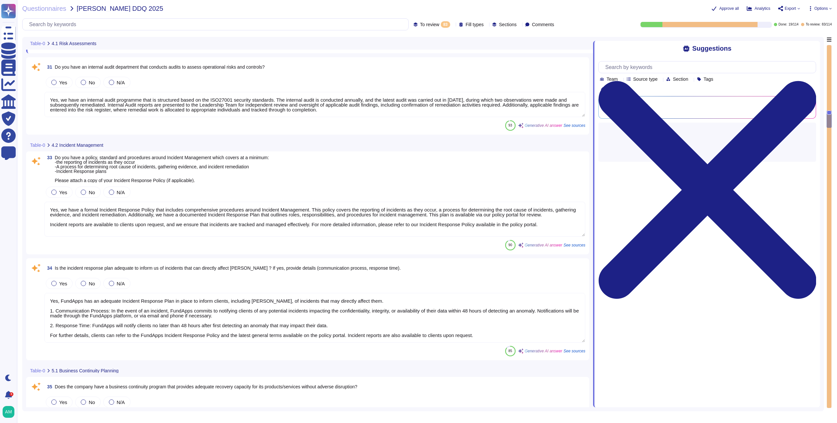
scroll to position [1364, 0]
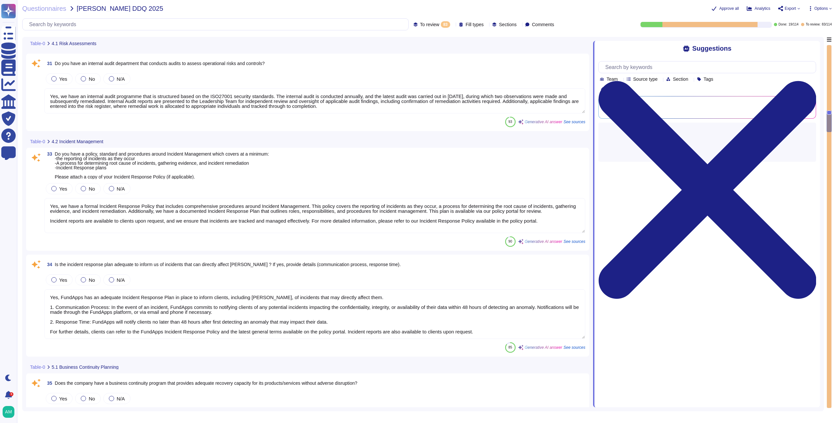
click at [421, 16] on div "Questionnaires [PERSON_NAME] DDQ 2025 Approve all Analytics Export Options To r…" at bounding box center [427, 211] width 820 height 423
click at [441, 26] on div "83" at bounding box center [445, 24] width 9 height 7
click at [424, 90] on div "Done 19" at bounding box center [425, 90] width 53 height 7
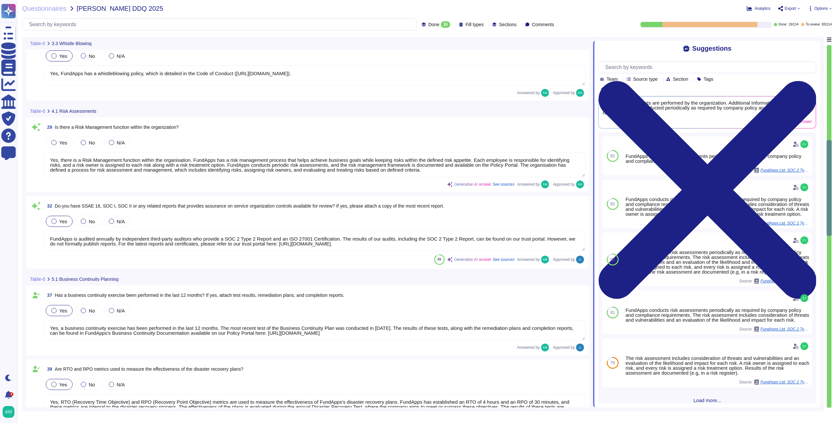
scroll to position [462, 0]
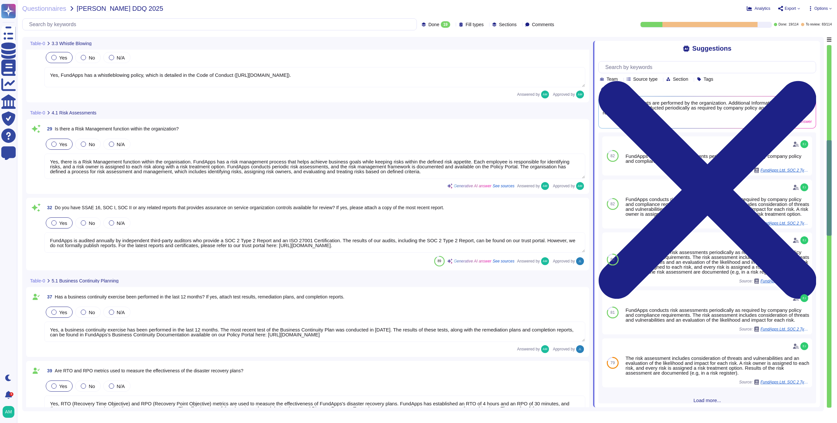
click at [53, 143] on div at bounding box center [53, 144] width 5 height 5
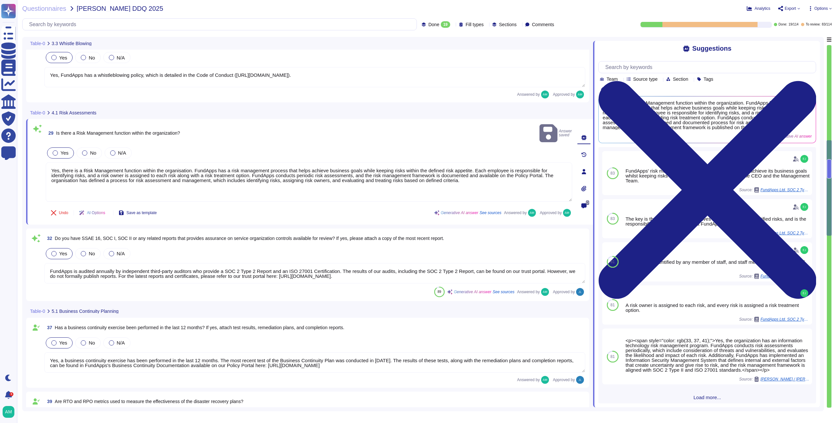
click at [441, 21] on div "19" at bounding box center [445, 24] width 9 height 7
click at [426, 40] on div "All 114" at bounding box center [435, 41] width 53 height 7
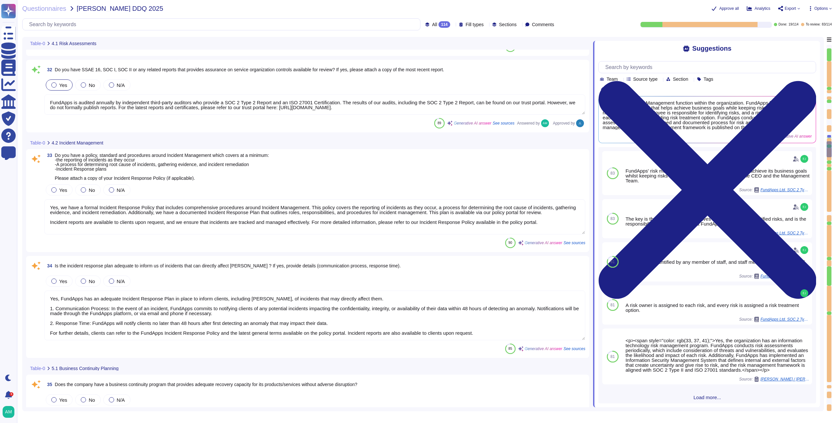
scroll to position [2442, 0]
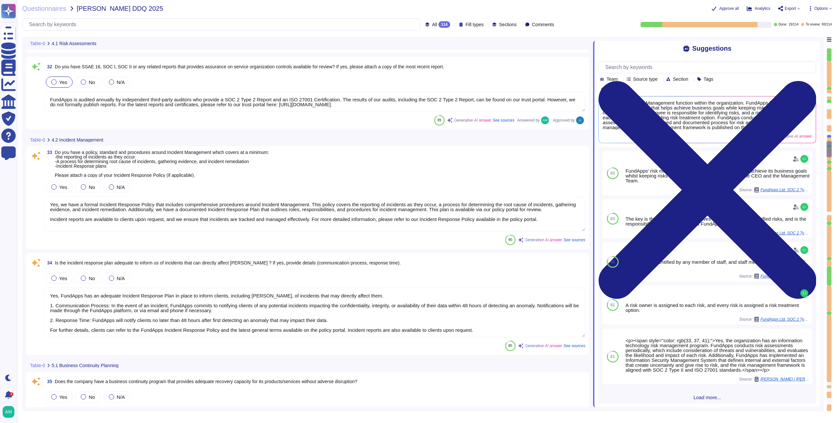
click at [165, 223] on textarea "Yes, we have a formal Incident Response Policy that includes comprehensive proc…" at bounding box center [314, 213] width 541 height 35
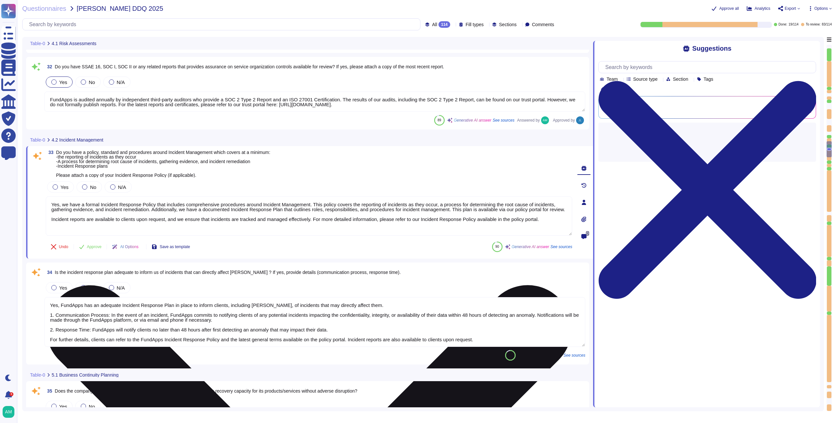
scroll to position [0, 0]
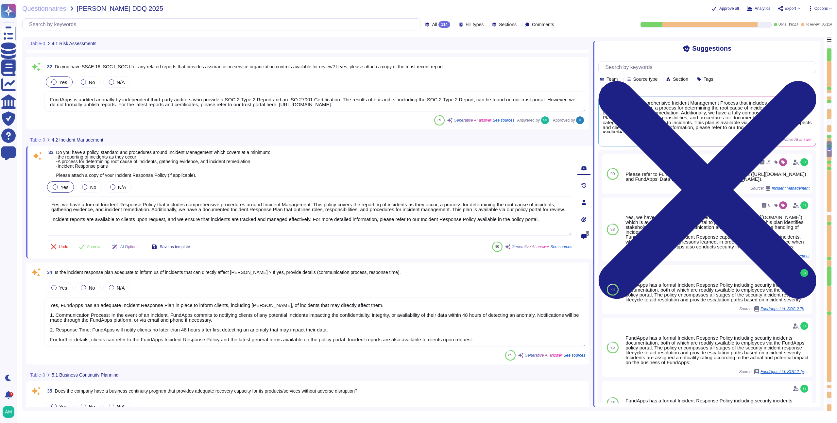
click at [59, 187] on label "Yes" at bounding box center [61, 186] width 16 height 5
click at [89, 250] on button "Approve" at bounding box center [90, 246] width 33 height 13
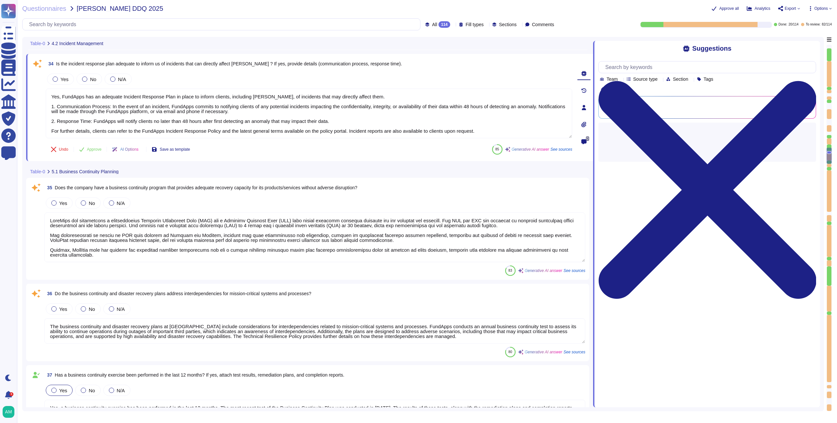
scroll to position [2630, 0]
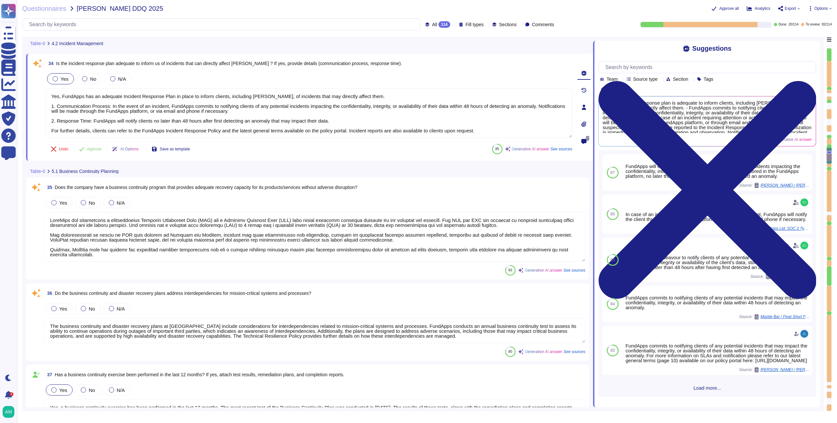
click at [55, 77] on div at bounding box center [55, 78] width 5 height 5
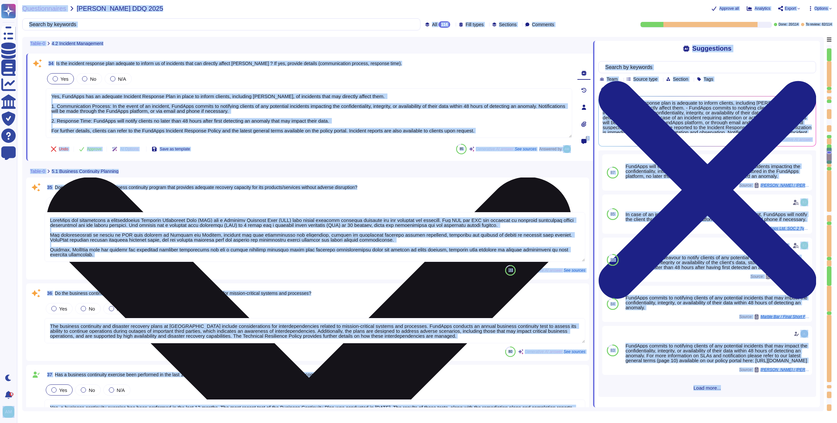
click at [159, 135] on textarea "Yes, FundApps has an adequate Incident Response Plan in place to inform clients…" at bounding box center [309, 113] width 526 height 50
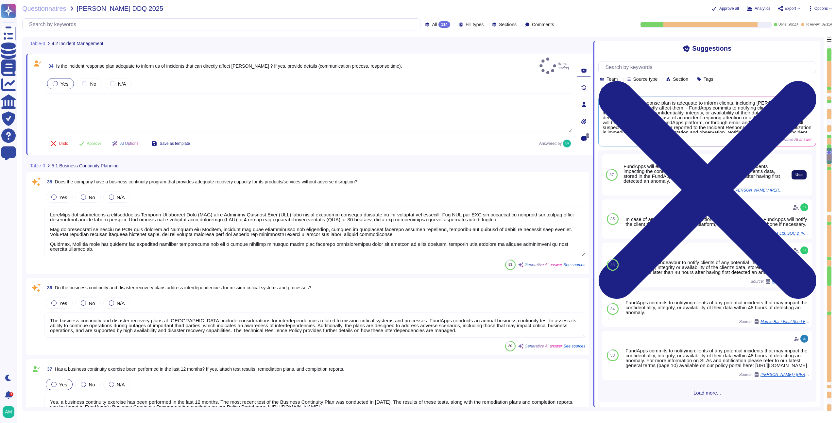
click at [791, 173] on button "Use" at bounding box center [798, 174] width 15 height 9
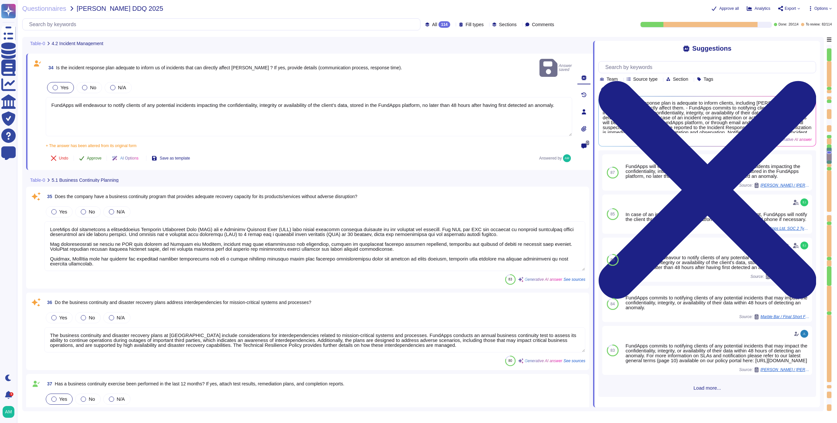
click at [85, 152] on button "Approve" at bounding box center [90, 158] width 33 height 13
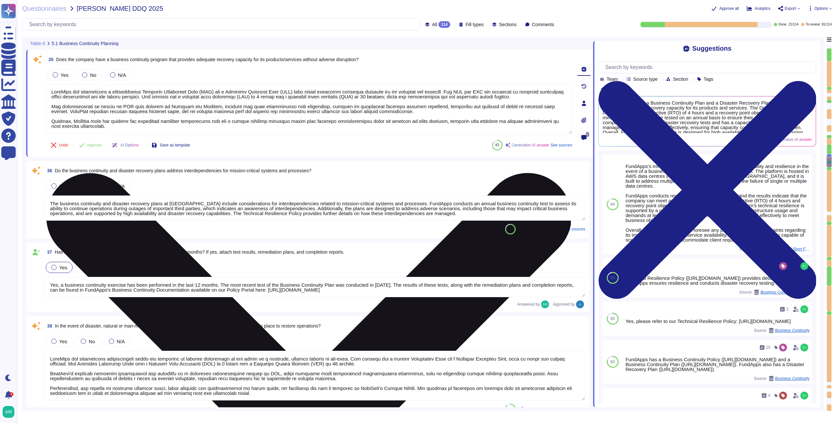
scroll to position [0, 0]
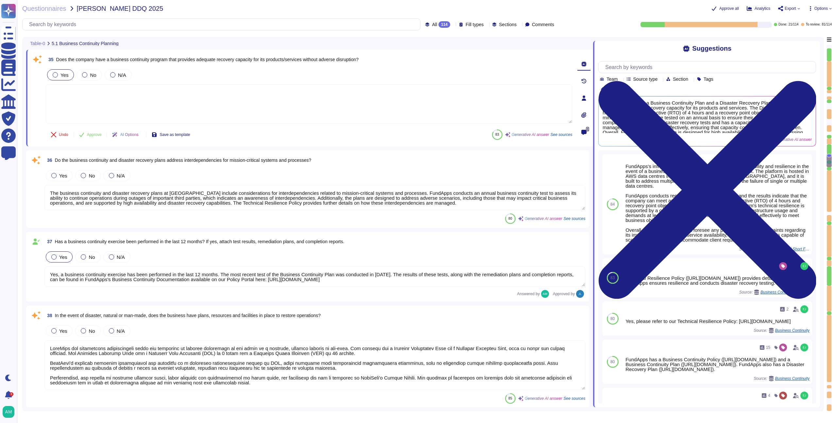
click at [55, 69] on div "Yes" at bounding box center [60, 74] width 27 height 11
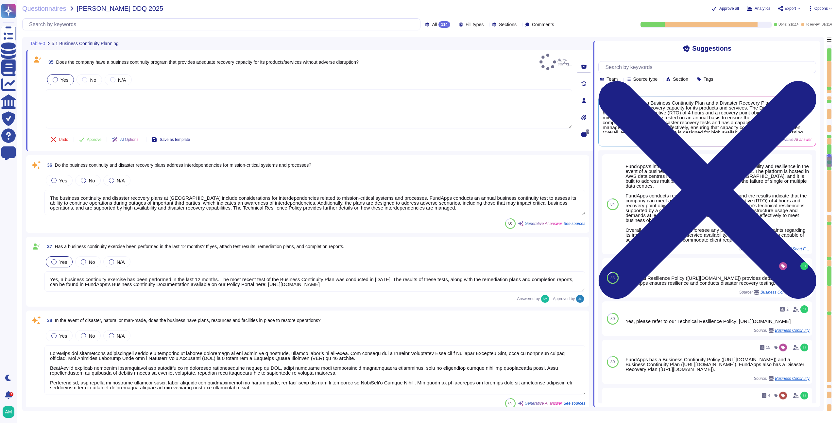
click at [55, 78] on div "Yes" at bounding box center [60, 79] width 27 height 11
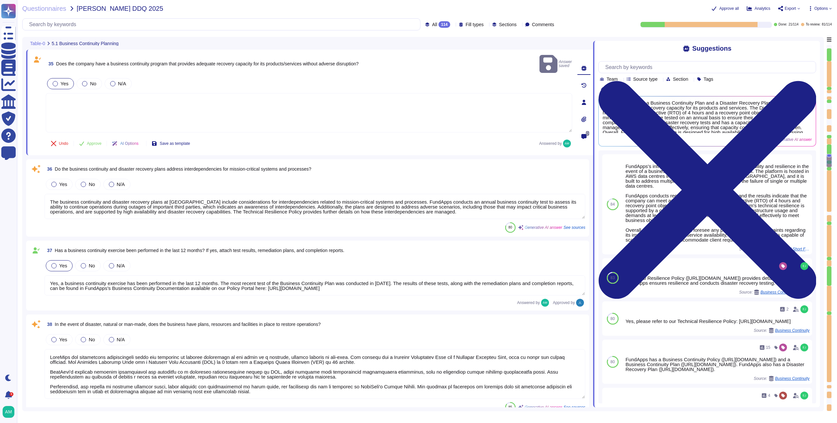
click at [55, 81] on div at bounding box center [55, 83] width 5 height 5
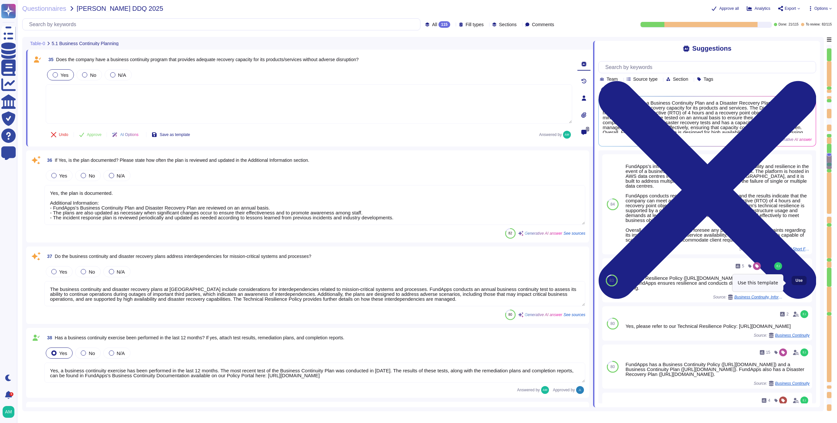
click at [795, 282] on span "Use" at bounding box center [798, 281] width 7 height 4
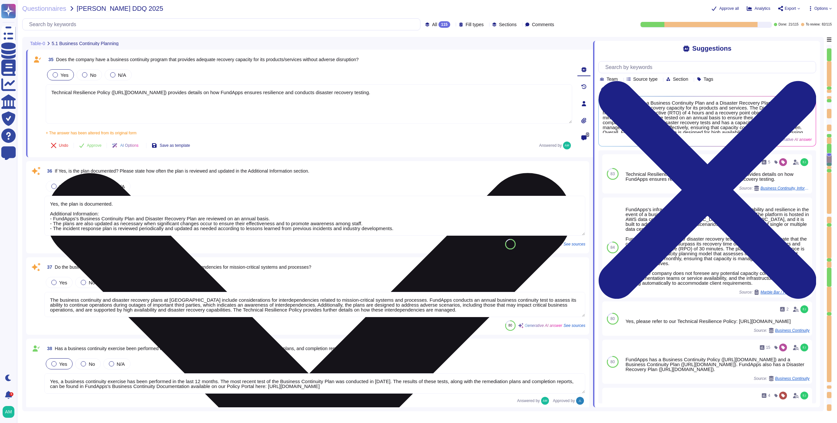
click at [416, 104] on textarea "Technical Resilience Policy ([URL][DOMAIN_NAME]) provides details on how FundAp…" at bounding box center [309, 103] width 526 height 39
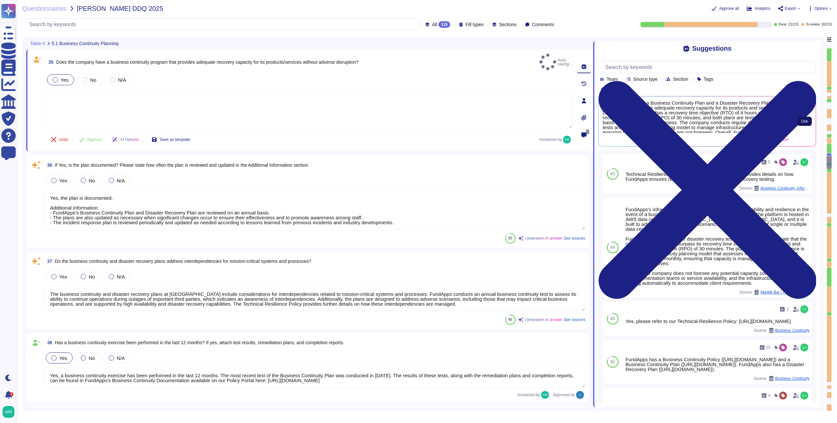
click at [805, 121] on span "Use" at bounding box center [804, 121] width 7 height 4
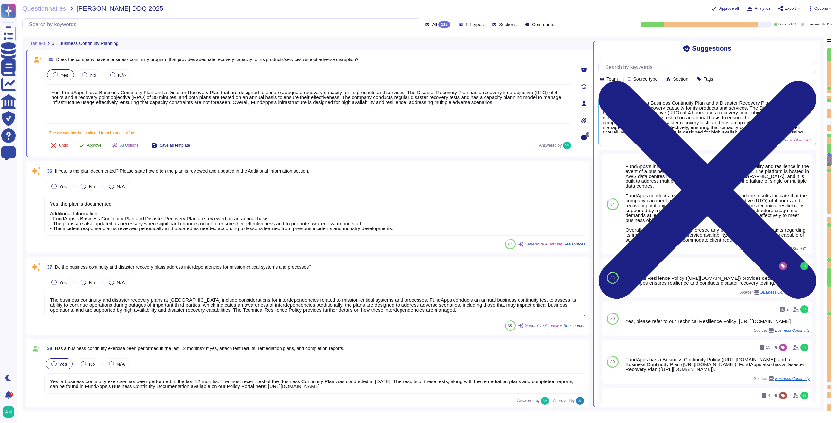
click at [85, 147] on button "Approve" at bounding box center [90, 145] width 33 height 13
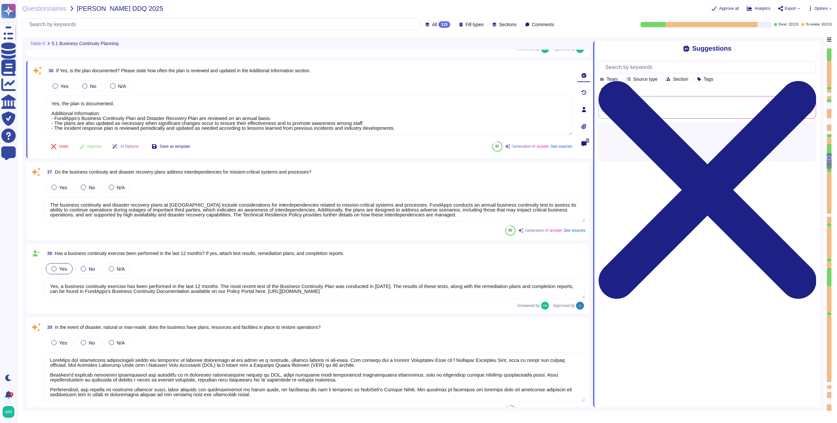
scroll to position [2811, 0]
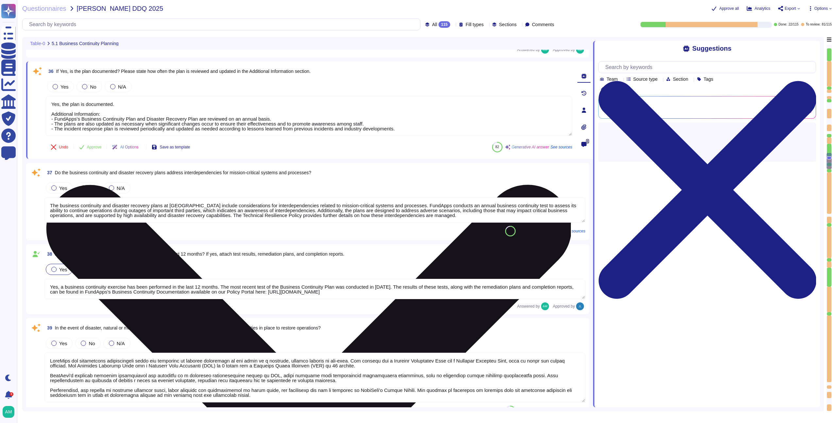
click at [208, 121] on textarea "Yes, the plan is documented. Additional Information: - FundApps's Business Cont…" at bounding box center [309, 116] width 526 height 40
click at [167, 129] on textarea "Yes, the plan is documented. Additional Information: - FundApps's Business Cont…" at bounding box center [309, 116] width 526 height 40
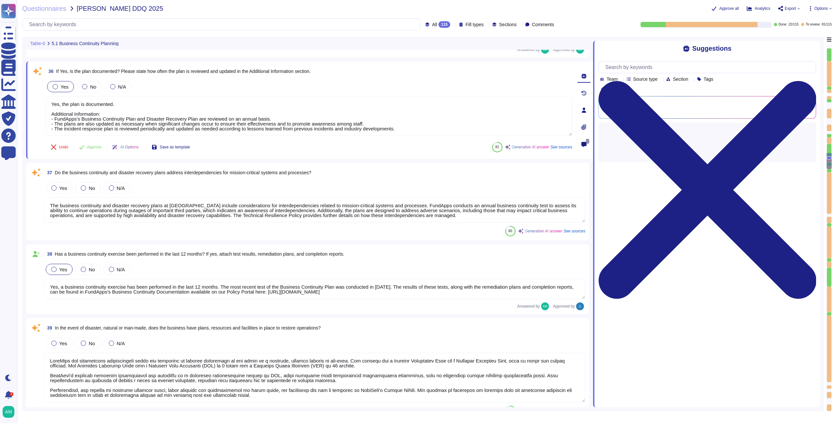
click at [55, 87] on div at bounding box center [55, 86] width 5 height 5
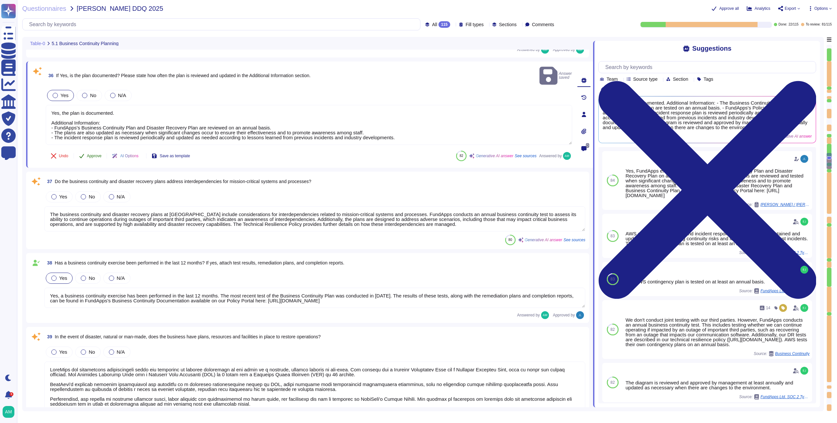
click at [89, 154] on span "Approve" at bounding box center [94, 156] width 15 height 4
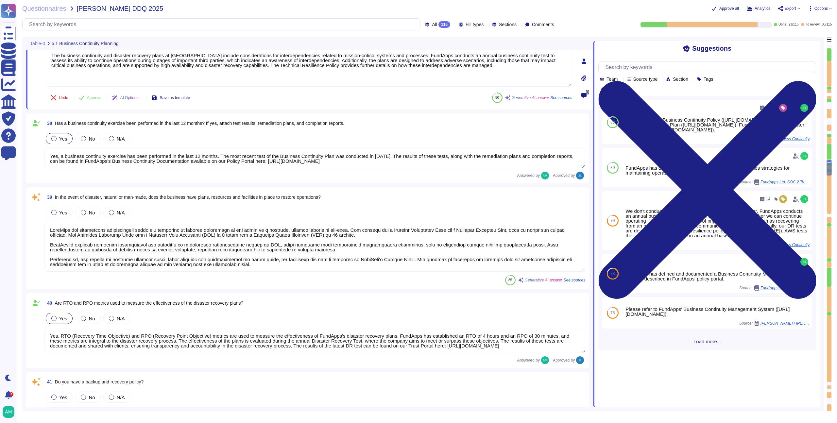
scroll to position [2959, 0]
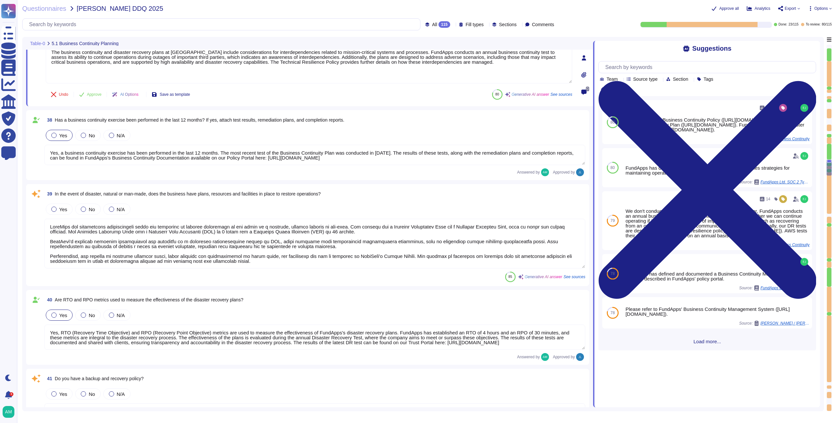
click at [215, 259] on textarea at bounding box center [314, 244] width 541 height 50
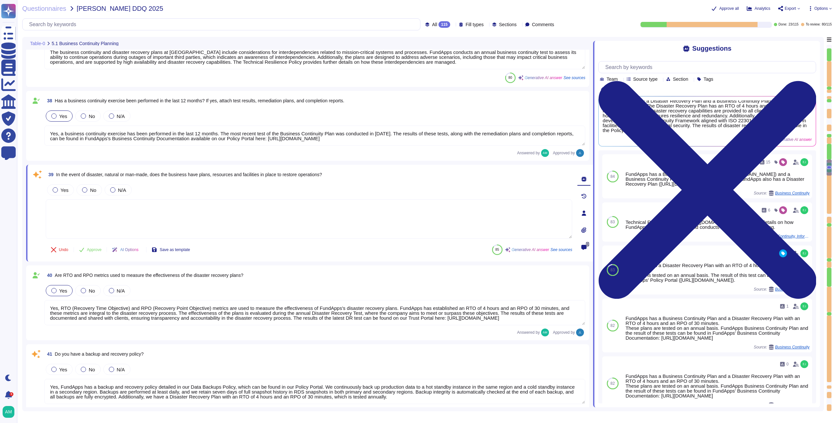
scroll to position [2, 0]
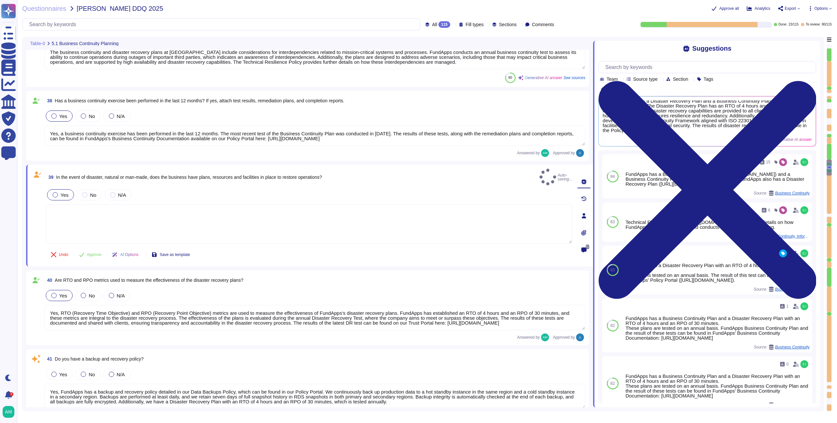
click at [56, 192] on div at bounding box center [55, 194] width 5 height 5
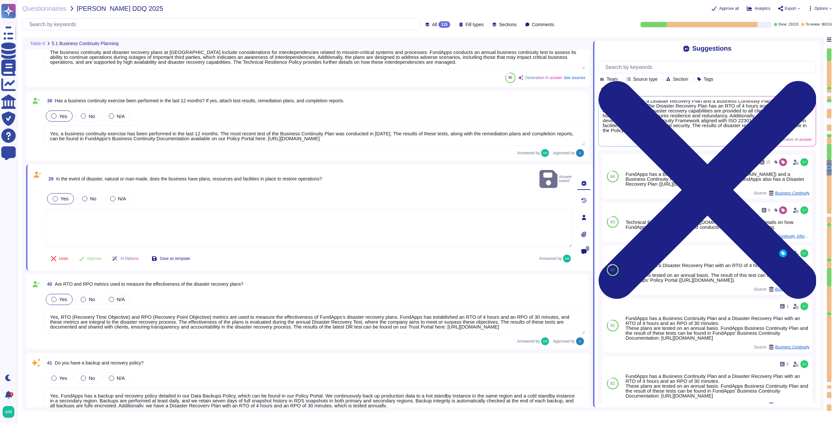
click at [57, 196] on label "Yes" at bounding box center [61, 198] width 16 height 5
click at [86, 226] on textarea at bounding box center [309, 227] width 526 height 39
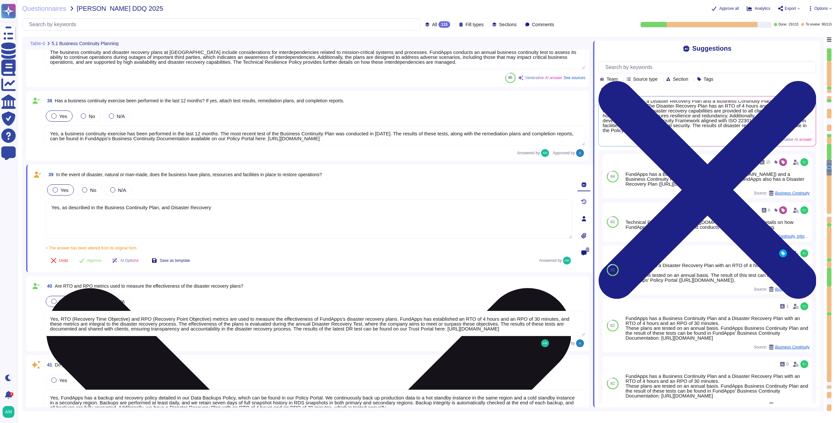
click at [149, 207] on textarea "Yes, as described in the Business Continuity Plan, and Disaster Recovery" at bounding box center [309, 218] width 526 height 39
click at [157, 208] on textarea "Yes, as described in the Business Continuity Plan, and Disaster Recovery" at bounding box center [309, 218] width 526 height 39
click at [228, 206] on textarea "Yes, as described in the Business Continuity Poliyc, and Disaster Recovery" at bounding box center [309, 218] width 526 height 39
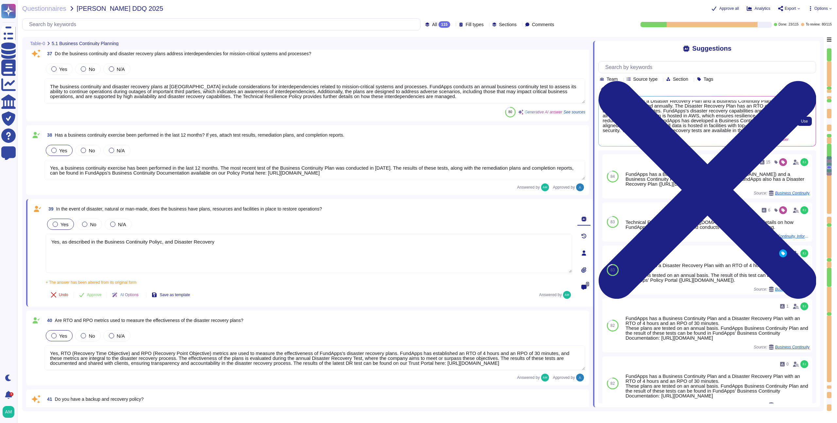
scroll to position [0, 0]
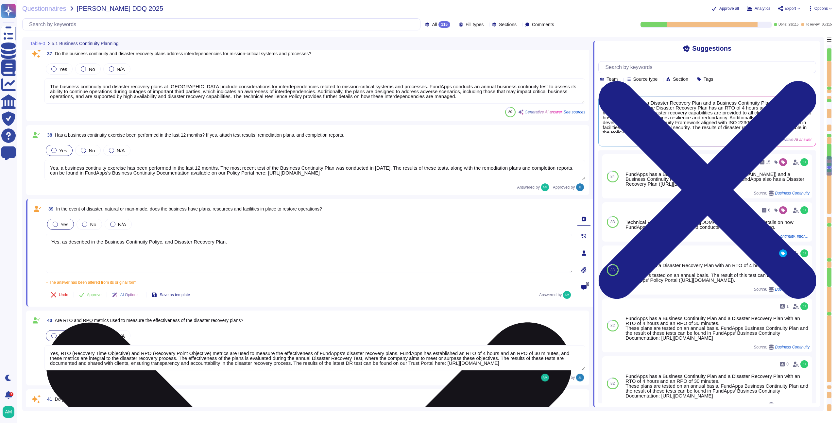
click at [257, 240] on textarea "Yes, as described in the Business Continuity Poliyc, and Disaster Recovery Plan." at bounding box center [309, 253] width 526 height 39
click at [163, 244] on textarea "Yes, as described in the Business Continuity Poliyc, and Disaster Recovery Plan." at bounding box center [309, 253] width 526 height 39
click at [273, 235] on textarea "Yes, as described in the Business Continuity Policy, and Disaster Recovery Plan." at bounding box center [309, 253] width 526 height 39
click at [264, 243] on textarea "Yes, as described in the Business Continuity Policy, and Disaster Recovery Plan." at bounding box center [309, 253] width 526 height 39
click at [222, 243] on textarea "Yes, as described in the Business Continuity Policy, and Disaster Recovery Plan." at bounding box center [309, 253] width 526 height 39
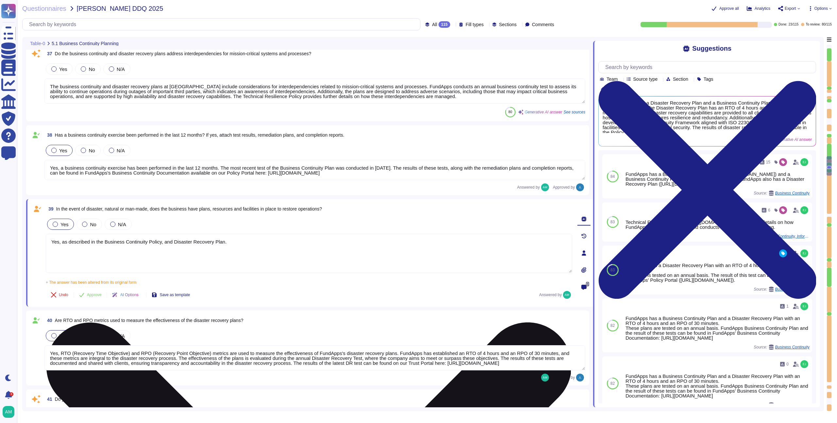
drag, startPoint x: 222, startPoint y: 243, endPoint x: 170, endPoint y: 244, distance: 52.0
click at [170, 244] on textarea "Yes, as described in the Business Continuity Policy, and Disaster Recovery Plan." at bounding box center [309, 253] width 526 height 39
paste textarea "[URL][DOMAIN_NAME]"
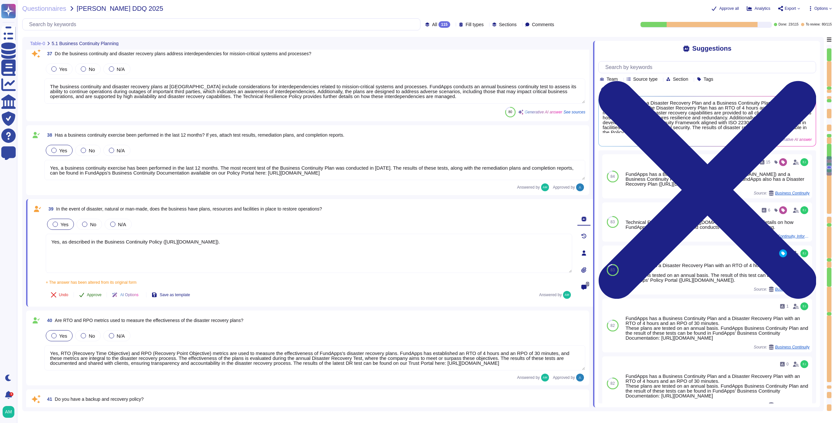
click at [100, 291] on button "Approve" at bounding box center [90, 294] width 33 height 13
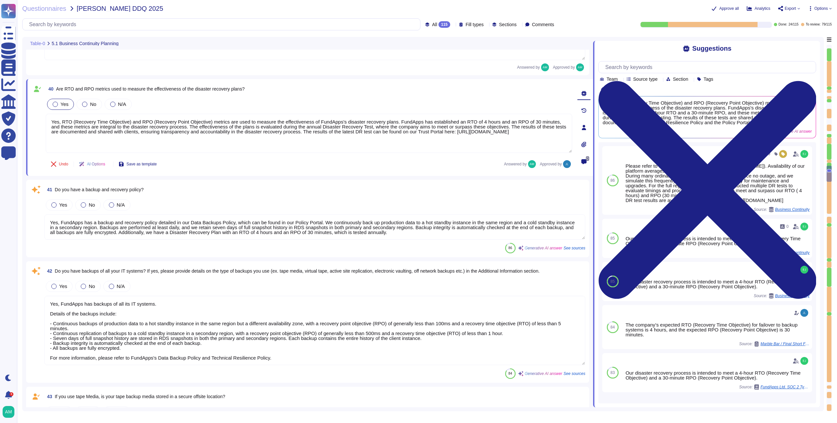
scroll to position [3147, 0]
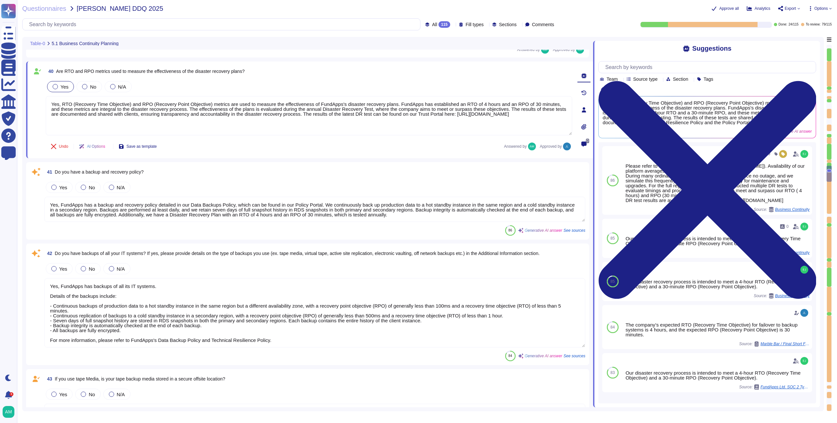
click at [346, 303] on textarea "Yes, FundApps has backups of all its IT systems. Details of the backups include…" at bounding box center [314, 312] width 541 height 69
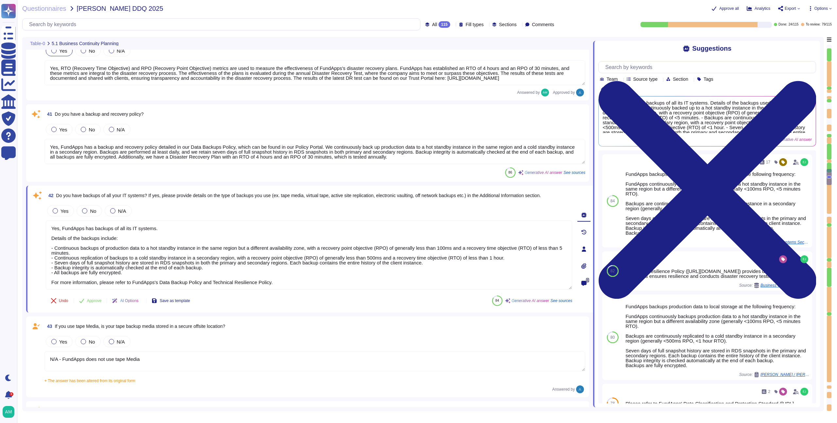
scroll to position [3180, 0]
click at [428, 159] on textarea "Yes, FundApps has a backup and recovery policy detailed in our Data Backups Pol…" at bounding box center [314, 150] width 541 height 25
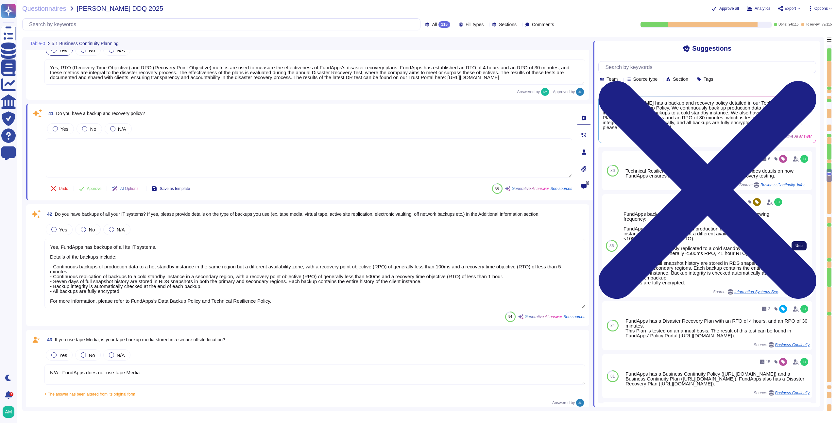
click at [795, 248] on span "Use" at bounding box center [798, 246] width 7 height 4
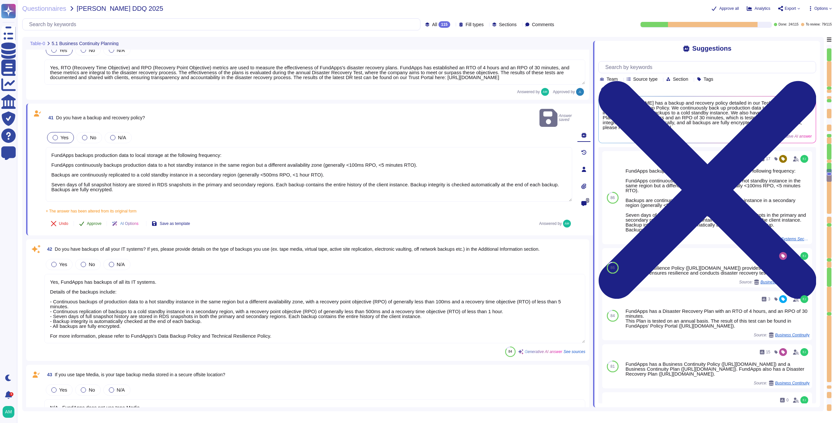
click at [91, 222] on span "Approve" at bounding box center [94, 224] width 15 height 4
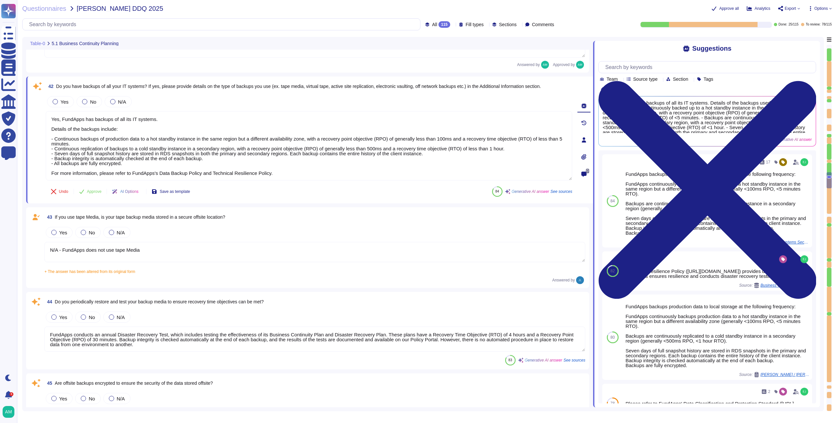
scroll to position [3310, 0]
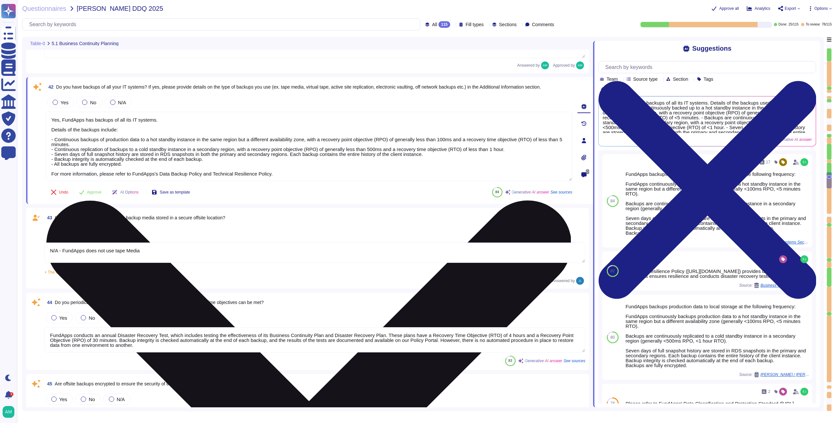
click at [224, 157] on textarea "Yes, FundApps has backups of all its IT systems. Details of the backups include…" at bounding box center [309, 146] width 526 height 69
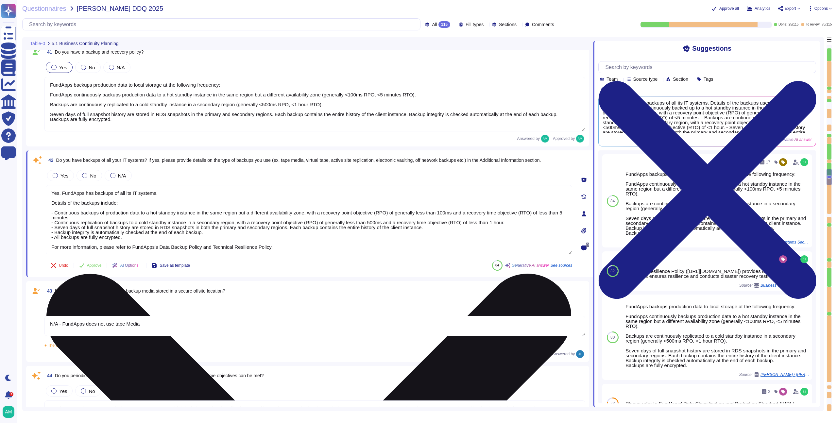
scroll to position [3234, 0]
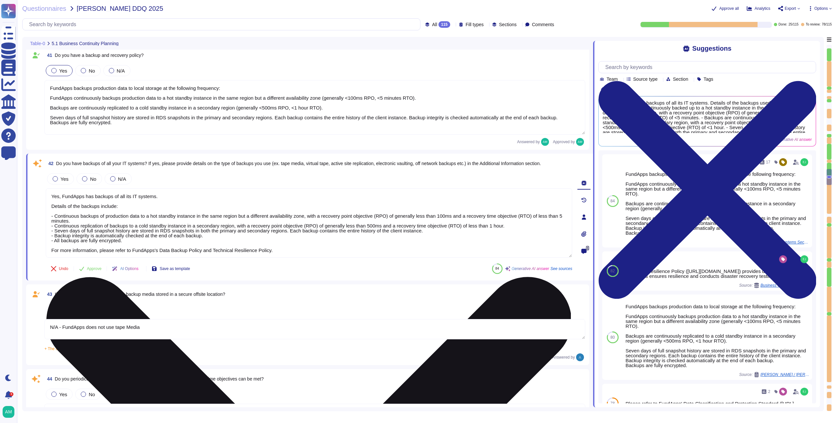
click at [162, 199] on textarea "Yes, FundApps has backups of all its IT systems. Details of the backups include…" at bounding box center [309, 222] width 526 height 69
drag, startPoint x: 162, startPoint y: 199, endPoint x: 62, endPoint y: 200, distance: 100.4
click at [62, 200] on textarea "Yes, FundApps has backups of all its IT systems. Details of the backups include…" at bounding box center [309, 222] width 526 height 69
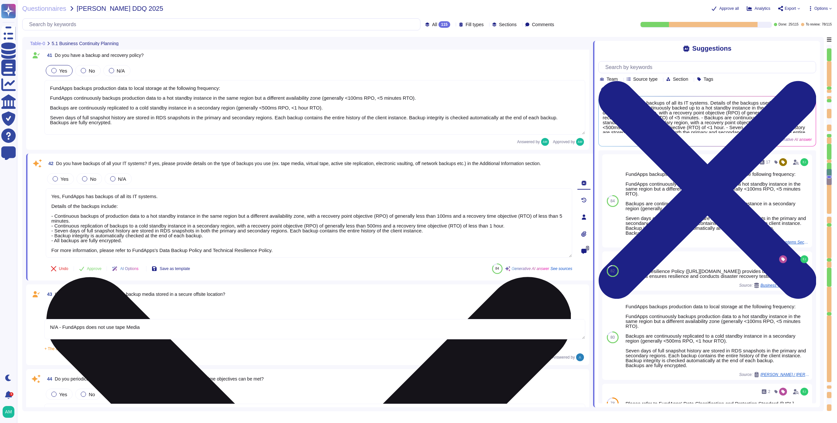
drag, startPoint x: 76, startPoint y: 213, endPoint x: 48, endPoint y: 195, distance: 34.2
click at [48, 195] on textarea "Yes, FundApps has backups of all its IT systems. Details of the backups include…" at bounding box center [309, 222] width 526 height 69
click at [66, 210] on textarea "Yes, FundApps has backups of all its IT systems. Details of the backups include…" at bounding box center [309, 222] width 526 height 69
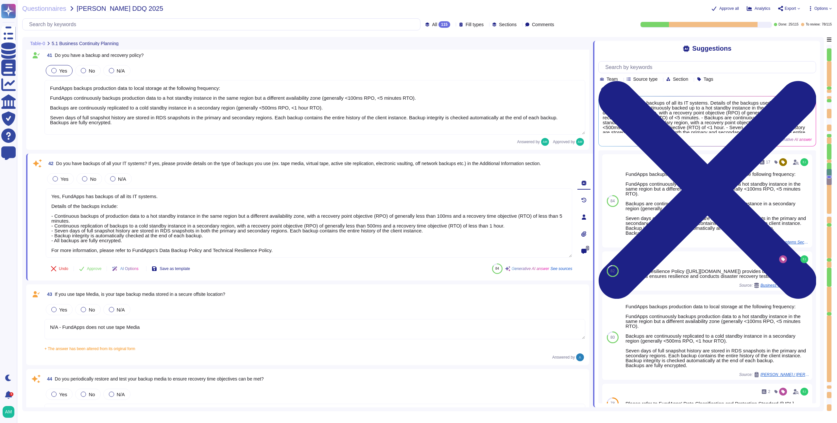
drag, startPoint x: 66, startPoint y: 210, endPoint x: 43, endPoint y: 198, distance: 26.2
click at [43, 198] on div "42 Do you have backups of all your IT systems? If yes, please provide details o…" at bounding box center [301, 217] width 541 height 119
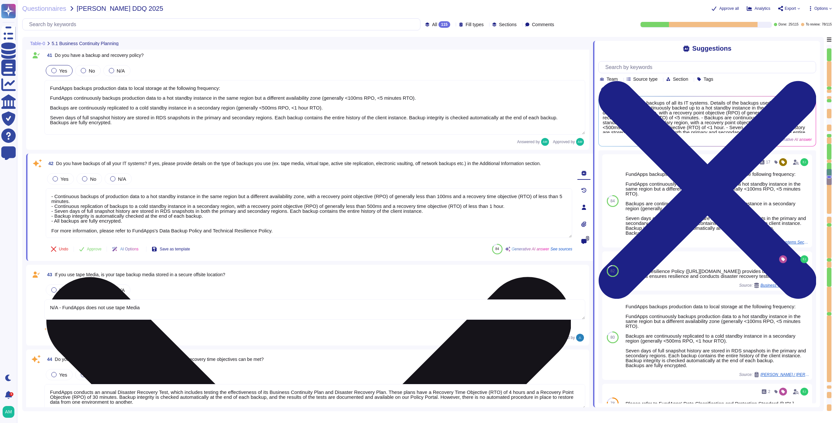
scroll to position [1, 0]
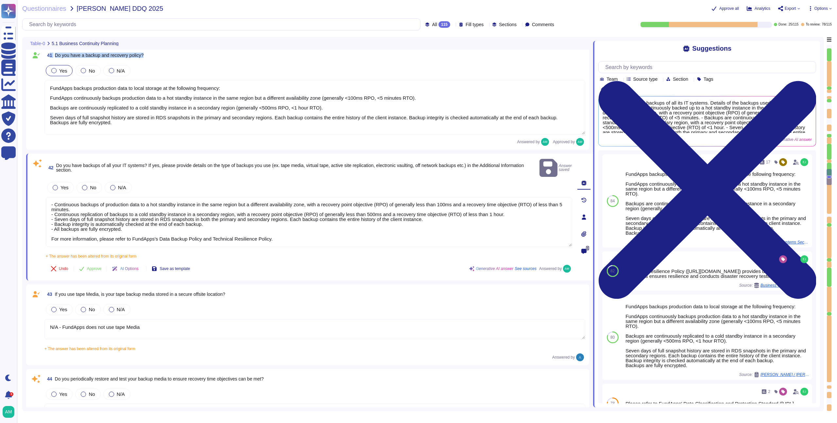
drag, startPoint x: 153, startPoint y: 53, endPoint x: 50, endPoint y: 56, distance: 103.3
click at [50, 56] on div "41 Do you have a backup and recovery policy?" at bounding box center [314, 55] width 541 height 12
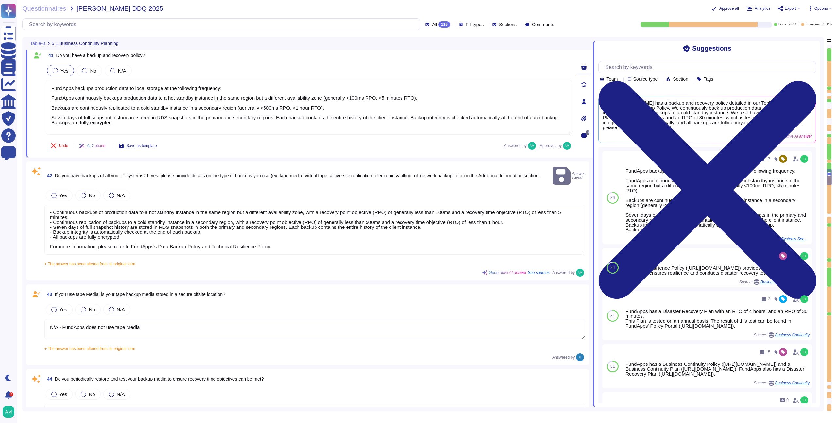
click at [180, 71] on div "Yes No N/A" at bounding box center [309, 71] width 526 height 14
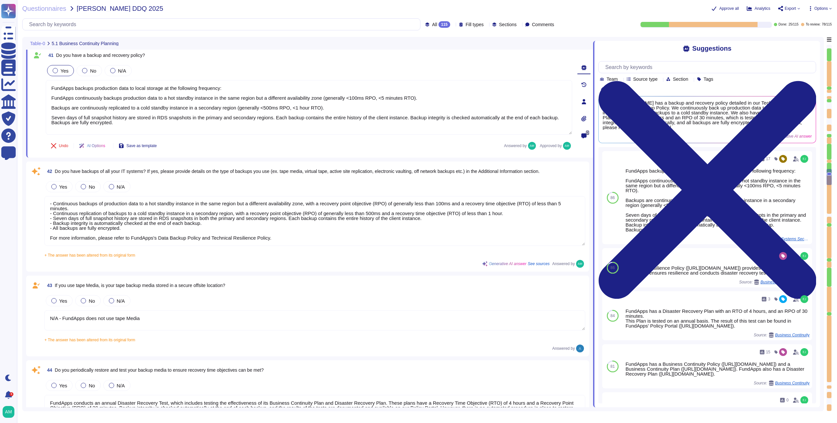
click at [187, 179] on div "42 Do you have backups of all your IT systems? If yes, please provide details o…" at bounding box center [307, 216] width 555 height 102
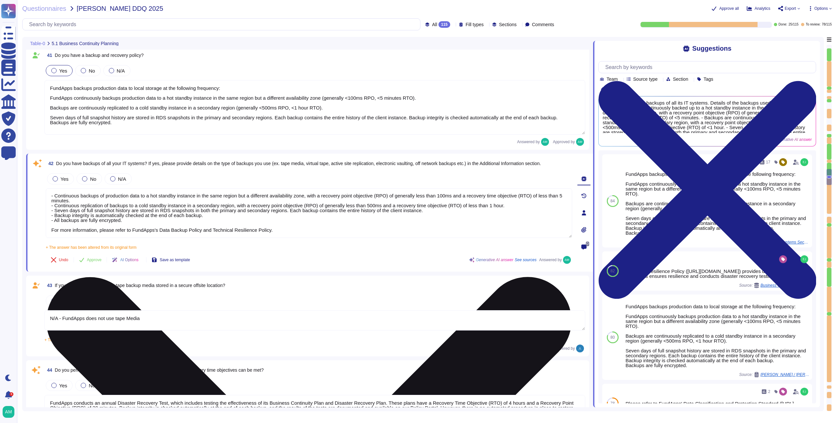
click at [50, 197] on textarea "- Continuous backups of production data to a hot standby instance in the same r…" at bounding box center [309, 213] width 526 height 50
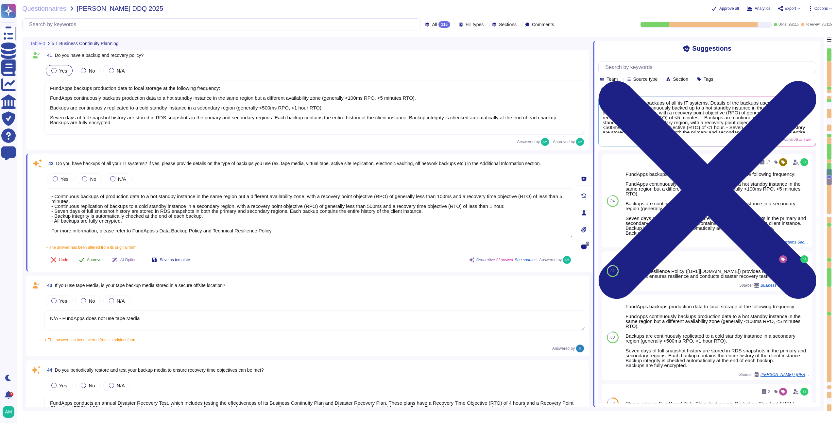
click at [90, 258] on span "Approve" at bounding box center [94, 260] width 15 height 4
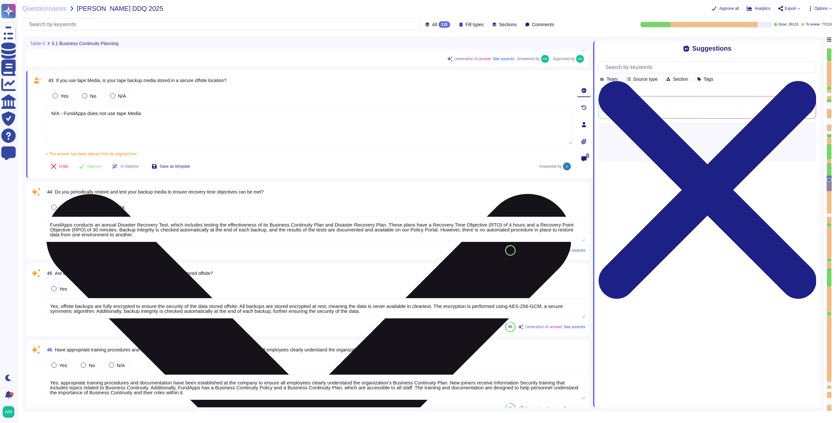
scroll to position [3425, 0]
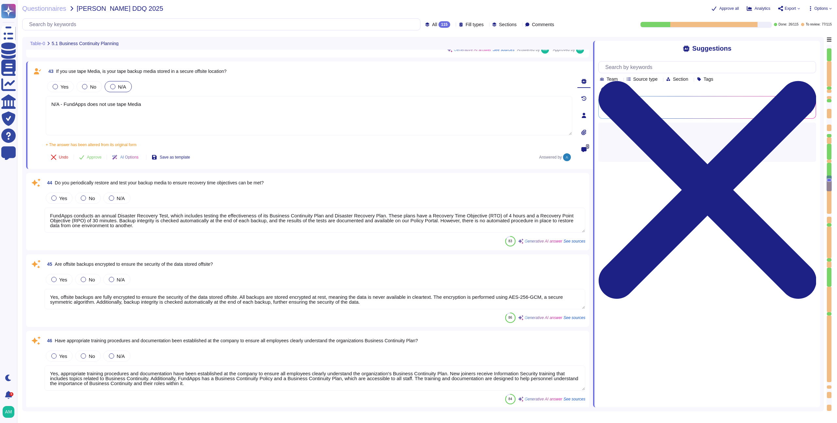
click at [114, 91] on div "N/A" at bounding box center [118, 86] width 27 height 11
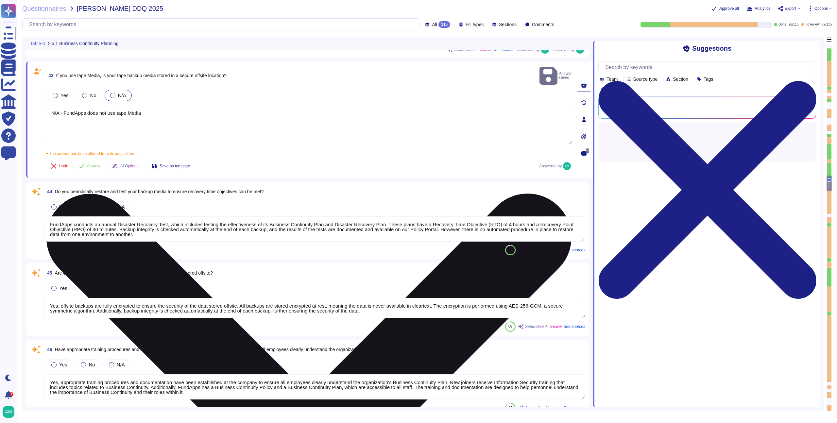
click at [135, 111] on textarea "N/A - FundApps does not use tape Media" at bounding box center [309, 124] width 526 height 39
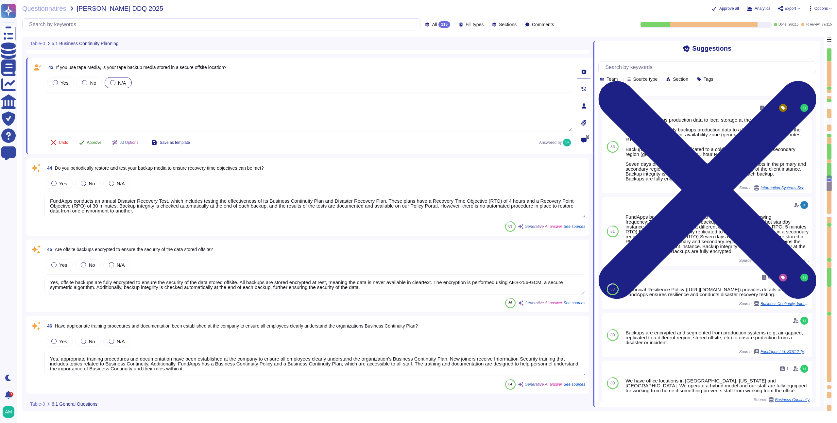
click at [85, 140] on button "Approve" at bounding box center [90, 142] width 33 height 13
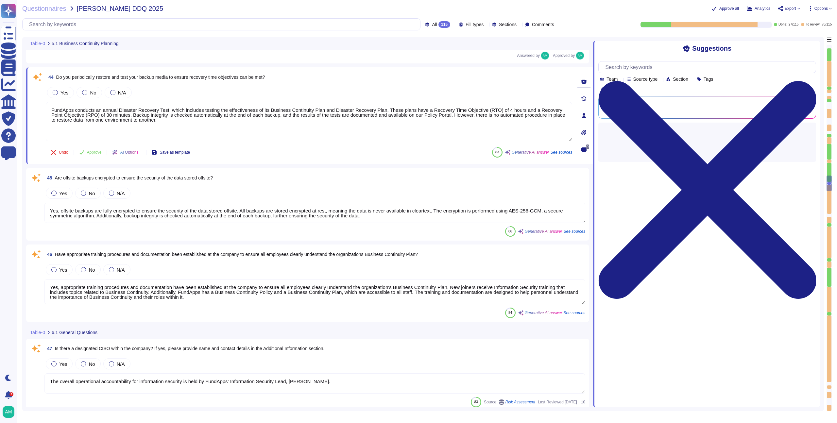
scroll to position [3514, 0]
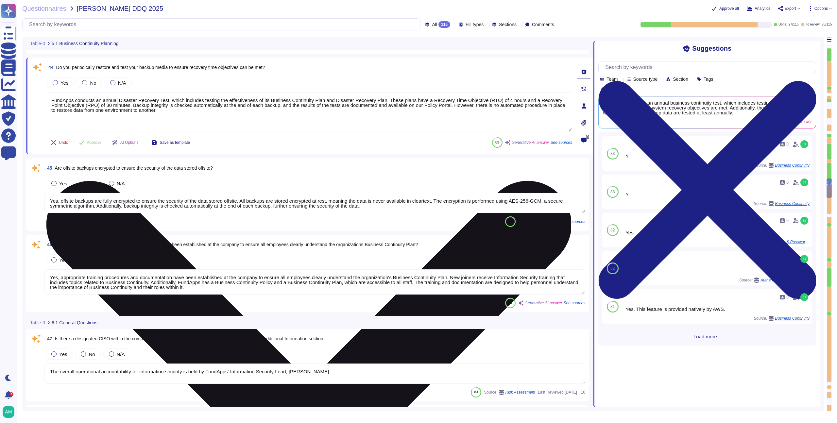
drag, startPoint x: 281, startPoint y: 114, endPoint x: 487, endPoint y: 106, distance: 205.8
click at [487, 106] on textarea "FundApps conducts an annual Disaster Recovery Test, which includes testing the …" at bounding box center [309, 111] width 526 height 39
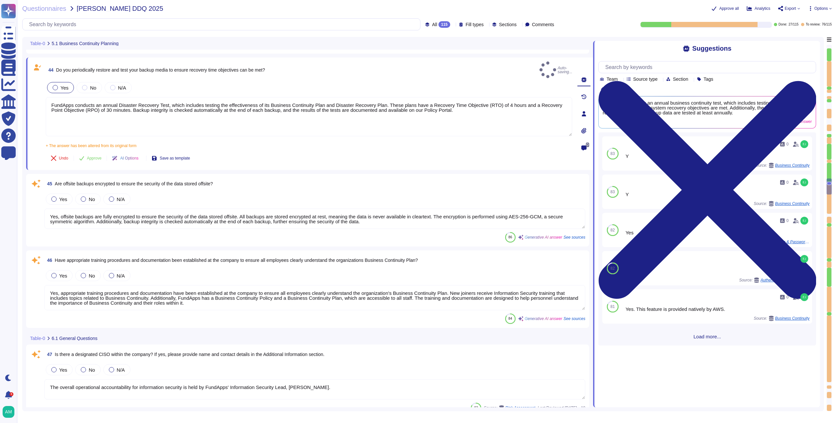
click at [54, 85] on div at bounding box center [55, 87] width 5 height 5
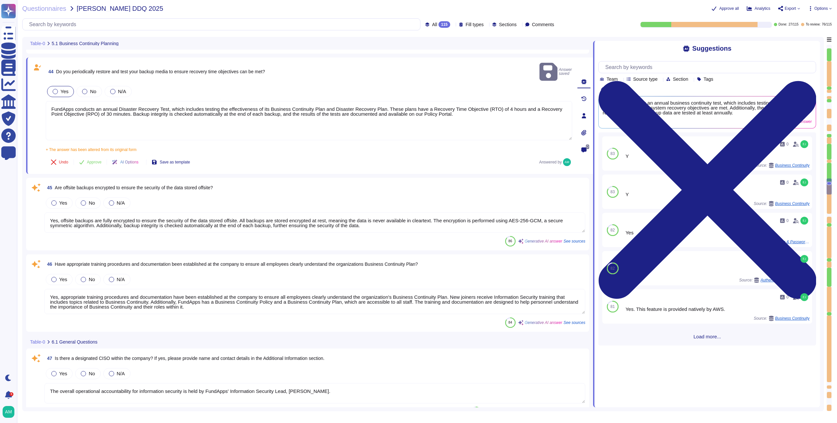
click at [54, 89] on div at bounding box center [55, 91] width 5 height 5
click at [93, 160] on span "Approve" at bounding box center [94, 162] width 15 height 4
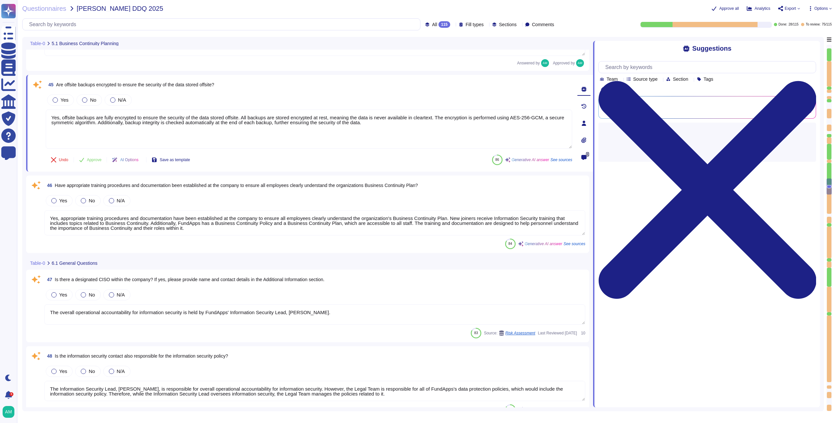
scroll to position [3602, 0]
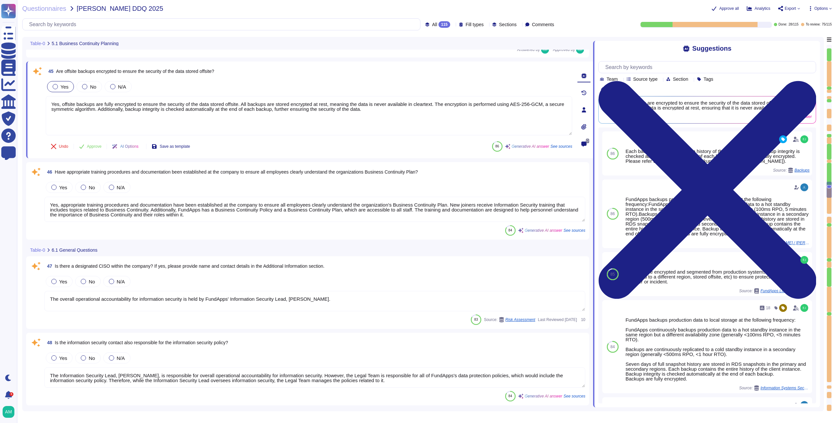
click at [55, 85] on div at bounding box center [55, 86] width 5 height 5
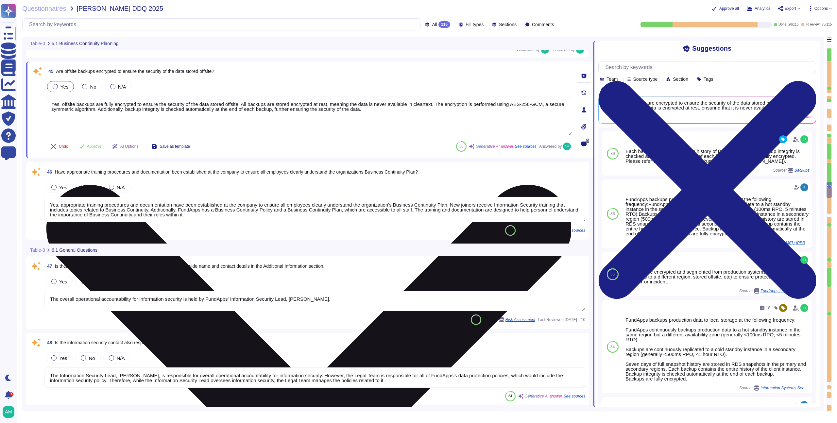
drag, startPoint x: 399, startPoint y: 113, endPoint x: 248, endPoint y: 104, distance: 151.6
click at [248, 104] on textarea "Yes, offsite backups are fully encrypted to ensure the security of the data sto…" at bounding box center [309, 115] width 526 height 39
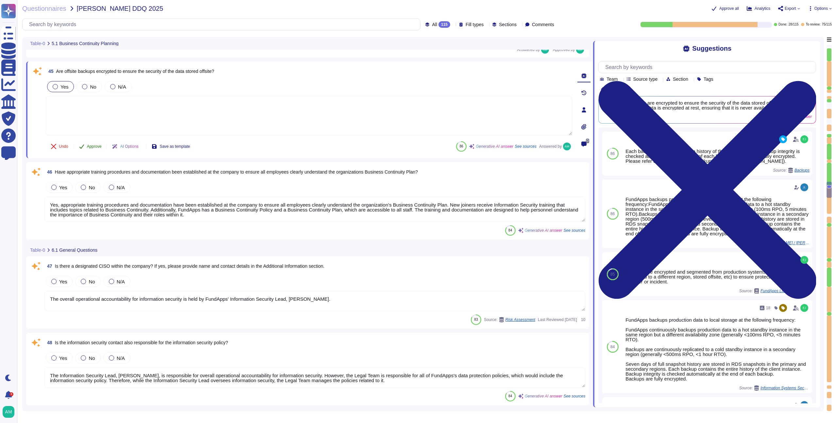
click at [88, 146] on span "Approve" at bounding box center [94, 146] width 15 height 4
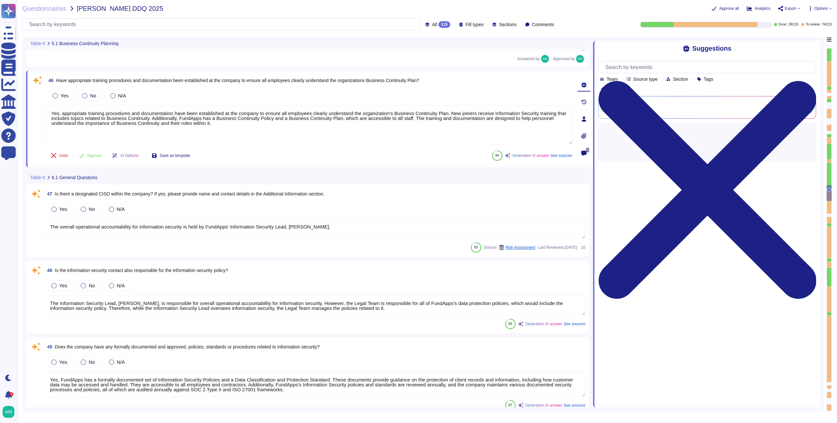
scroll to position [3690, 0]
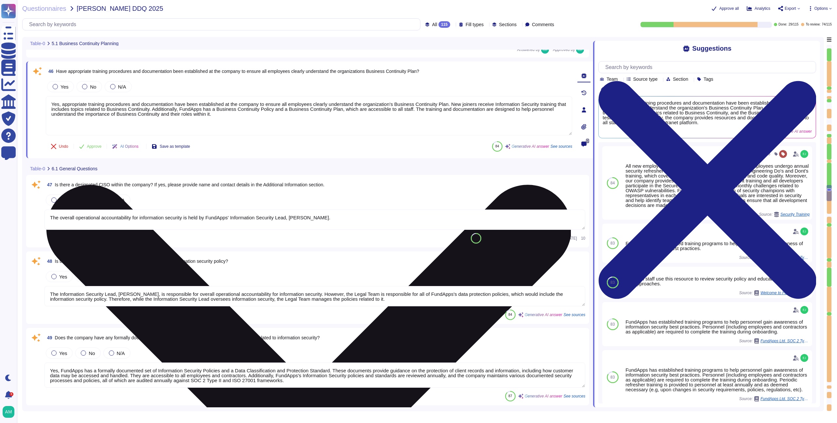
click at [388, 105] on textarea "Yes, appropriate training procedures and documentation have been established at…" at bounding box center [309, 115] width 526 height 39
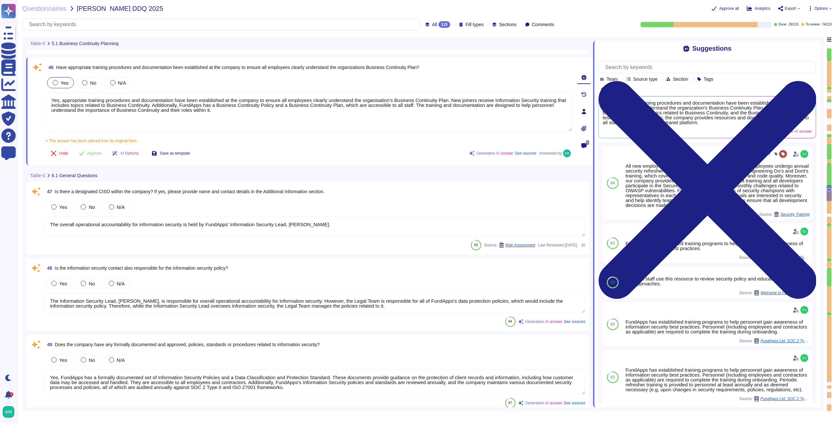
click at [59, 85] on div "Yes" at bounding box center [60, 82] width 27 height 11
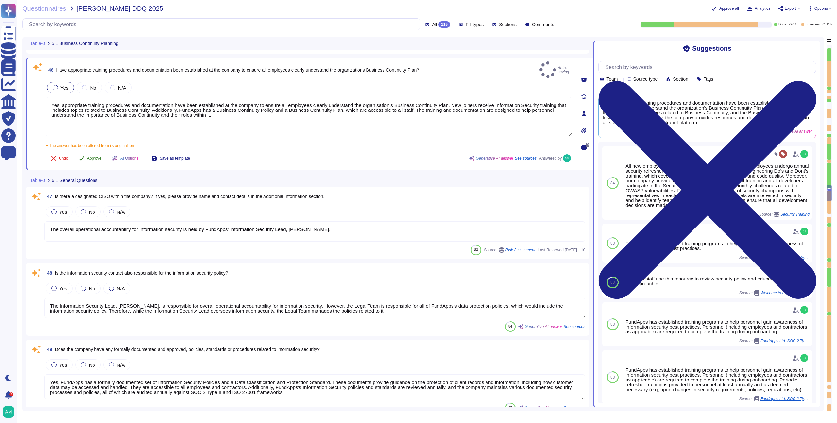
click at [87, 154] on button "Approve" at bounding box center [90, 158] width 33 height 13
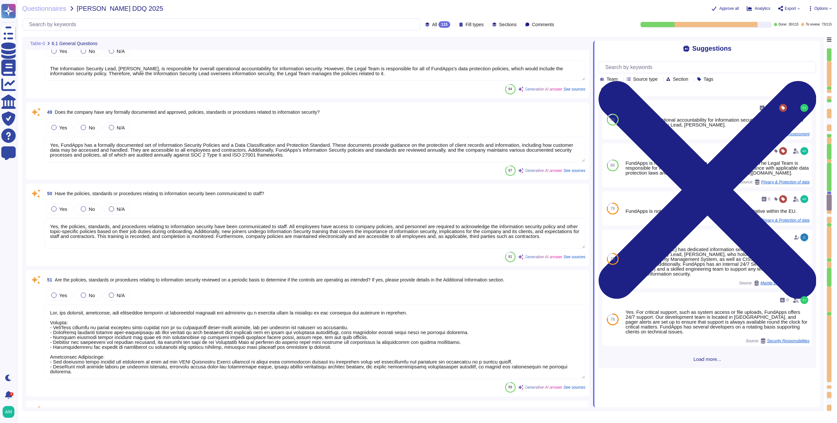
scroll to position [3866, 0]
click at [124, 239] on textarea "Yes, the policies, standards, and procedures relating to information security h…" at bounding box center [314, 233] width 541 height 30
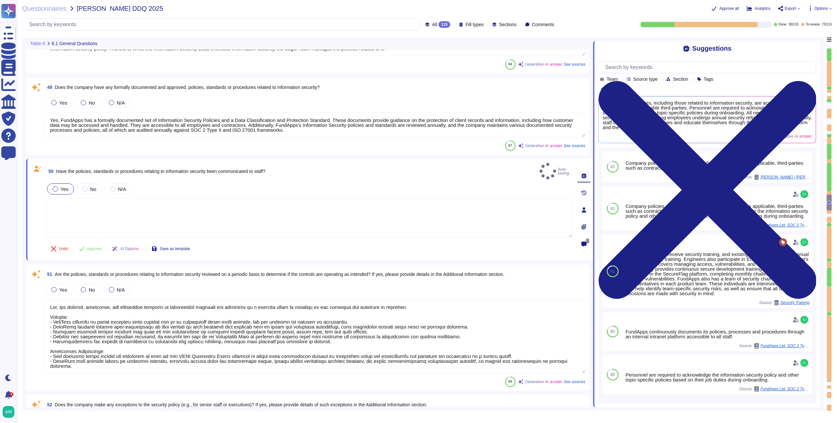
click at [56, 186] on div at bounding box center [55, 188] width 5 height 5
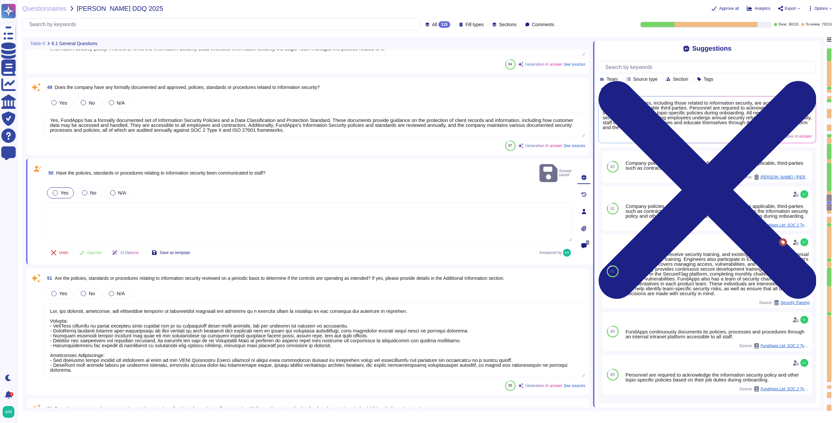
click at [56, 190] on div at bounding box center [55, 192] width 5 height 5
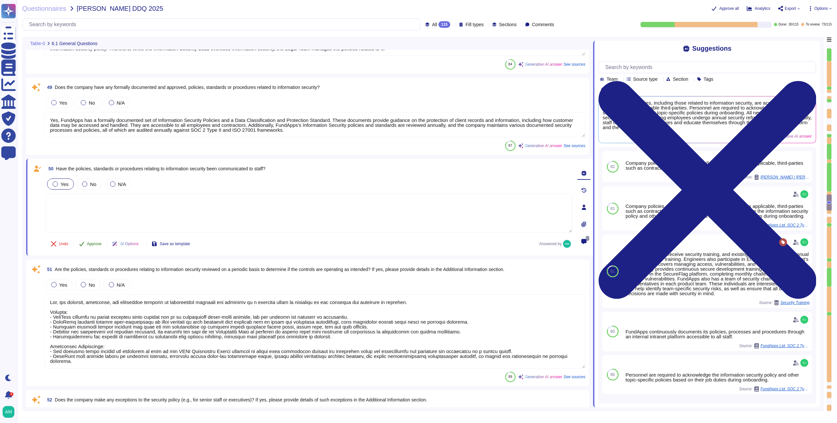
click at [91, 240] on button "Approve" at bounding box center [90, 243] width 33 height 13
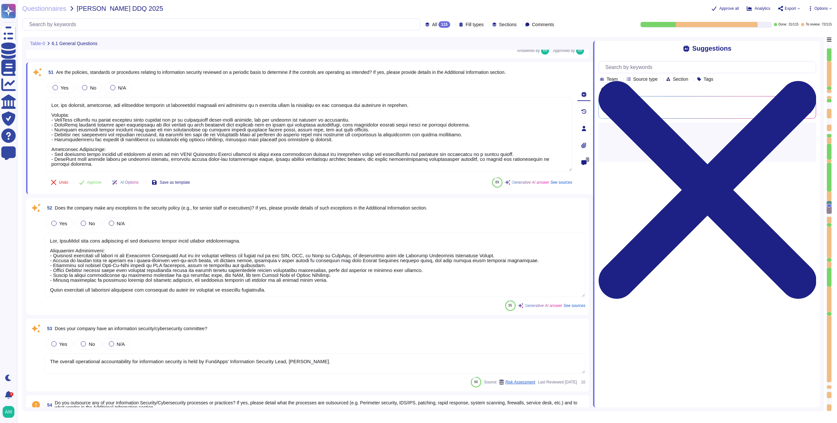
scroll to position [4052, 0]
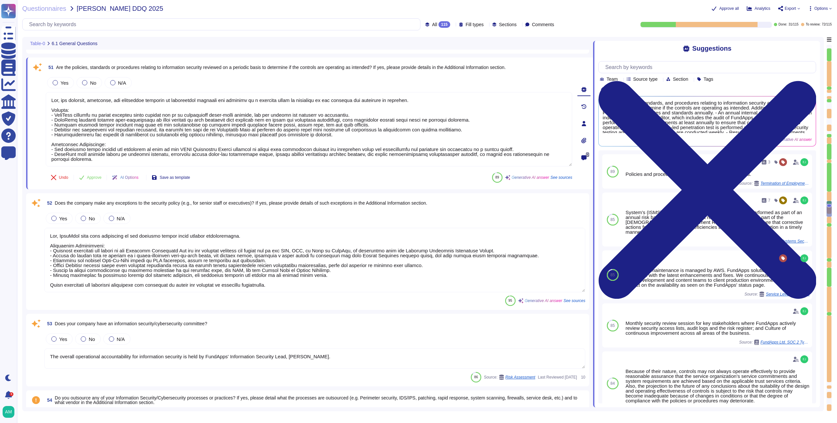
click at [134, 65] on span "Are the policies, standards or procedures relating to information security revi…" at bounding box center [281, 67] width 450 height 5
click at [127, 67] on span "Are the policies, standards or procedures relating to information security revi…" at bounding box center [281, 67] width 450 height 5
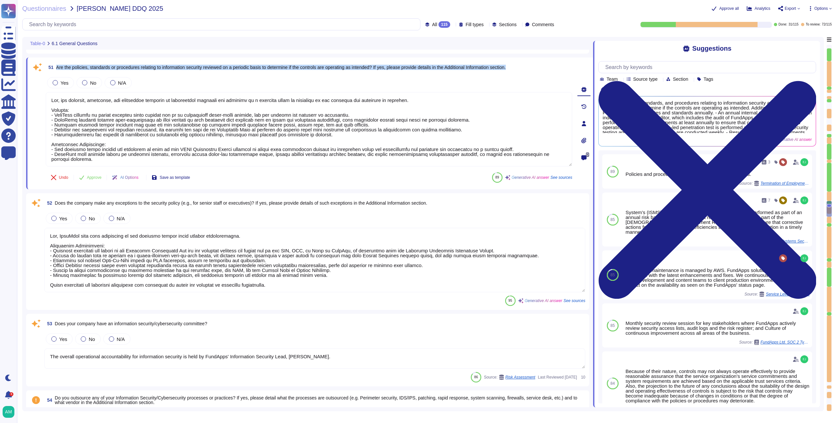
click at [127, 67] on span "Are the policies, standards or procedures relating to information security revi…" at bounding box center [281, 67] width 450 height 5
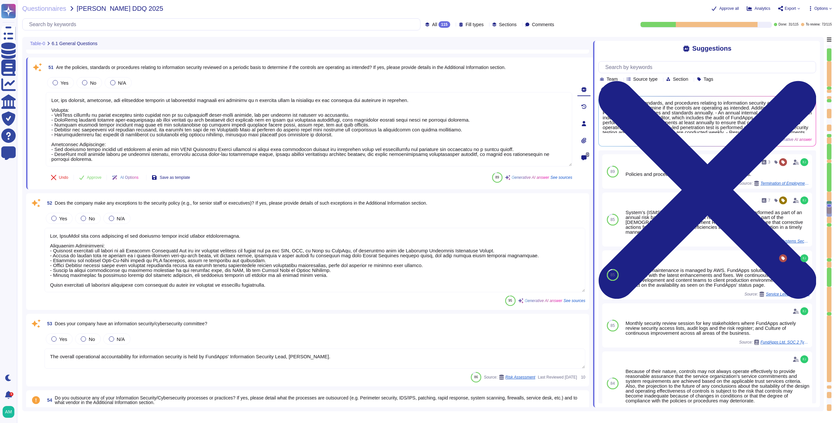
click at [162, 65] on span "Are the policies, standards or procedures relating to information security revi…" at bounding box center [281, 67] width 450 height 5
click at [55, 85] on div at bounding box center [55, 82] width 5 height 5
click at [96, 178] on span "Approve" at bounding box center [94, 178] width 15 height 4
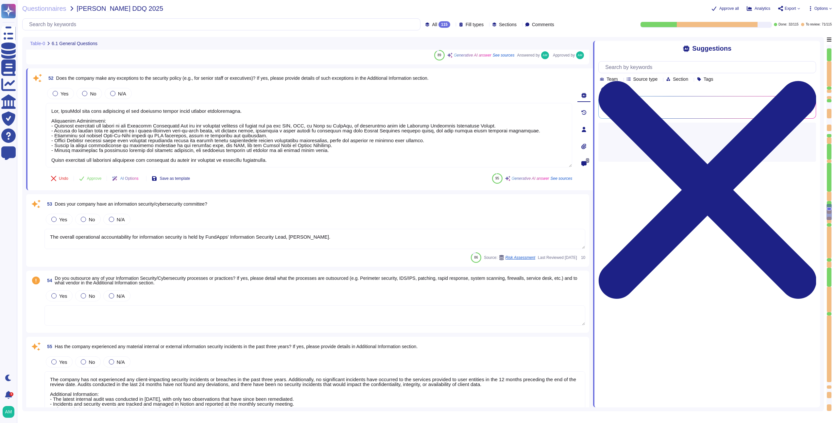
scroll to position [4168, 0]
